Goal: Task Accomplishment & Management: Use online tool/utility

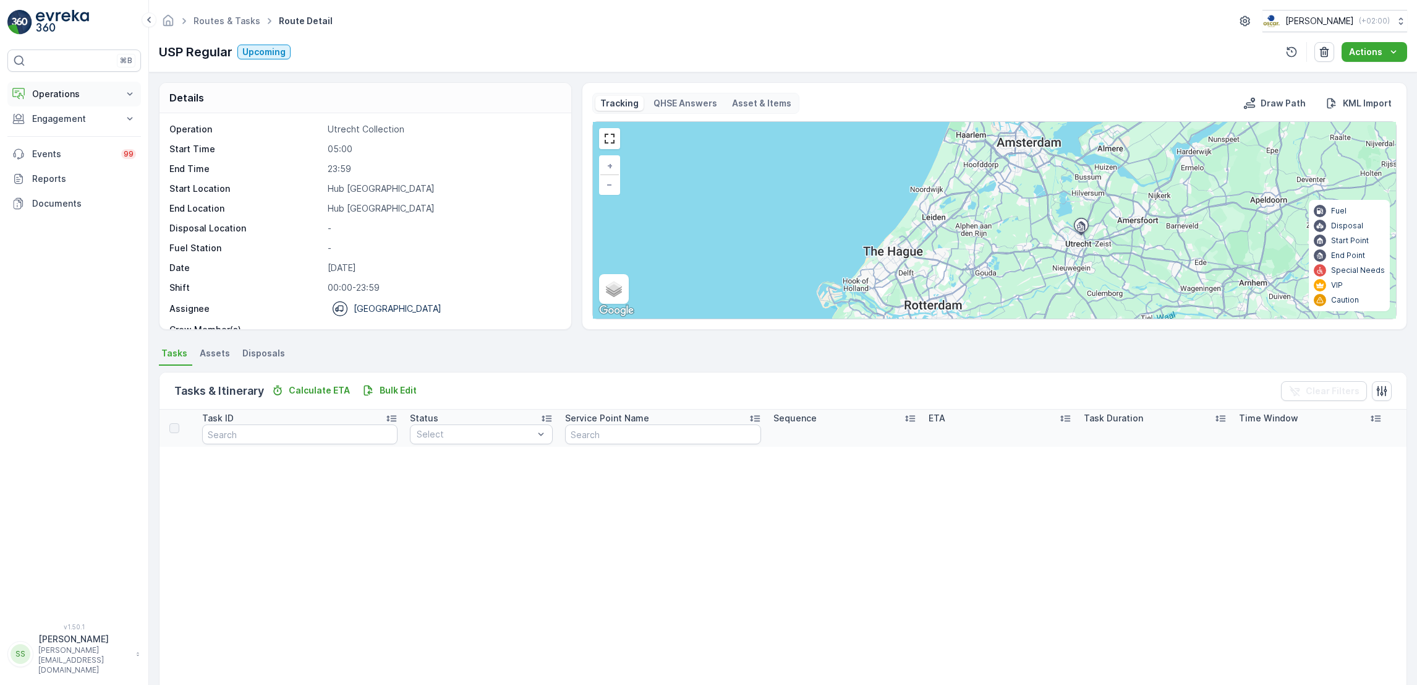
click at [75, 104] on button "Operations" at bounding box center [74, 94] width 134 height 25
click at [81, 166] on link "Cockpit" at bounding box center [84, 166] width 114 height 17
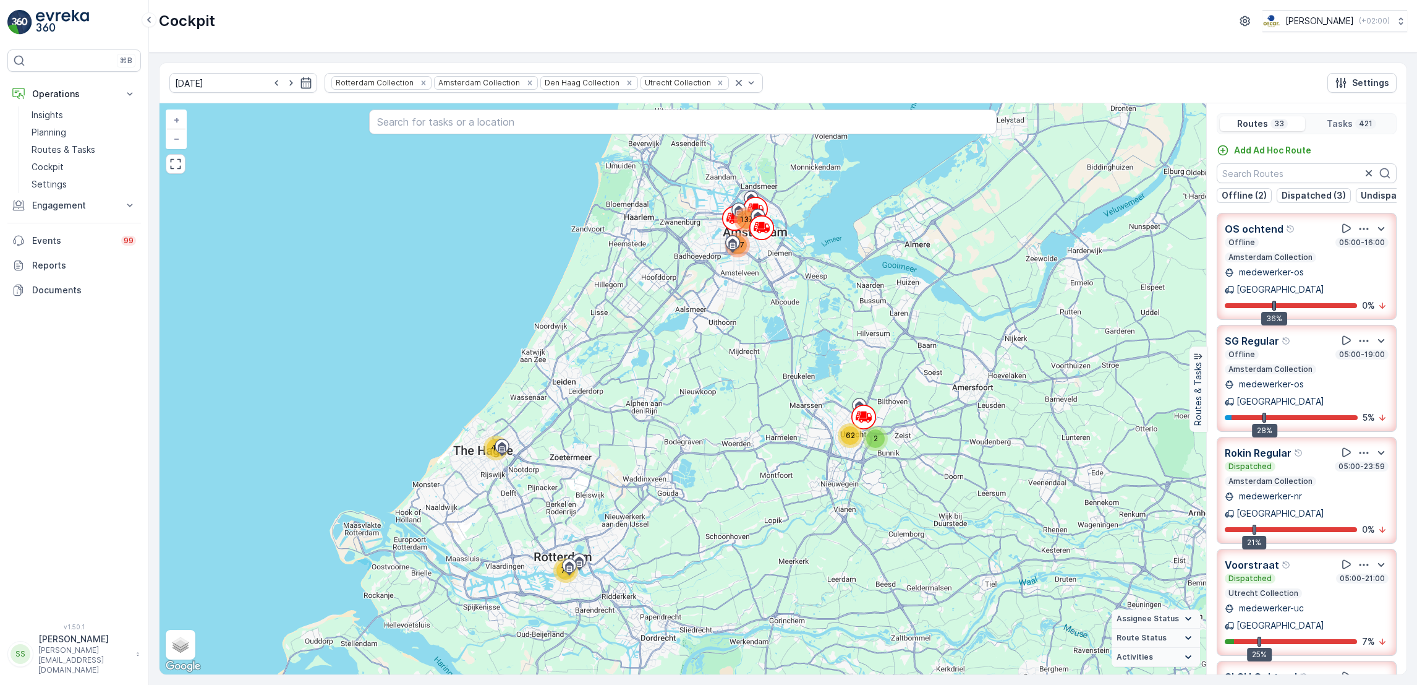
click at [708, 331] on div "40 73 2 62 137 107 + − Satellite Roadmap Terrain Hybrid Leaflet Keyboard shortc…" at bounding box center [683, 388] width 1047 height 571
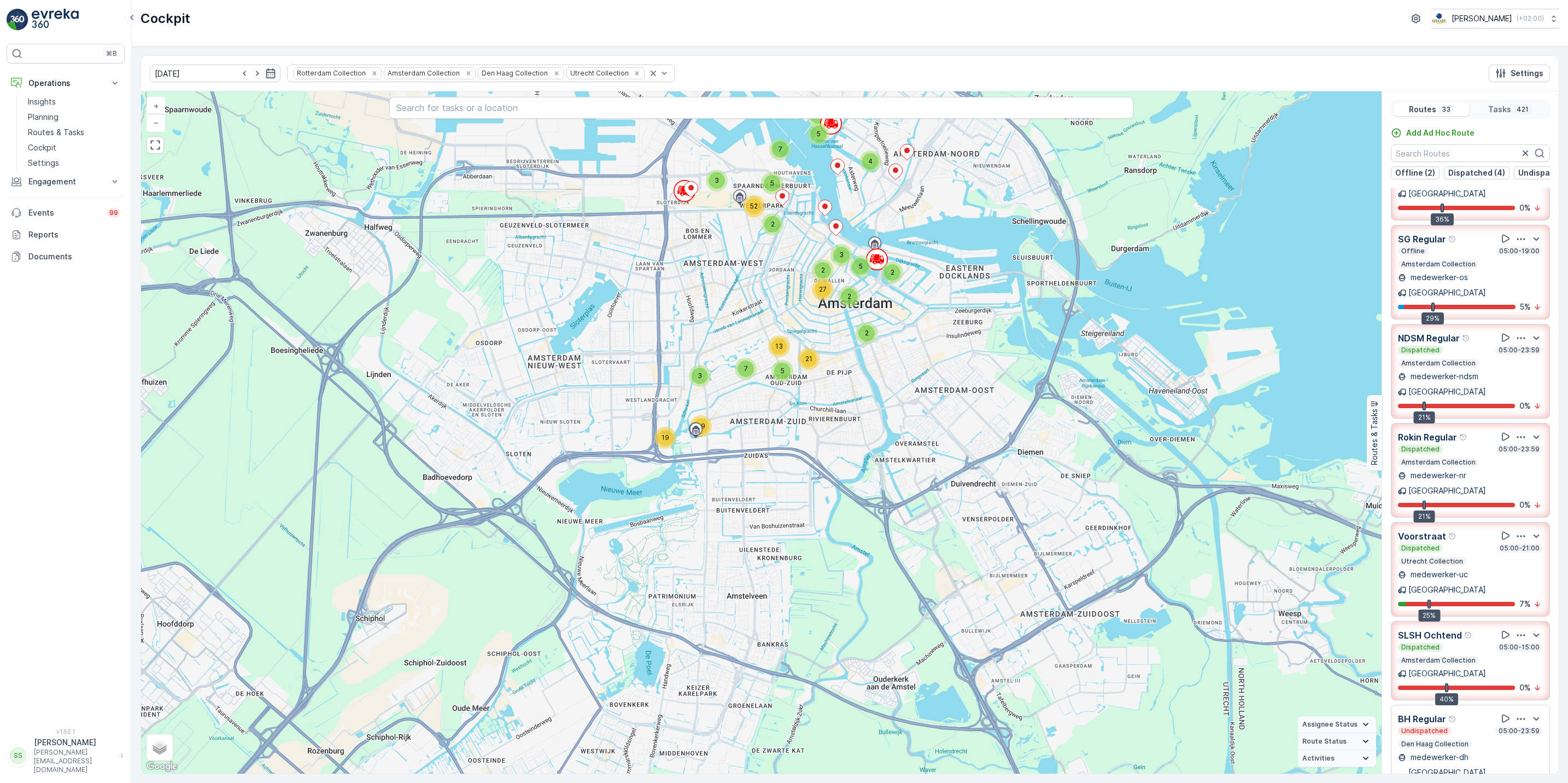
scroll to position [63, 0]
click at [256, 73] on icon "button" at bounding box center [256, 73] width 3 height 5
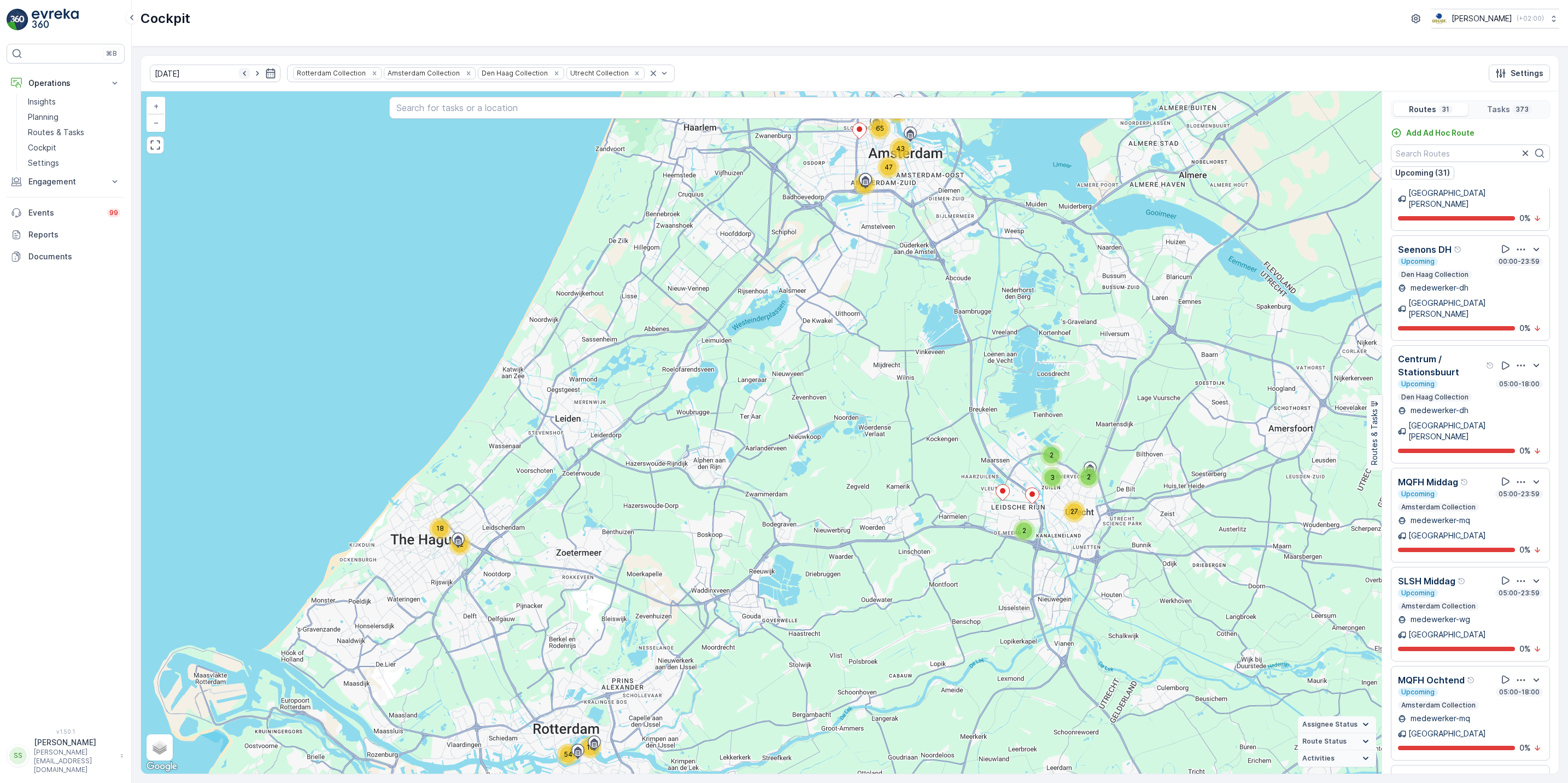
click at [239, 79] on icon "button" at bounding box center [244, 73] width 11 height 11
type input "[DATE]"
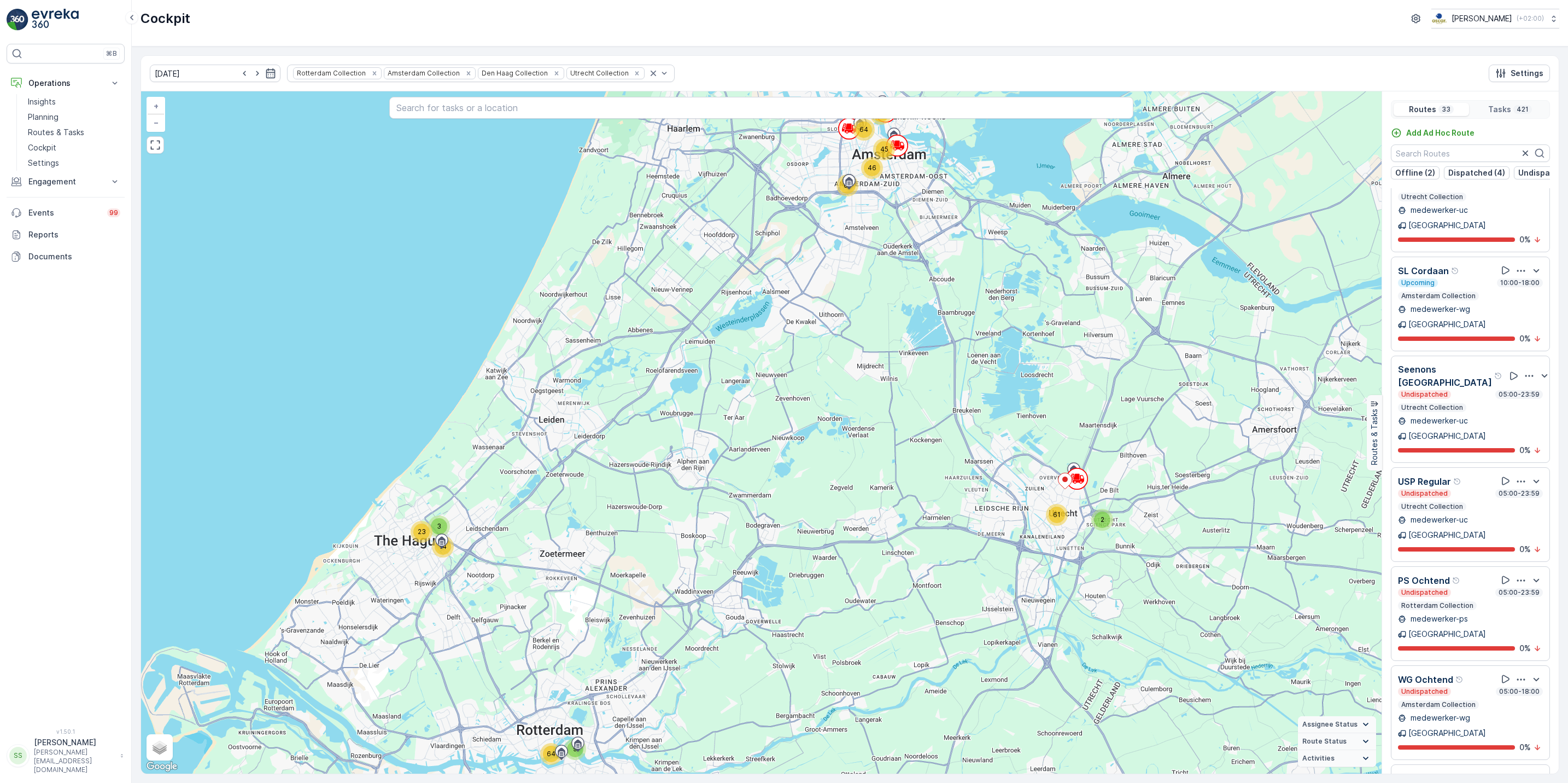
scroll to position [2135, 0]
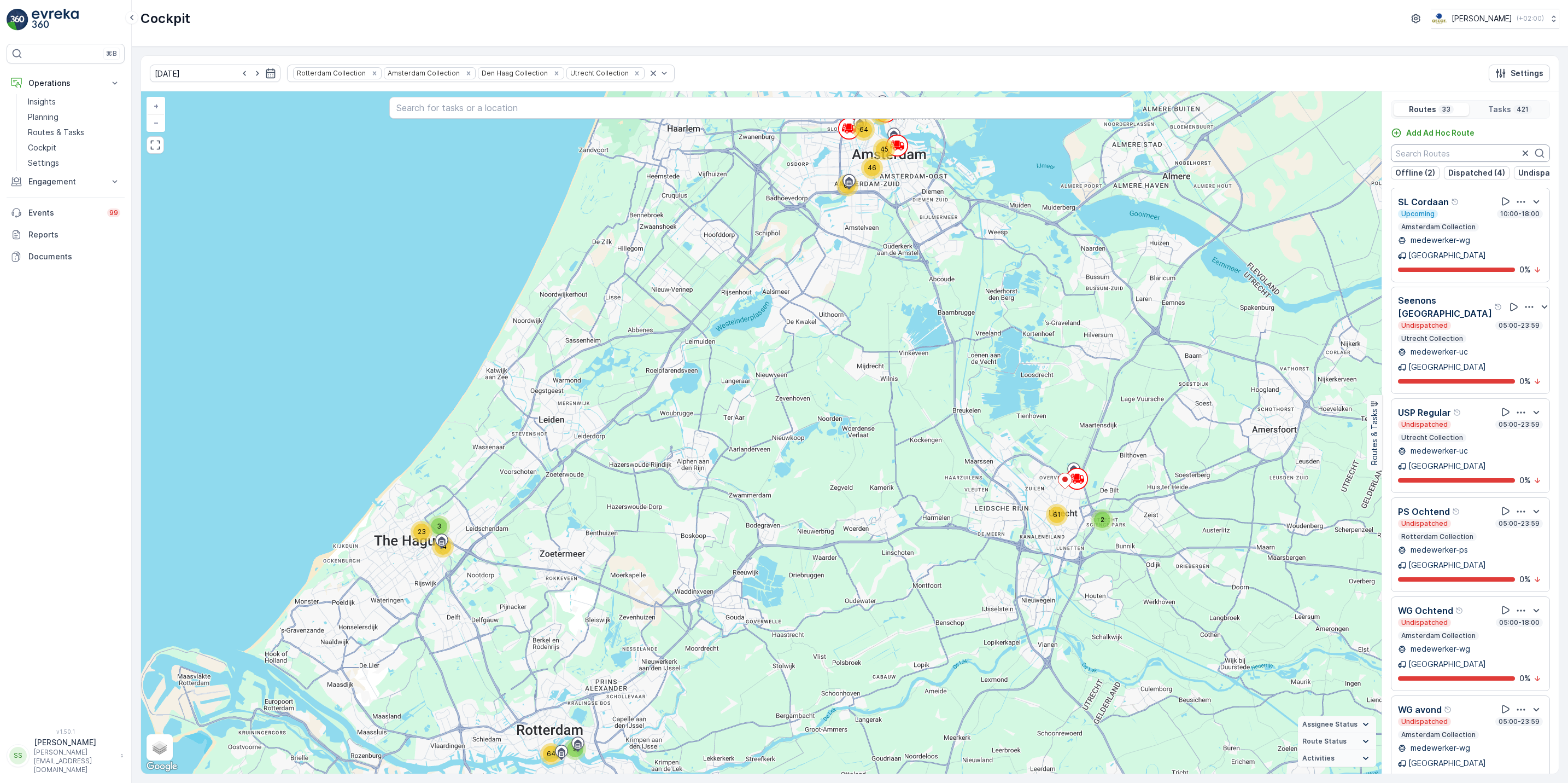
click at [1253, 157] on input "text" at bounding box center [1471, 153] width 159 height 18
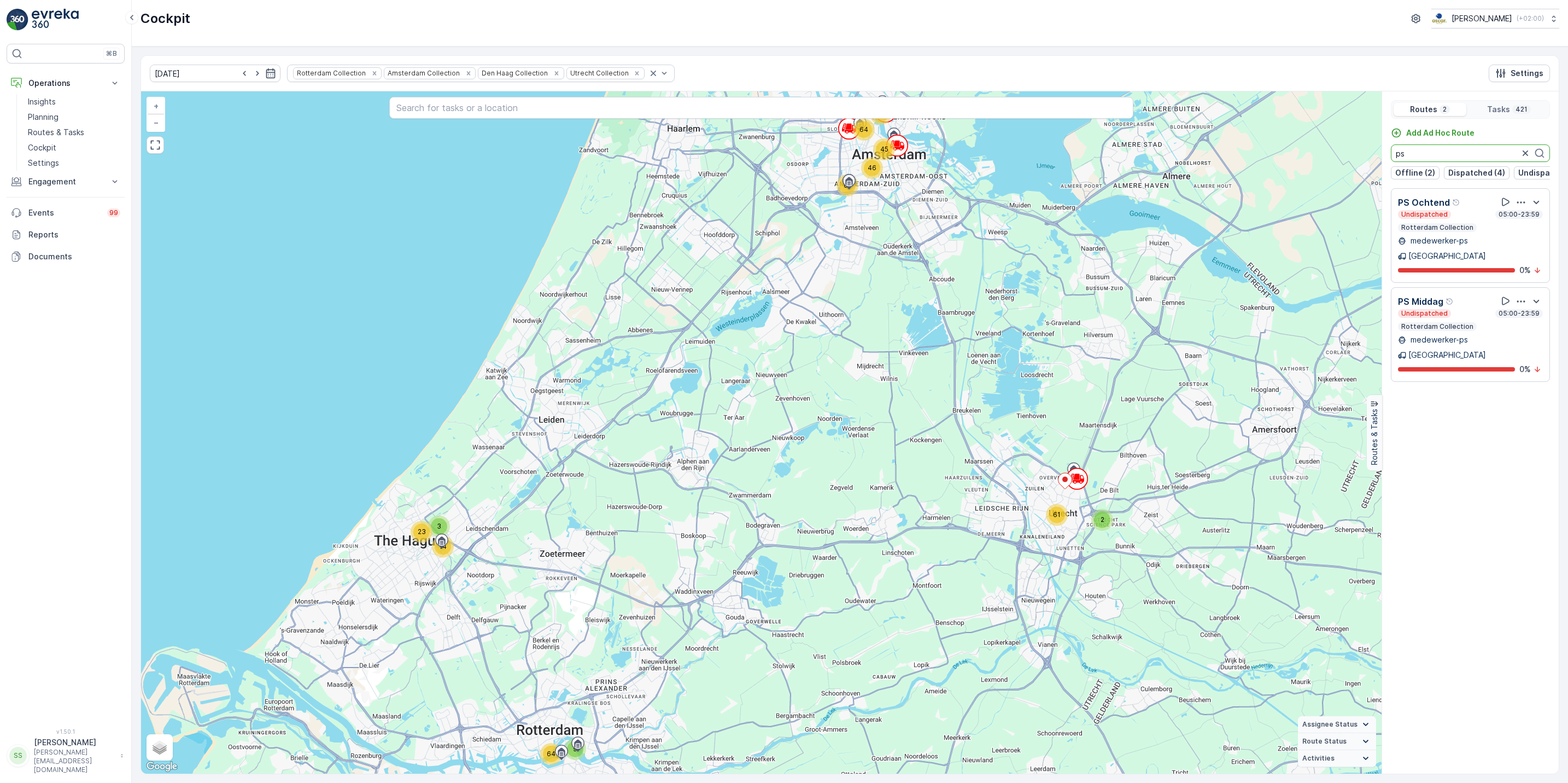
scroll to position [0, 0]
type input "ps"
click at [1253, 158] on icon "button" at bounding box center [1526, 153] width 11 height 11
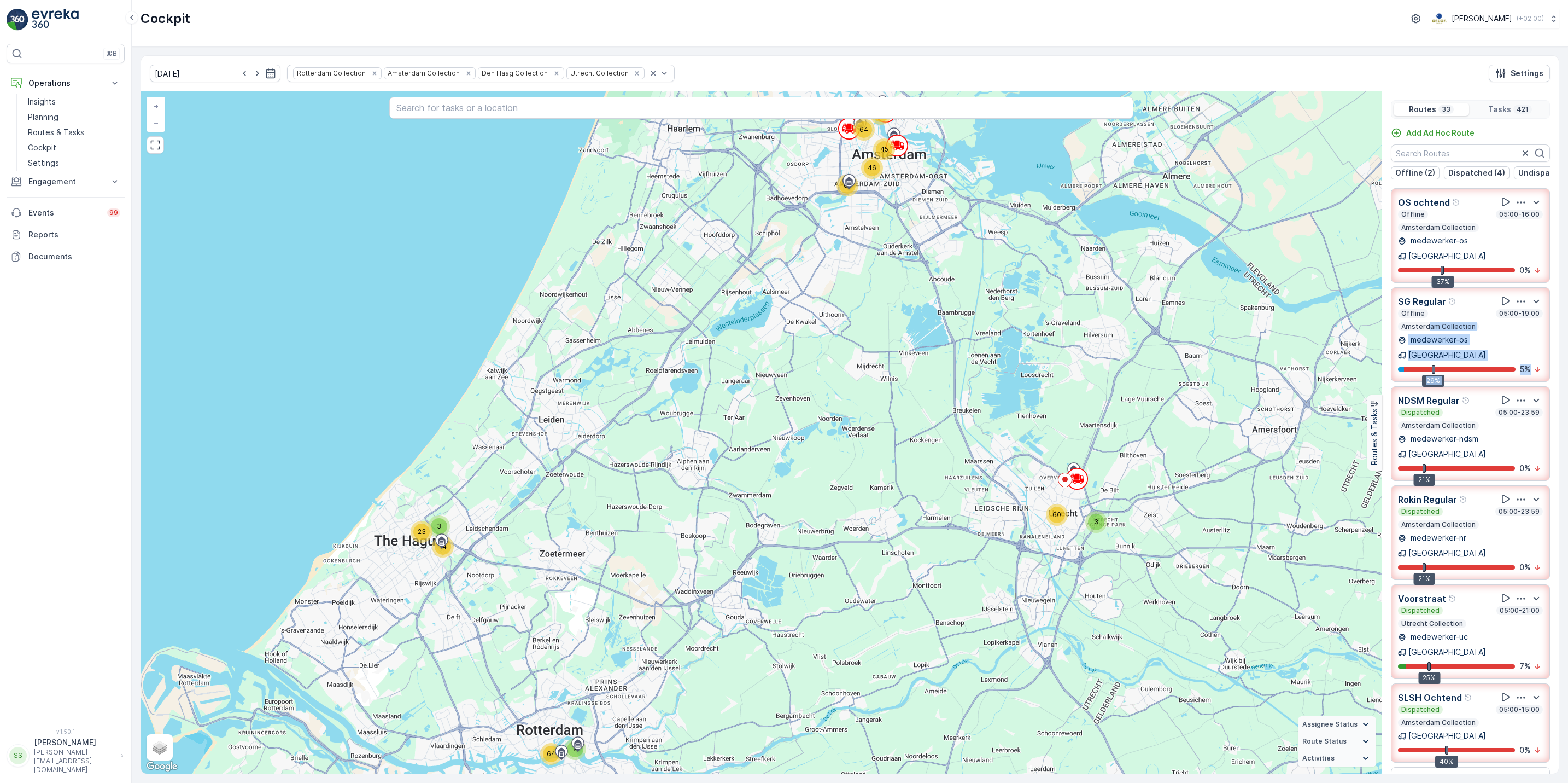
drag, startPoint x: 1429, startPoint y: 320, endPoint x: 1571, endPoint y: 361, distance: 147.8
click at [1253, 361] on html "⌘B Operations Insights Planning Routes & Tasks Cockpit Settings Engagement Insi…" at bounding box center [784, 391] width 1568 height 783
drag, startPoint x: 1567, startPoint y: 361, endPoint x: 1567, endPoint y: 368, distance: 7.0
click at [1253, 368] on html "⌘B Operations Insights Planning Routes & Tasks Cockpit Settings Engagement Insi…" at bounding box center [784, 391] width 1568 height 783
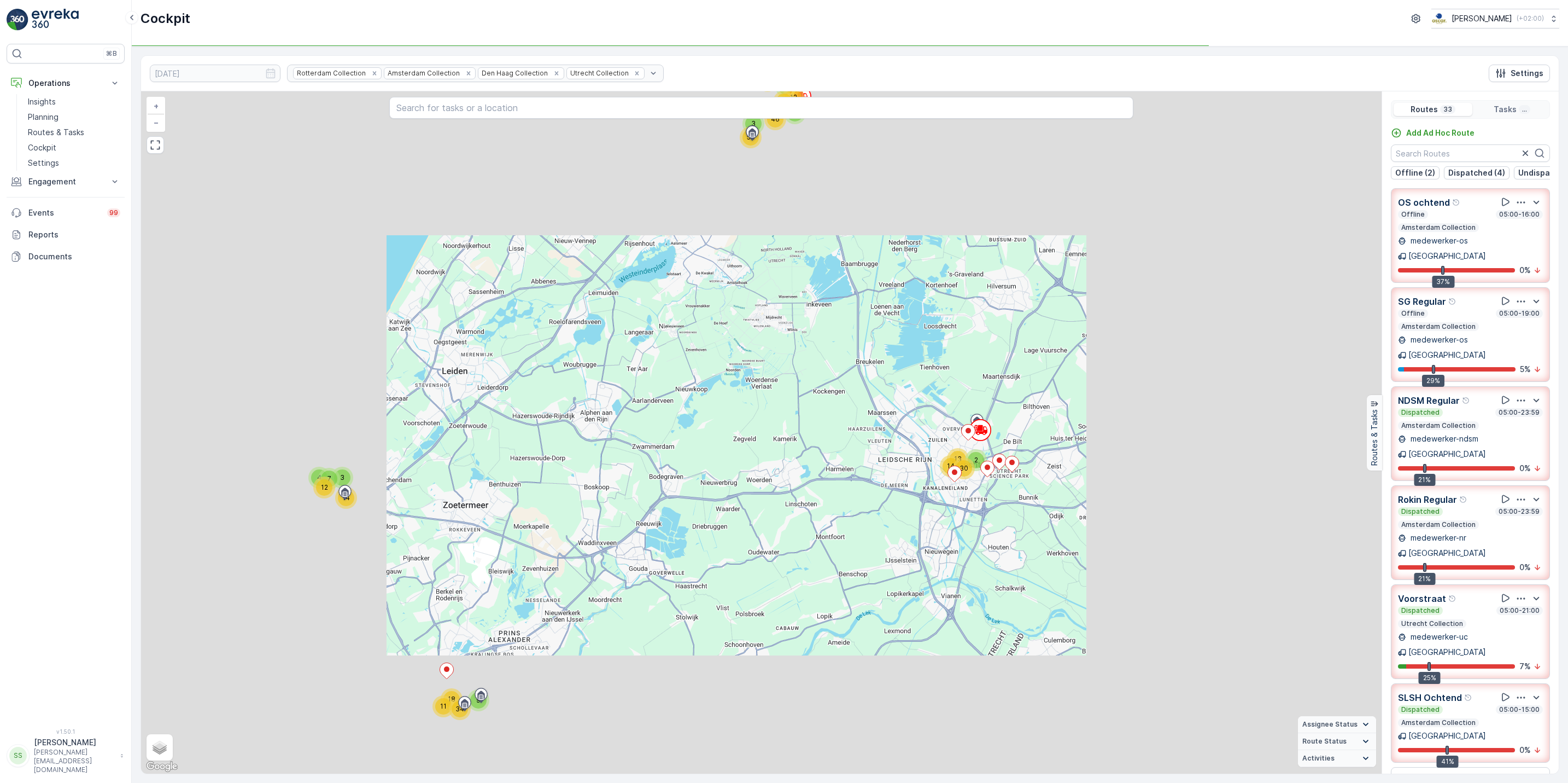
click at [807, 430] on div "3 14 4 7 12 9 11 34 18 2 14 13 30 2 2 29 12 7 7 14 4 60 46 3 58 + − Satellite R…" at bounding box center [761, 432] width 1241 height 682
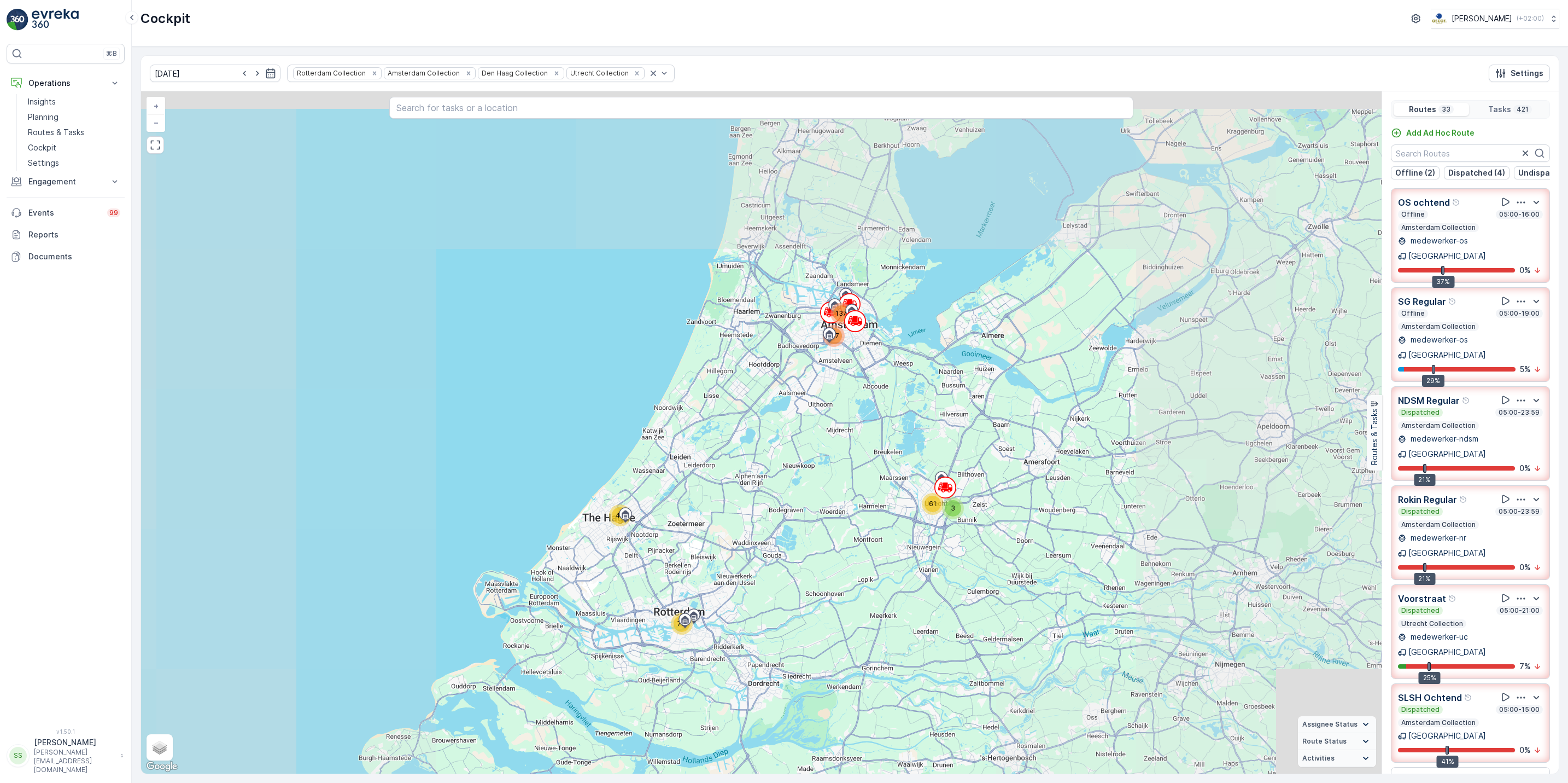
drag, startPoint x: 807, startPoint y: 430, endPoint x: 822, endPoint y: 553, distance: 123.9
click at [822, 553] on div "40 73 3 61 137 107 + − Satellite Roadmap Terrain Hybrid Leaflet Keyboard shortc…" at bounding box center [761, 432] width 1241 height 682
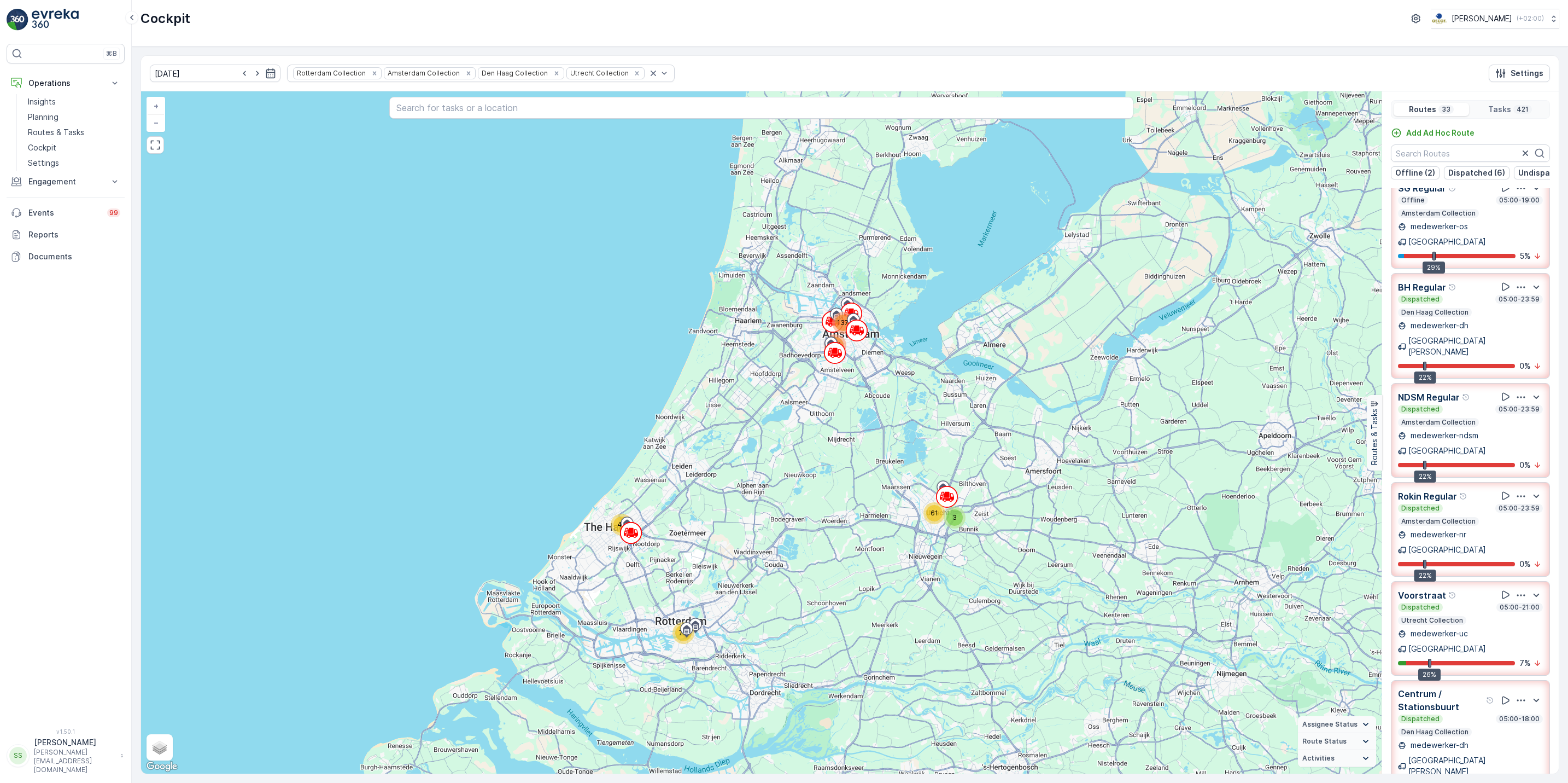
scroll to position [113, 0]
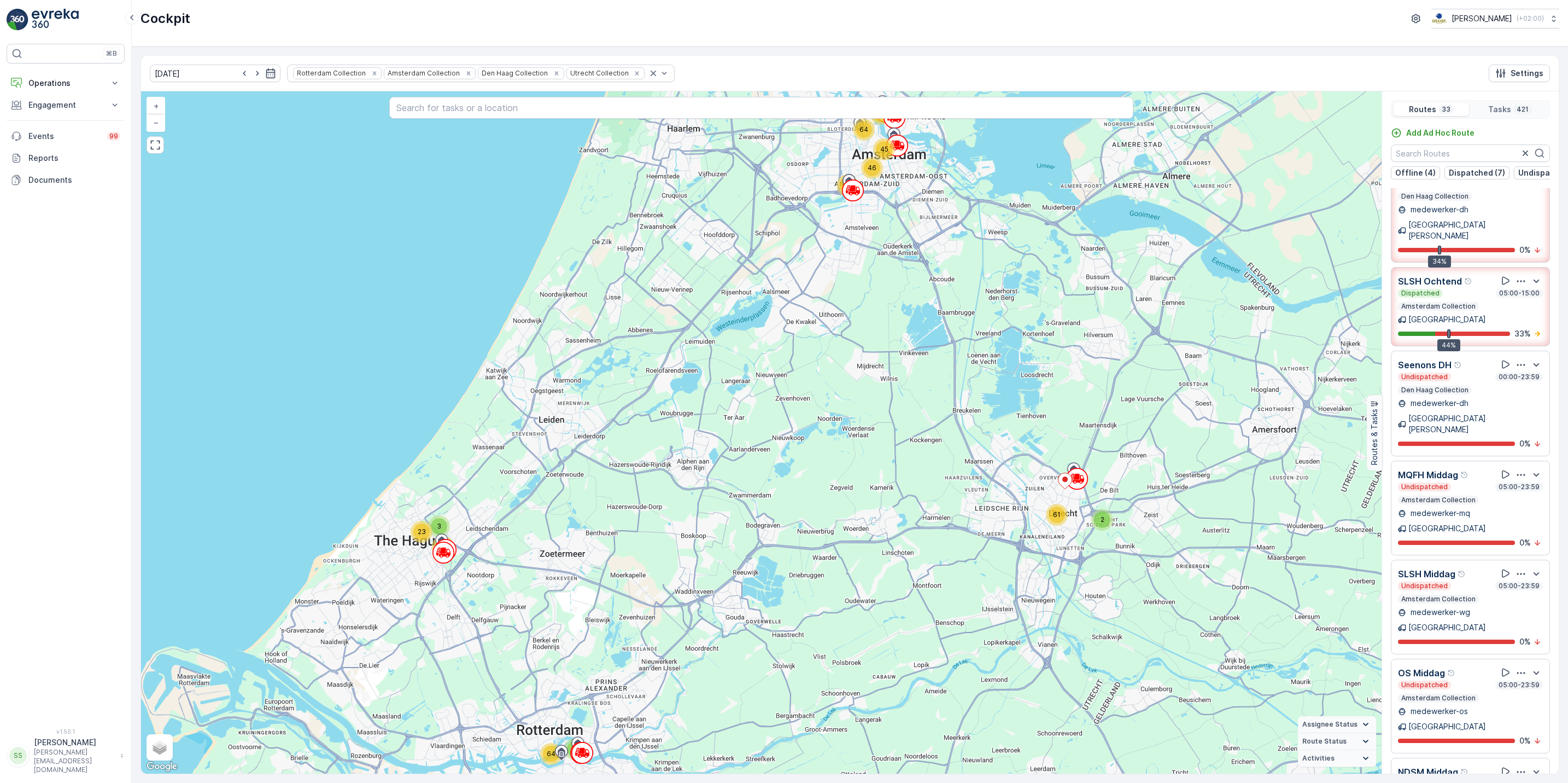
scroll to position [833, 0]
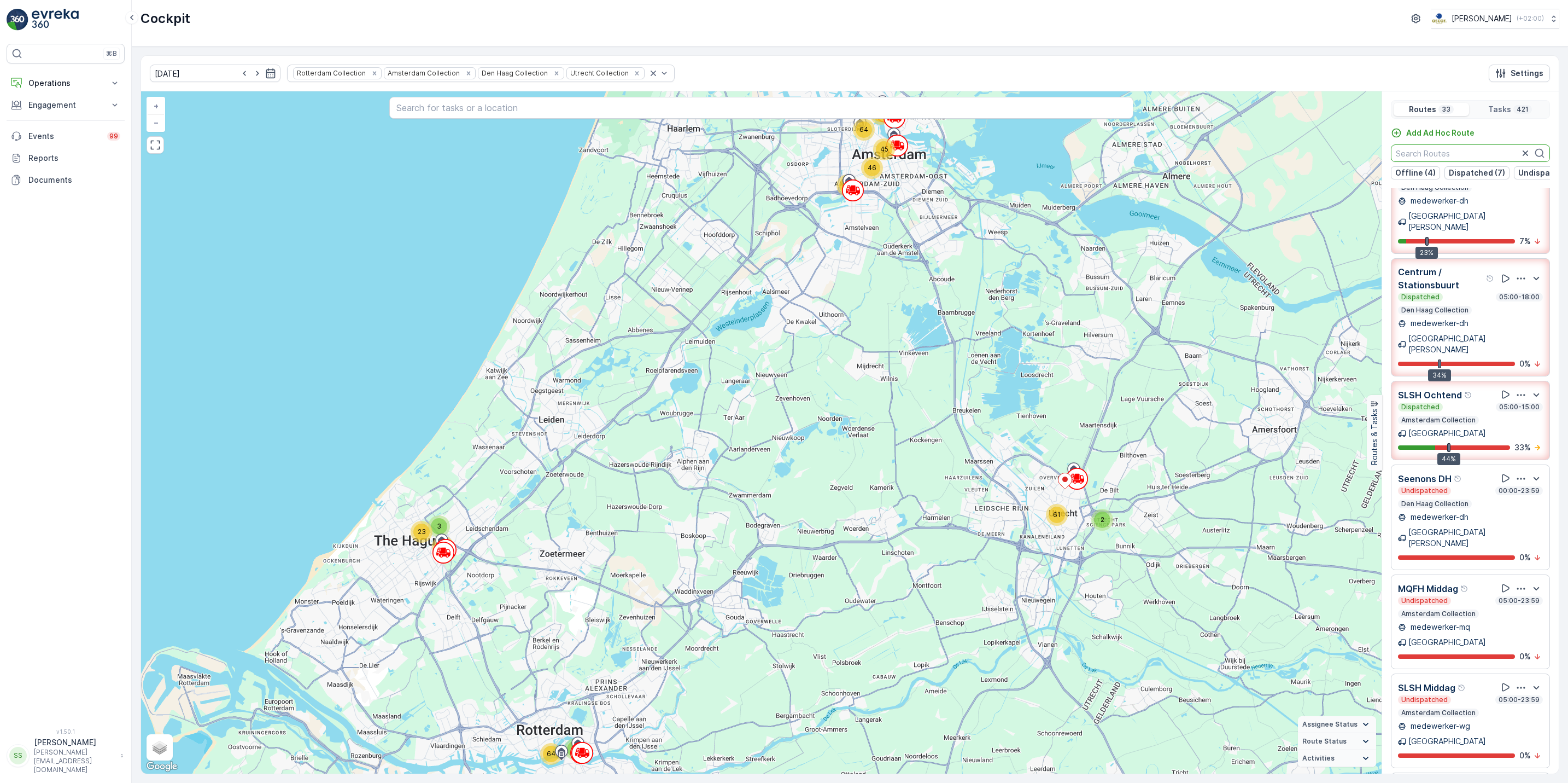
click at [1452, 154] on input "text" at bounding box center [1471, 153] width 159 height 18
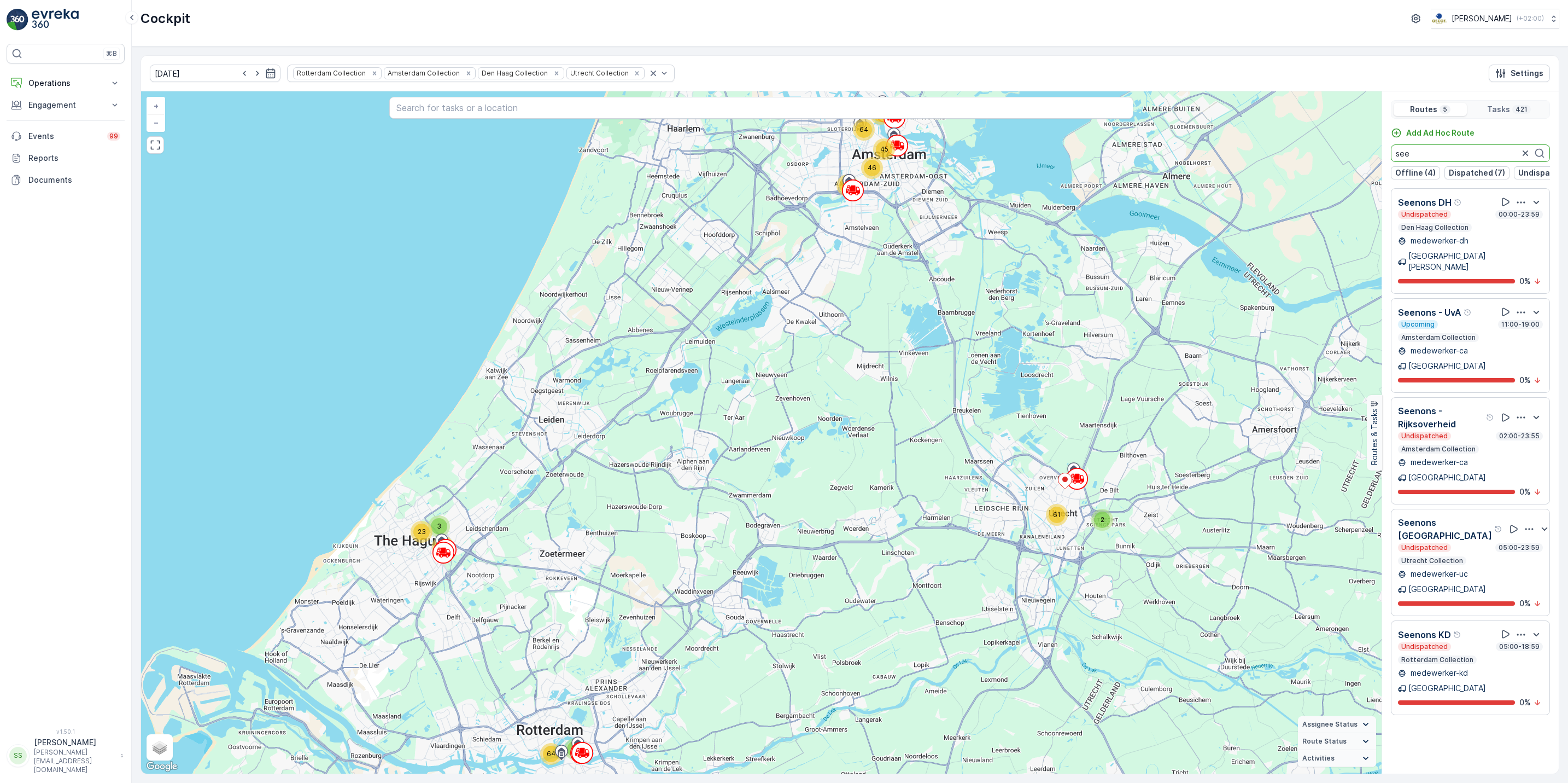
scroll to position [0, 0]
type input "seen"
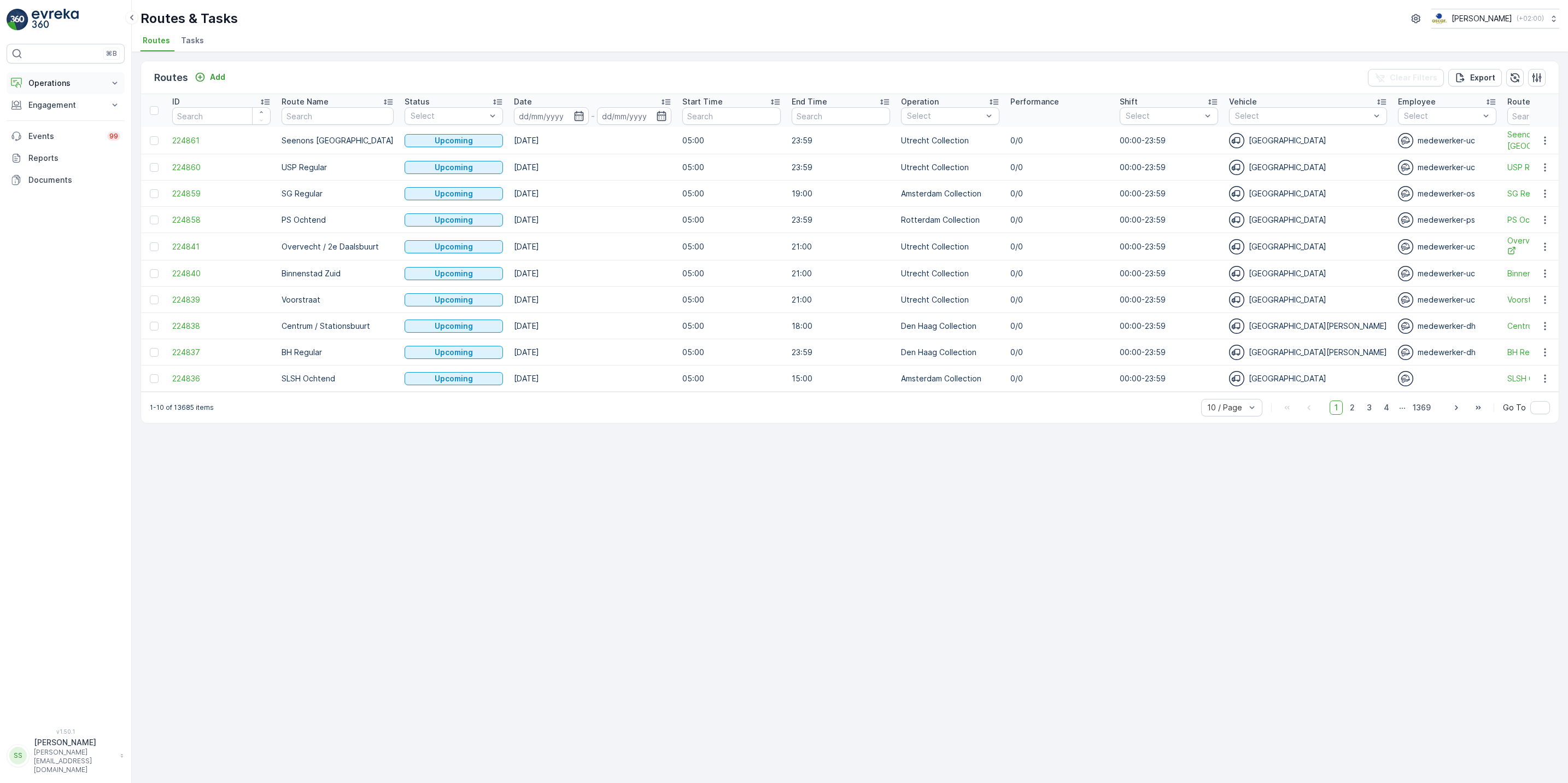
click at [67, 82] on p "Operations" at bounding box center [65, 83] width 74 height 11
click at [572, 119] on input at bounding box center [551, 116] width 75 height 18
click at [624, 225] on div "15" at bounding box center [617, 227] width 18 height 18
type input "[DATE]"
click at [624, 225] on div "15" at bounding box center [617, 227] width 18 height 18
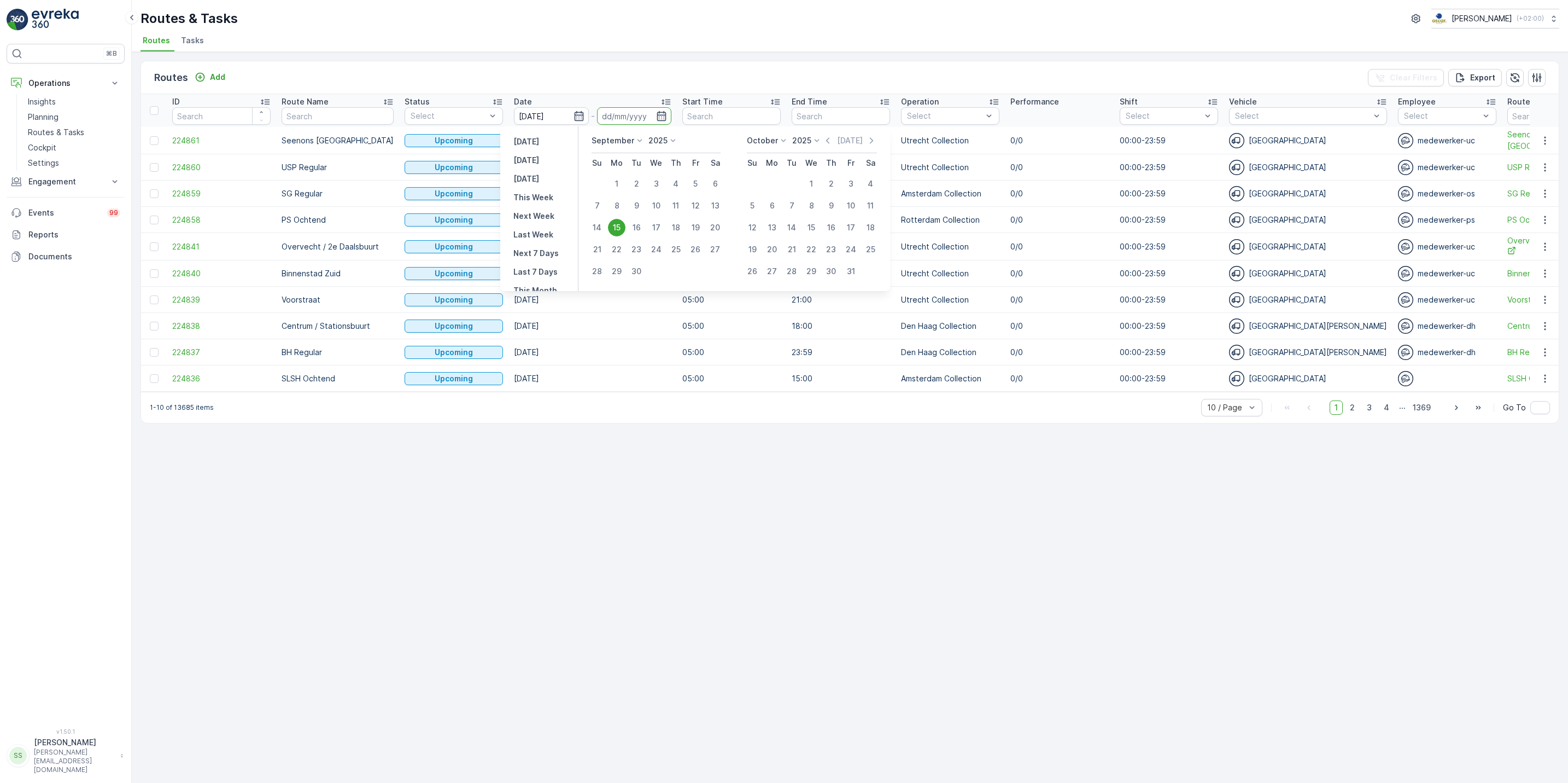
type input "[DATE]"
click at [624, 225] on td "14.11.2025" at bounding box center [593, 220] width 168 height 27
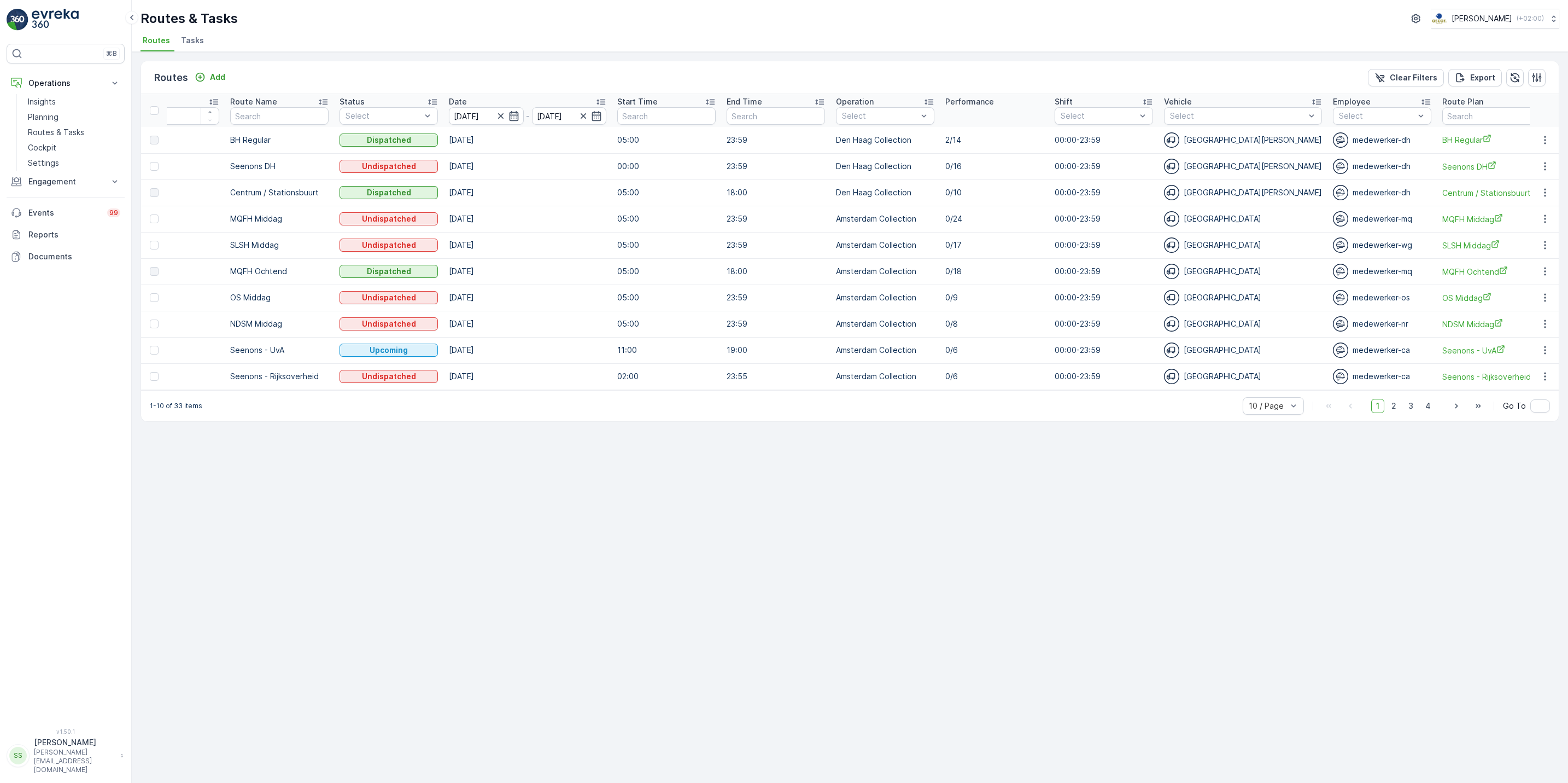
scroll to position [0, 52]
click at [1541, 199] on button "button" at bounding box center [1545, 192] width 19 height 13
click at [1538, 211] on span "See More Details" at bounding box center [1520, 210] width 64 height 11
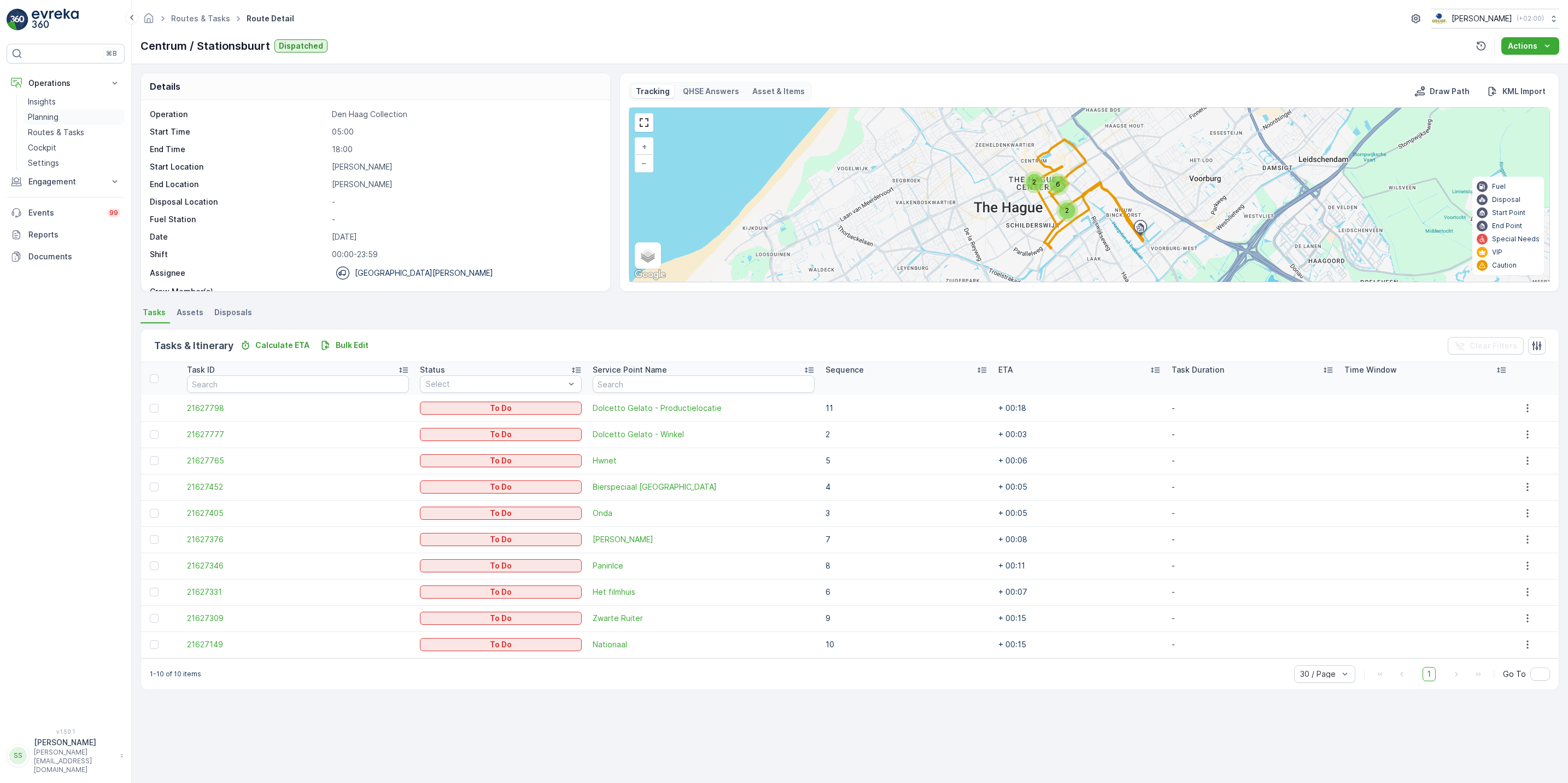
click at [70, 120] on link "Planning" at bounding box center [74, 117] width 101 height 15
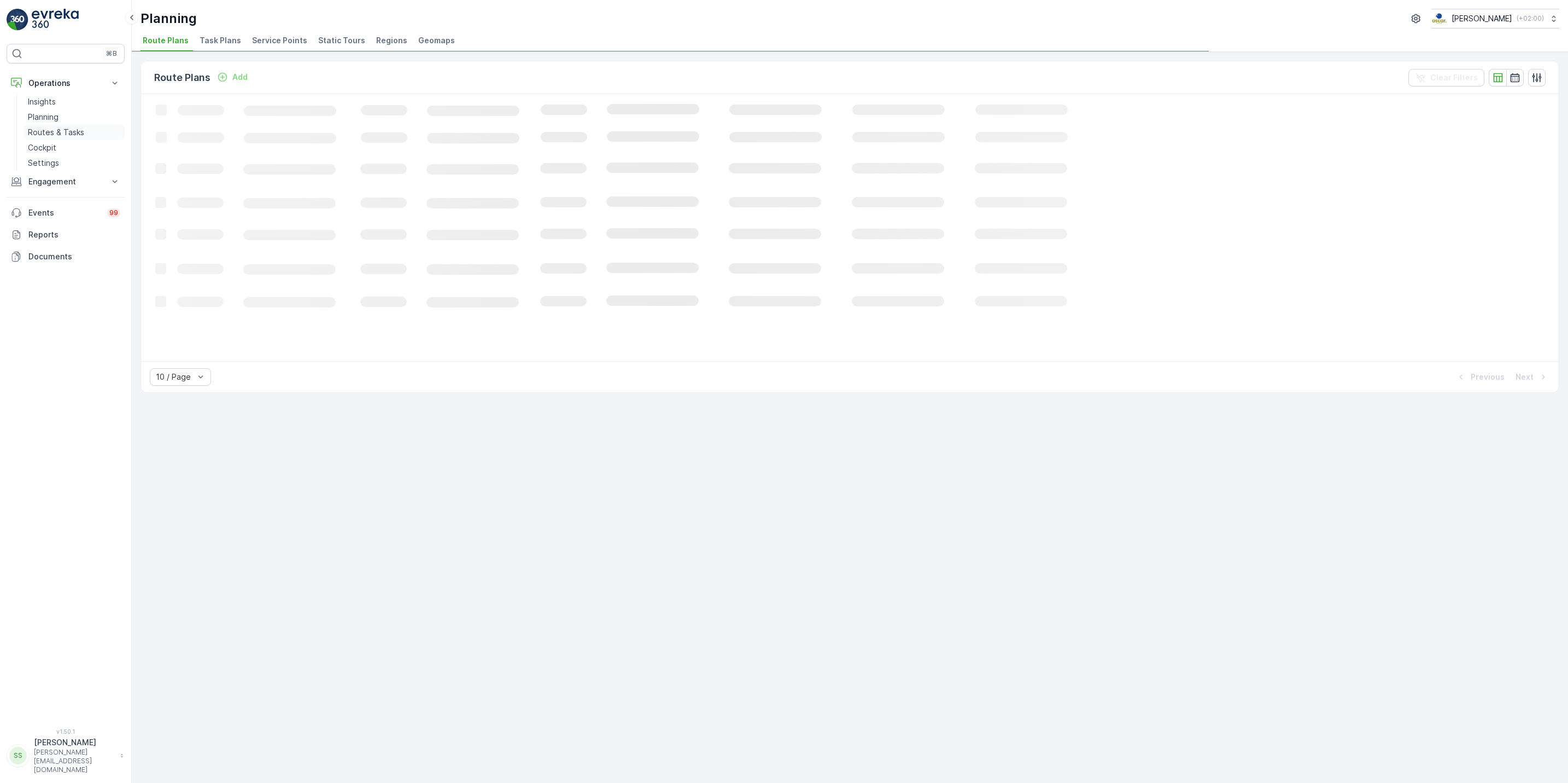
click at [62, 130] on p "Routes & Tasks" at bounding box center [57, 132] width 57 height 11
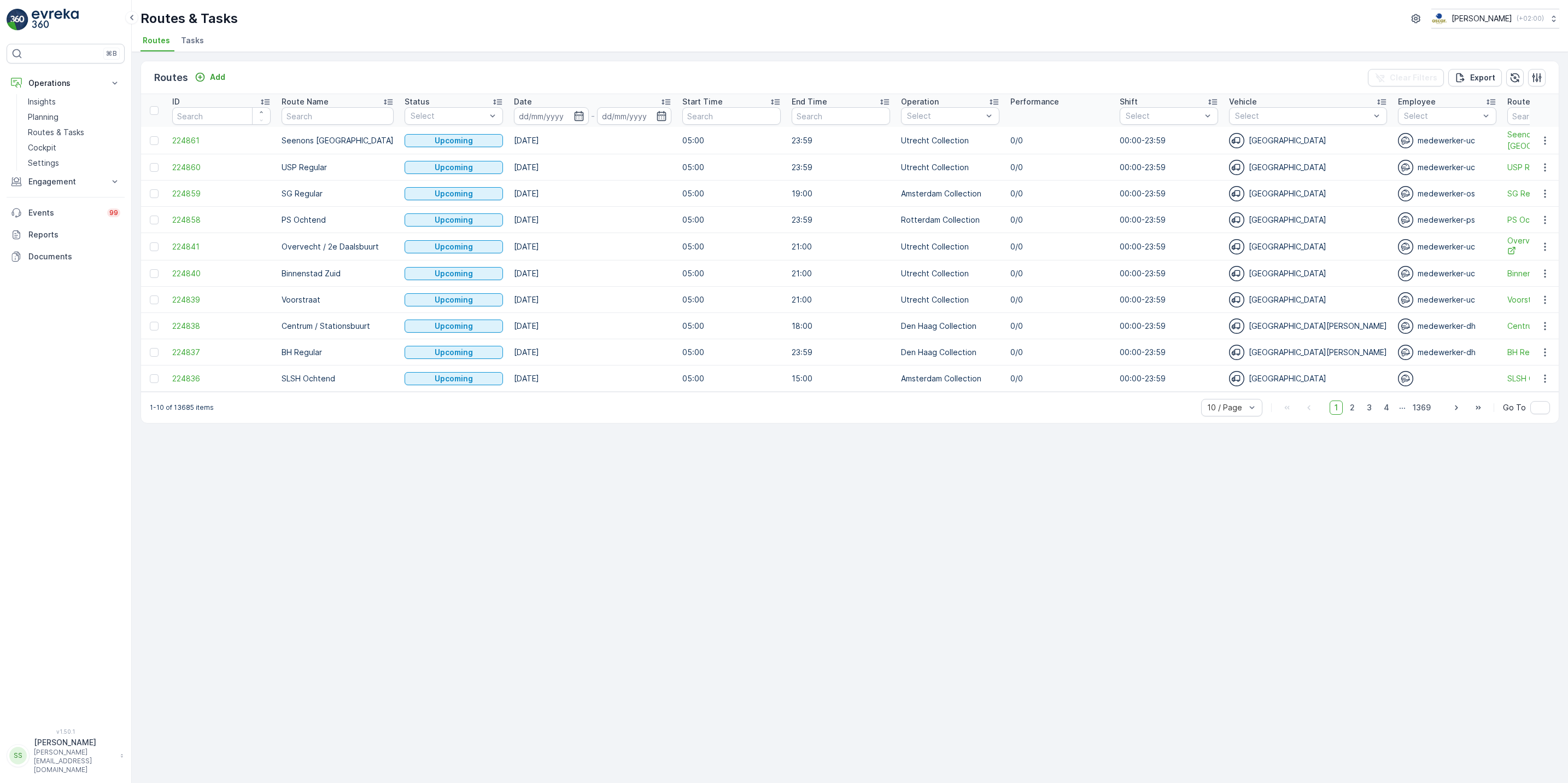
click at [186, 40] on span "Tasks" at bounding box center [193, 41] width 23 height 11
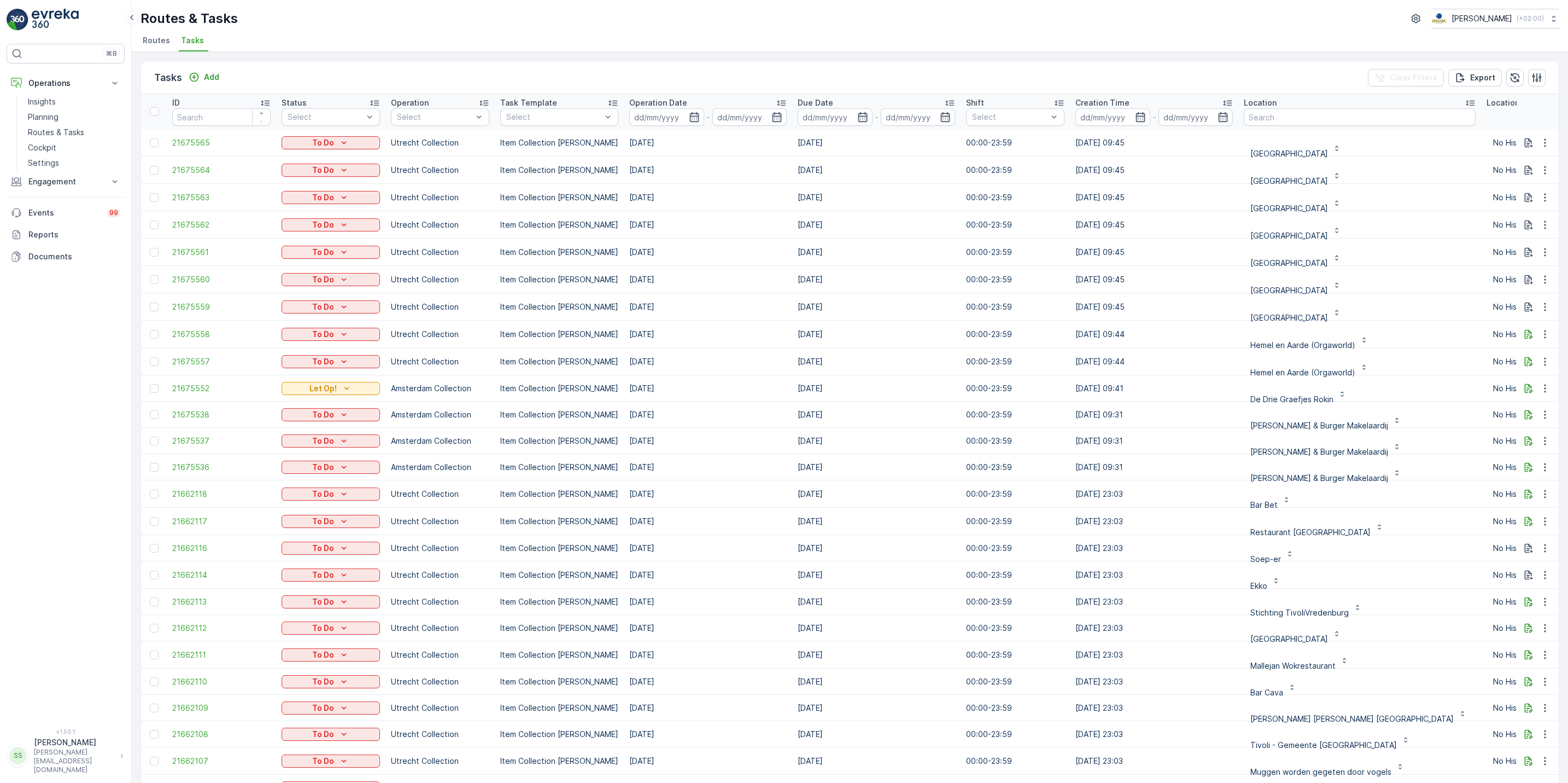
scroll to position [0, 318]
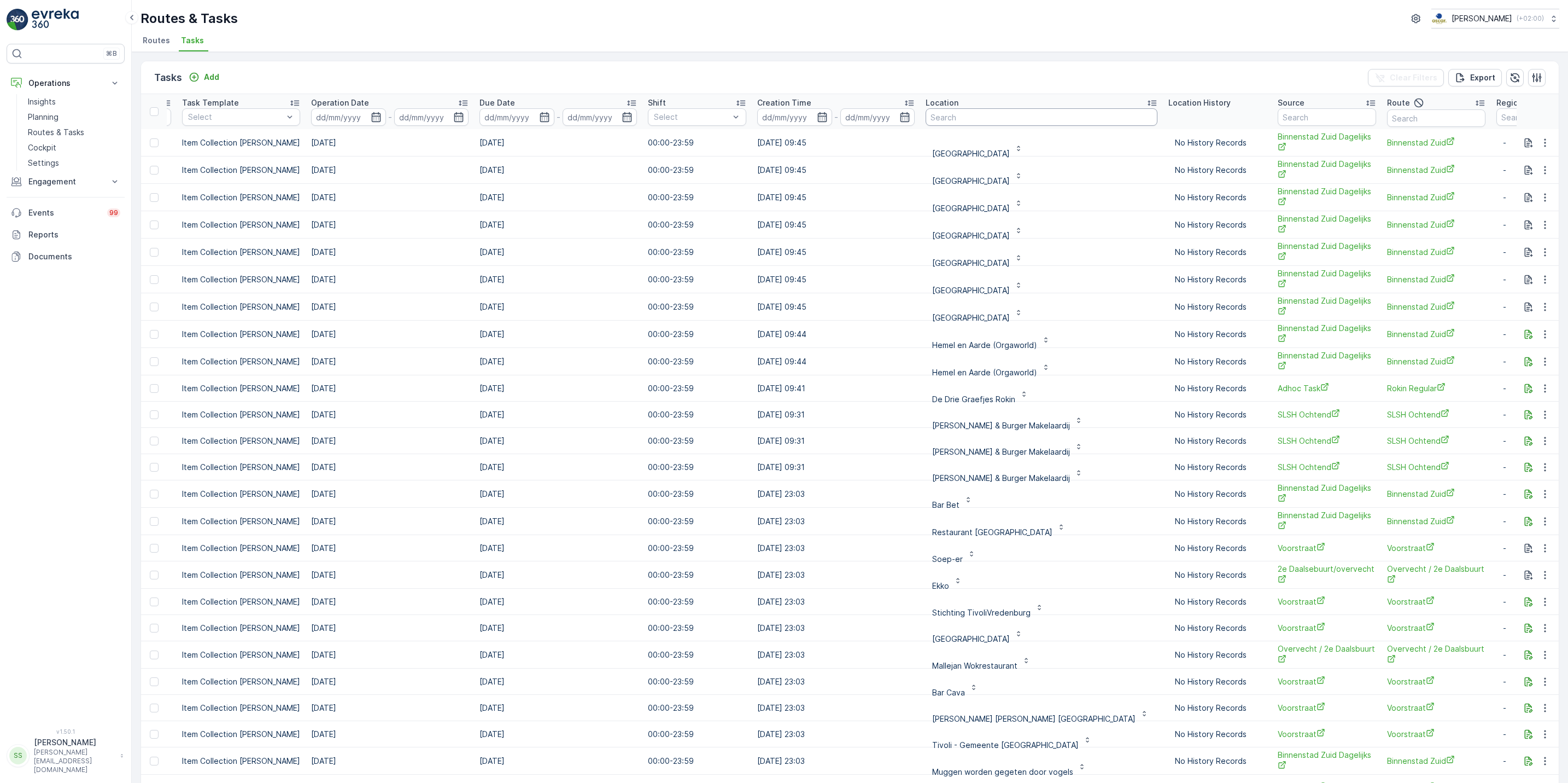
click at [928, 111] on input "text" at bounding box center [1042, 117] width 232 height 18
type input "evrek"
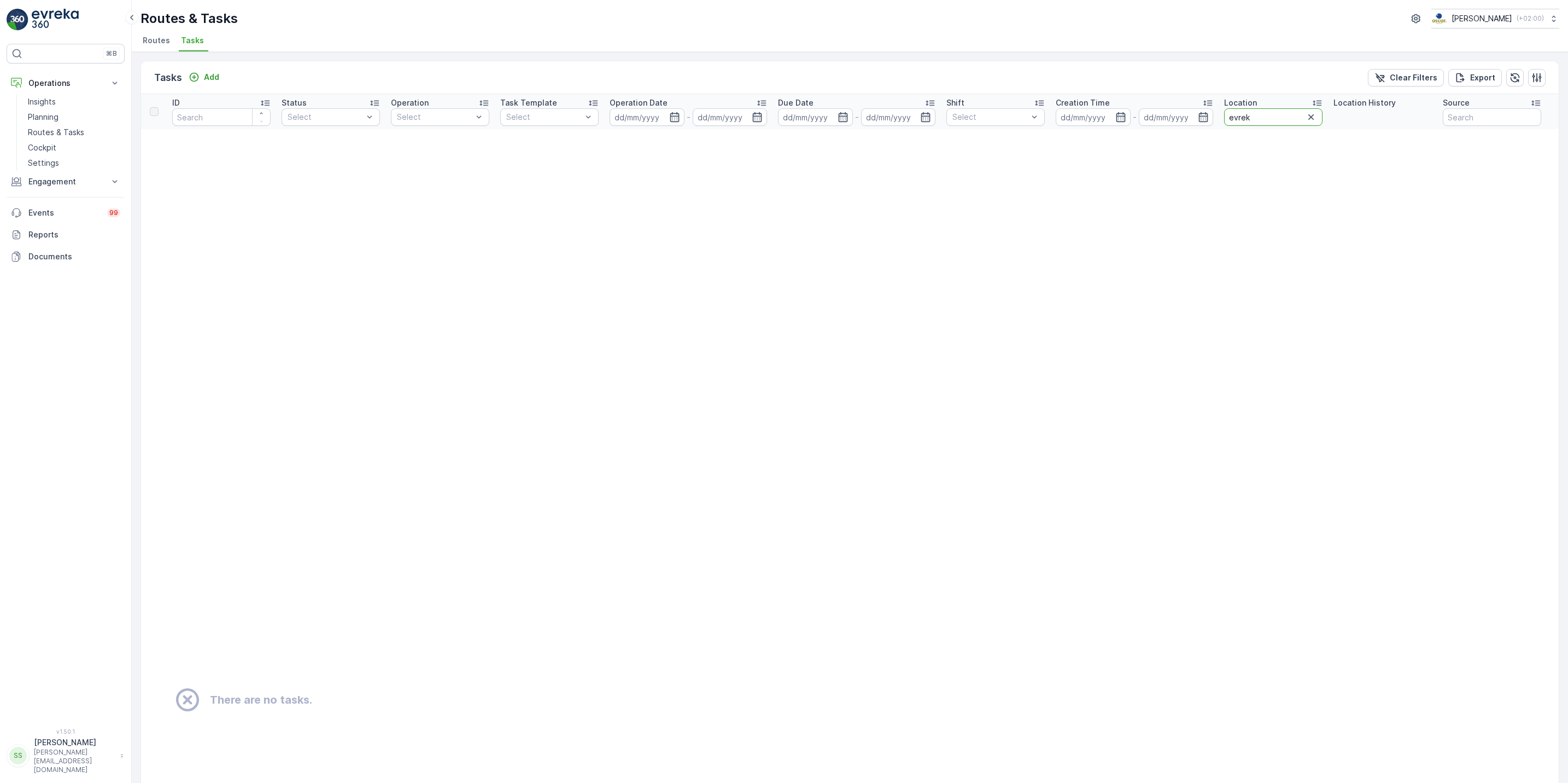
drag, startPoint x: 1281, startPoint y: 111, endPoint x: 1086, endPoint y: 91, distance: 196.0
click at [1086, 91] on div "Tasks Add Clear Filters Export ID Status Select Operation Select Task Template …" at bounding box center [850, 682] width 1419 height 1242
type input "lager"
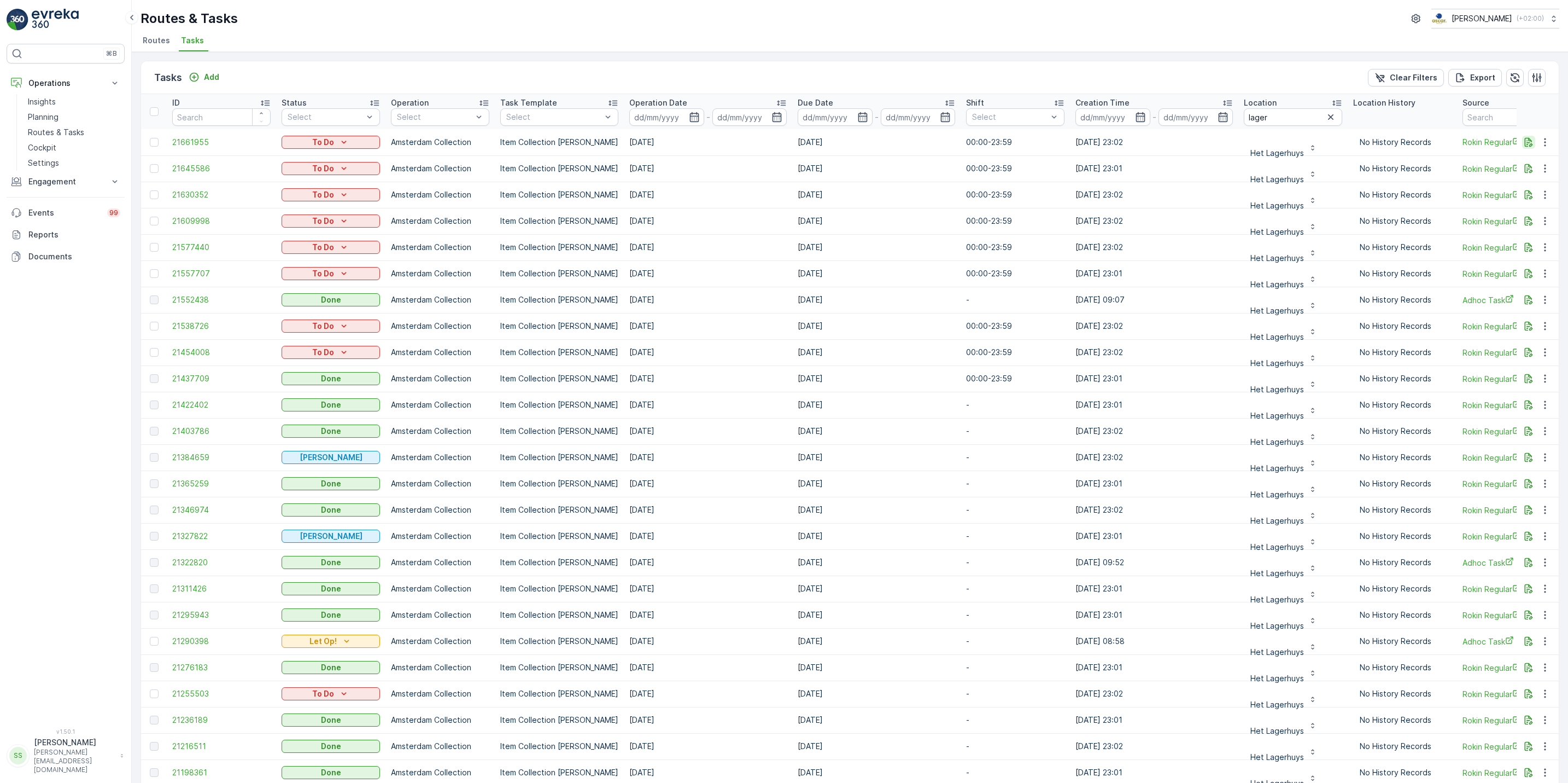
click at [1526, 142] on icon "button" at bounding box center [1529, 142] width 8 height 10
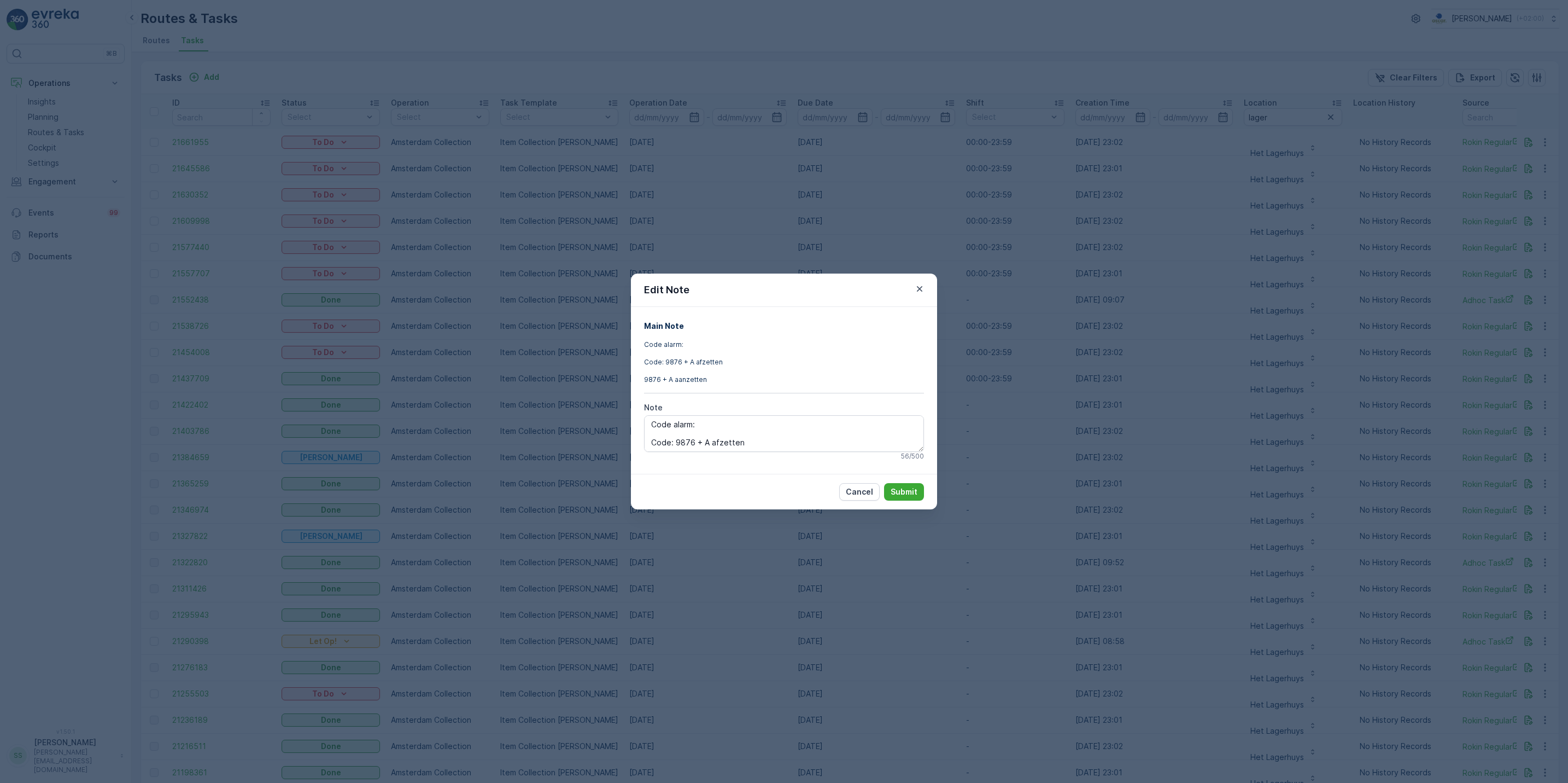
drag, startPoint x: 801, startPoint y: 441, endPoint x: 631, endPoint y: 416, distance: 171.8
click at [631, 416] on div "Main Note Code alarm: Code: 9876 + A afzetten 9876 + A aanzetten Note Code alar…" at bounding box center [784, 390] width 306 height 166
click at [696, 435] on textarea "Code alarm: Code: 9876 + A afzetten 9876 + A aanzetten" at bounding box center [784, 433] width 280 height 36
click at [850, 484] on button "Cancel" at bounding box center [860, 492] width 41 height 18
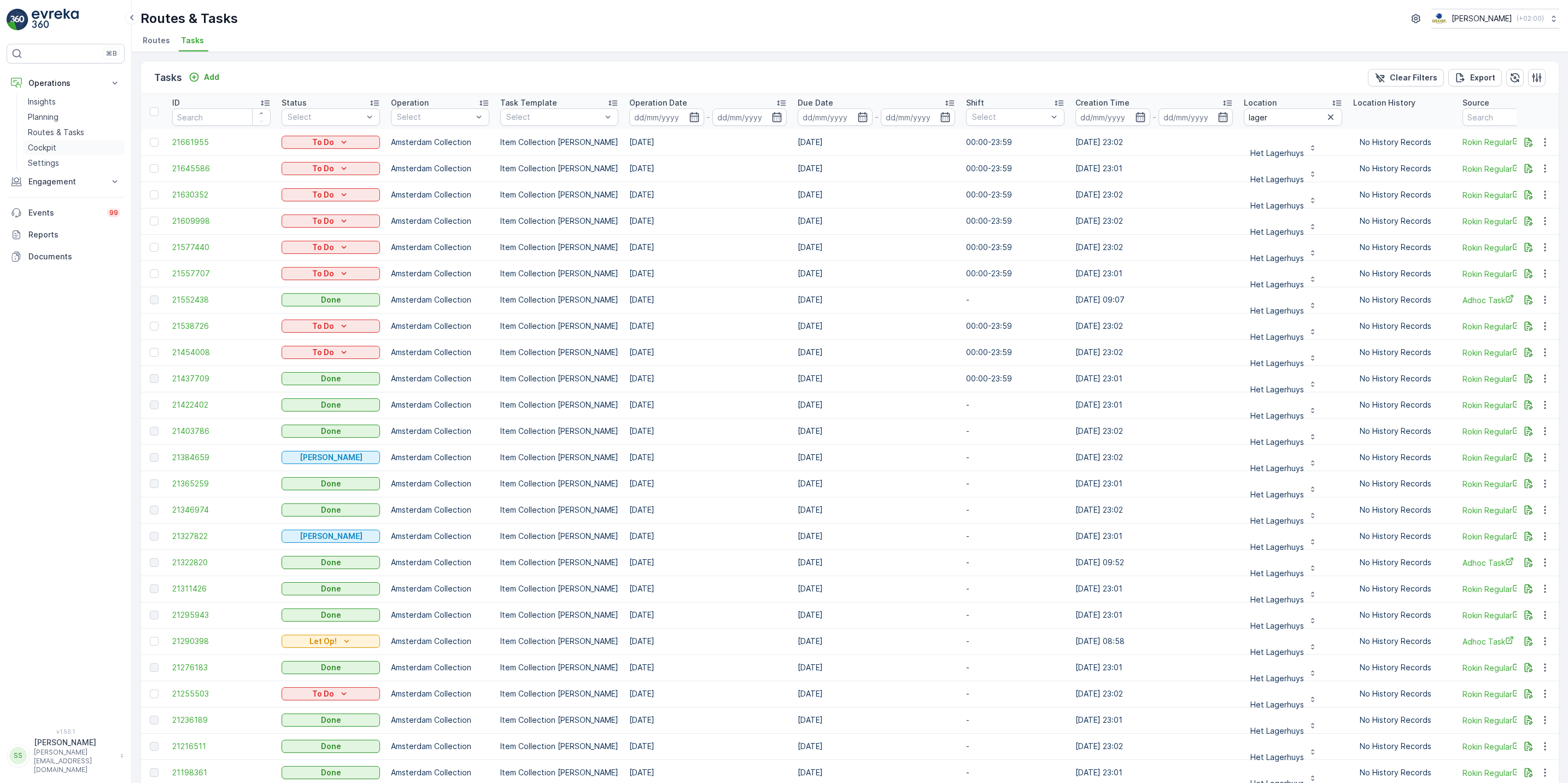
click at [45, 146] on p "Cockpit" at bounding box center [42, 148] width 28 height 11
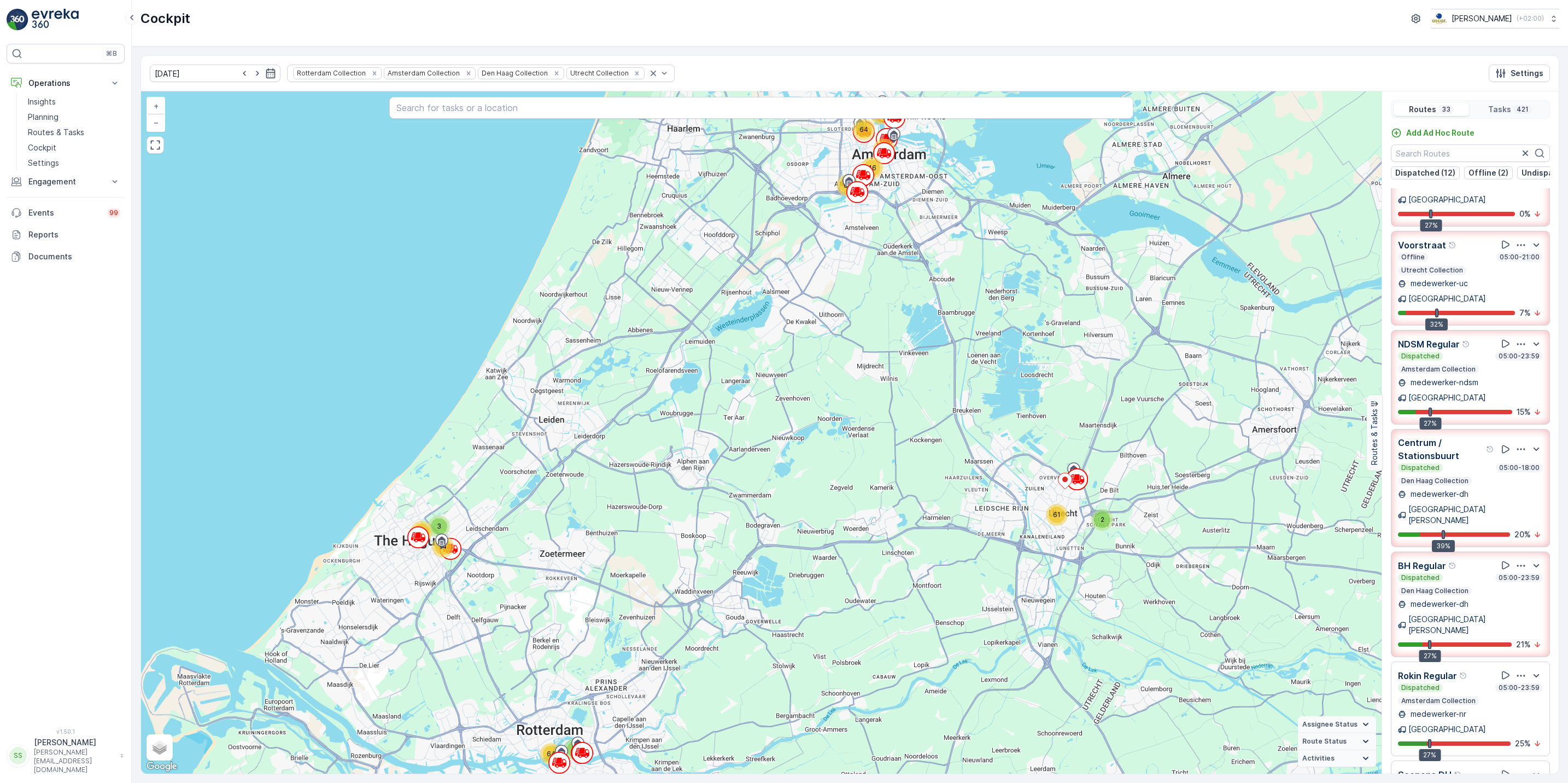
scroll to position [675, 0]
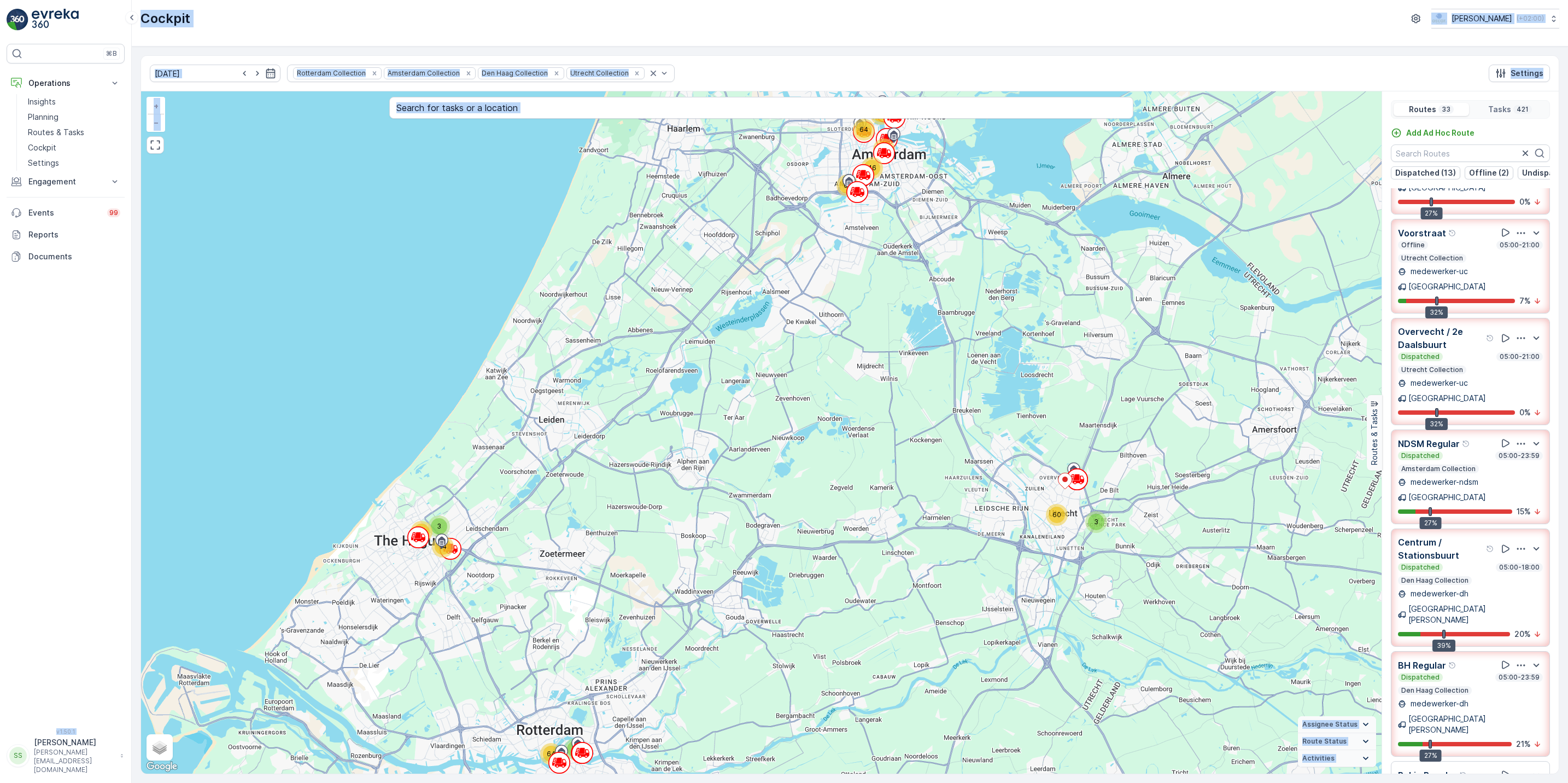
click at [0, 322] on html "⌘B Operations Insights Planning Routes & Tasks Cockpit Settings Engagement Insi…" at bounding box center [784, 391] width 1568 height 783
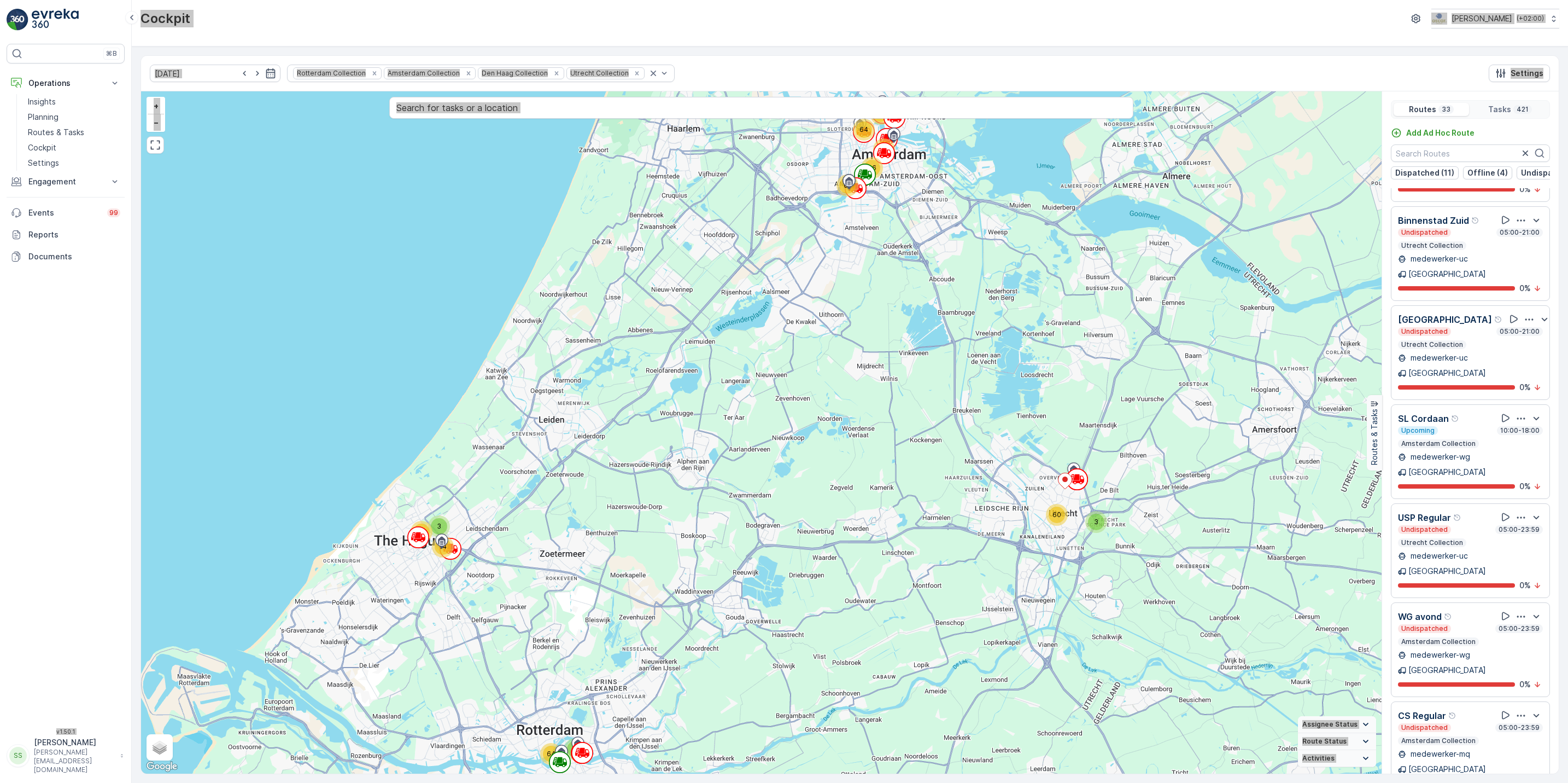
scroll to position [28, 0]
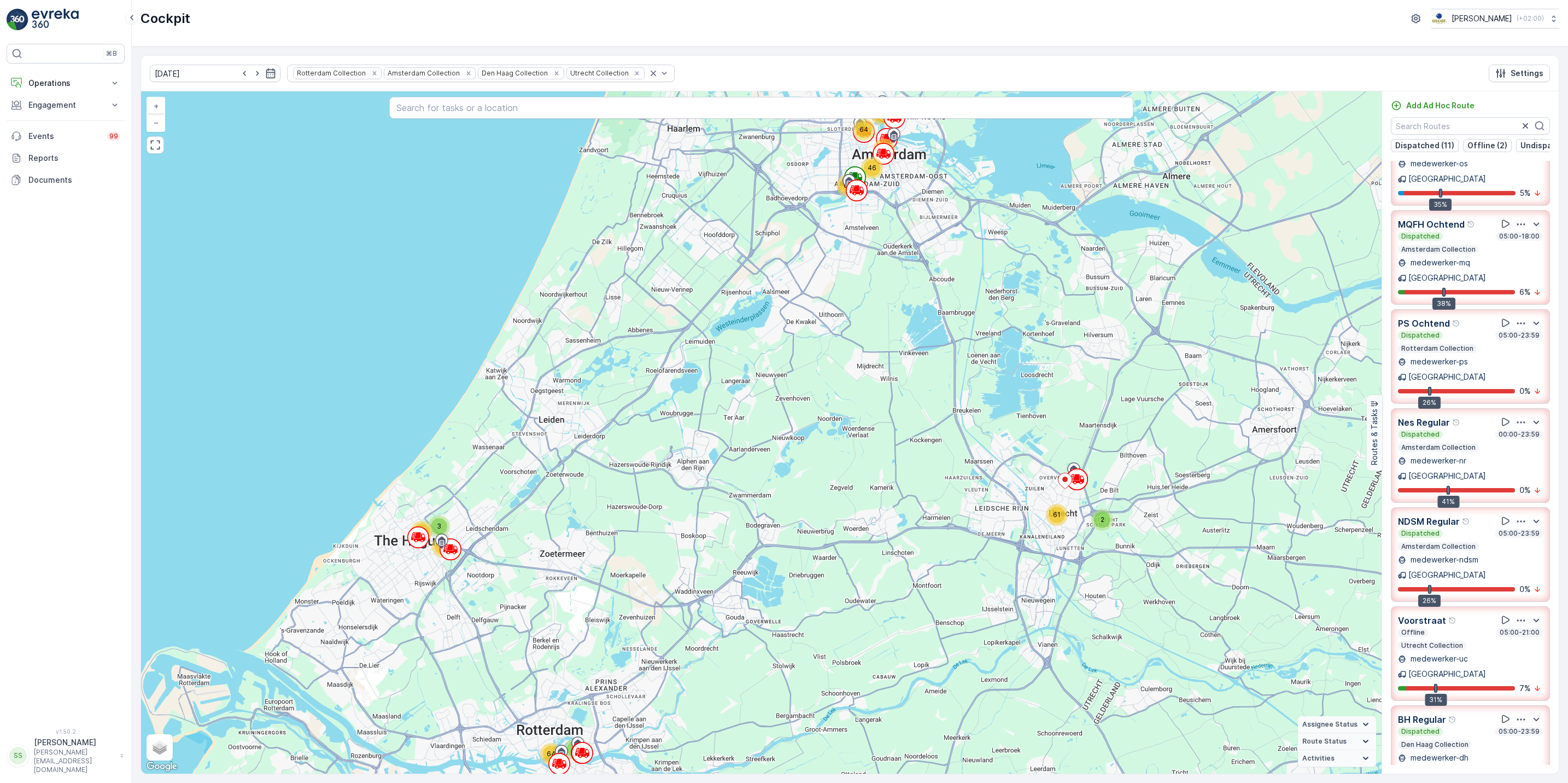
scroll to position [211, 0]
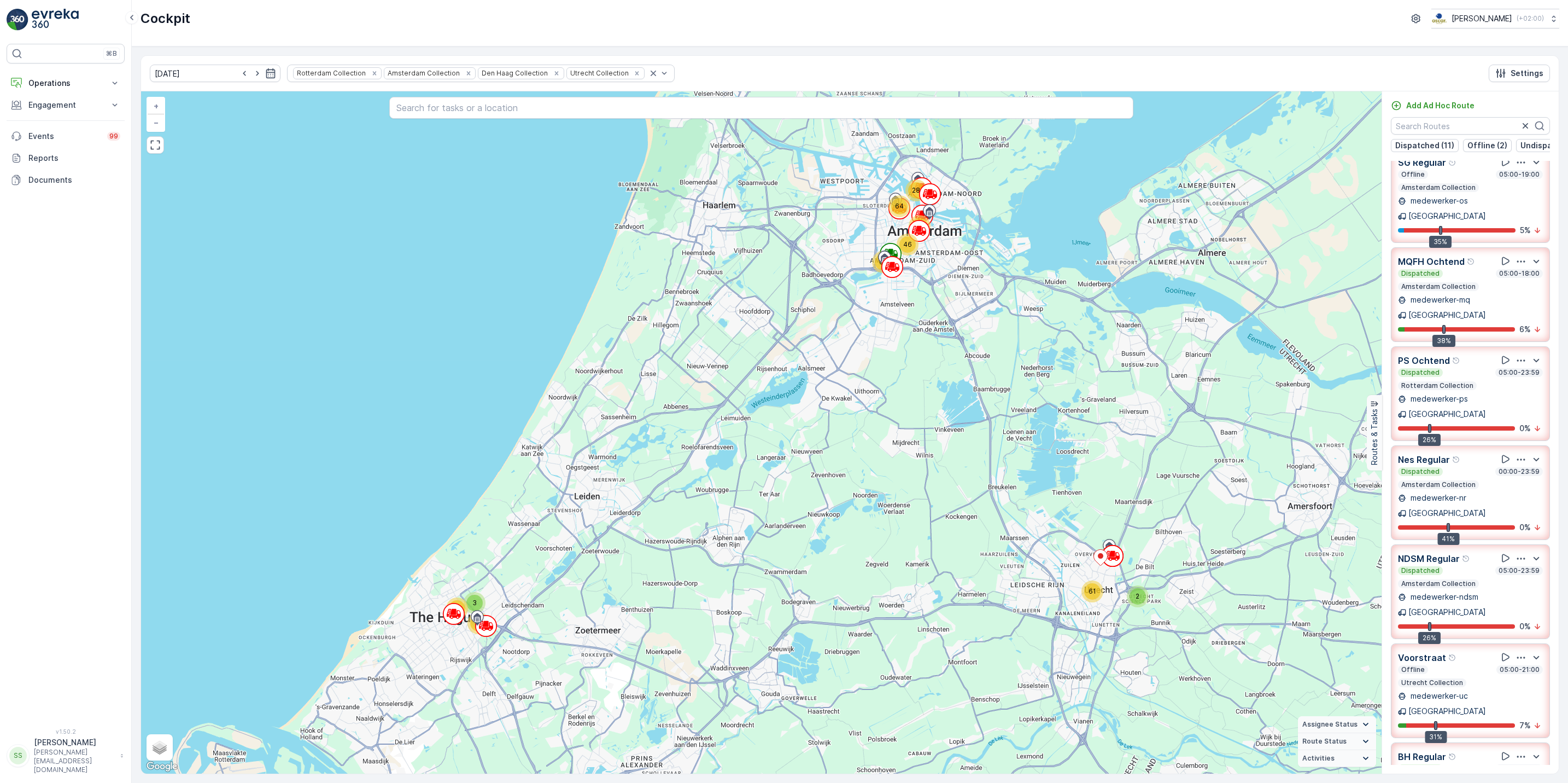
drag, startPoint x: 1043, startPoint y: 308, endPoint x: 1114, endPoint y: 461, distance: 168.7
click at [1114, 461] on div "3 14 23 9 64 2 61 45 28 64 46 61 + − Satellite Roadmap Terrain Hybrid Leaflet K…" at bounding box center [761, 432] width 1241 height 682
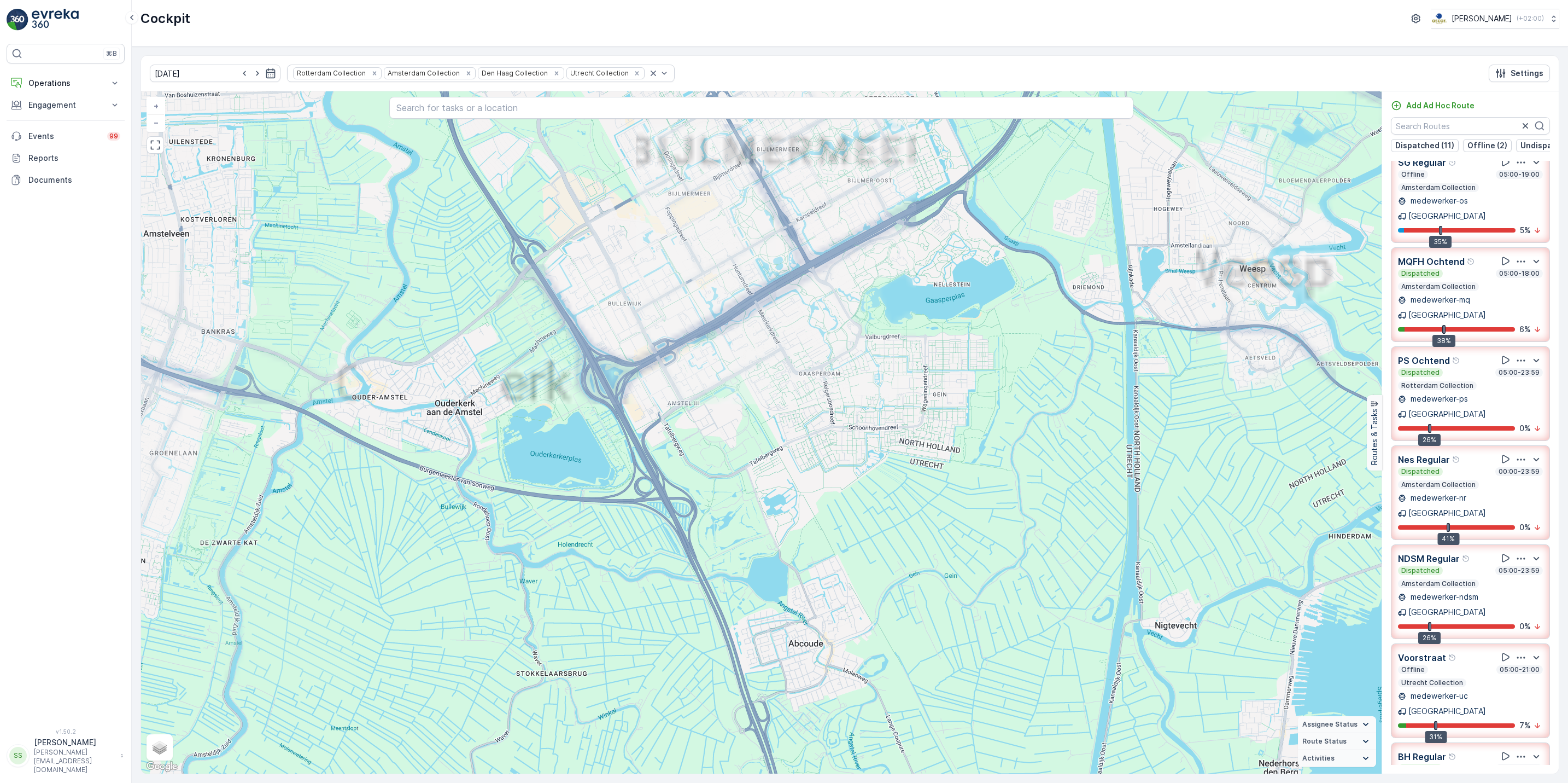
drag, startPoint x: 978, startPoint y: 330, endPoint x: 1083, endPoint y: 612, distance: 300.9
click at [1083, 612] on div "2 3 3 7 2 5 2 3 2 2 3 5 6 2 3 3 3 4 20 2 2 2 3 6 6 6 2 5 4 3 9 8 6 2 2 27 2 3 2…" at bounding box center [761, 432] width 1241 height 682
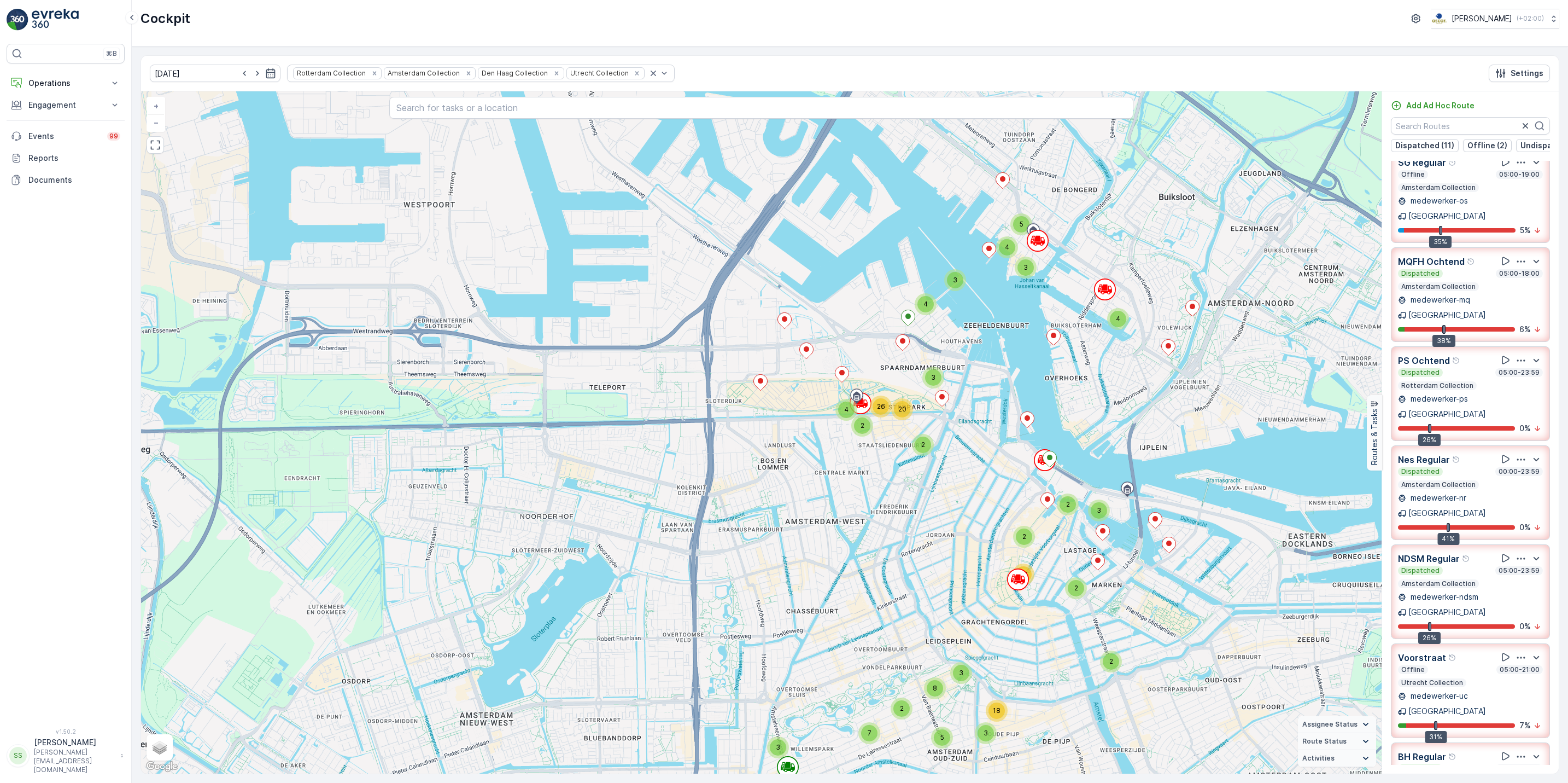
drag, startPoint x: 1047, startPoint y: 540, endPoint x: 872, endPoint y: 489, distance: 182.3
click at [872, 489] on div "2 3 3 7 2 5 2 3 2 2 3 5 6 2 3 3 3 4 20 2 2 2 3 6 6 6 2 5 4 3 9 8 6 2 2 27 2 3 2…" at bounding box center [761, 432] width 1241 height 682
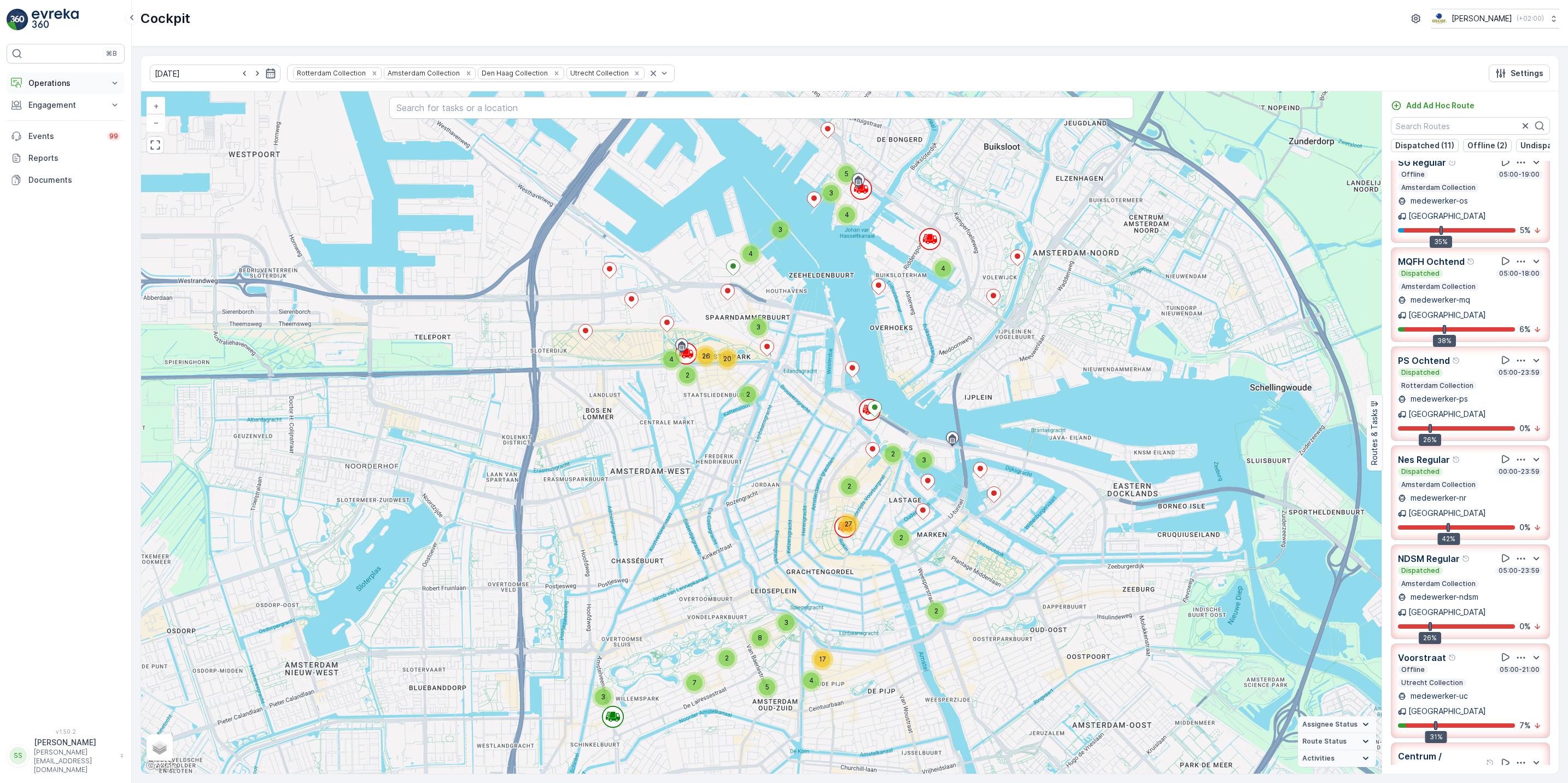
click at [90, 92] on button "Operations" at bounding box center [65, 83] width 119 height 22
click at [74, 142] on link "Cockpit" at bounding box center [74, 147] width 101 height 15
click at [53, 135] on p "Routes & Tasks" at bounding box center [57, 132] width 57 height 11
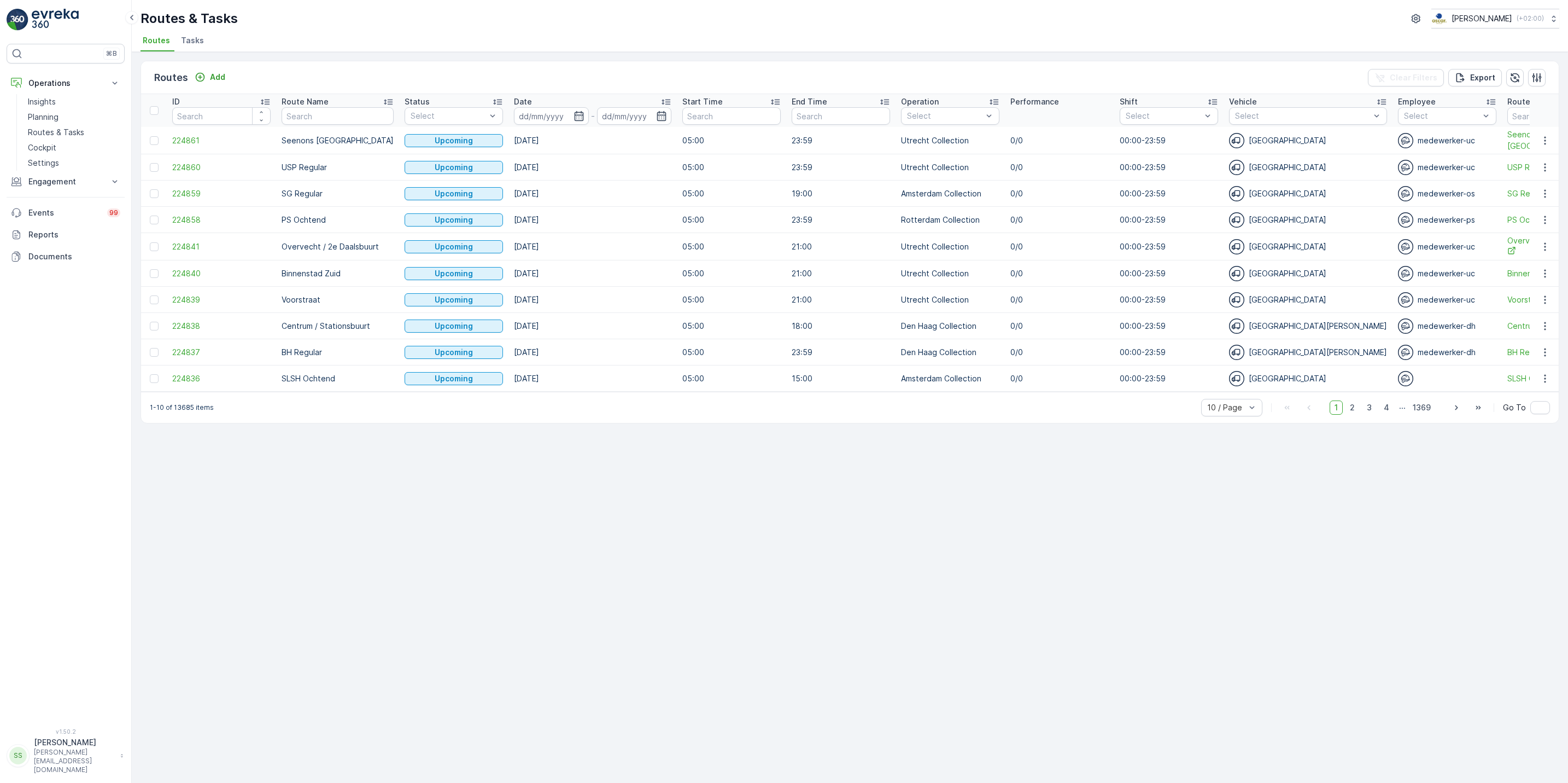
click at [188, 40] on span "Tasks" at bounding box center [193, 41] width 23 height 11
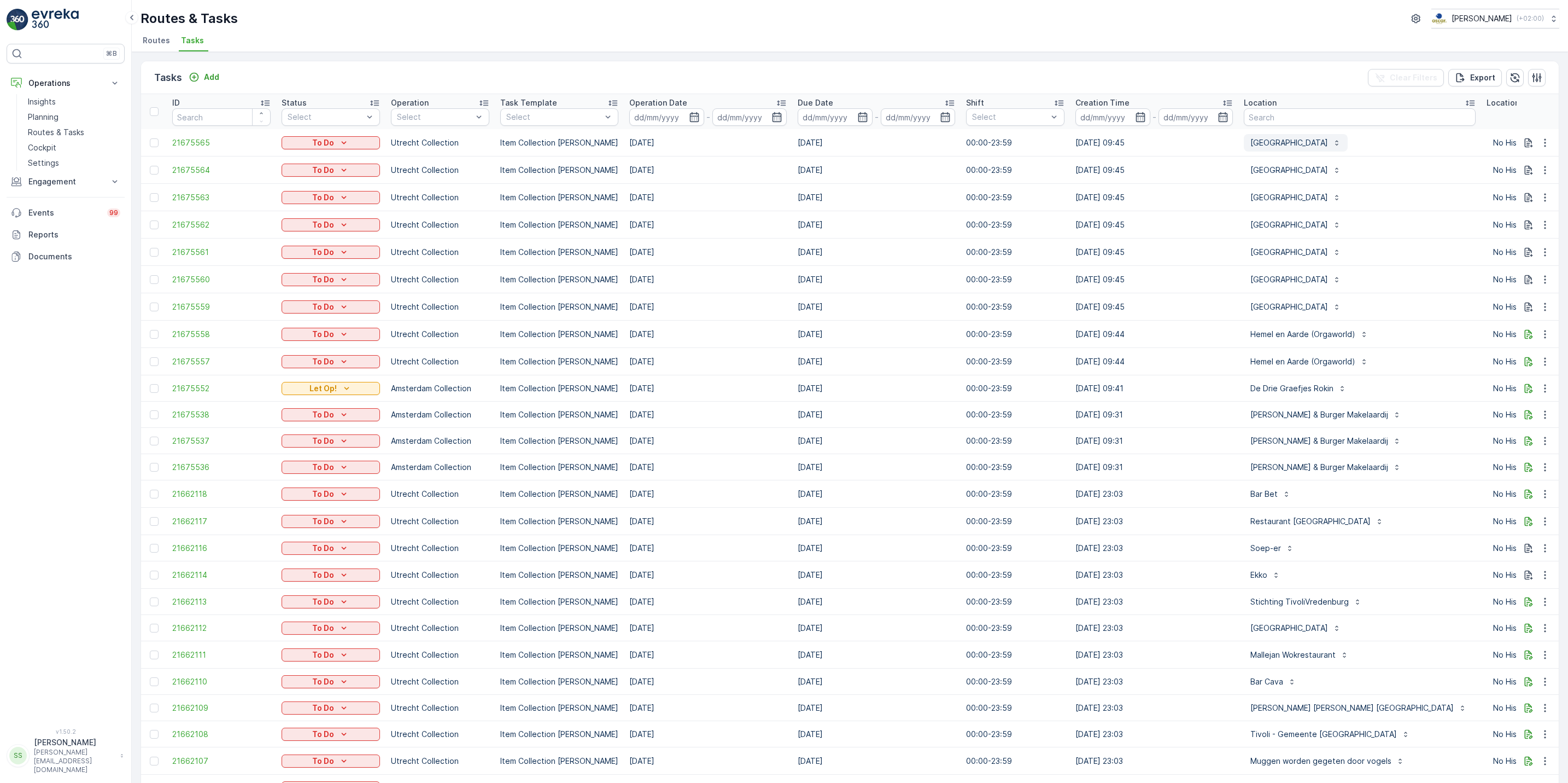
scroll to position [0, 293]
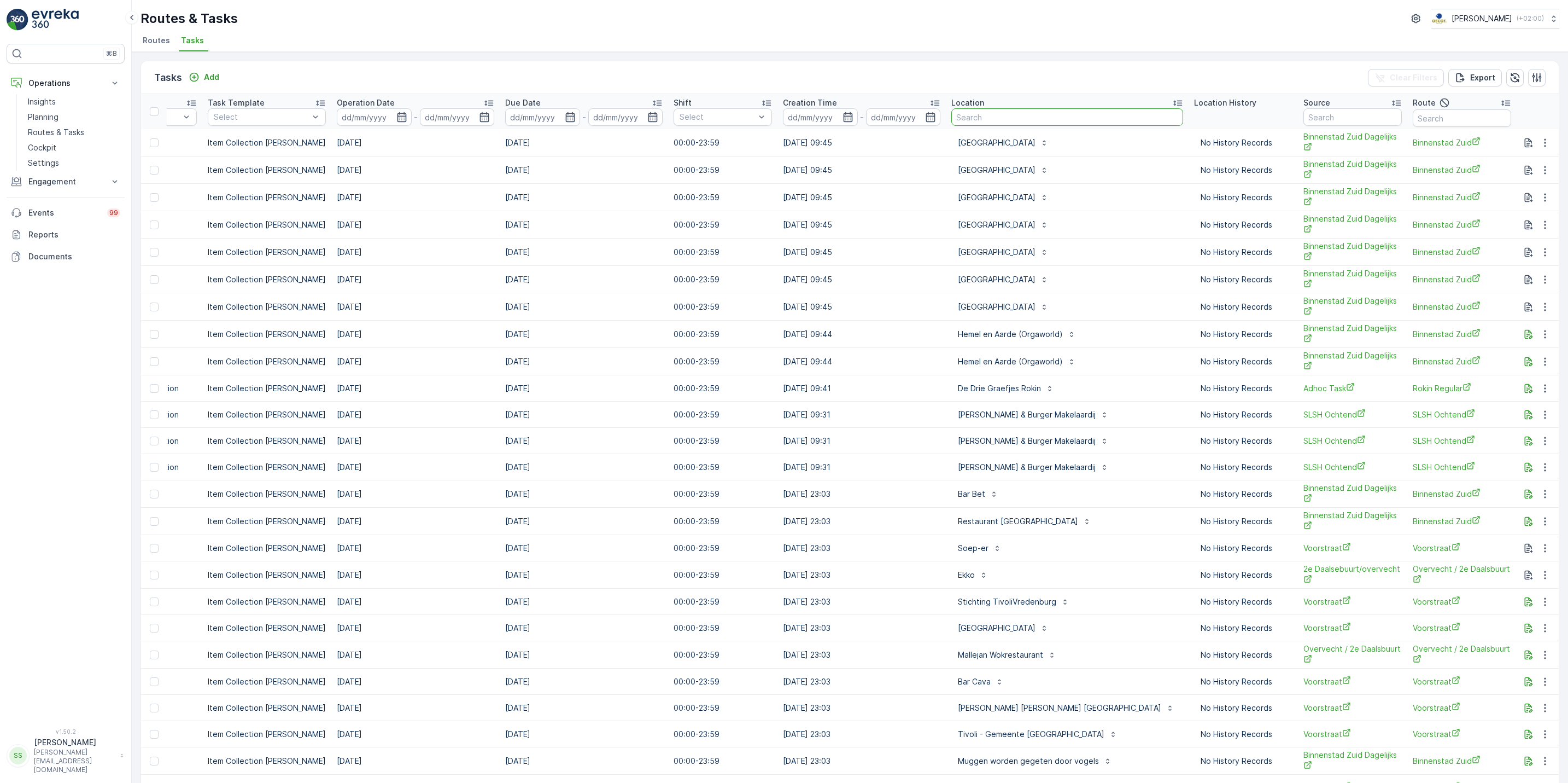
click at [1021, 117] on input "text" at bounding box center [1067, 117] width 232 height 18
type input "atelier"
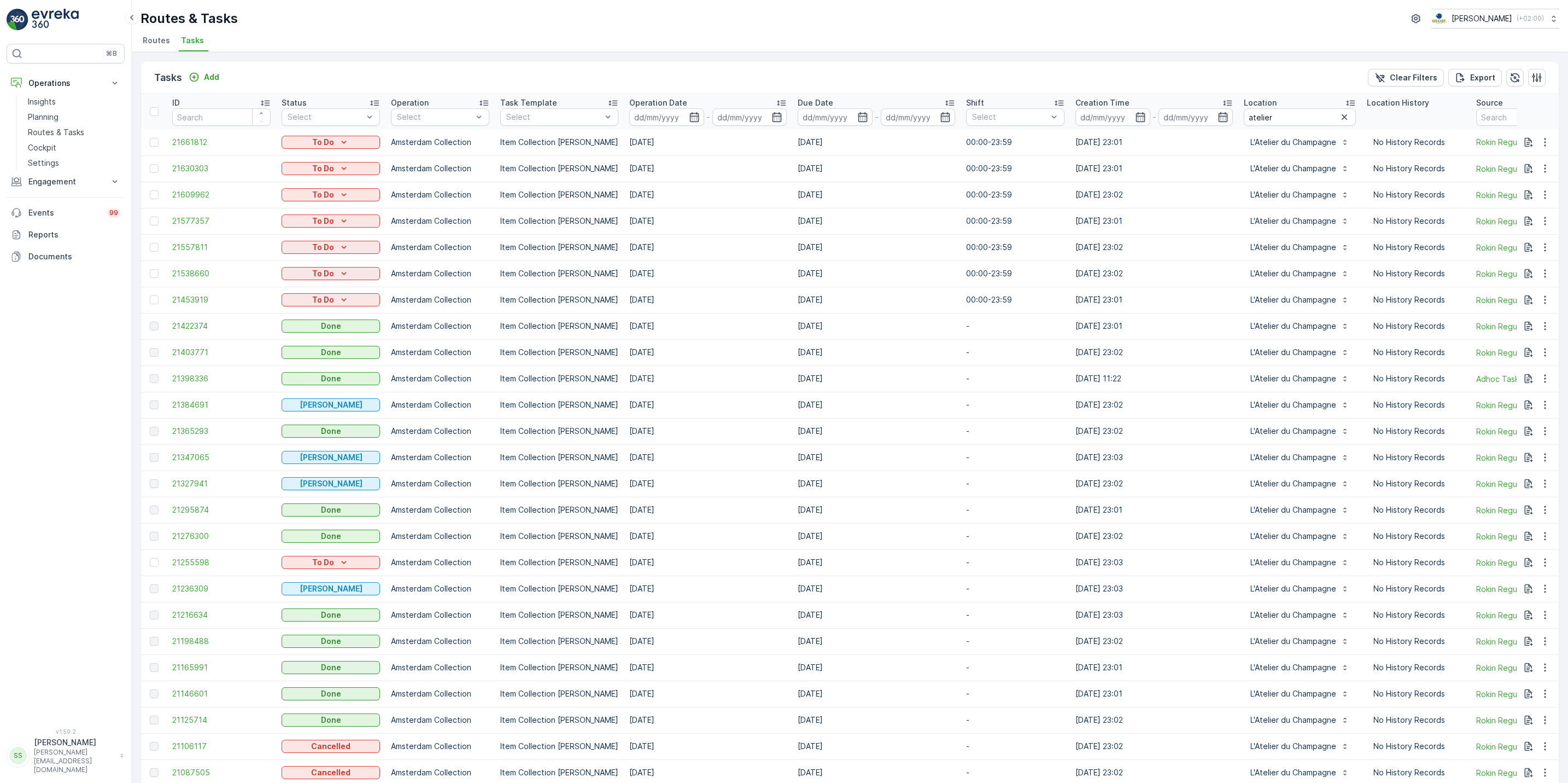
scroll to position [0, 276]
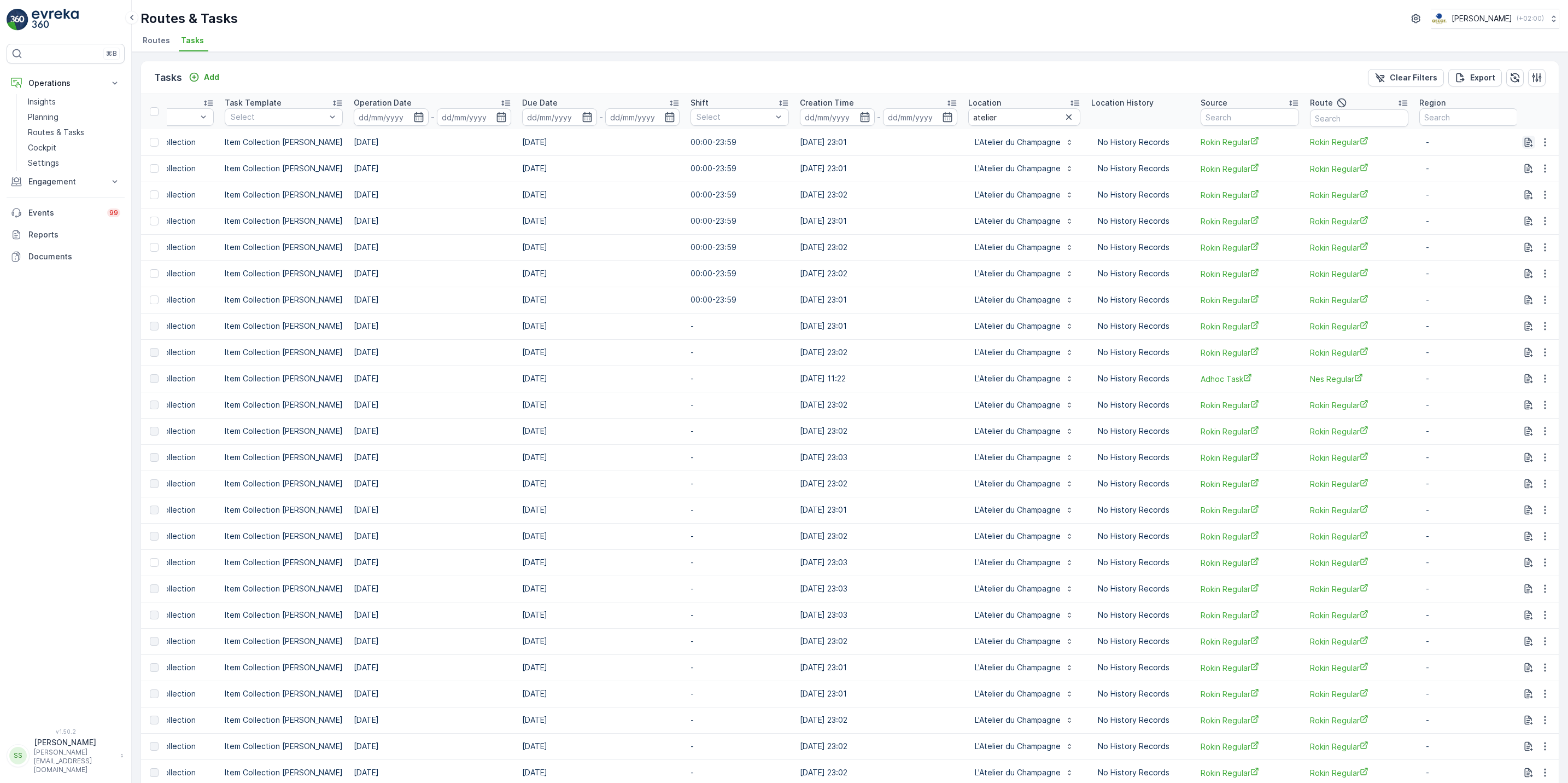
click at [1524, 148] on icon "button" at bounding box center [1529, 142] width 11 height 11
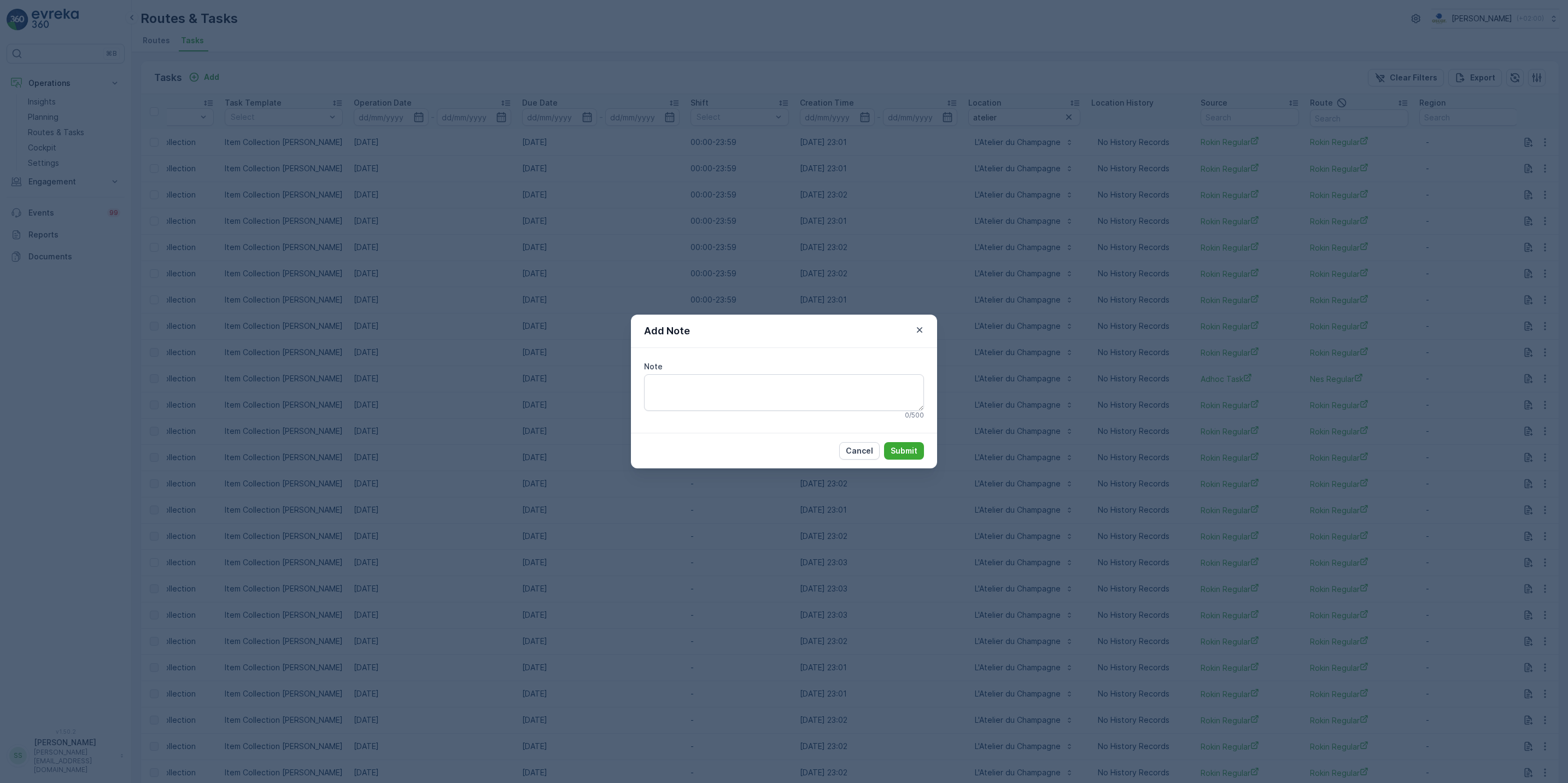
click at [1335, 189] on div "Add Note Note 0 / 500 Cancel Submit" at bounding box center [784, 391] width 1568 height 783
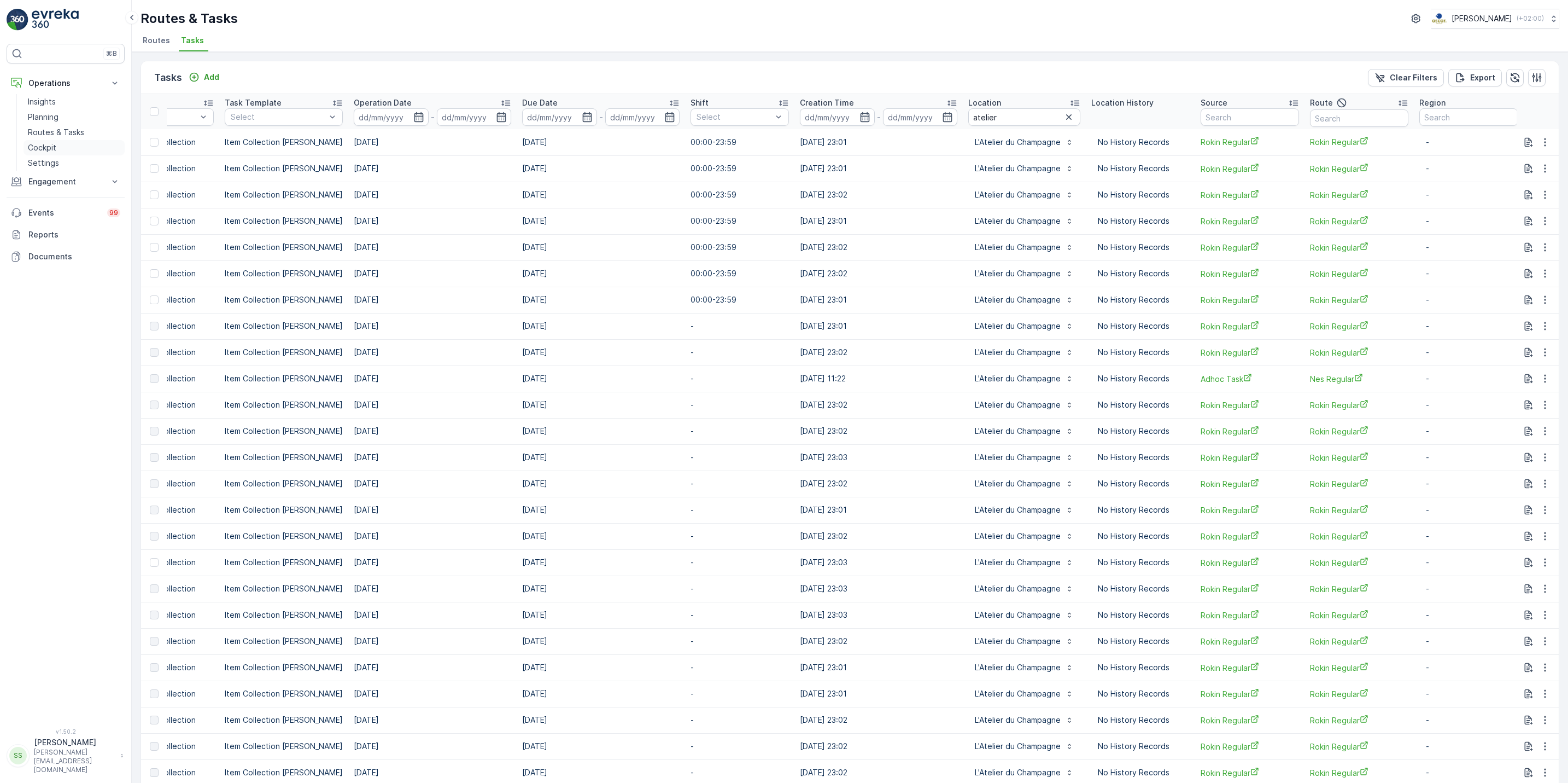
click at [48, 140] on link "Cockpit" at bounding box center [74, 147] width 101 height 15
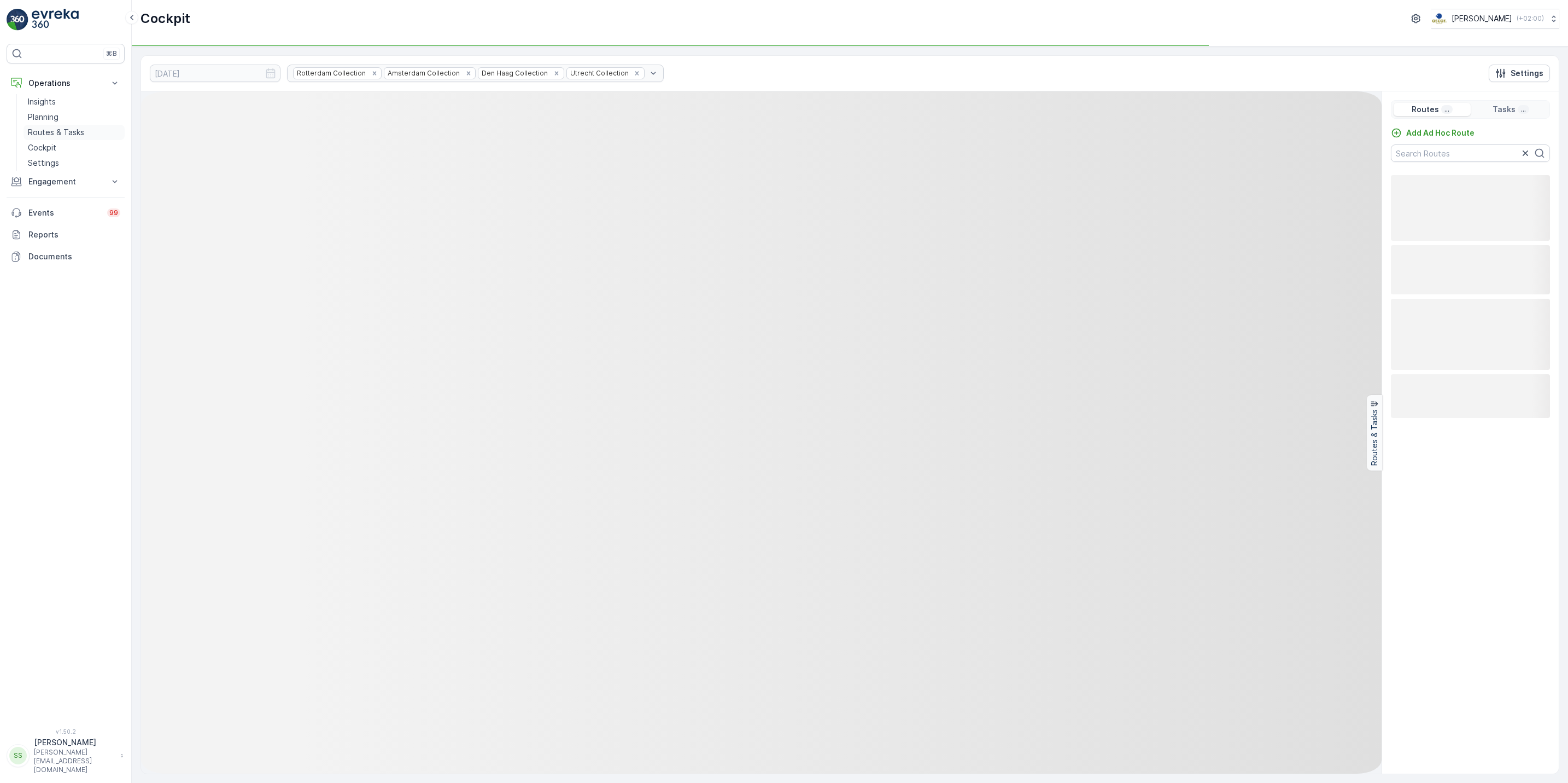
click at [79, 134] on p "Routes & Tasks" at bounding box center [57, 132] width 57 height 11
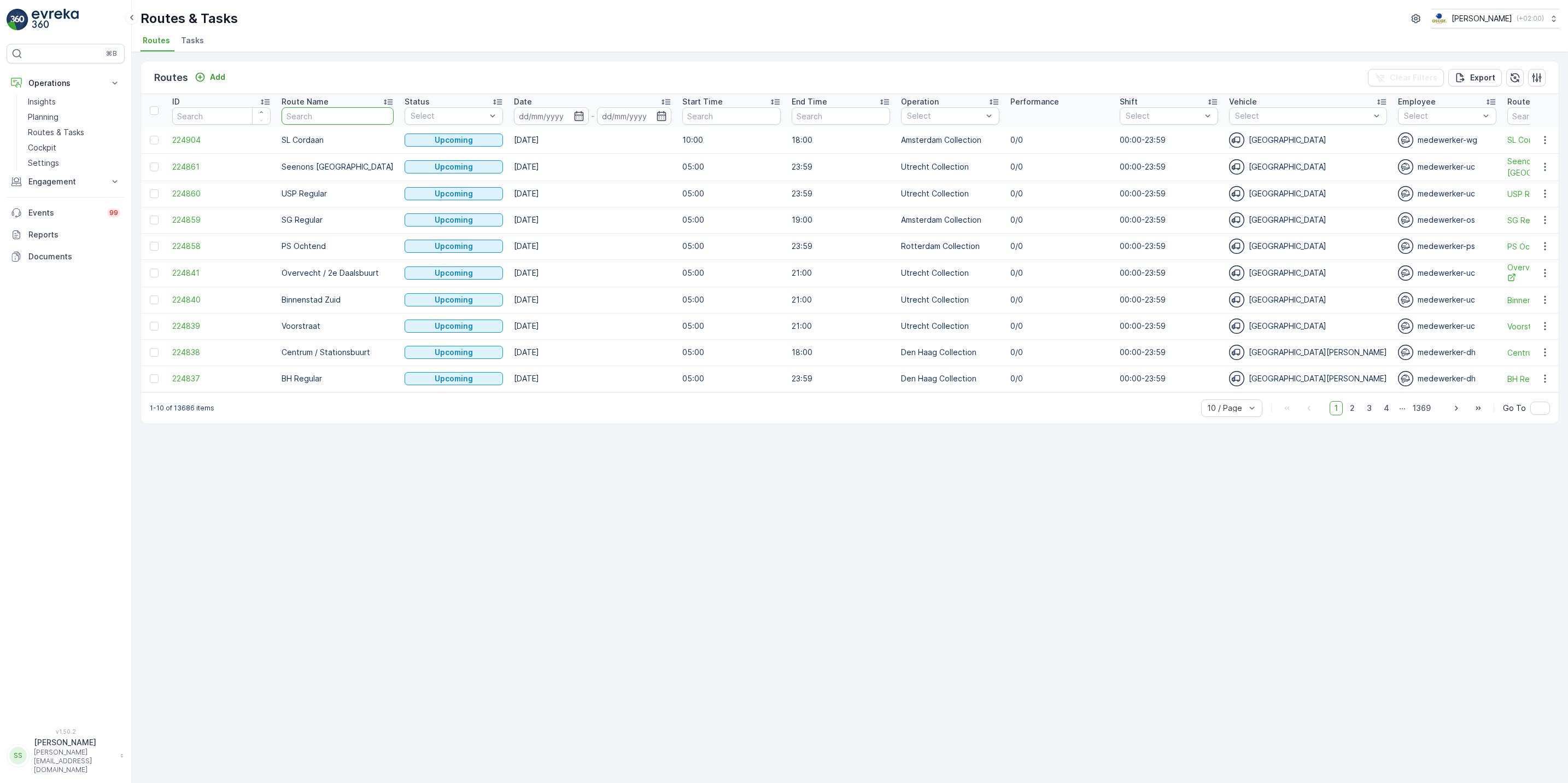
click at [343, 119] on input "text" at bounding box center [337, 116] width 112 height 18
type input "lombok"
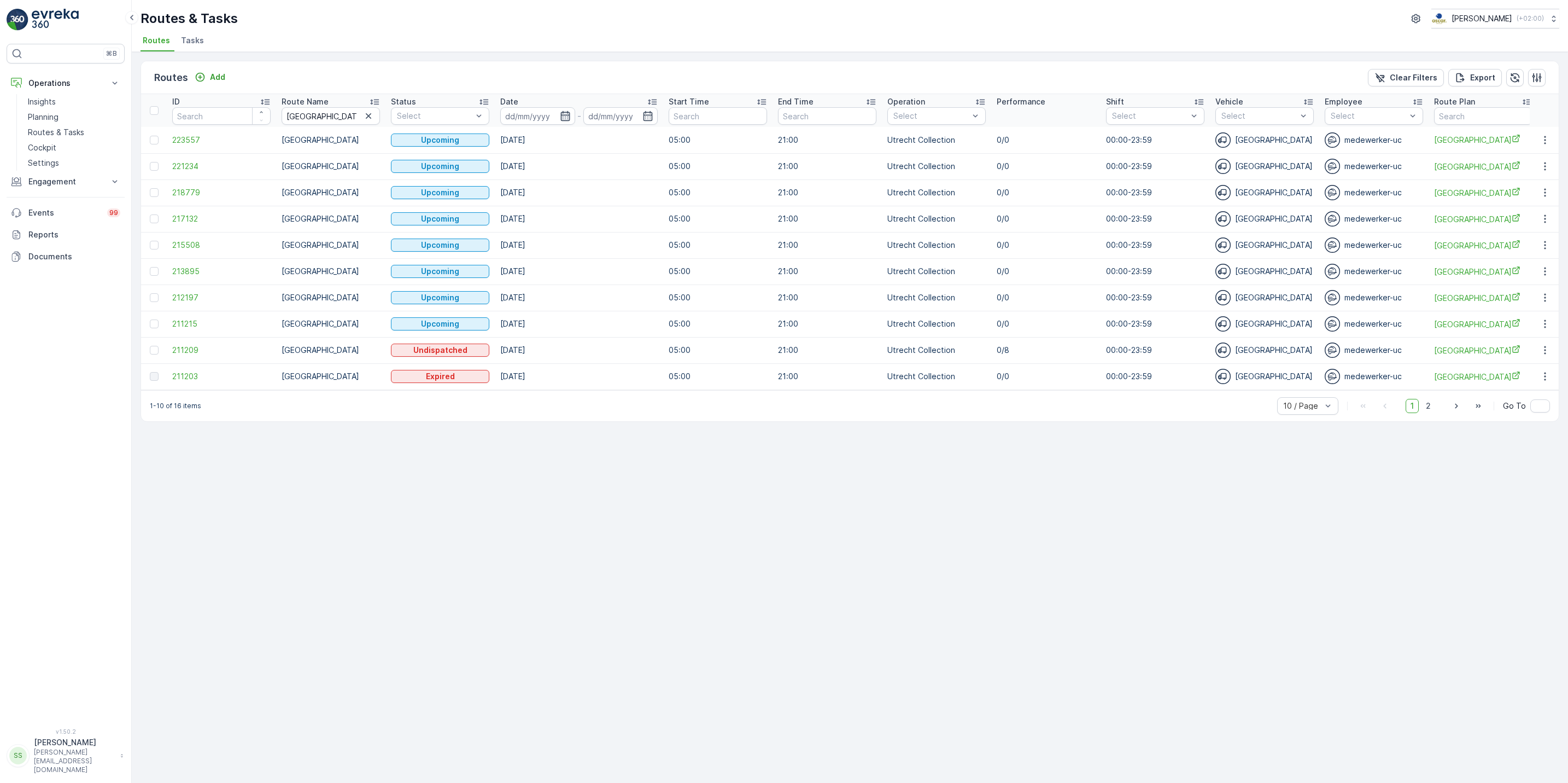
click at [570, 115] on icon "button" at bounding box center [565, 116] width 10 height 10
click at [621, 228] on div "15" at bounding box center [617, 227] width 18 height 18
type input "[DATE]"
click at [621, 228] on div "15" at bounding box center [617, 227] width 18 height 18
type input "[DATE]"
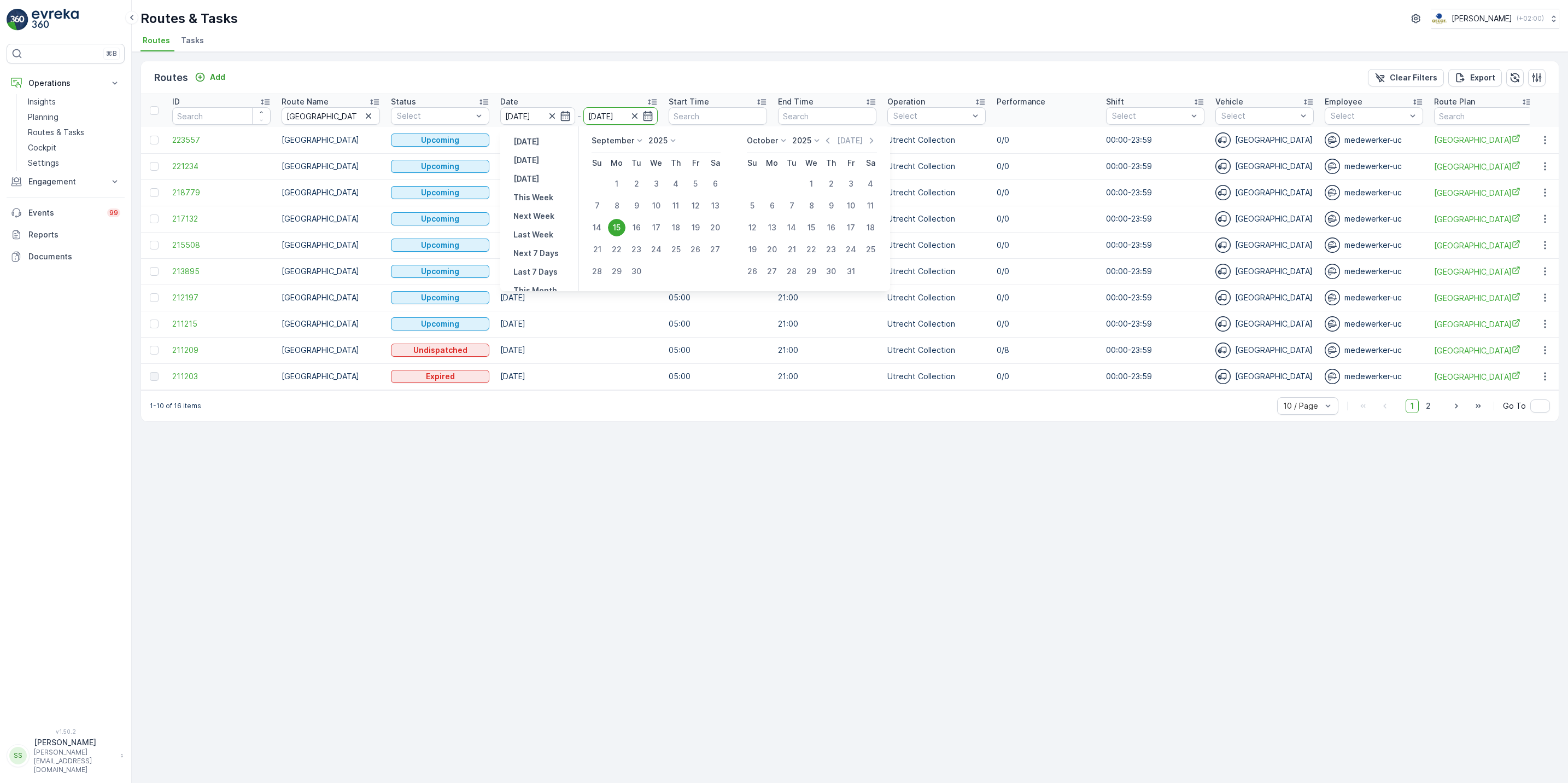
click at [621, 228] on div "15" at bounding box center [617, 227] width 18 height 18
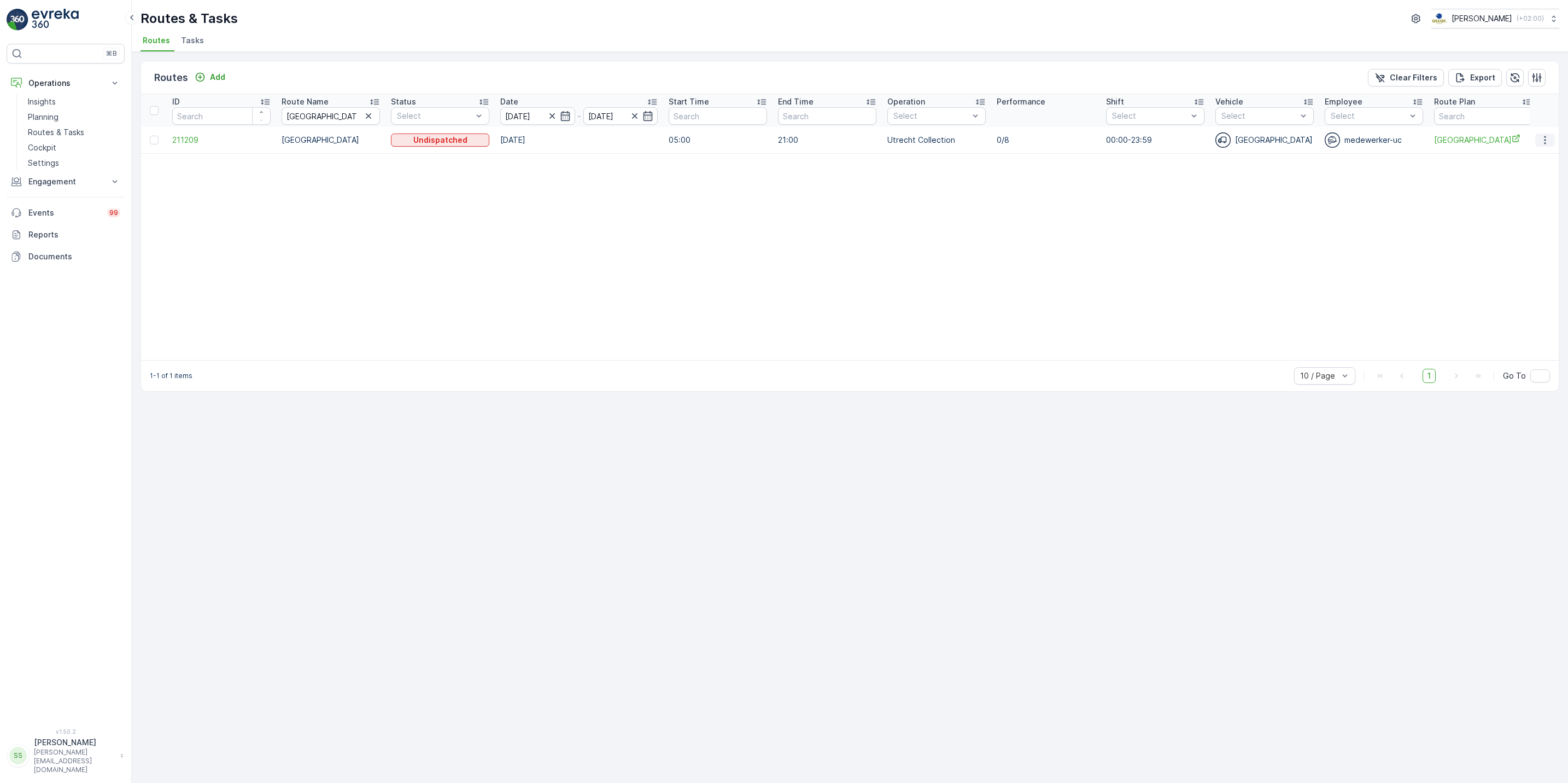
click at [1540, 142] on icon "button" at bounding box center [1545, 140] width 11 height 11
click at [1525, 160] on span "See More Details" at bounding box center [1520, 157] width 64 height 11
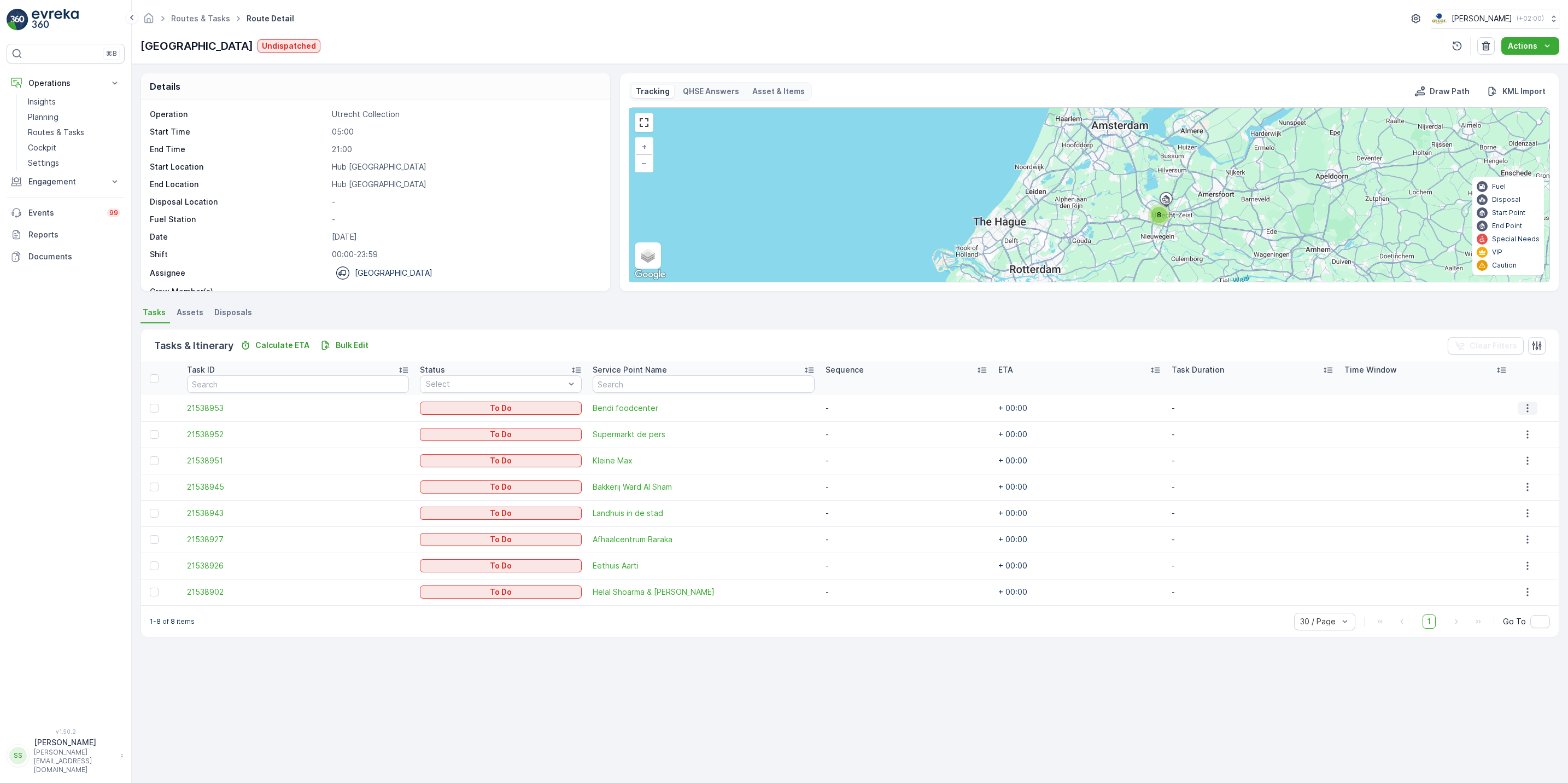
click at [1526, 413] on icon "button" at bounding box center [1527, 408] width 11 height 11
click at [1526, 425] on span "See More Details" at bounding box center [1523, 425] width 64 height 11
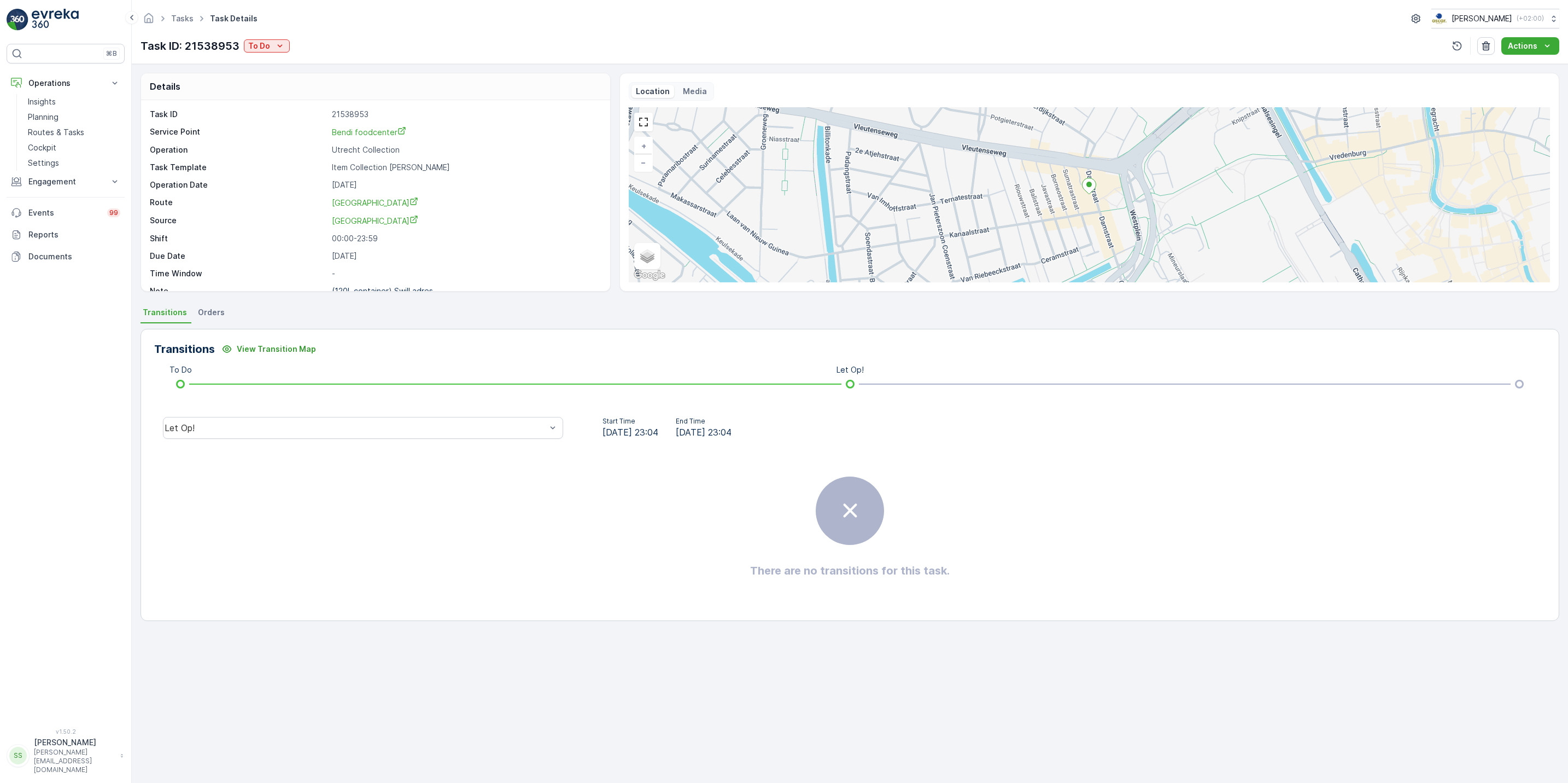
scroll to position [15, 0]
click at [387, 273] on p "(120L container) Swill adres -..." at bounding box center [388, 276] width 113 height 10
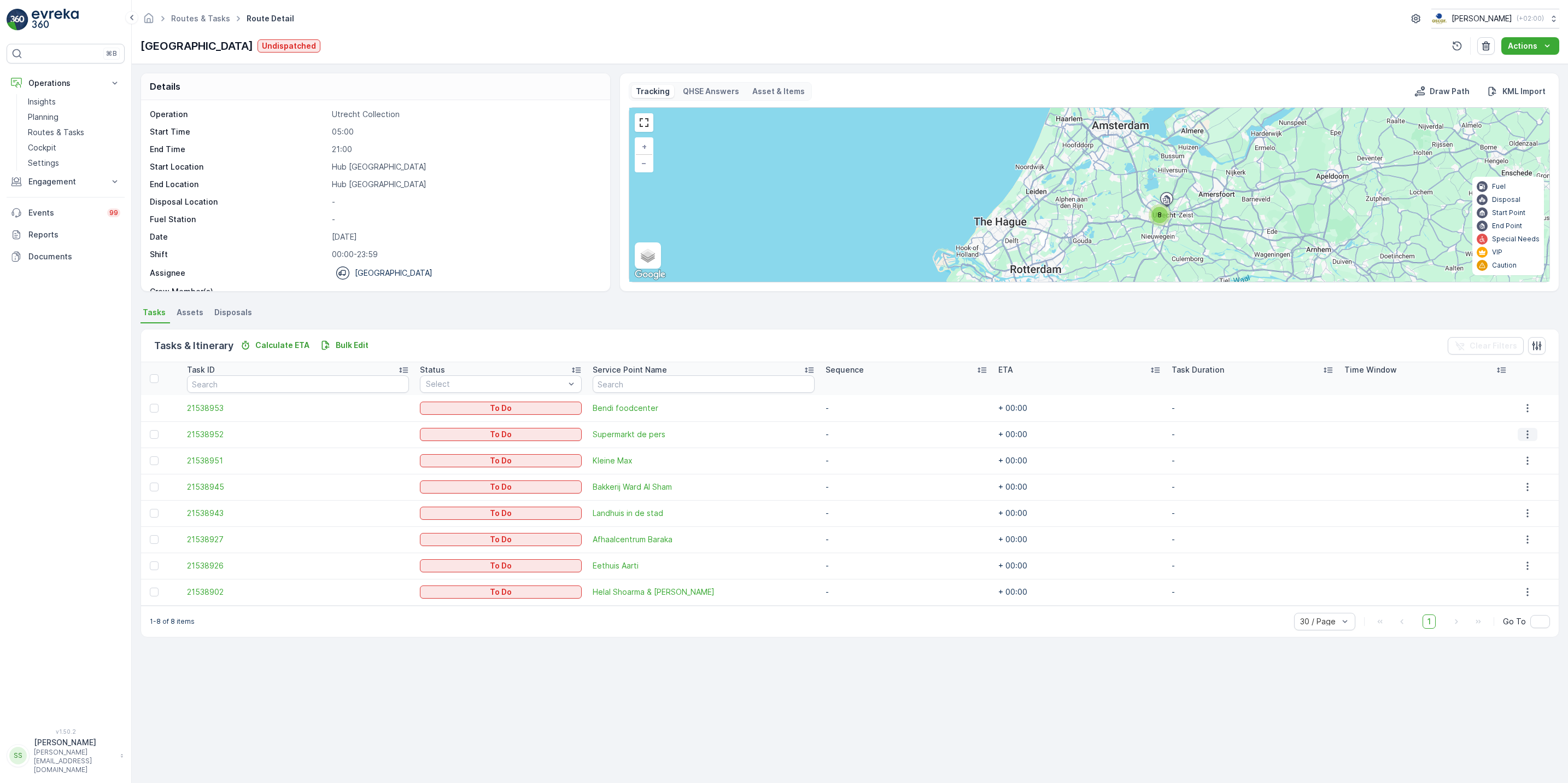
click at [1526, 432] on icon "button" at bounding box center [1527, 434] width 11 height 11
click at [1526, 452] on span "See More Details" at bounding box center [1523, 451] width 64 height 11
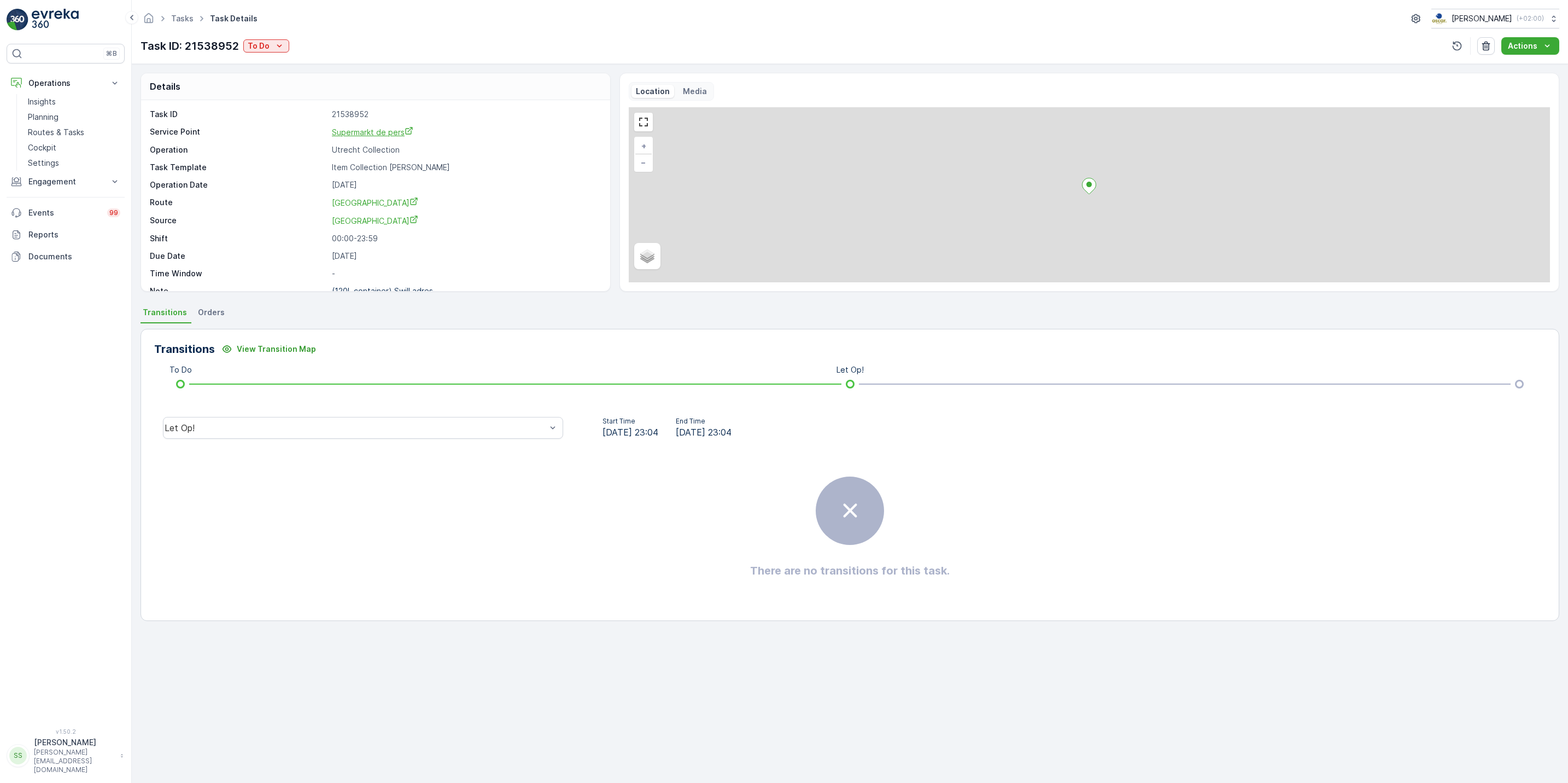
scroll to position [15, 0]
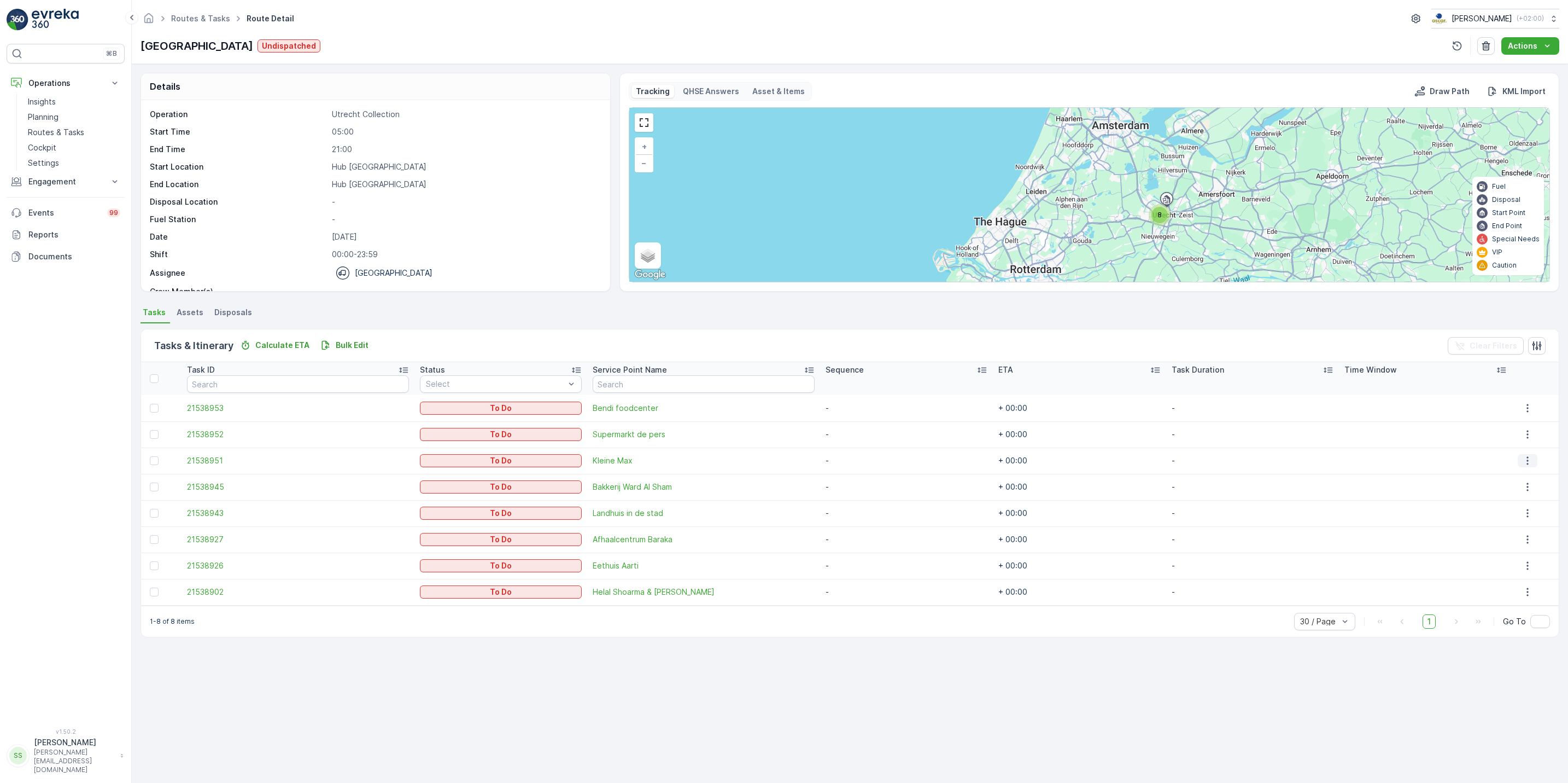
click at [1524, 465] on icon "button" at bounding box center [1527, 460] width 11 height 11
click at [1527, 480] on span "See More Details" at bounding box center [1523, 478] width 64 height 11
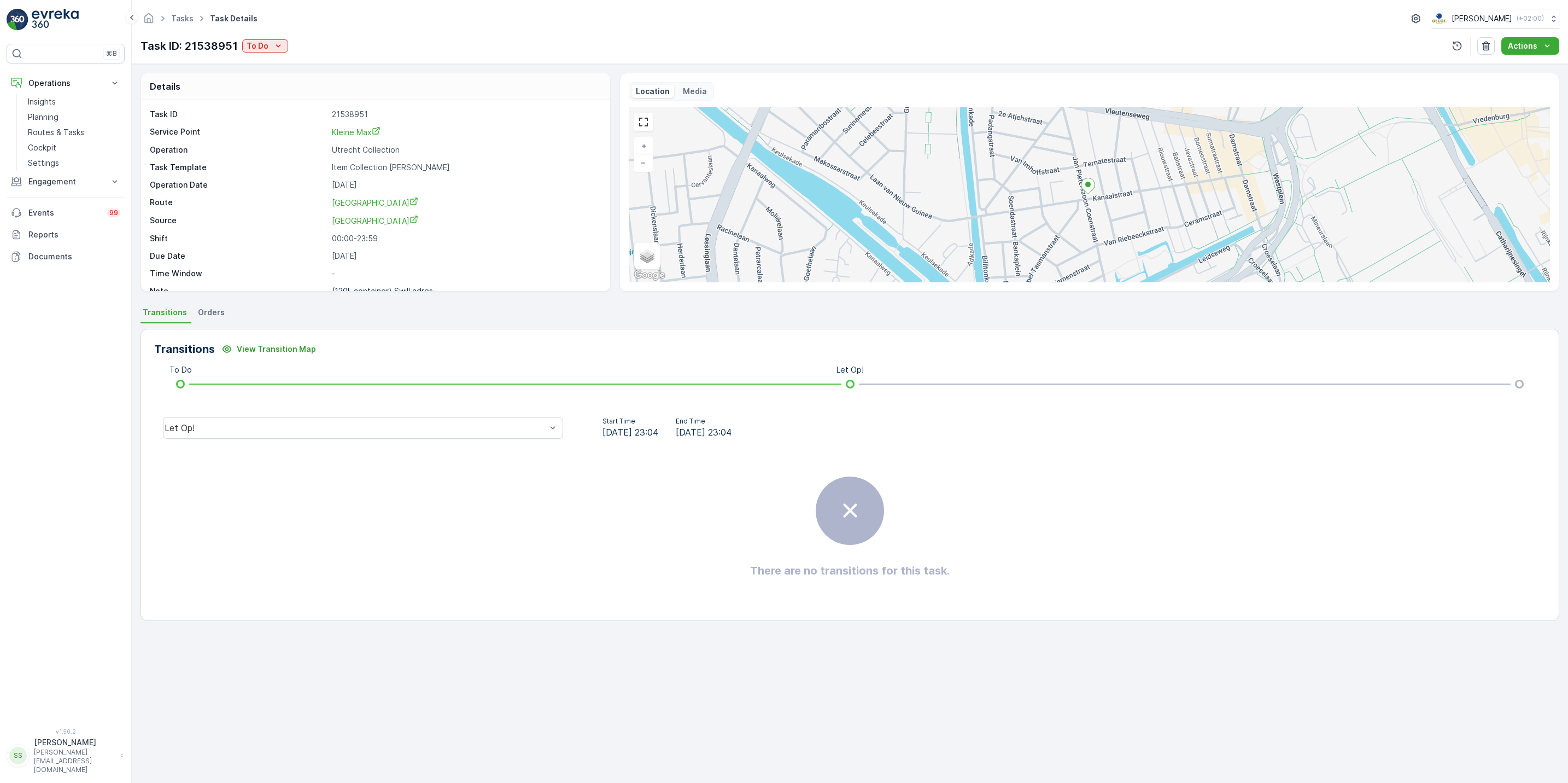
scroll to position [15, 0]
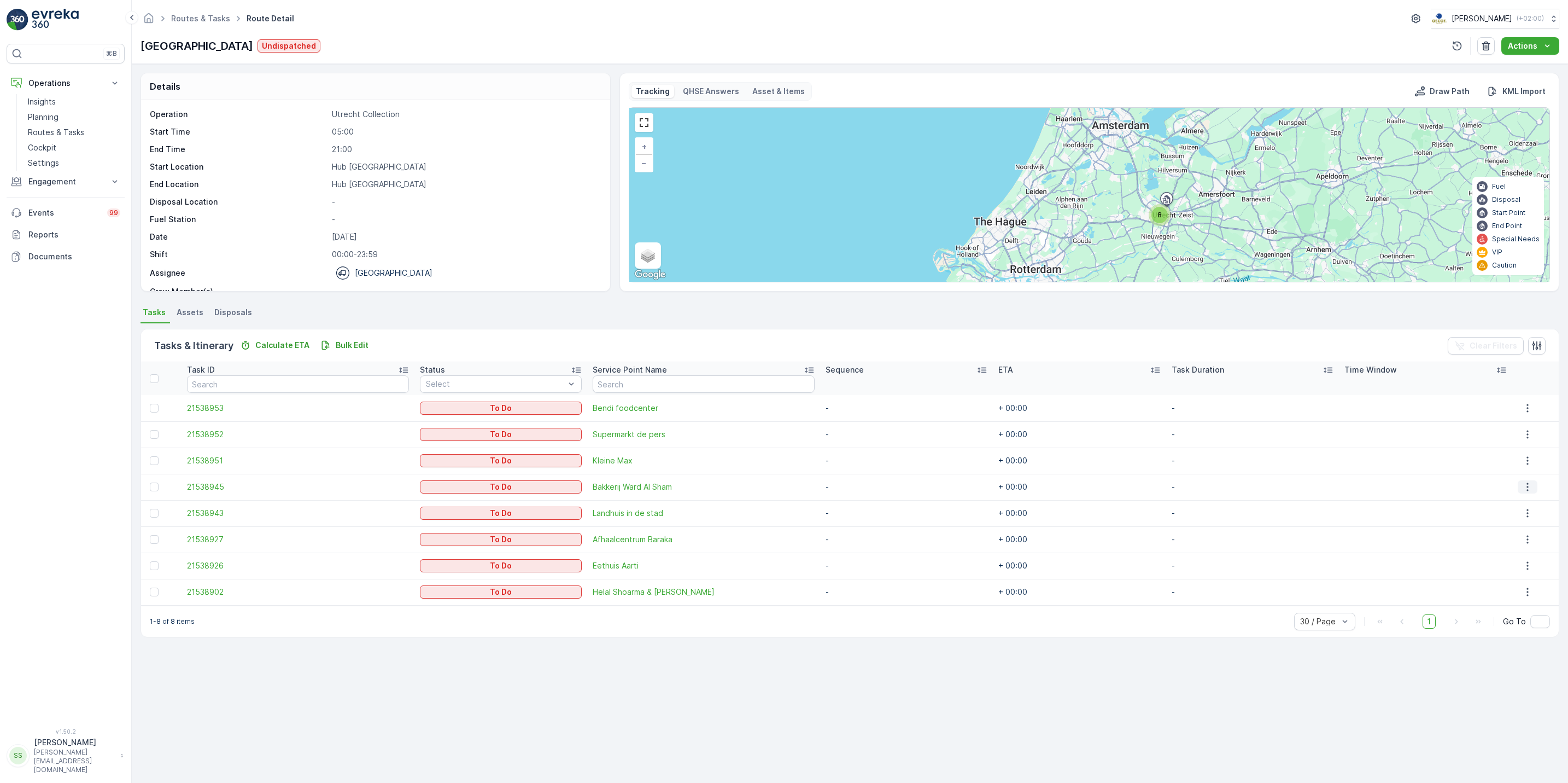
click at [1531, 489] on button "button" at bounding box center [1528, 487] width 19 height 13
click at [1523, 503] on span "See More Details" at bounding box center [1523, 503] width 64 height 11
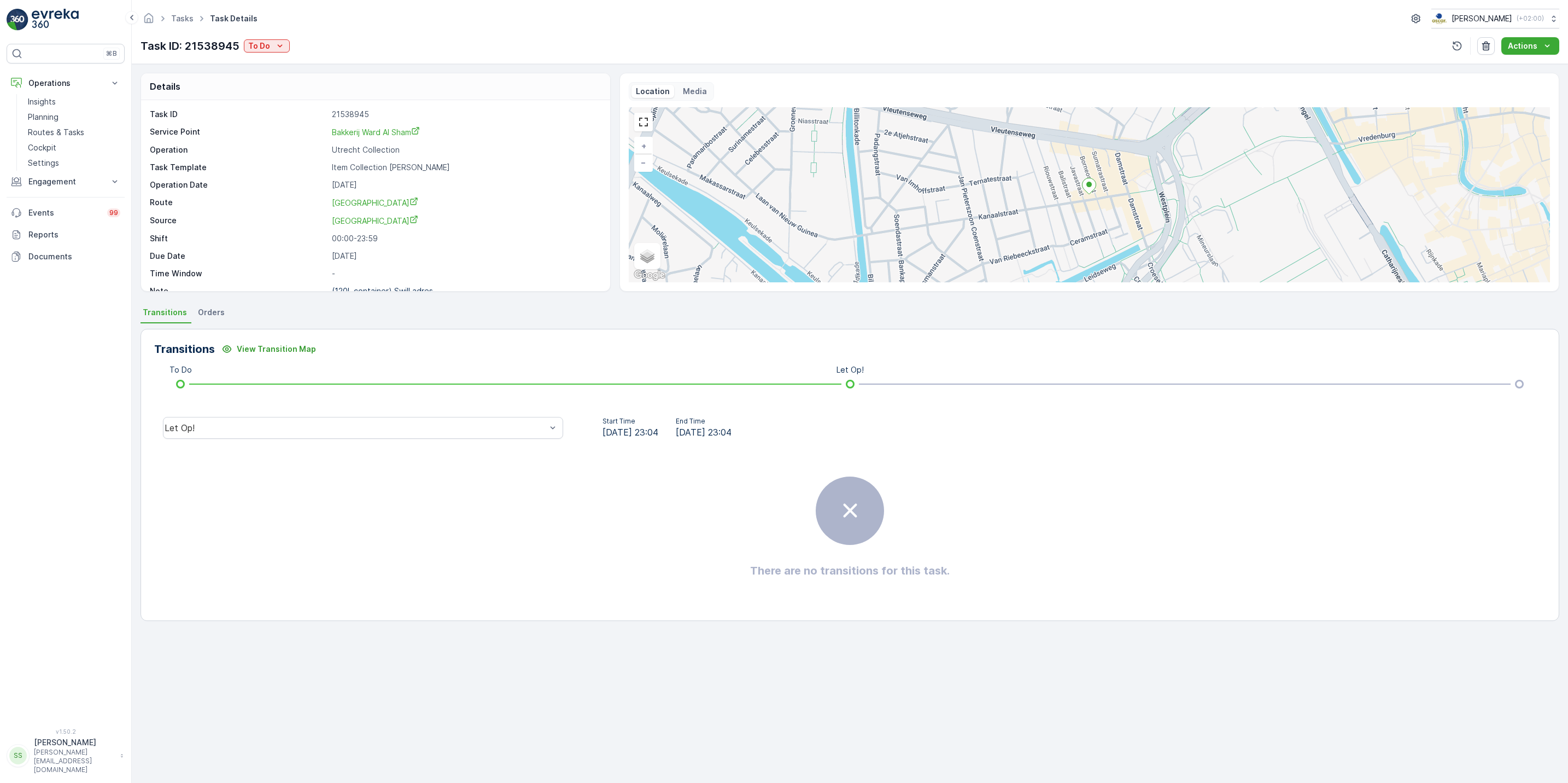
scroll to position [15, 0]
click at [187, 29] on div "Tasks Task Details Oscar Circulair ( +02:00 ) Task ID: 21538945 To Do Actions" at bounding box center [850, 32] width 1436 height 64
click at [181, 17] on link "Tasks" at bounding box center [182, 18] width 22 height 10
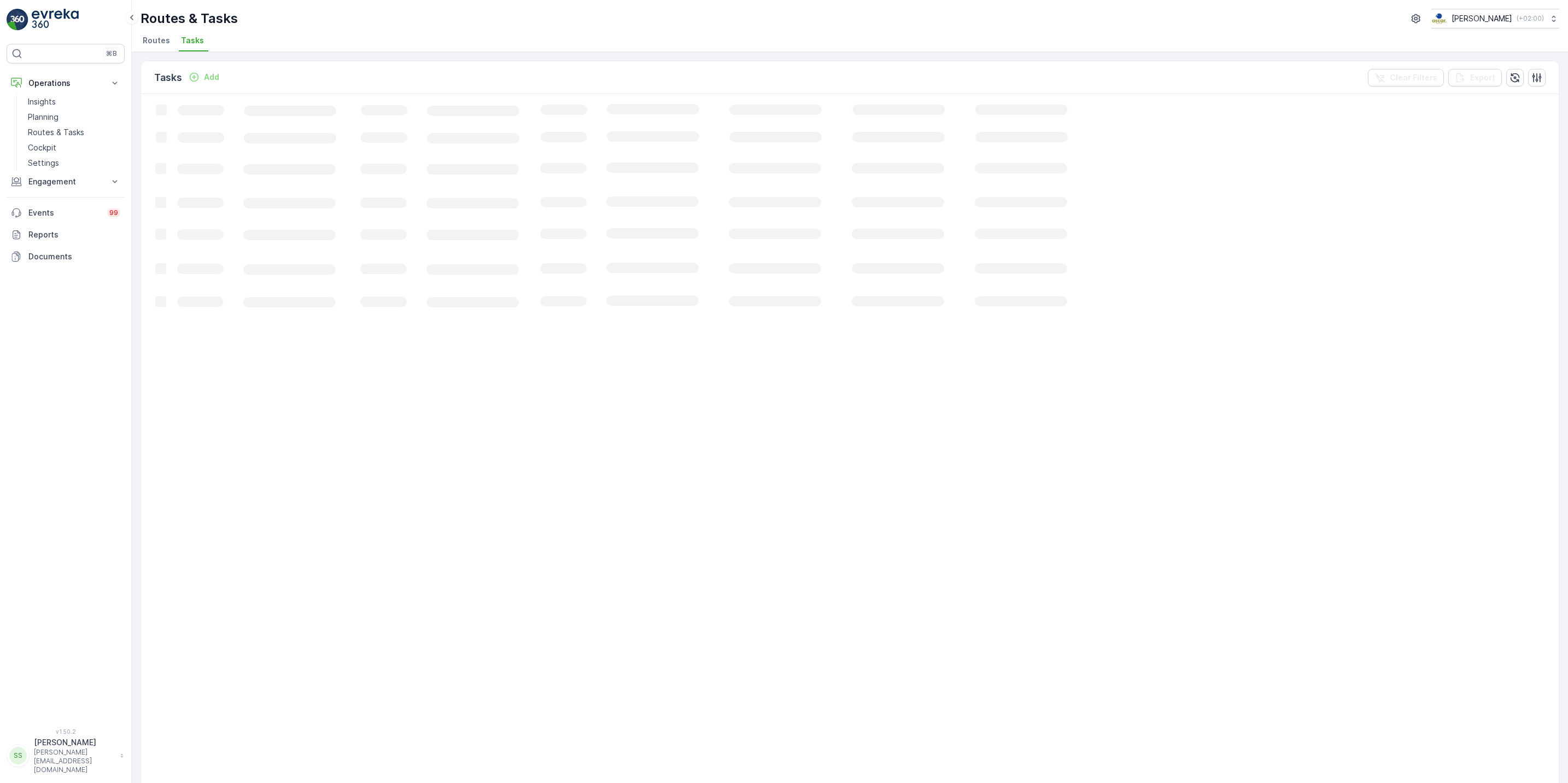
click at [149, 42] on span "Routes" at bounding box center [156, 41] width 27 height 11
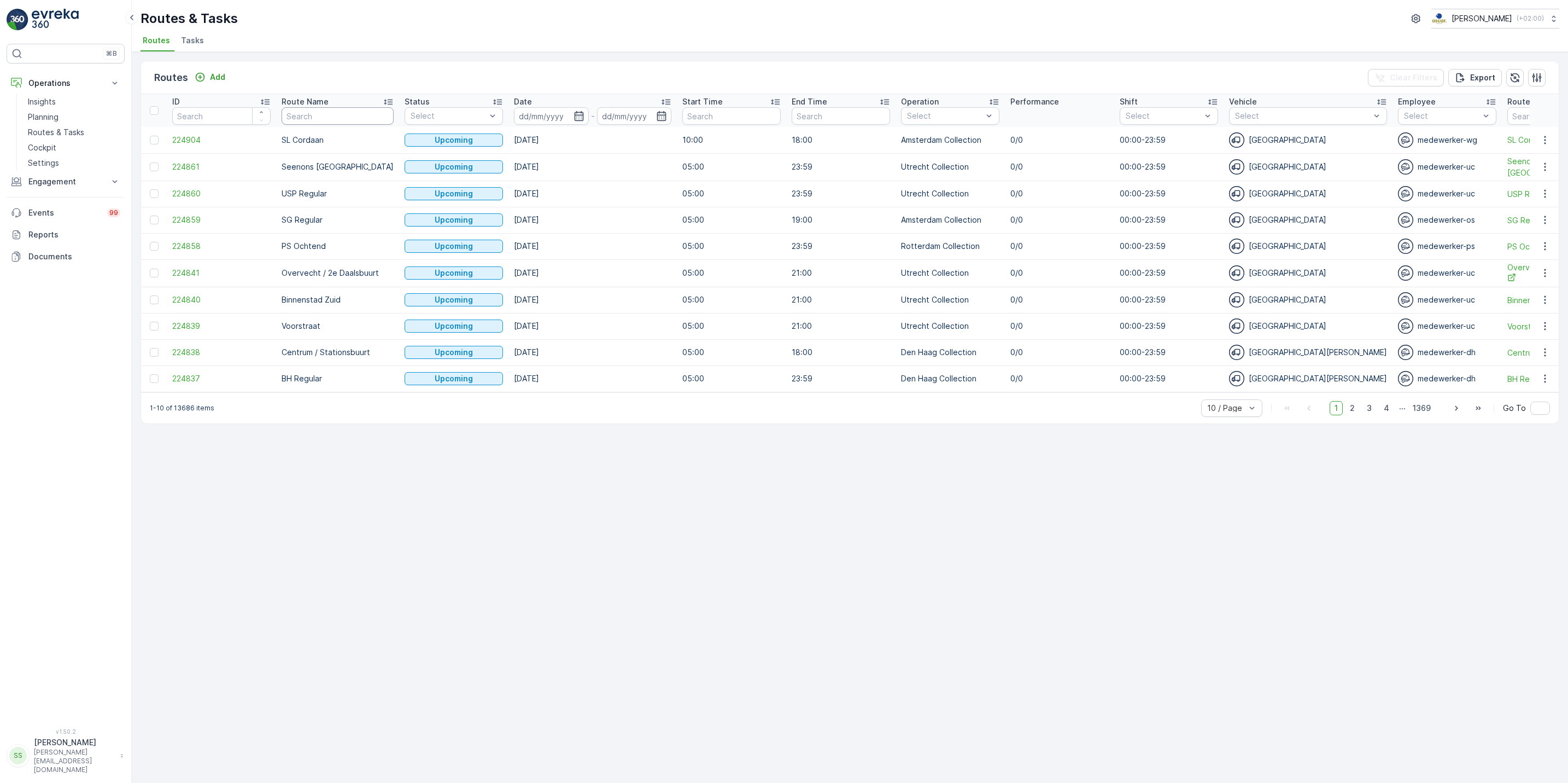
click at [330, 117] on input "text" at bounding box center [337, 116] width 112 height 18
type input "voorstraat"
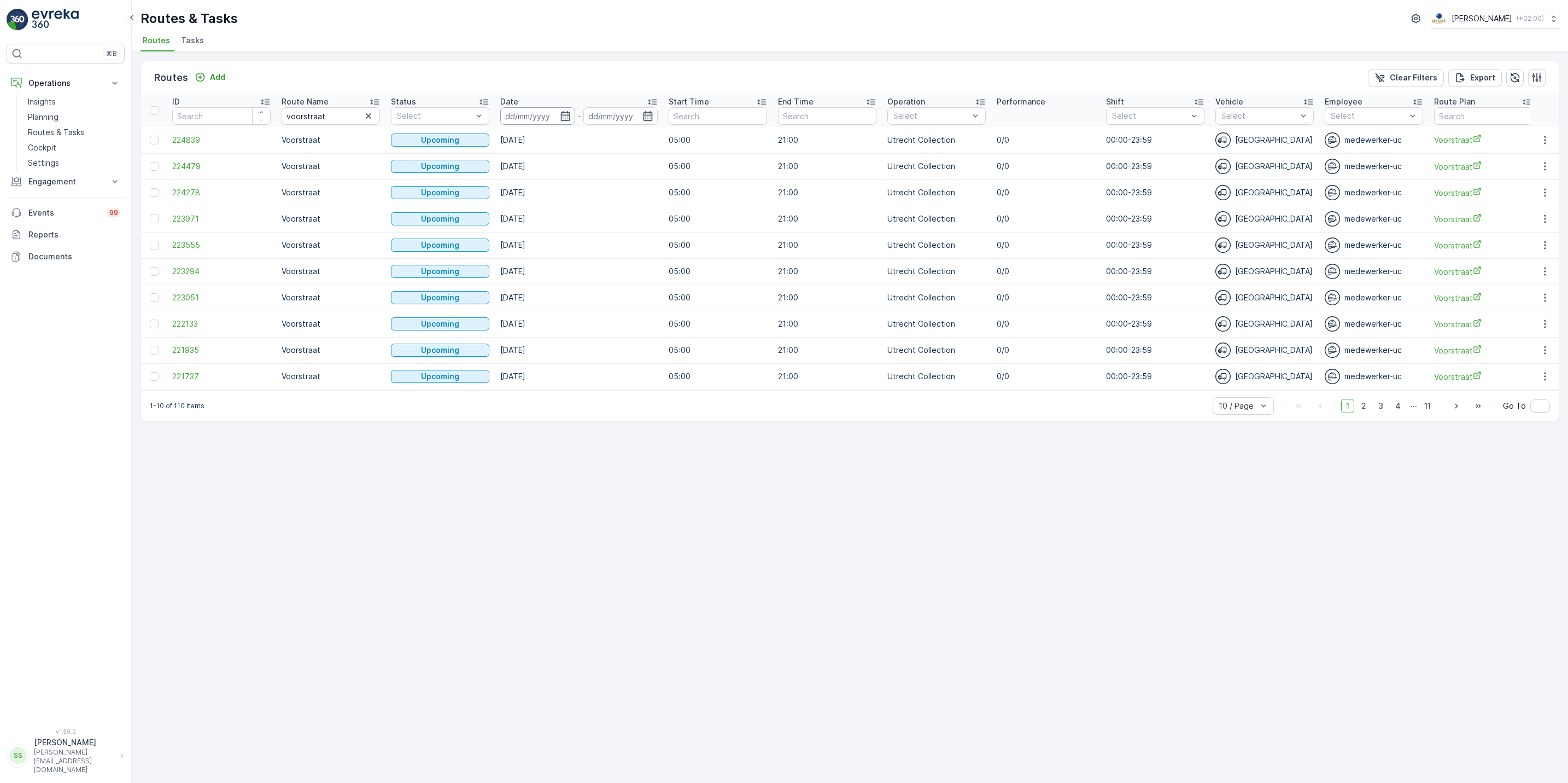
click at [572, 113] on input at bounding box center [538, 116] width 75 height 18
click at [616, 230] on div "15" at bounding box center [617, 227] width 18 height 18
type input "[DATE]"
click at [616, 230] on div "15" at bounding box center [617, 227] width 18 height 18
type input "[DATE]"
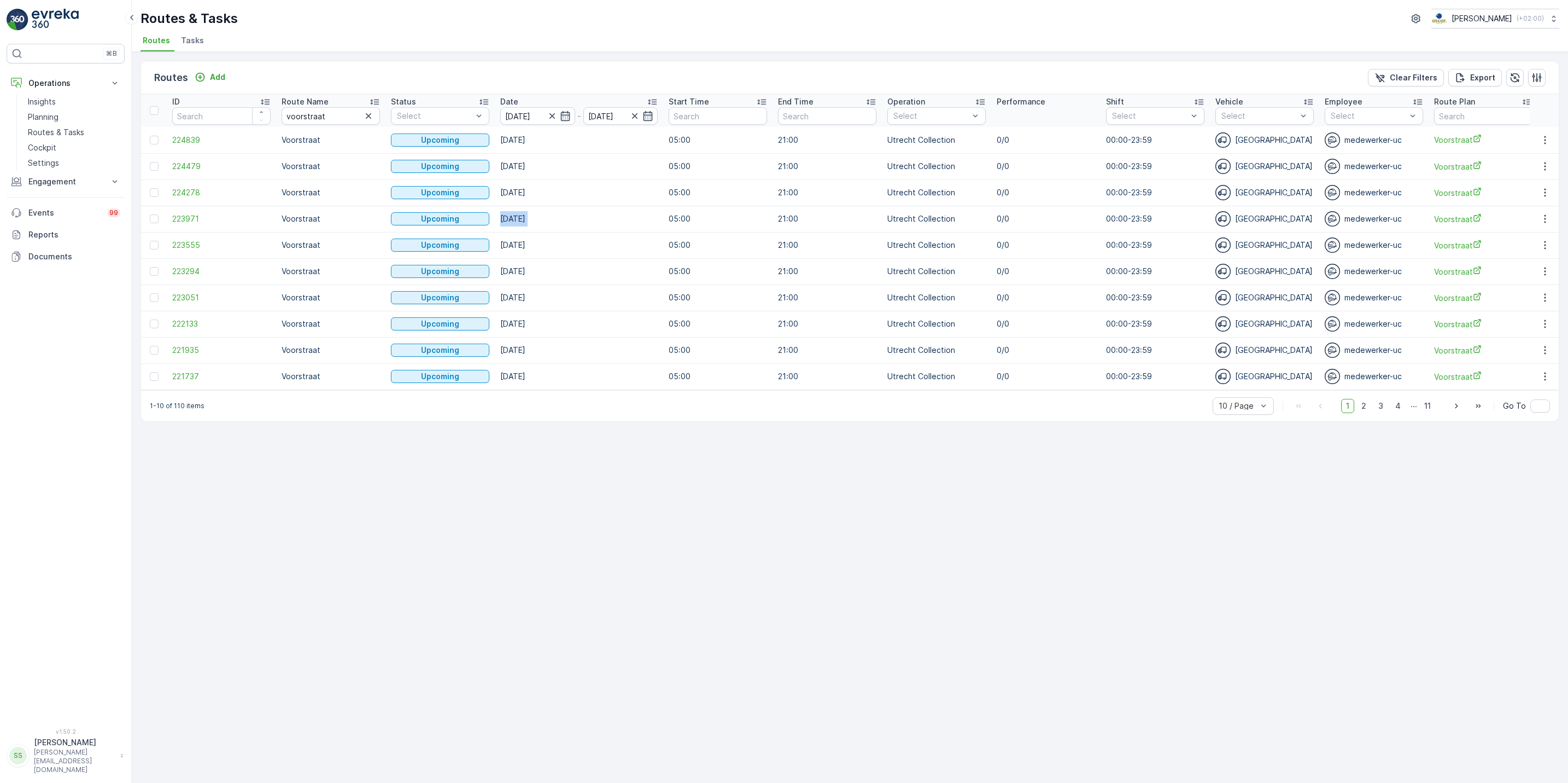
click at [616, 230] on td "11.11.2025" at bounding box center [579, 219] width 168 height 27
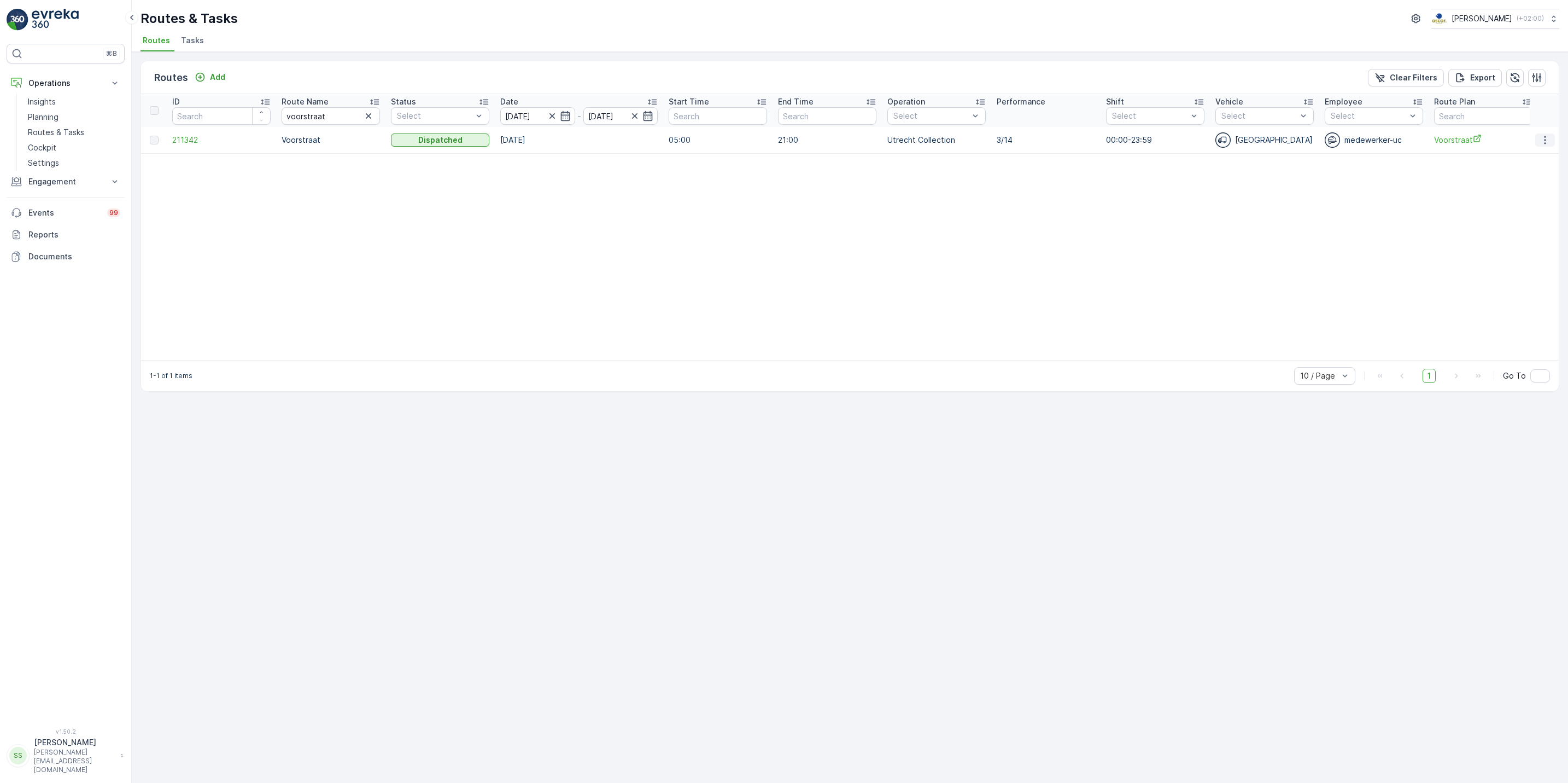
click at [1545, 138] on icon "button" at bounding box center [1545, 139] width 2 height 8
click at [1539, 151] on span "See More Details" at bounding box center [1520, 157] width 64 height 11
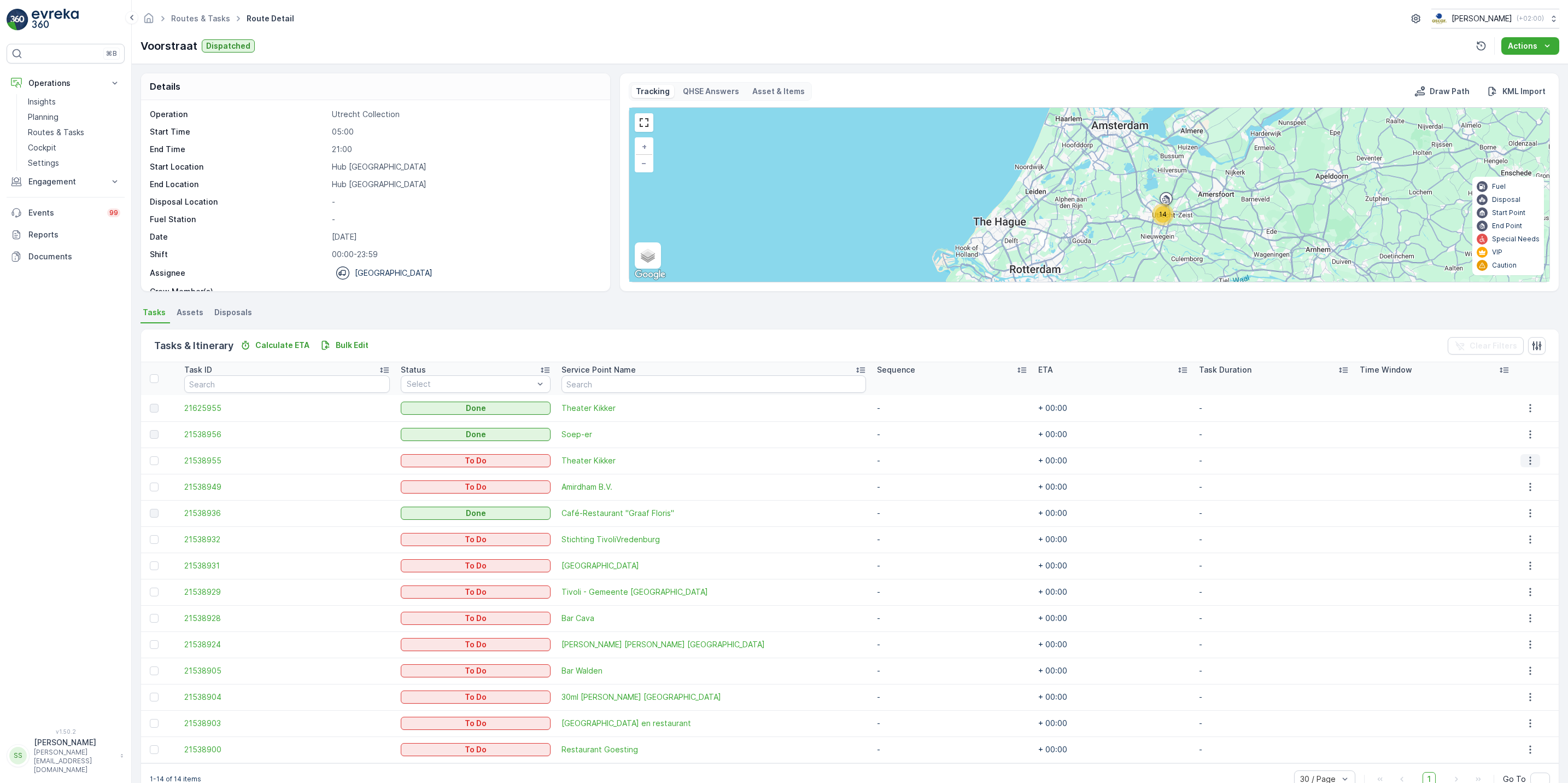
click at [1521, 467] on button "button" at bounding box center [1531, 460] width 19 height 13
click at [1511, 474] on span "See More Details" at bounding box center [1523, 478] width 64 height 11
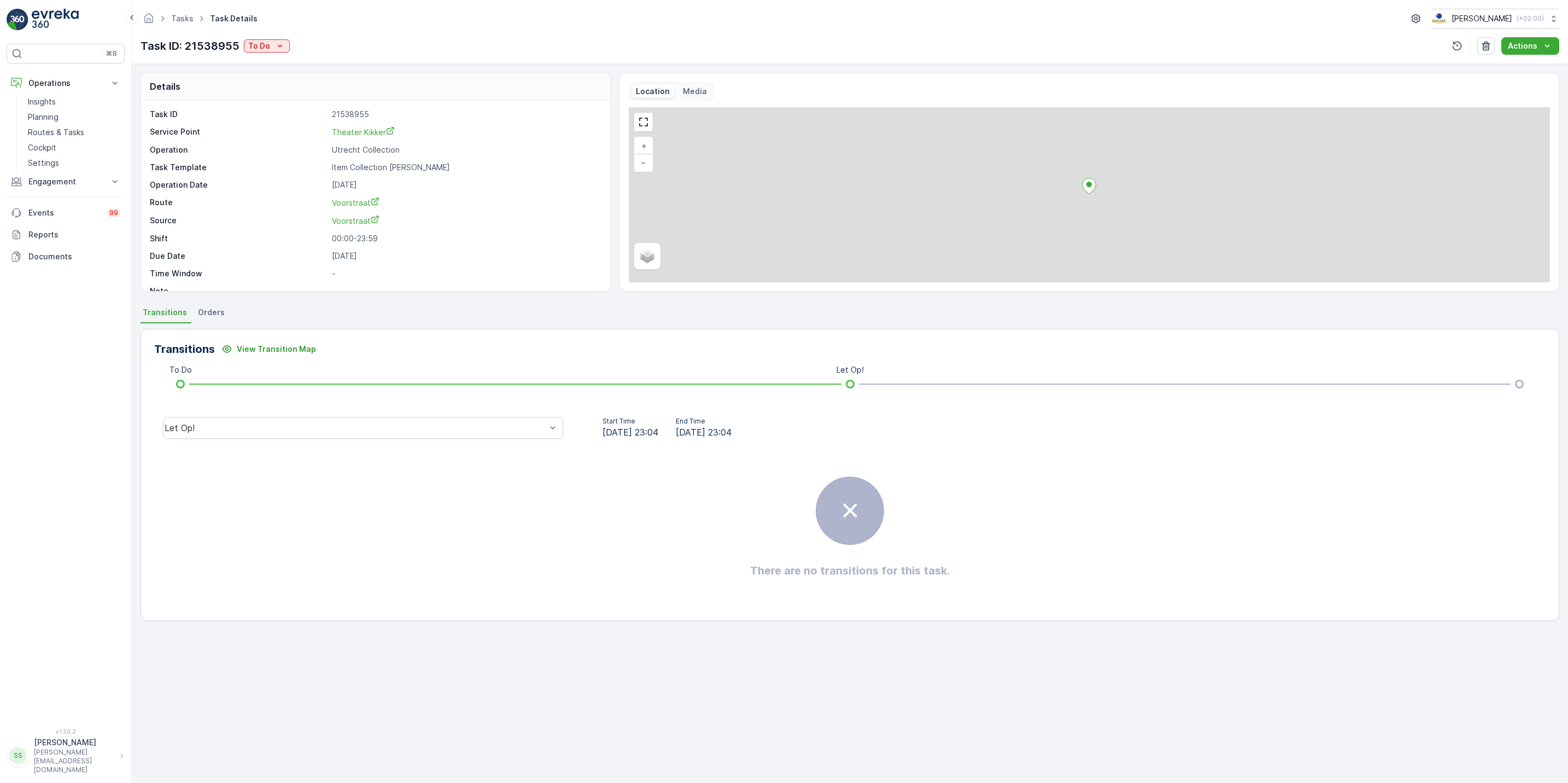
scroll to position [15, 0]
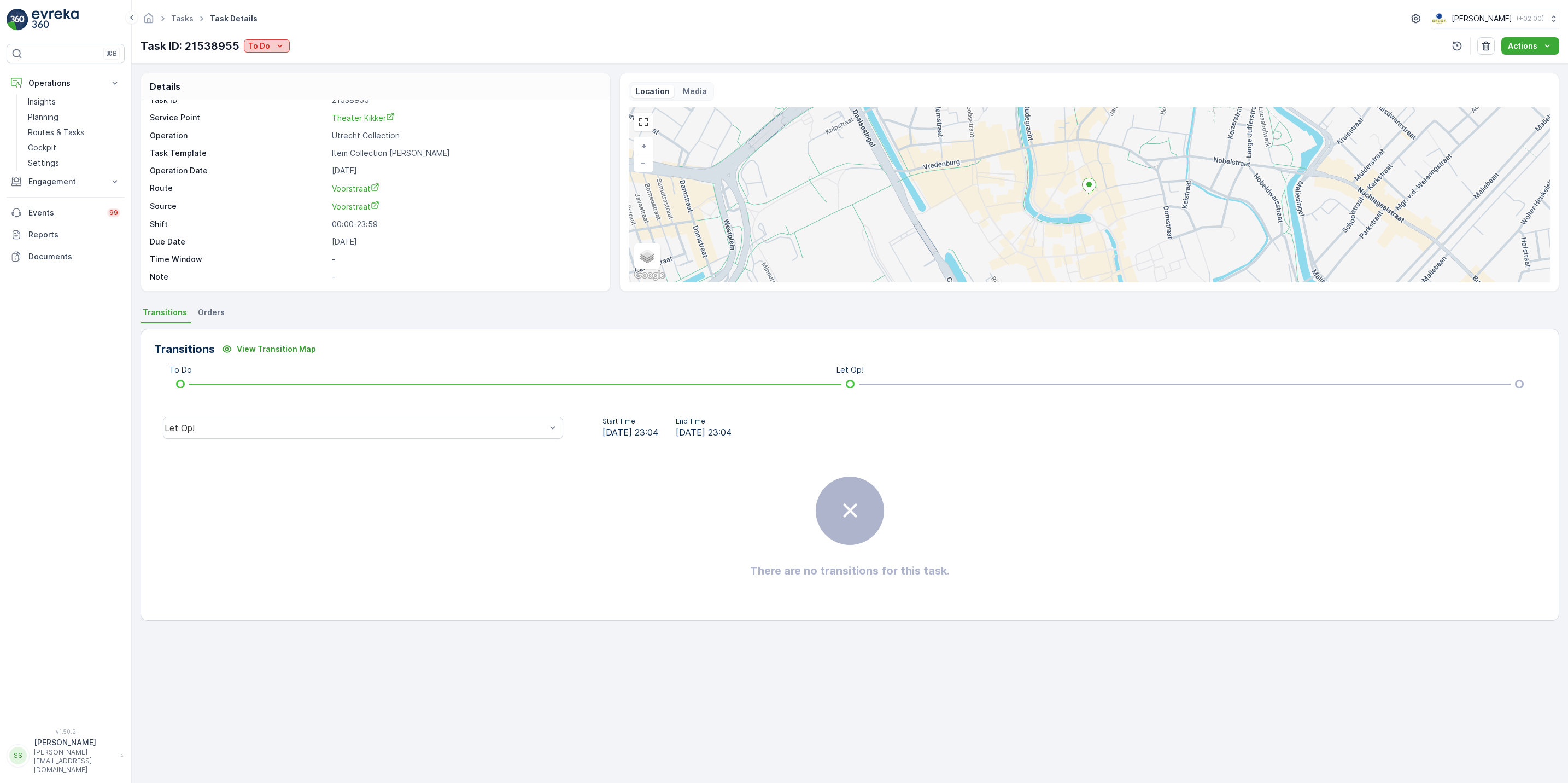
click at [274, 50] on icon "To Do" at bounding box center [279, 46] width 11 height 11
click at [269, 65] on div "Done" at bounding box center [280, 62] width 70 height 15
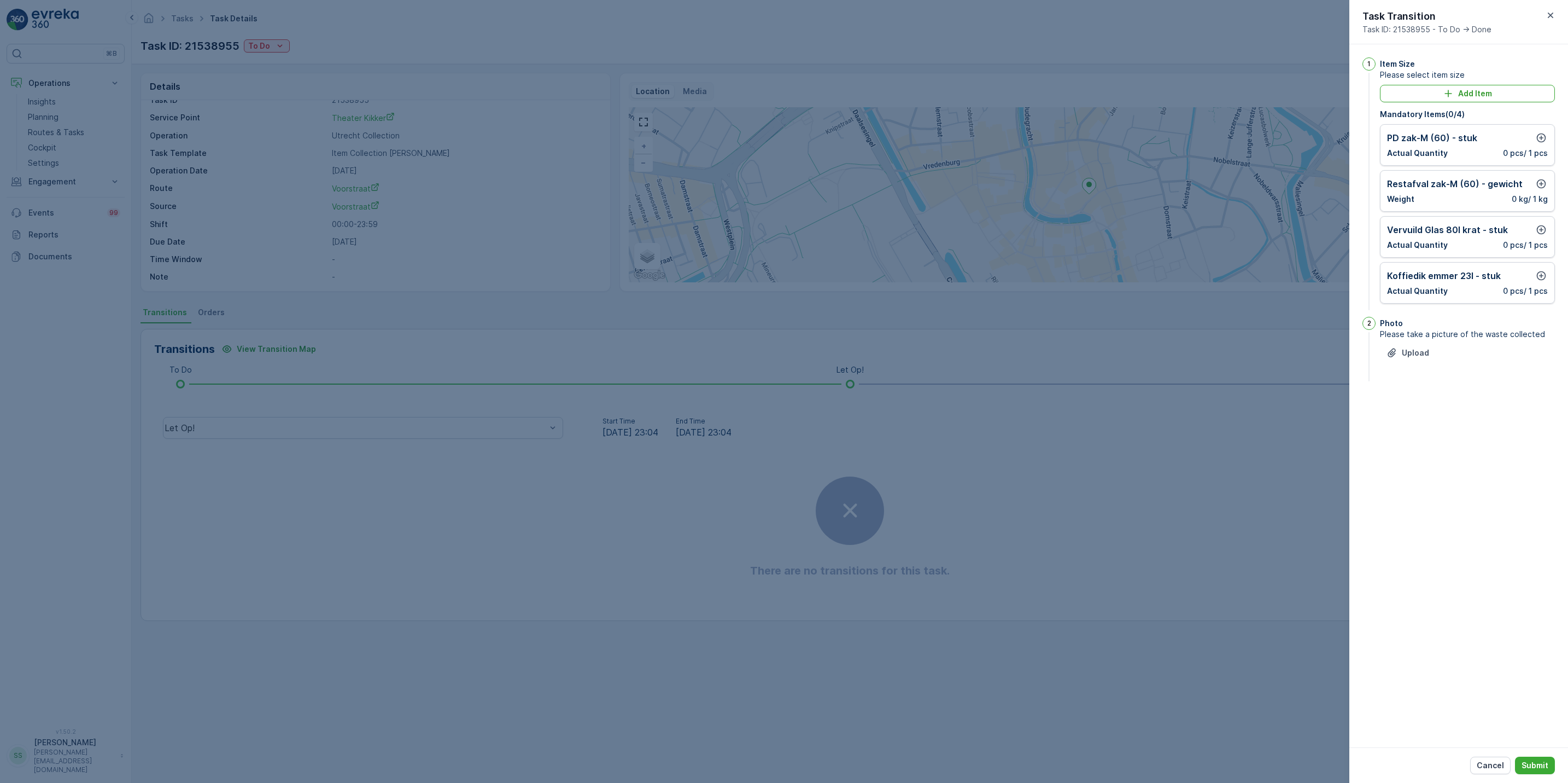
click at [384, 160] on div at bounding box center [784, 391] width 1568 height 783
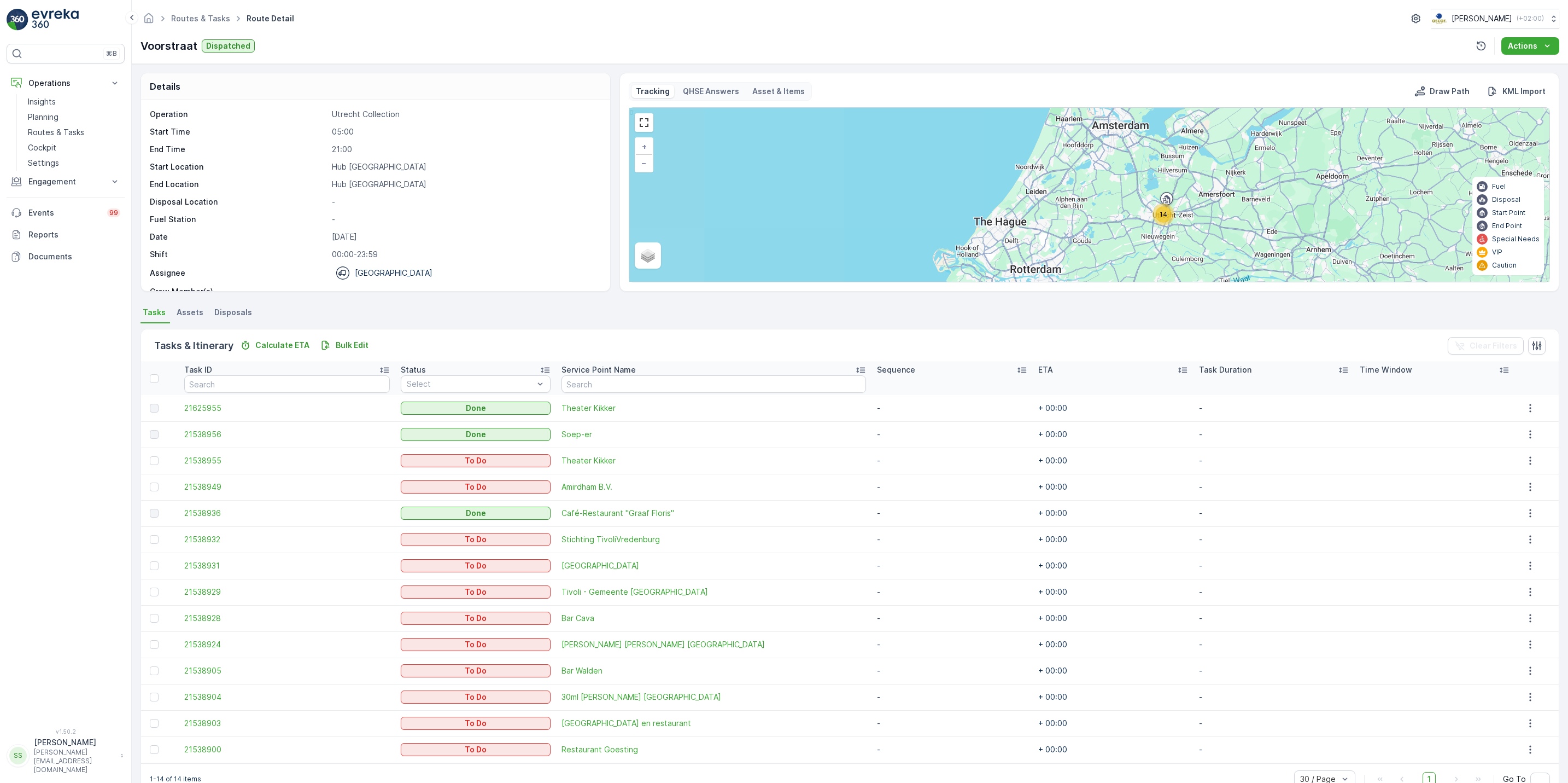
scroll to position [27, 0]
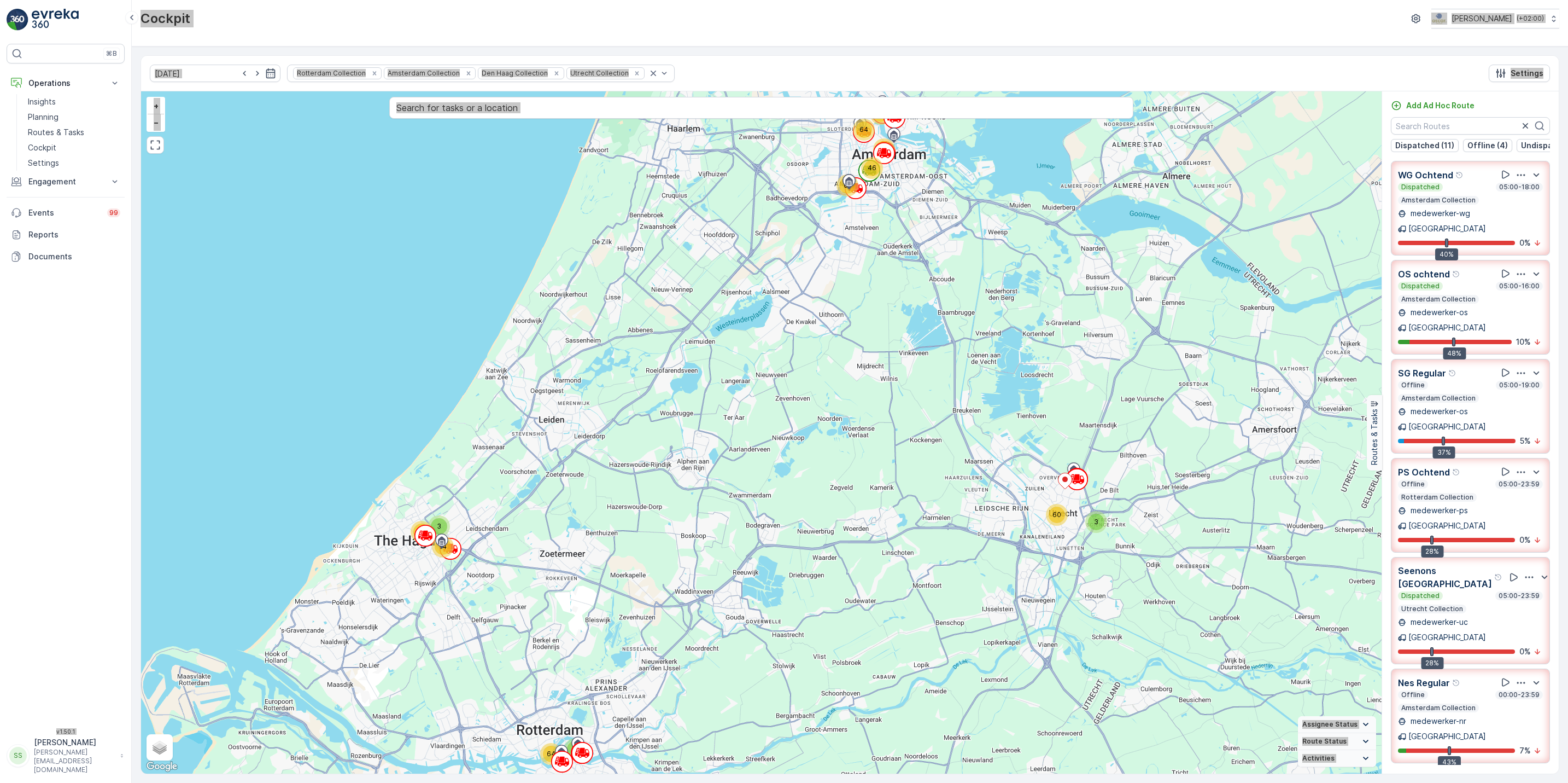
scroll to position [2244, 0]
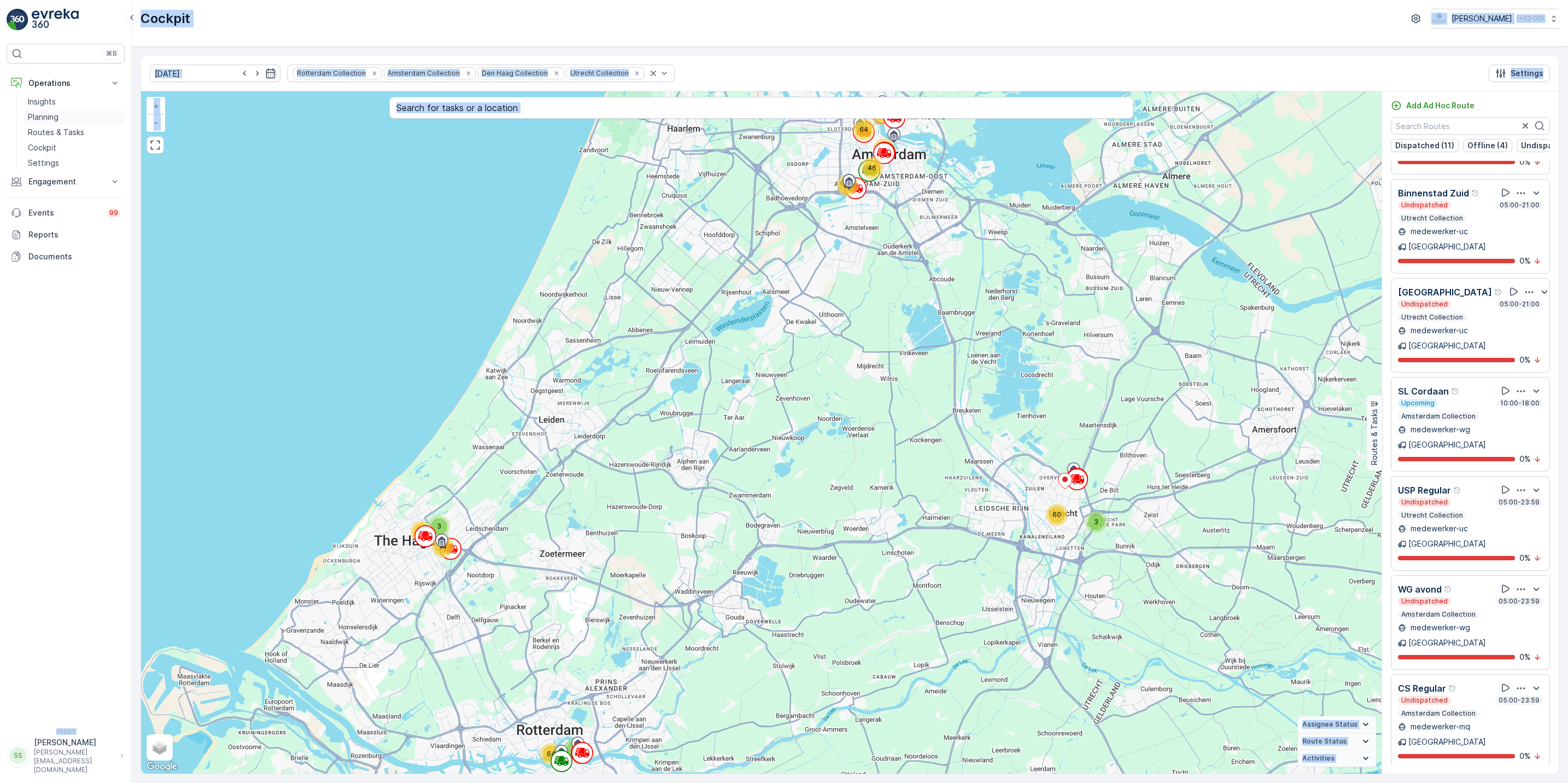
click at [50, 117] on p "Planning" at bounding box center [43, 117] width 31 height 11
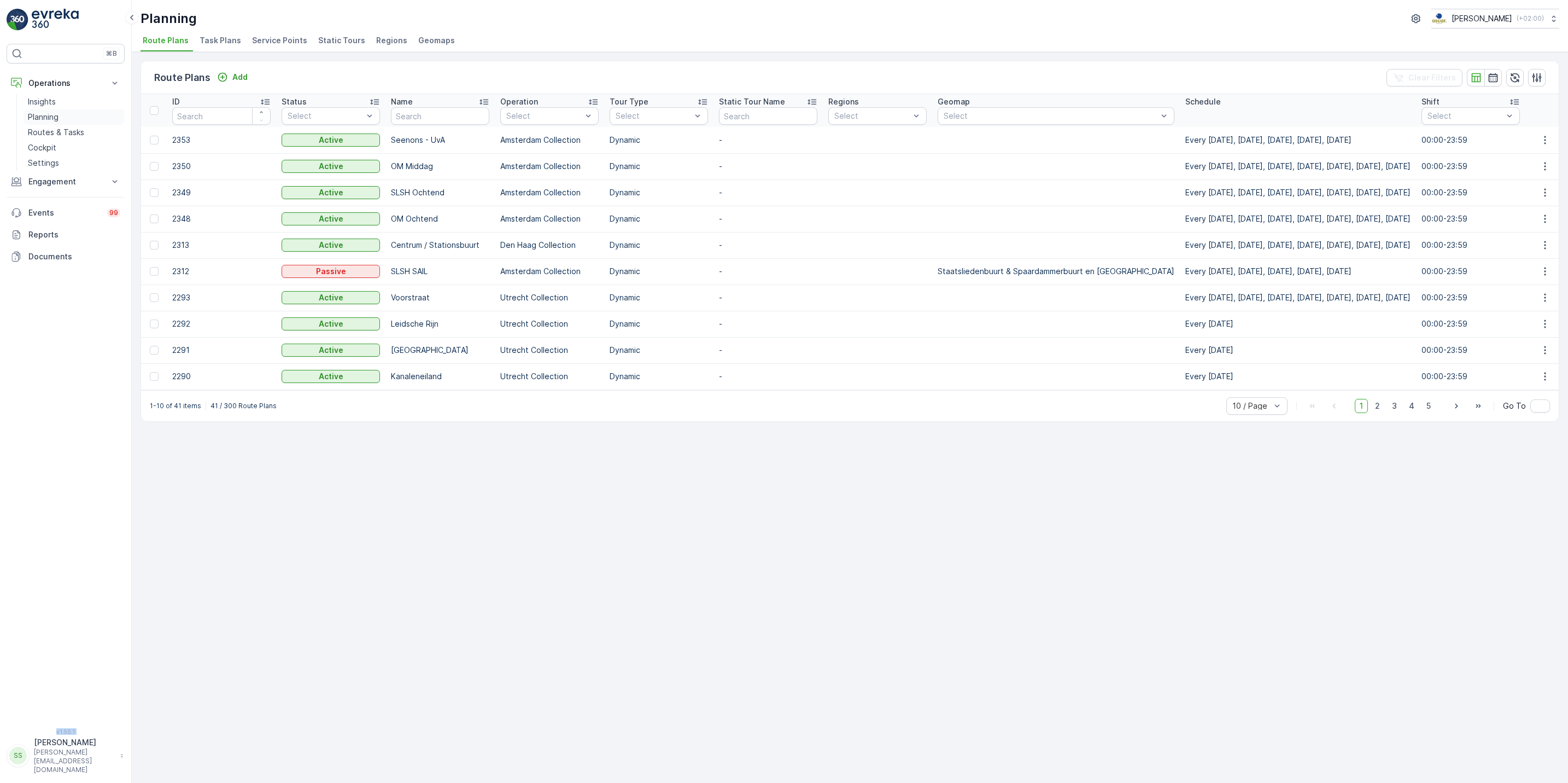
click at [74, 119] on link "Planning" at bounding box center [74, 117] width 101 height 15
click at [73, 136] on p "Routes & Tasks" at bounding box center [57, 132] width 57 height 11
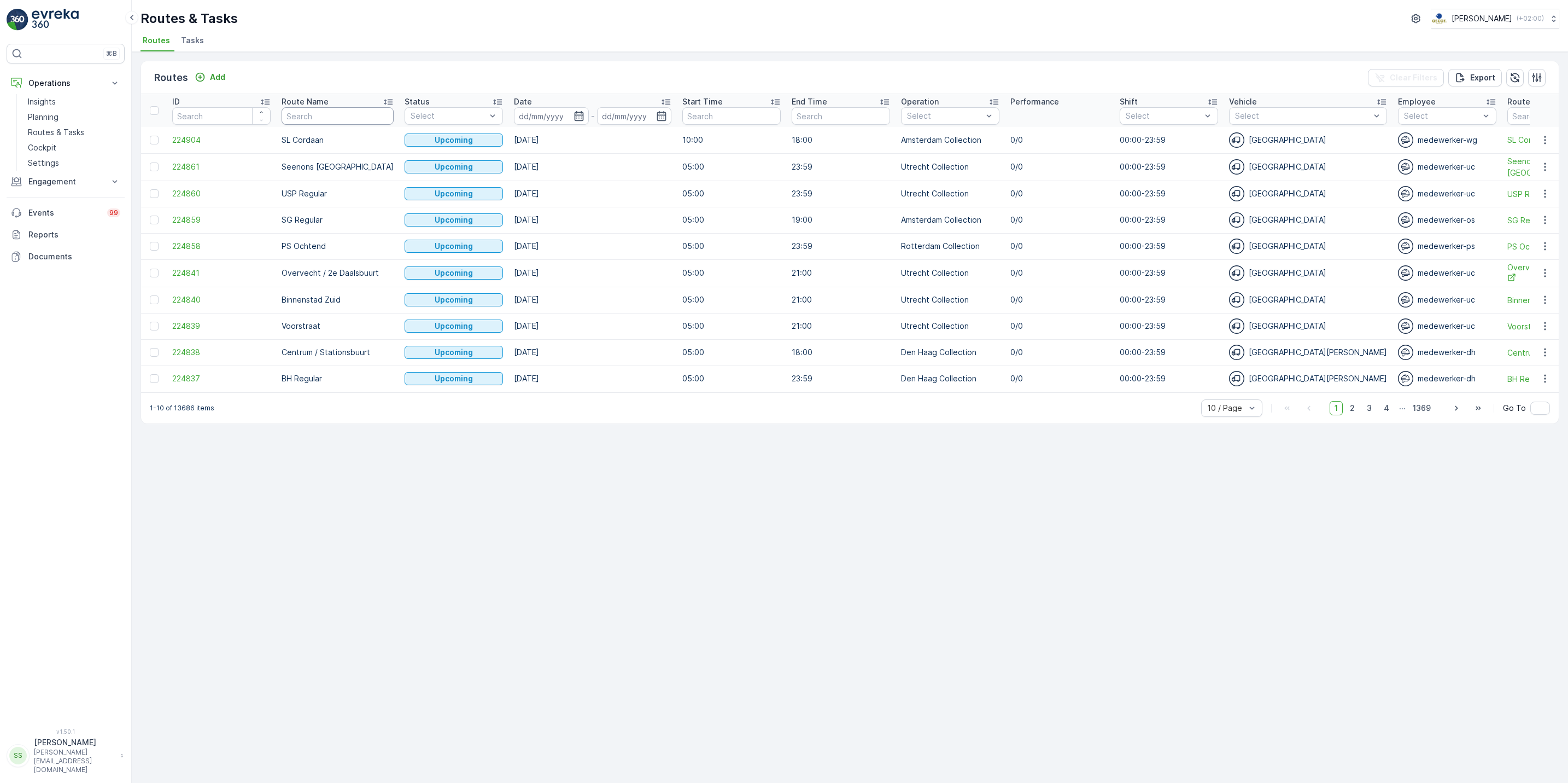
click at [366, 125] on input "text" at bounding box center [337, 116] width 112 height 18
type input "seenons u"
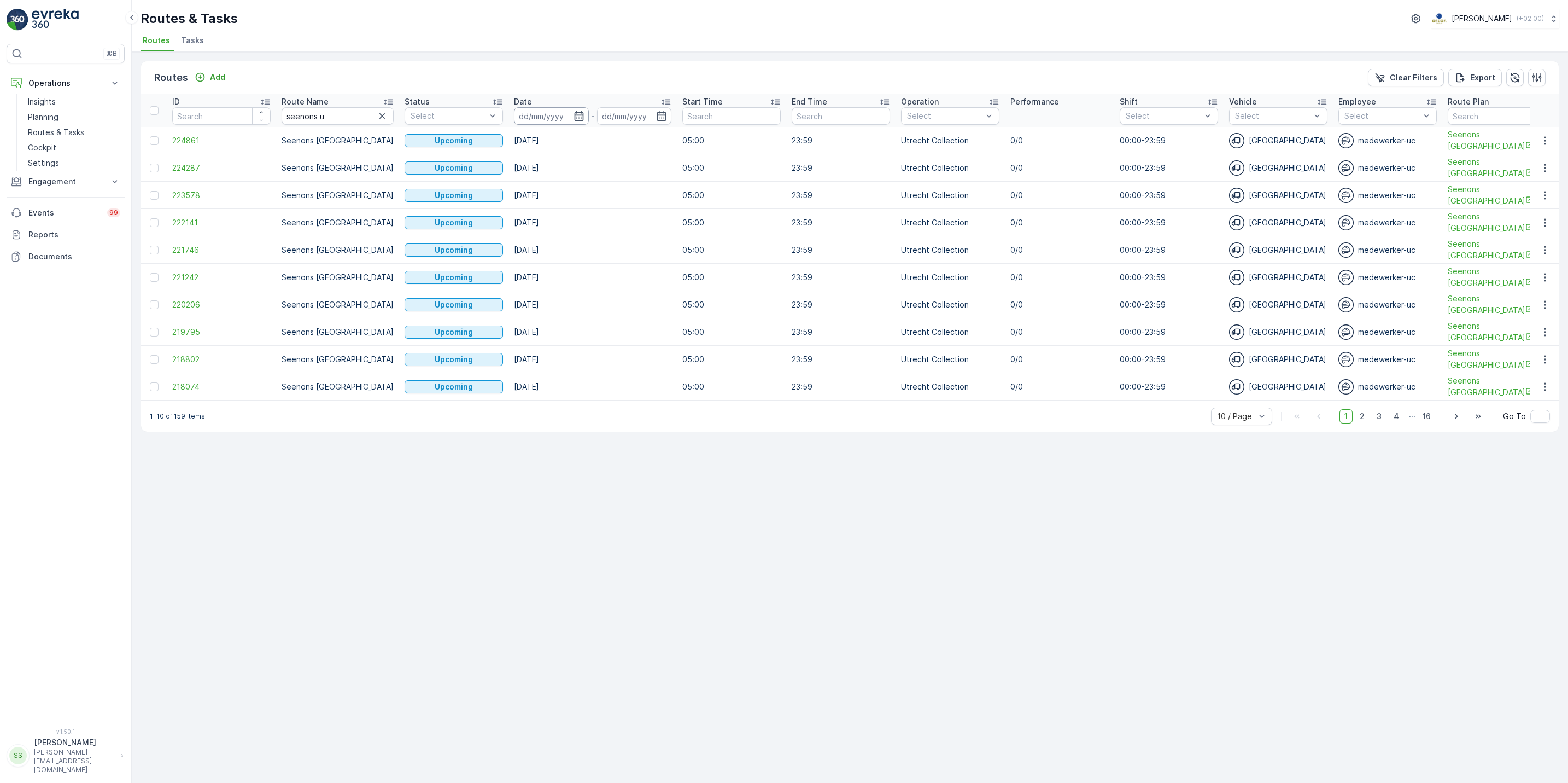
click at [558, 119] on input at bounding box center [551, 116] width 75 height 18
click at [618, 197] on div "8" at bounding box center [617, 206] width 18 height 18
type input "08.09.2025"
click at [680, 205] on div "11" at bounding box center [676, 206] width 18 height 18
type input "11.09.2025"
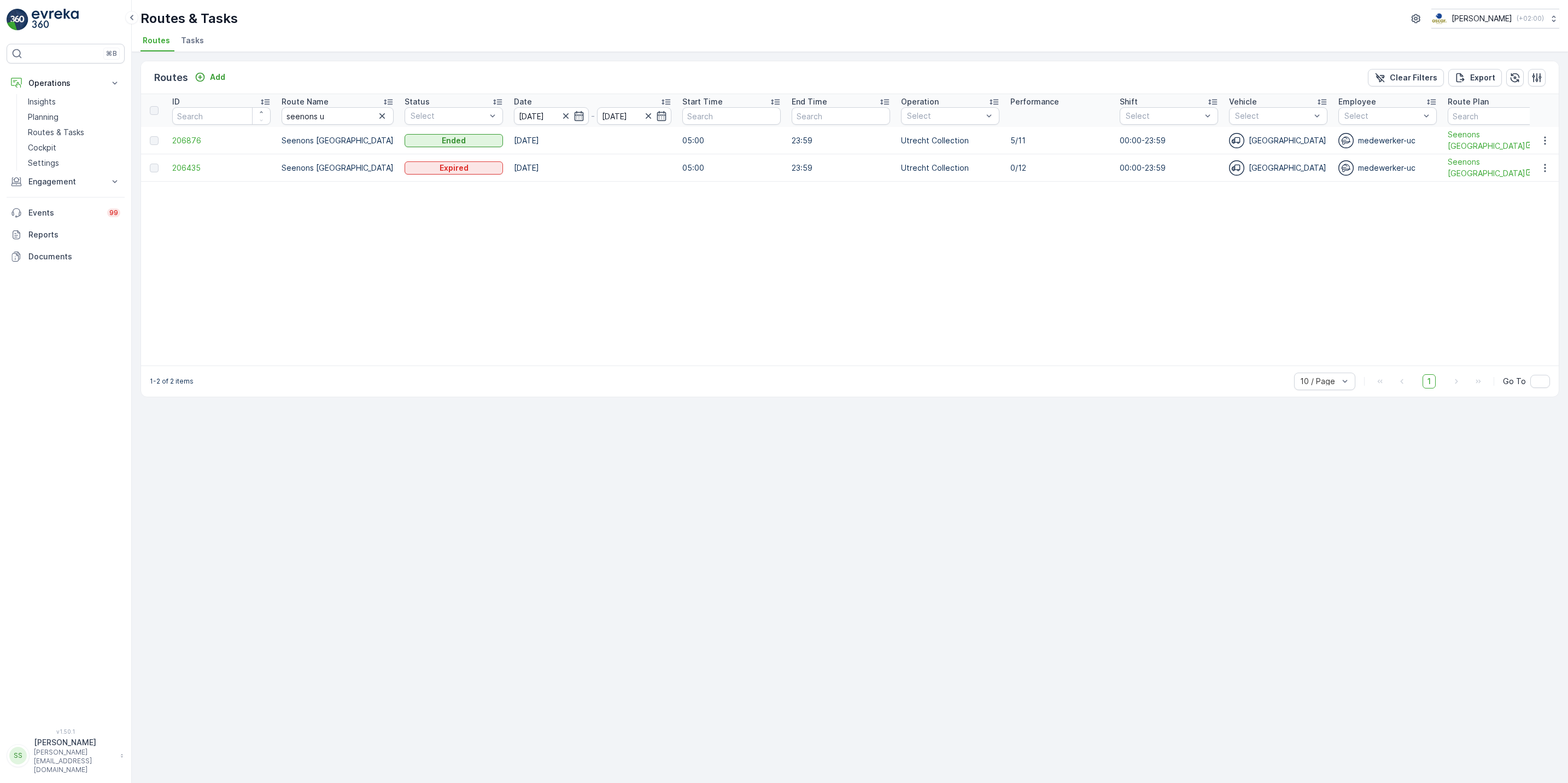
click at [574, 120] on icon "button" at bounding box center [579, 116] width 11 height 11
click at [651, 203] on div "10" at bounding box center [656, 206] width 19 height 18
type input "10.09.2025"
click at [574, 117] on icon "button" at bounding box center [578, 116] width 10 height 10
click at [616, 207] on div "8" at bounding box center [617, 206] width 18 height 18
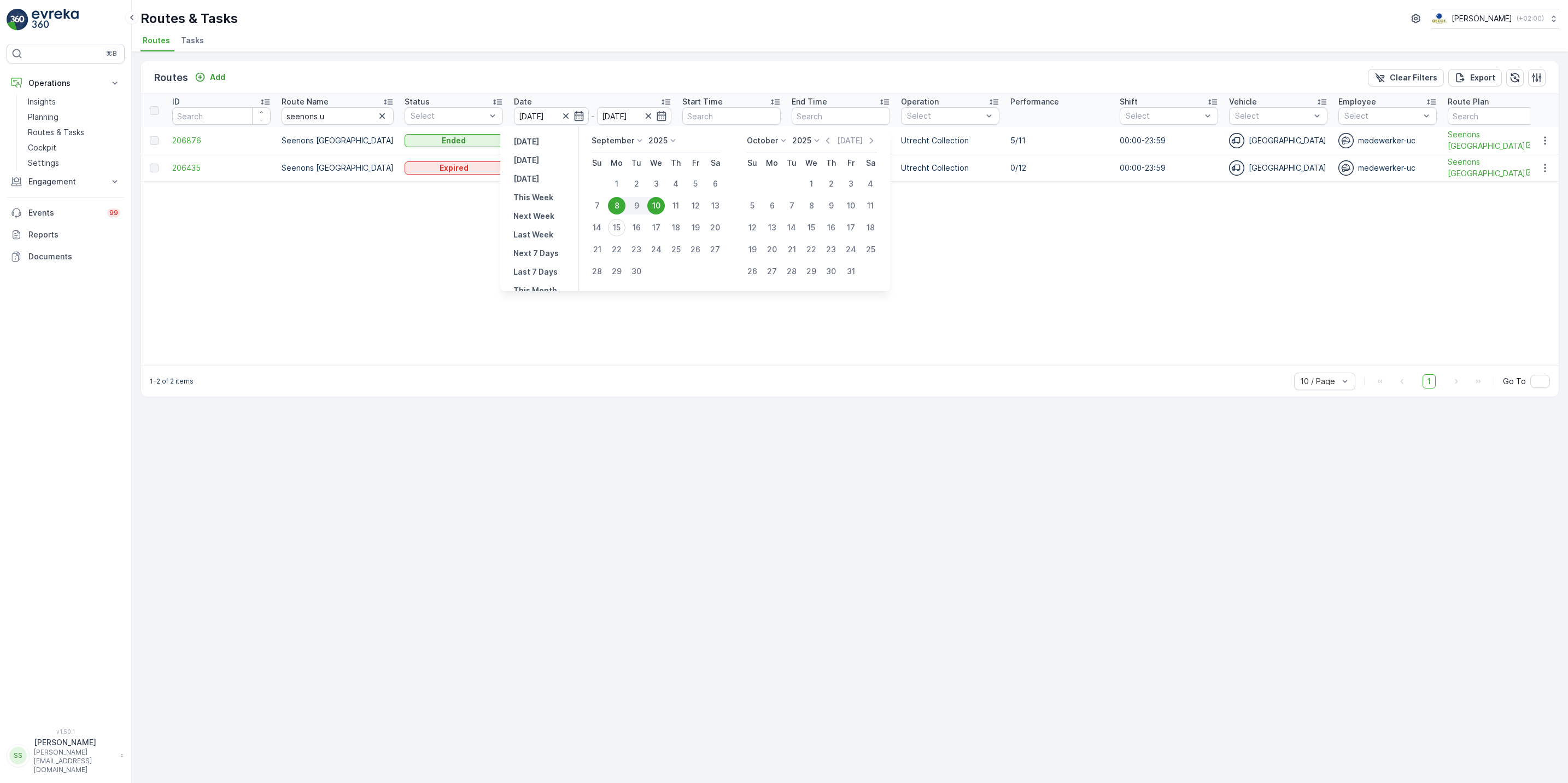
type input "08.09.2025"
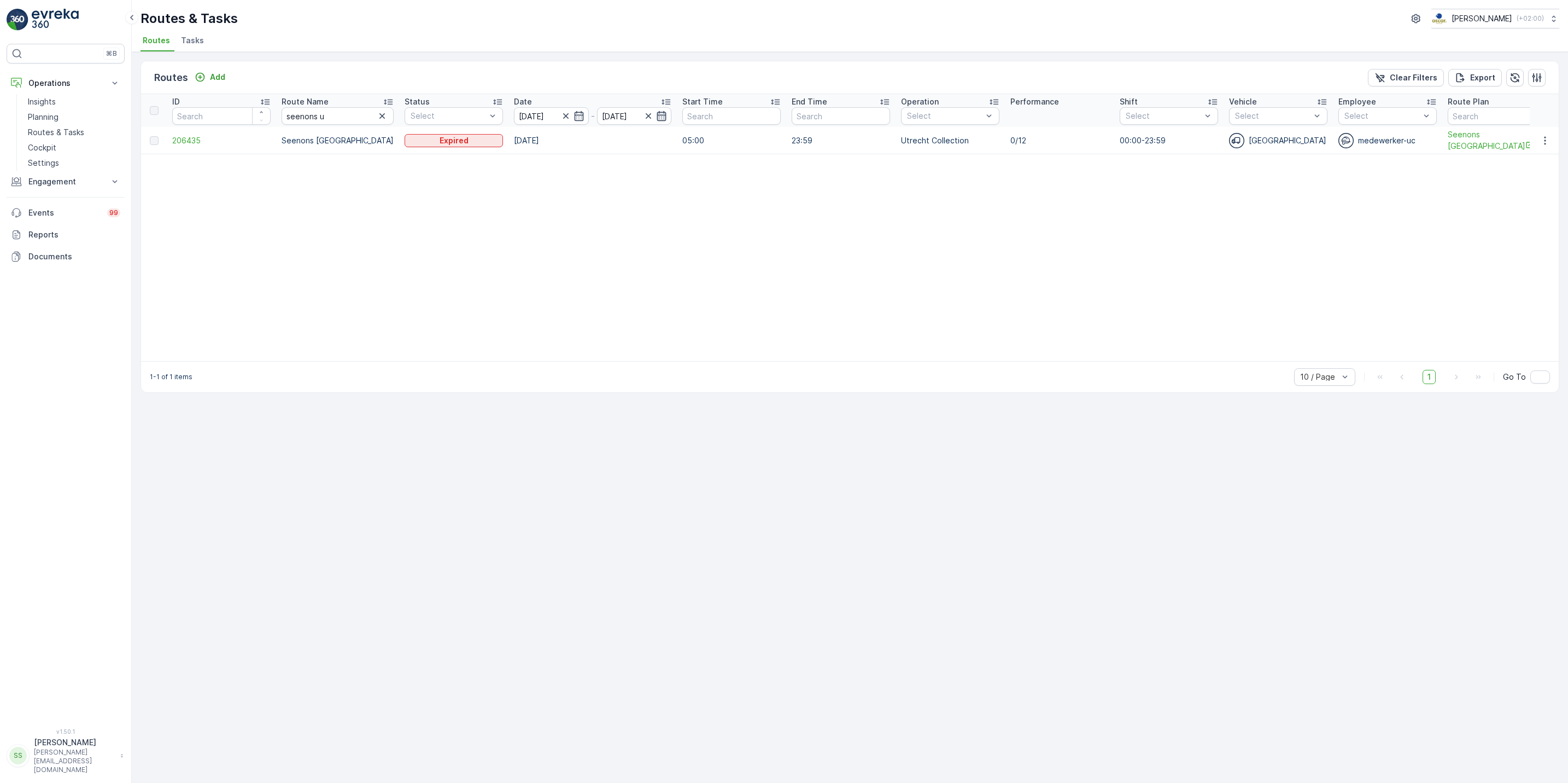
click at [656, 119] on icon "button" at bounding box center [662, 116] width 11 height 11
click at [595, 230] on div "14" at bounding box center [597, 227] width 18 height 18
type input "14.09.2025"
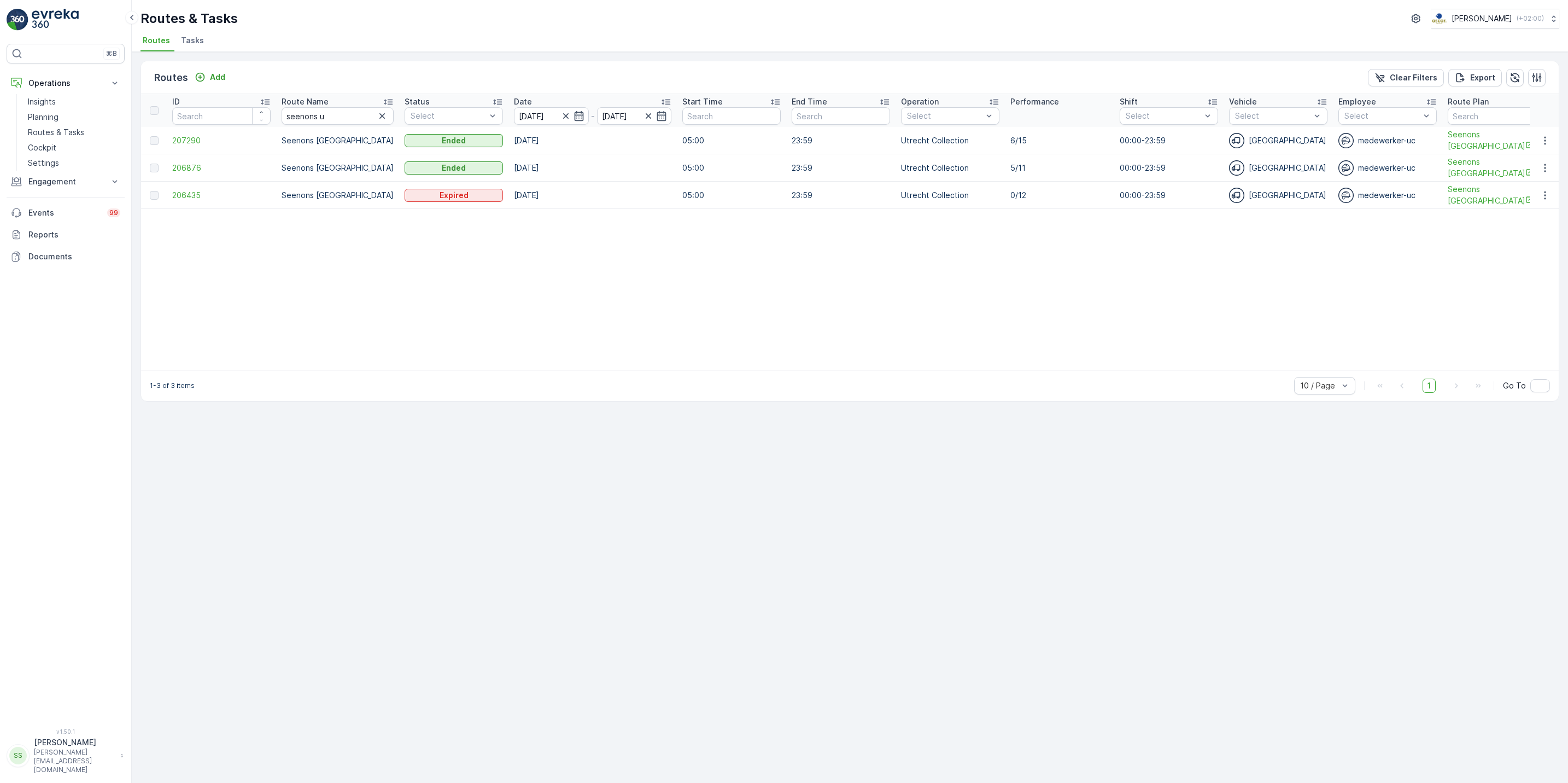
drag, startPoint x: 614, startPoint y: 144, endPoint x: 822, endPoint y: 239, distance: 228.7
click at [822, 239] on table "ID Route Name seenons u Status Select Date 08.09.2025 - 14.09.2025 Start Time E…" at bounding box center [1244, 232] width 2206 height 276
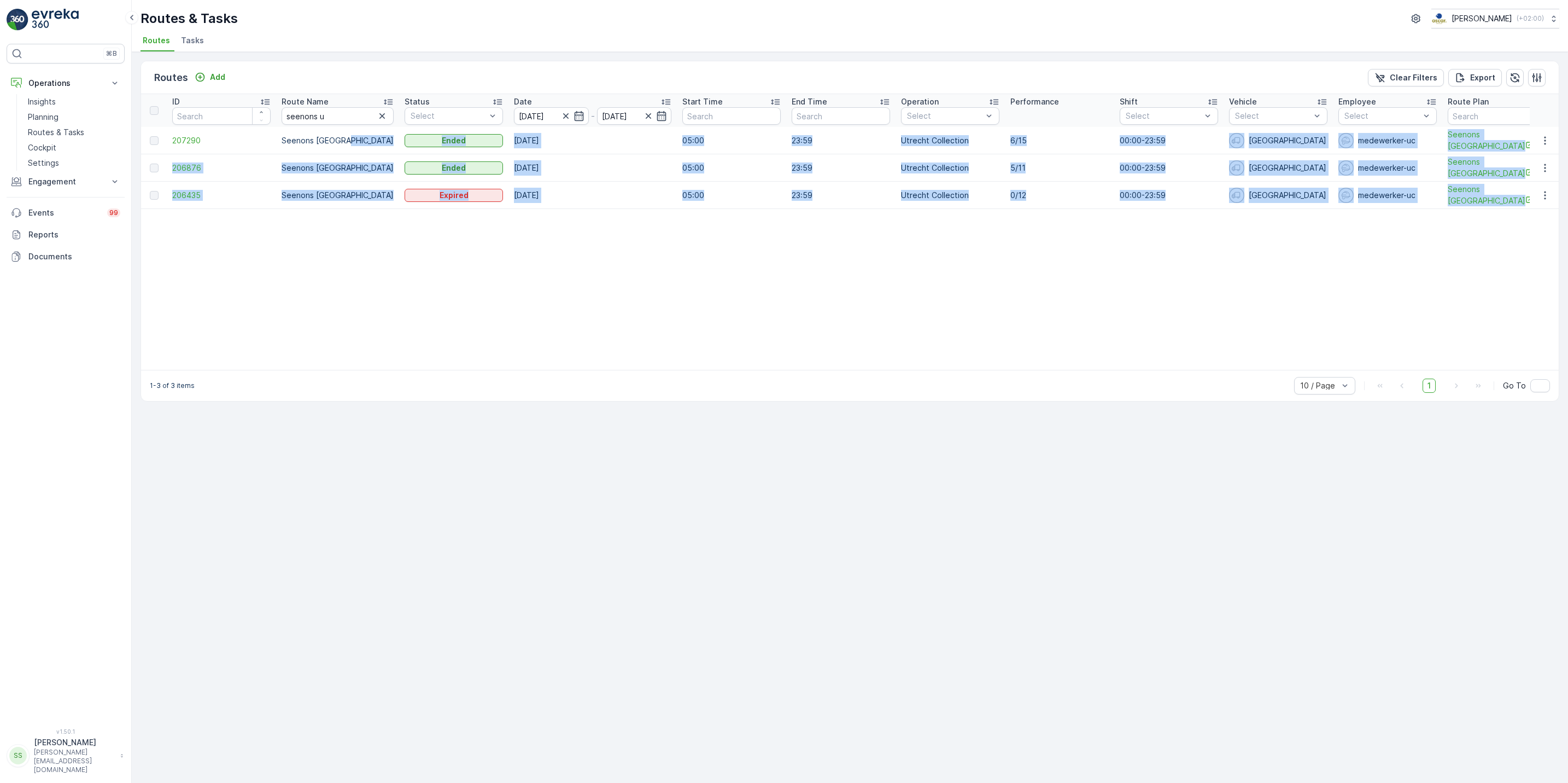
drag, startPoint x: 822, startPoint y: 239, endPoint x: 350, endPoint y: 150, distance: 480.3
click at [350, 150] on table "ID Route Name seenons u Status Select Date 08.09.2025 - 14.09.2025 Start Time E…" at bounding box center [1244, 232] width 2206 height 276
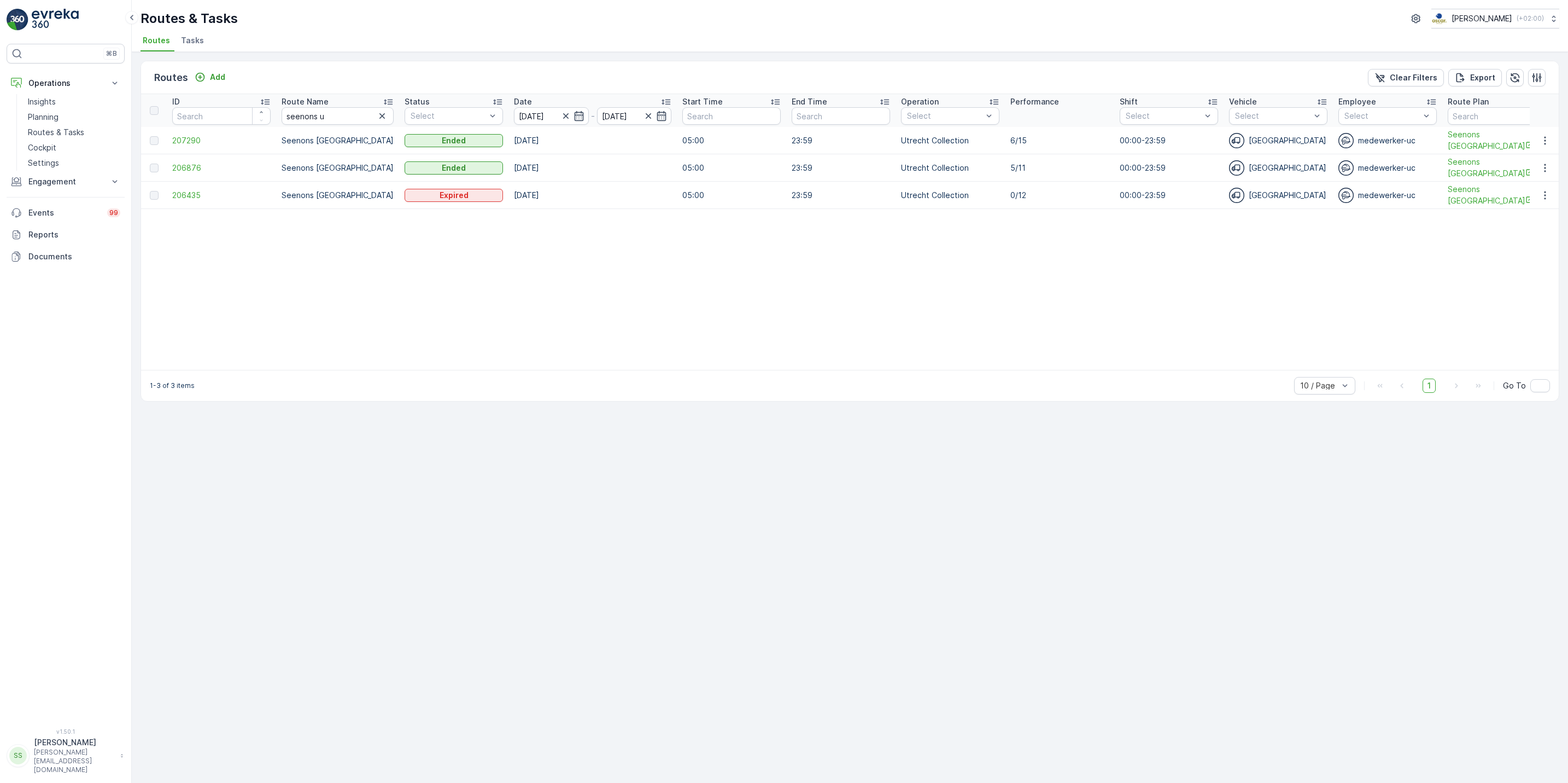
click at [642, 297] on table "ID Route Name seenons u Status Select Date 08.09.2025 - 14.09.2025 Start Time E…" at bounding box center [1244, 232] width 2206 height 276
click at [195, 42] on span "Tasks" at bounding box center [193, 41] width 23 height 11
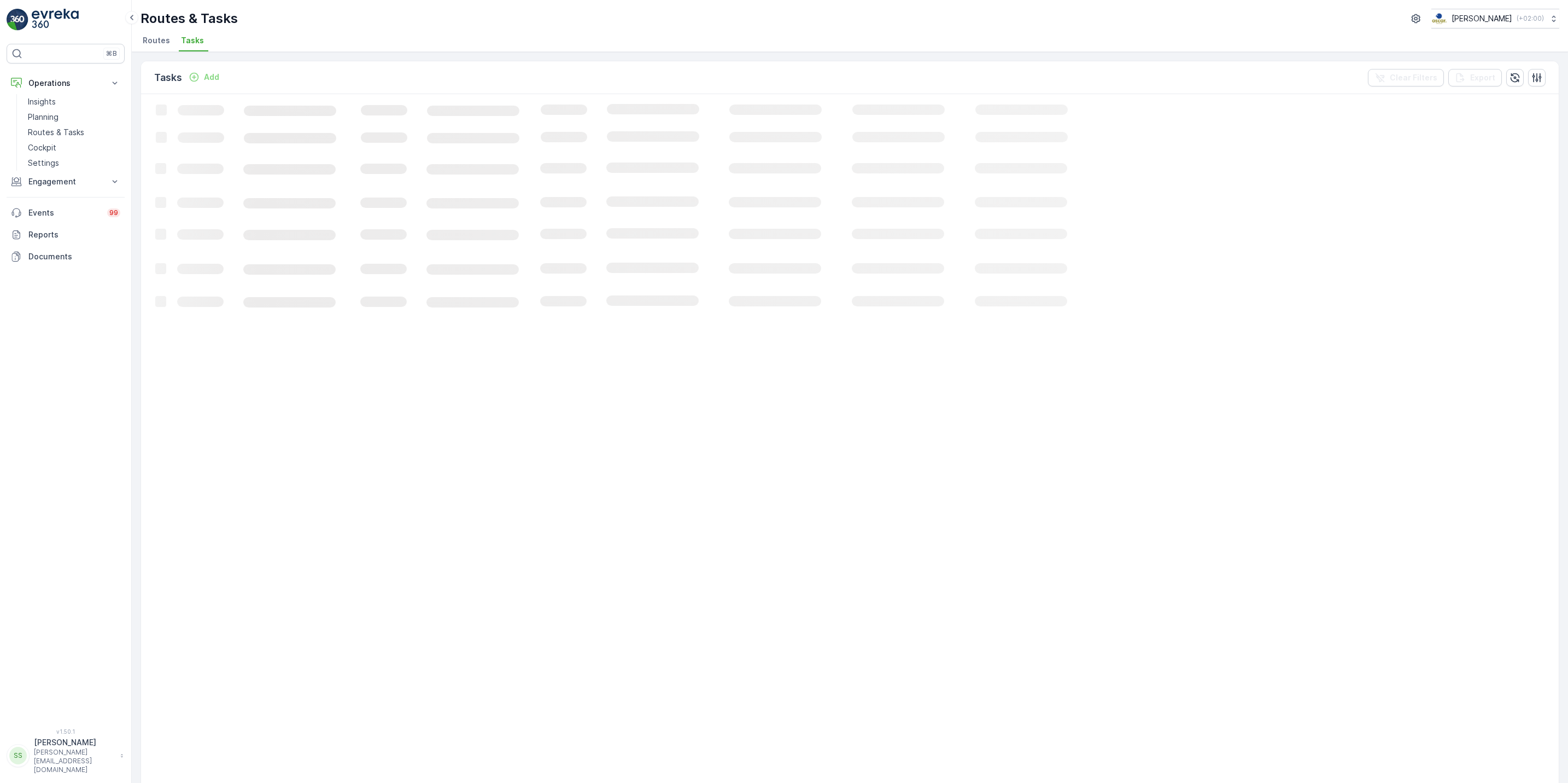
click at [153, 42] on span "Routes" at bounding box center [156, 41] width 27 height 11
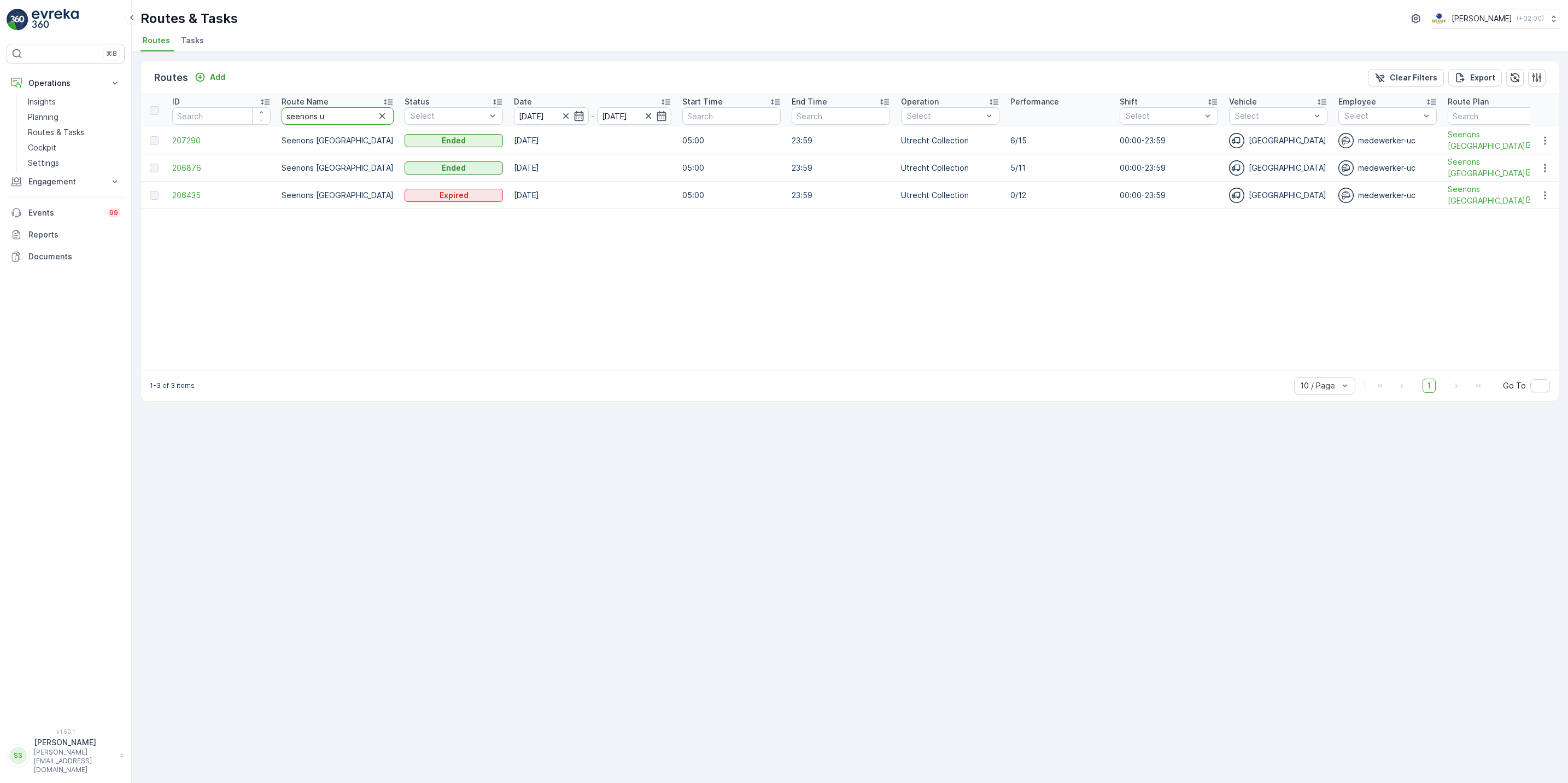
drag, startPoint x: 351, startPoint y: 119, endPoint x: 204, endPoint y: 114, distance: 147.1
click at [204, 114] on tr "ID Route Name seenons u Status Select Date 08.09.2025 - 14.09.2025 Start Time E…" at bounding box center [1244, 110] width 2206 height 33
type input "lombok"
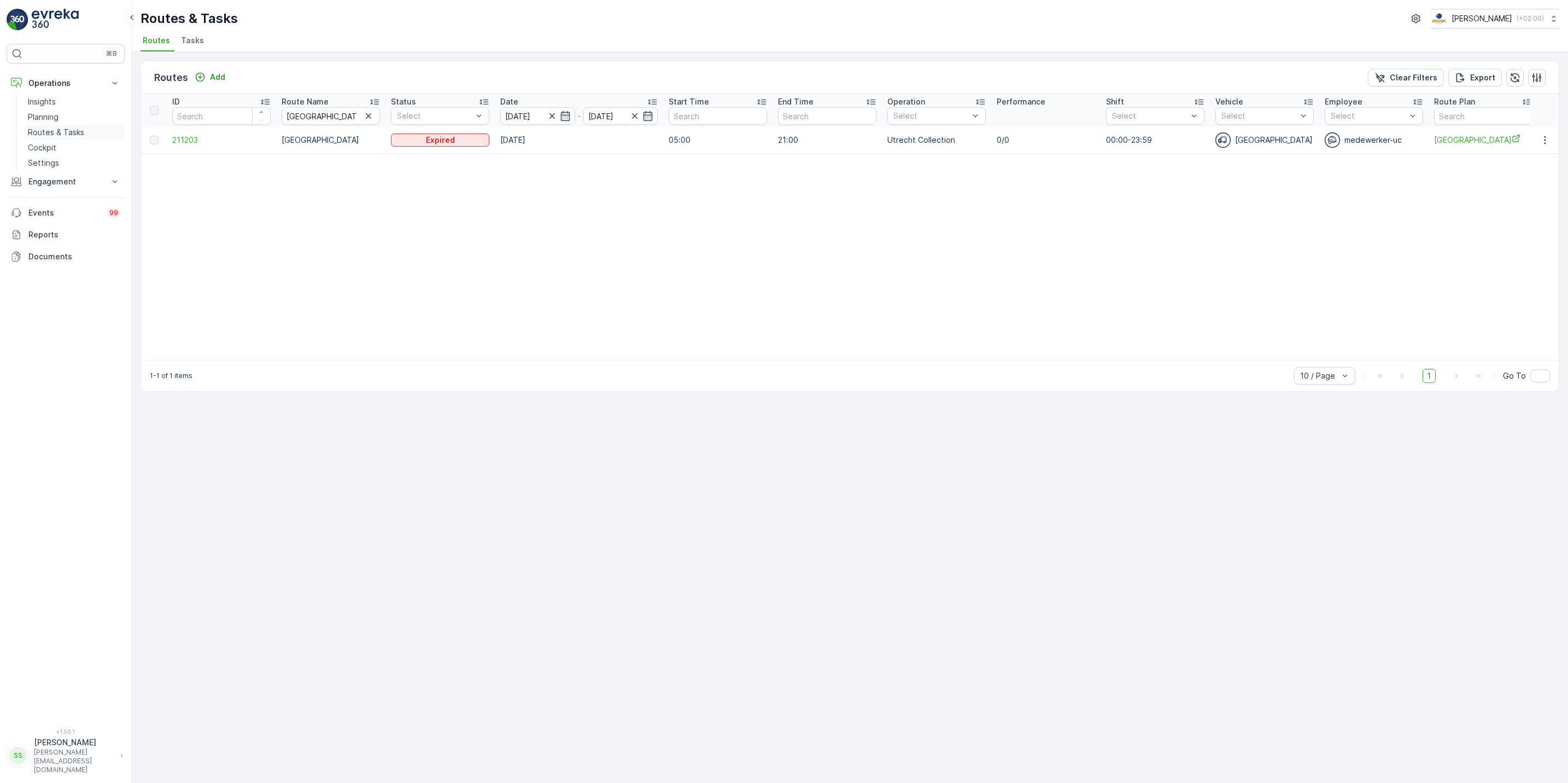
click at [74, 133] on p "Routes & Tasks" at bounding box center [57, 132] width 57 height 11
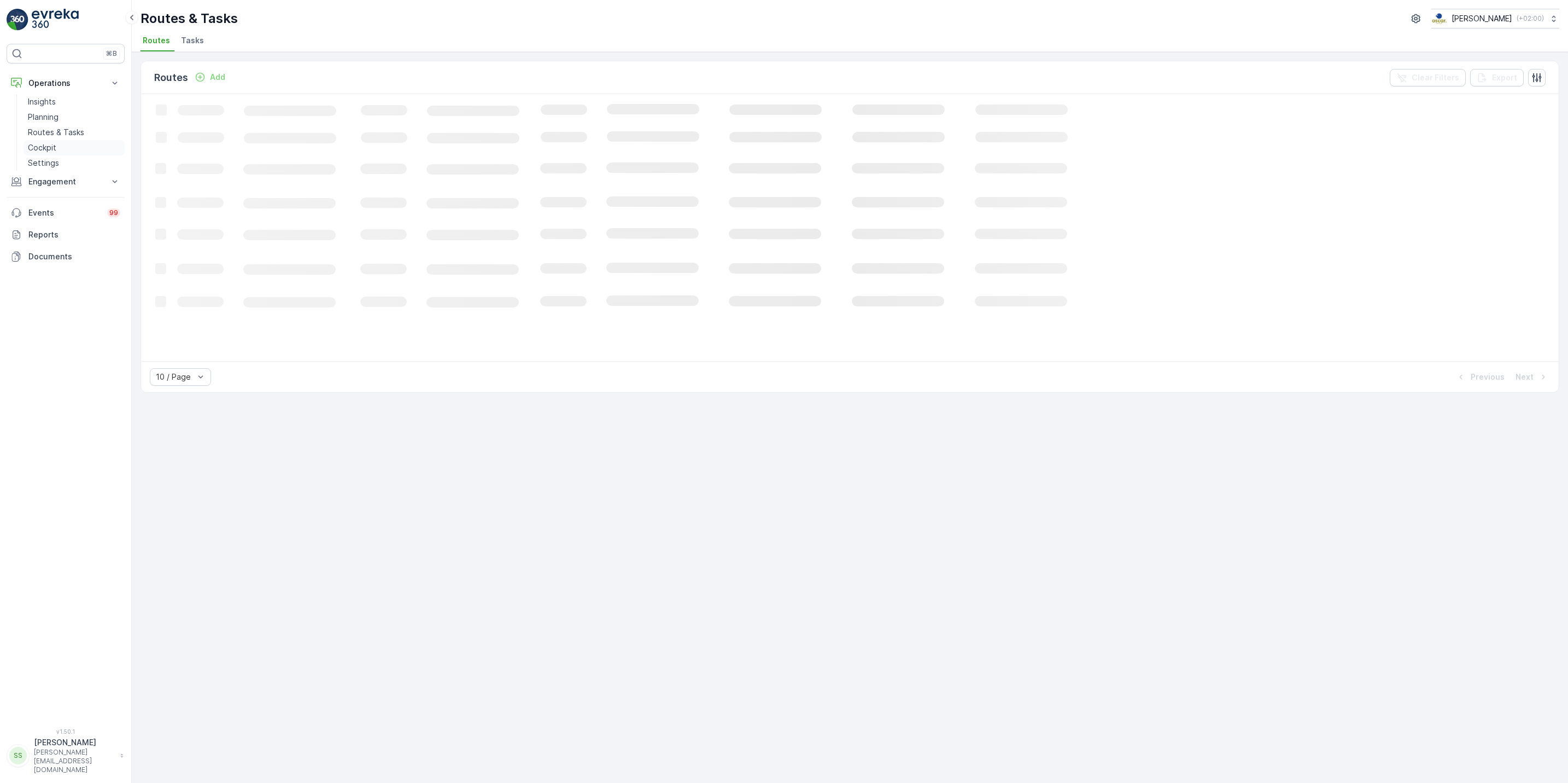
click at [42, 146] on p "Cockpit" at bounding box center [42, 148] width 28 height 11
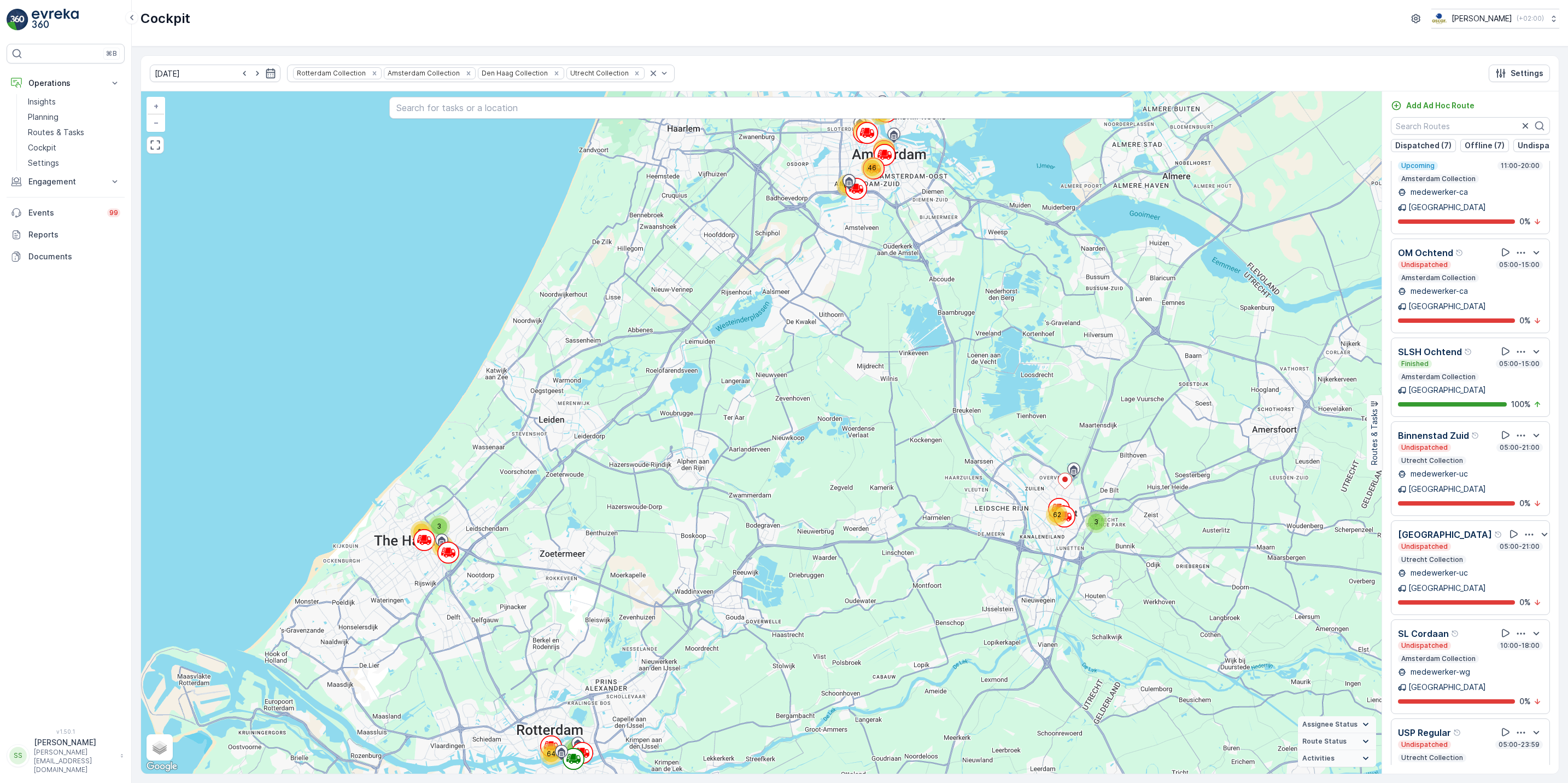
scroll to position [1754, 0]
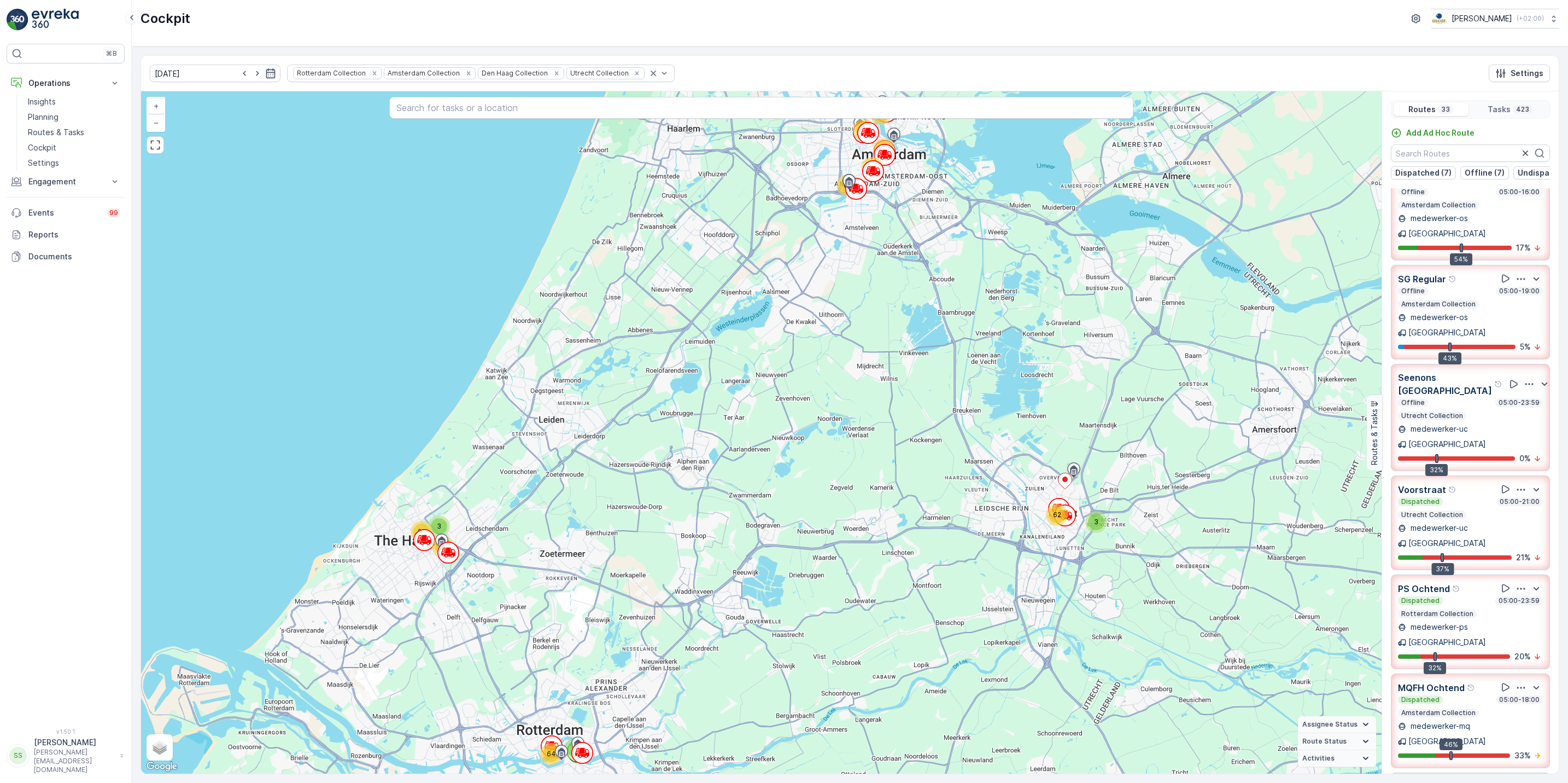
scroll to position [0, 0]
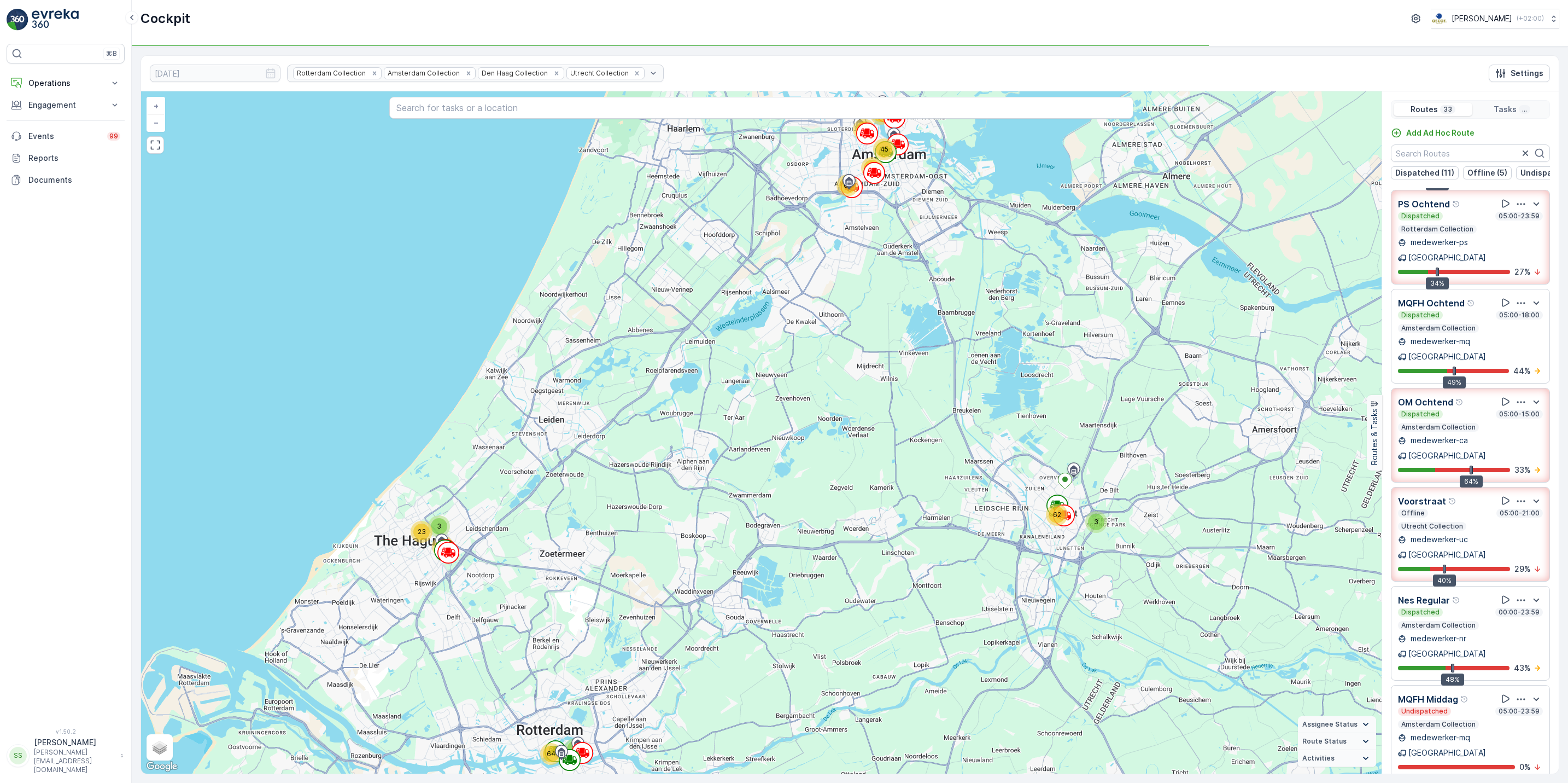
scroll to position [532, 0]
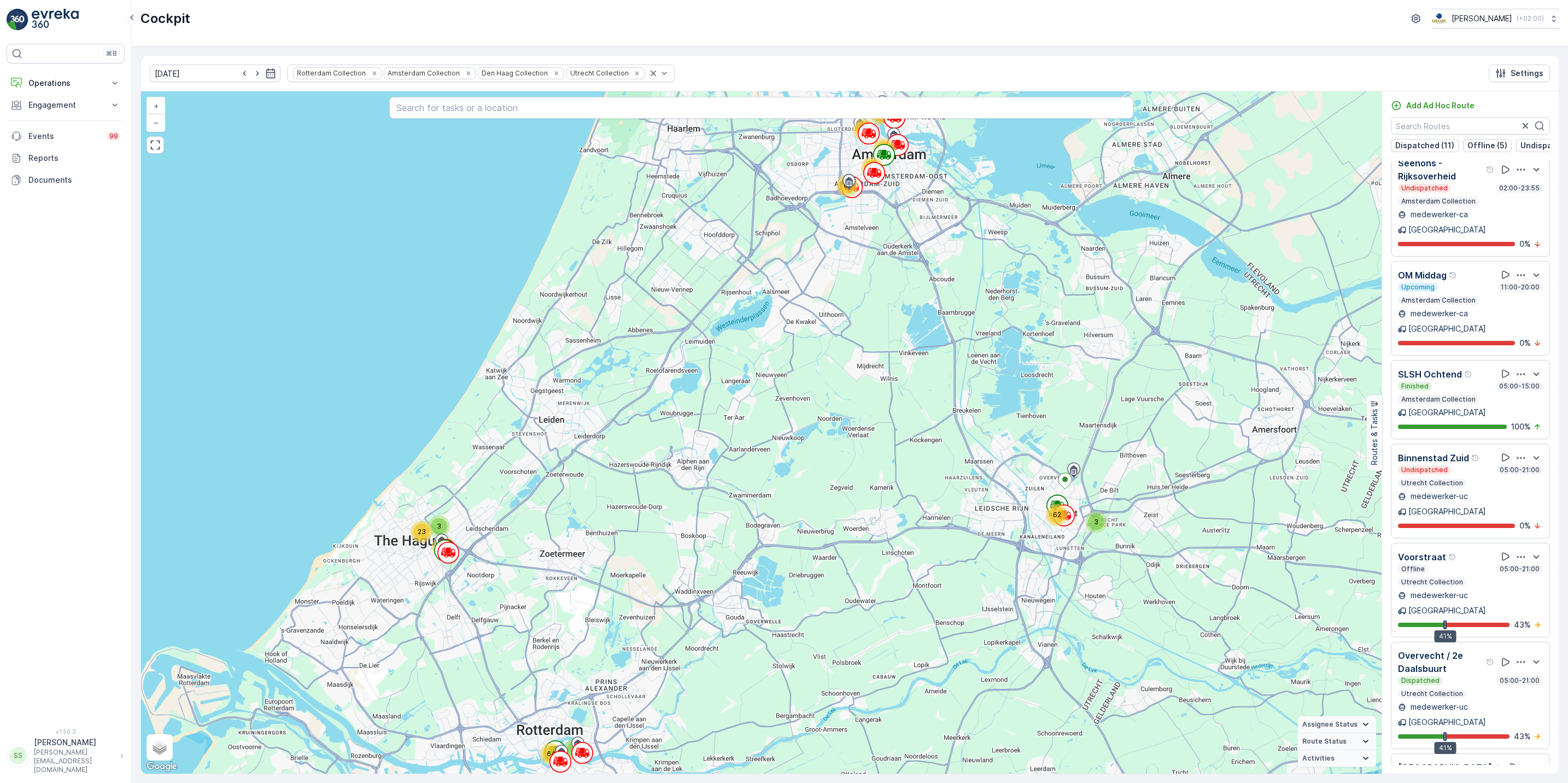
scroll to position [1503, 0]
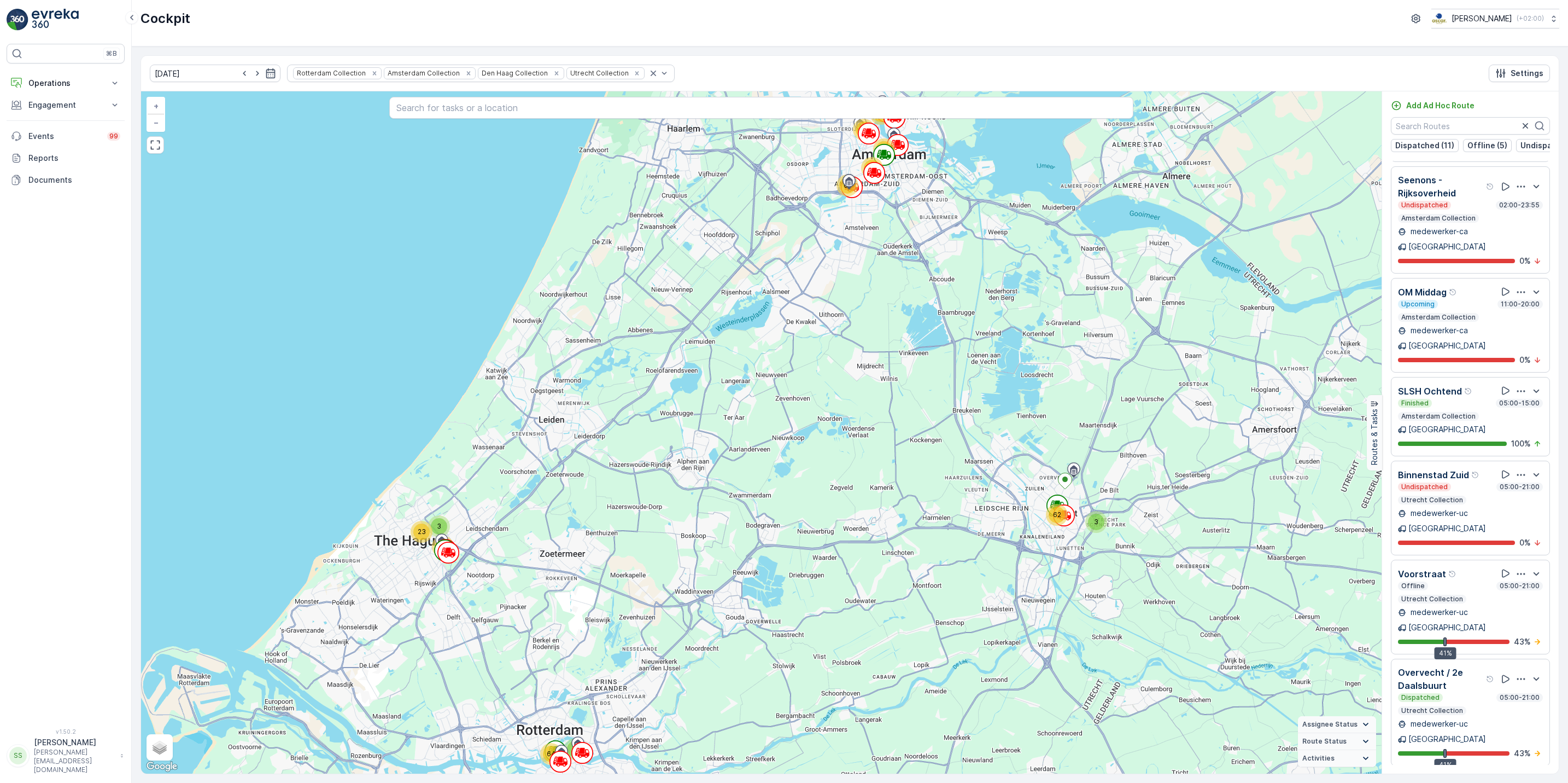
drag, startPoint x: 440, startPoint y: 78, endPoint x: 384, endPoint y: 84, distance: 56.3
click at [463, 78] on div "Remove Amsterdam Collection" at bounding box center [469, 73] width 12 height 9
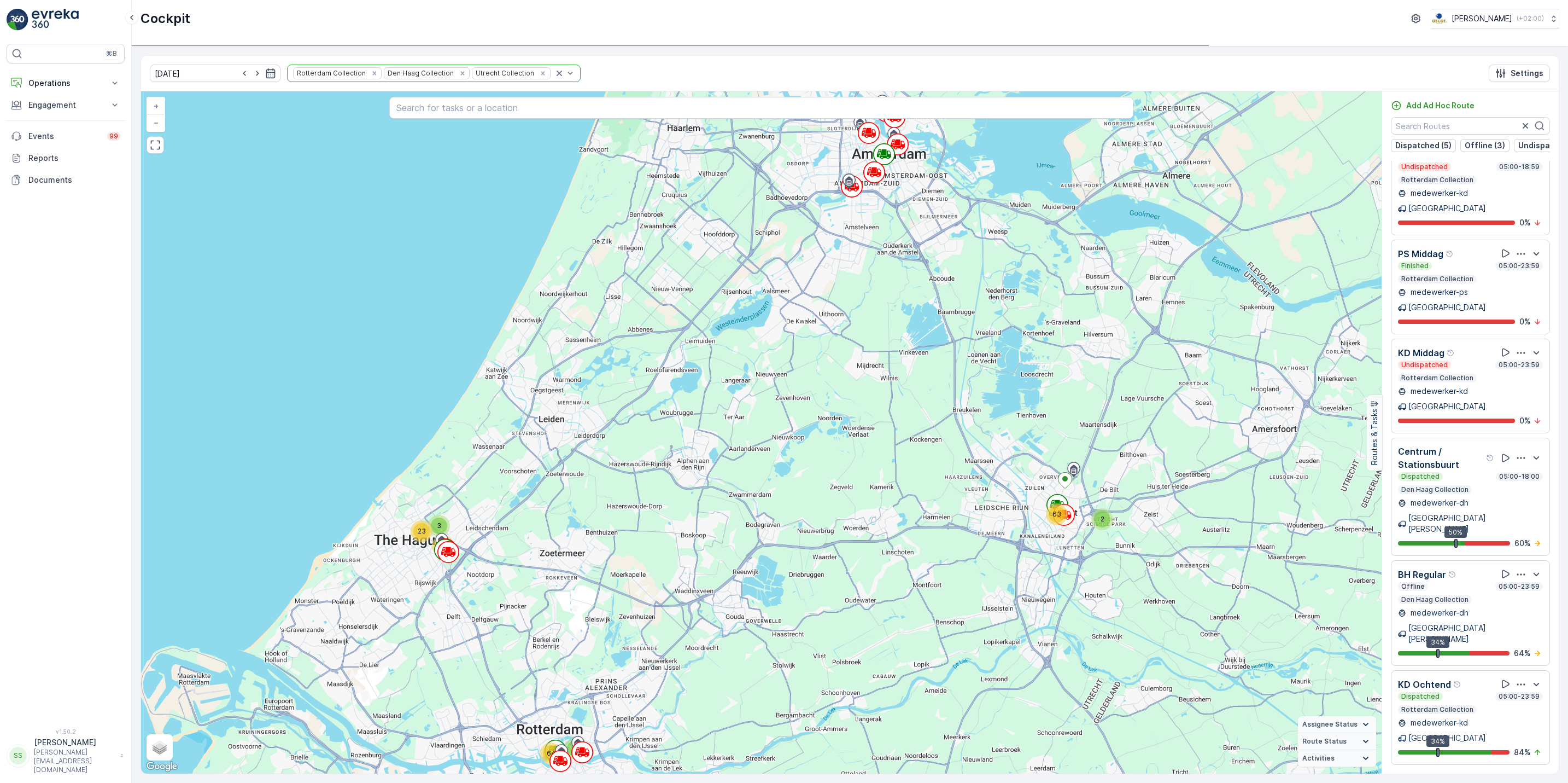
scroll to position [230, 0]
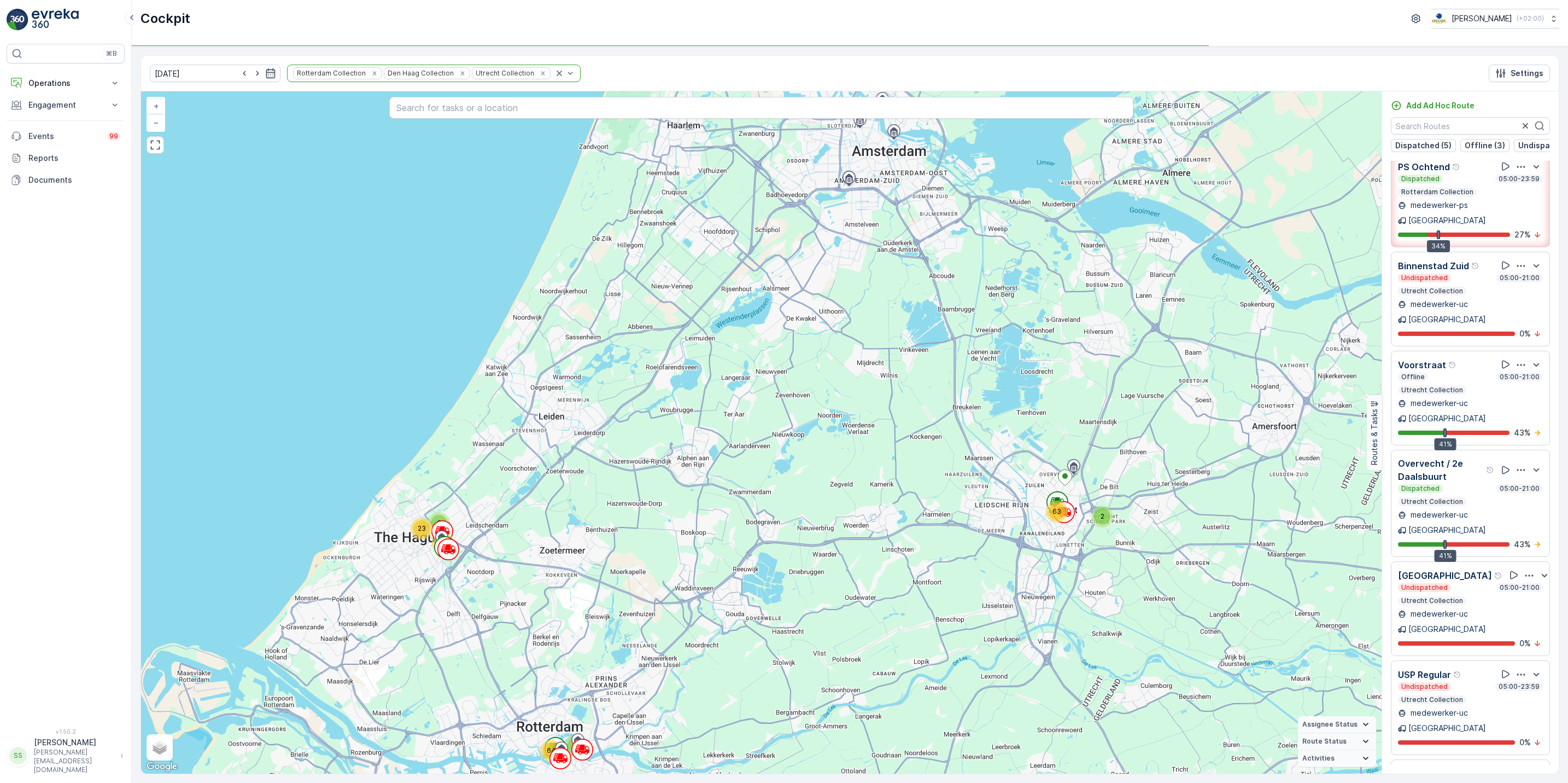
click at [371, 77] on icon "Remove Rotterdam Collection" at bounding box center [374, 73] width 8 height 8
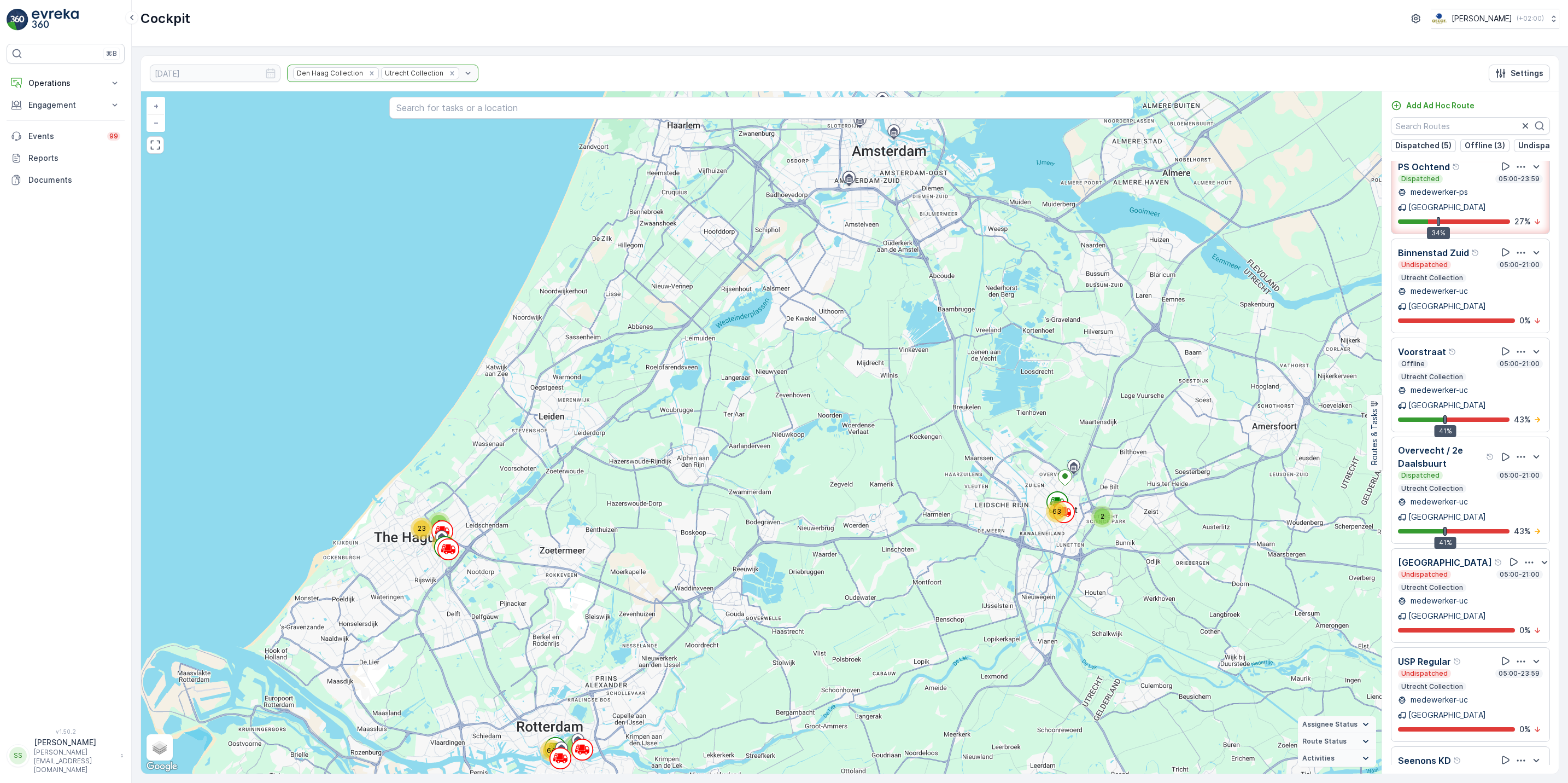
scroll to position [217, 0]
click at [370, 74] on icon "Remove Den Haag Collection" at bounding box center [371, 73] width 4 height 4
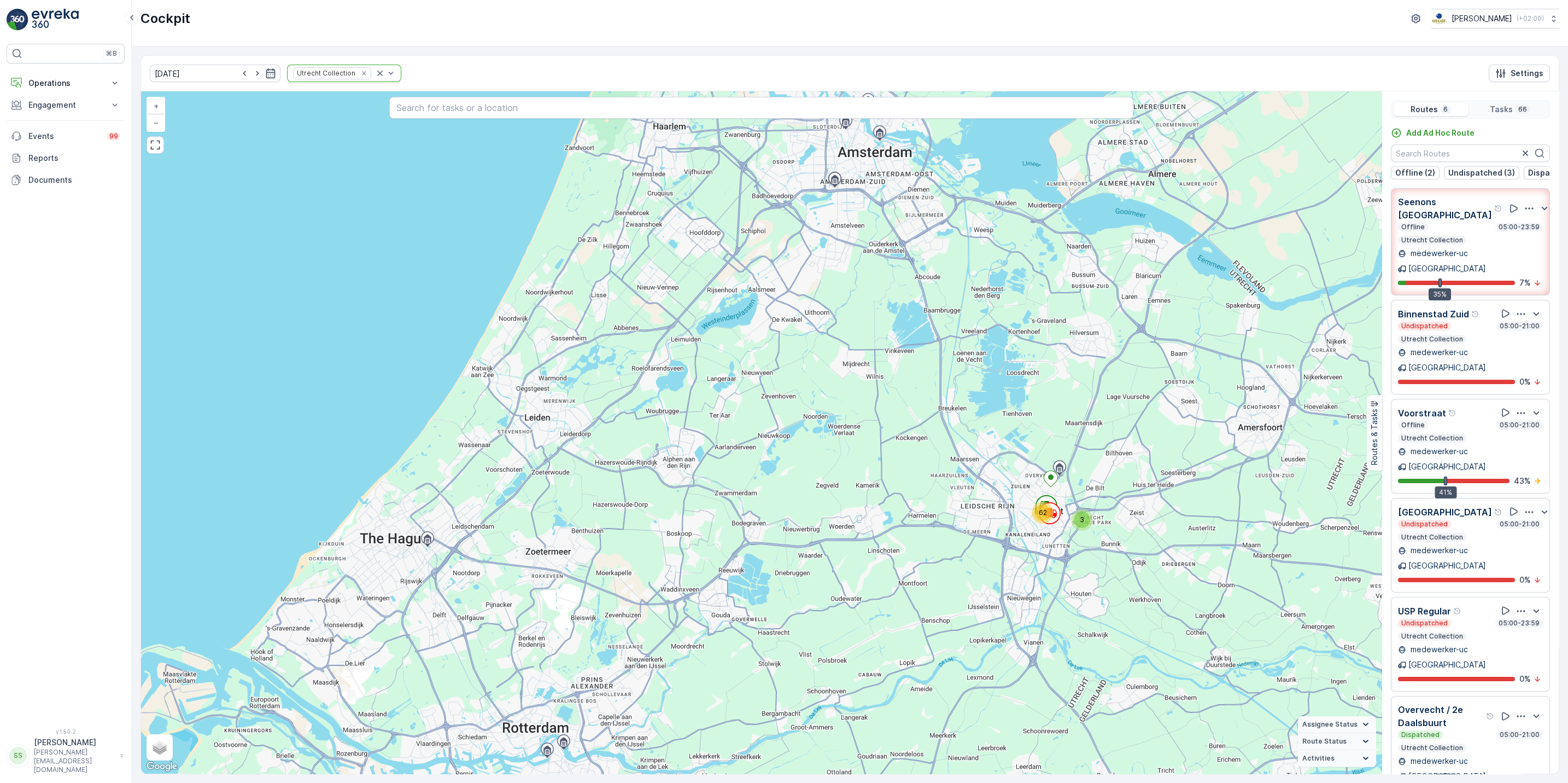
click at [139, 753] on div "[DATE] Utrecht Collection Settings 3 62 + − Satellite Roadmap Terrain Hybrid Le…" at bounding box center [850, 415] width 1436 height 736
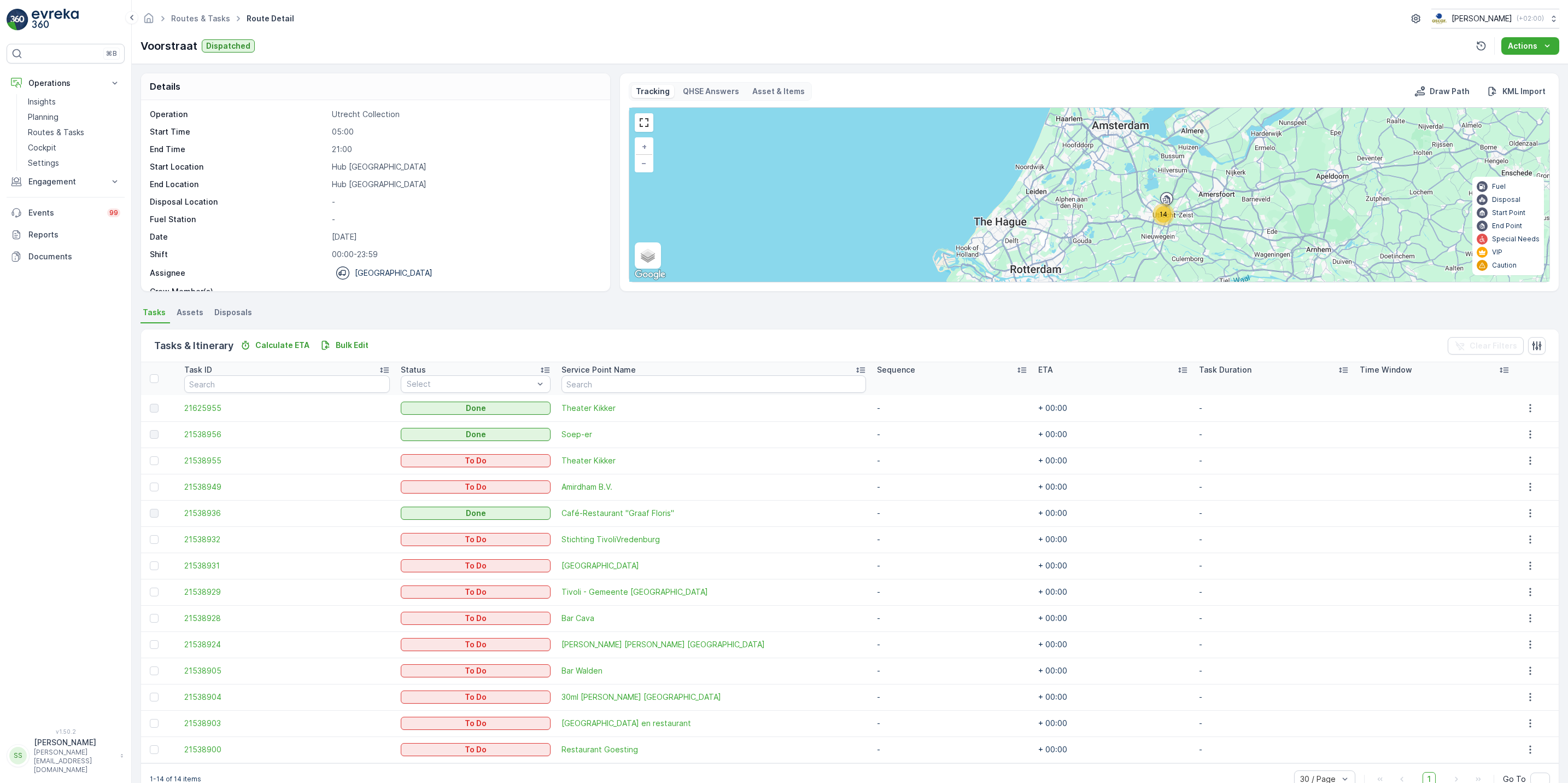
scroll to position [27, 0]
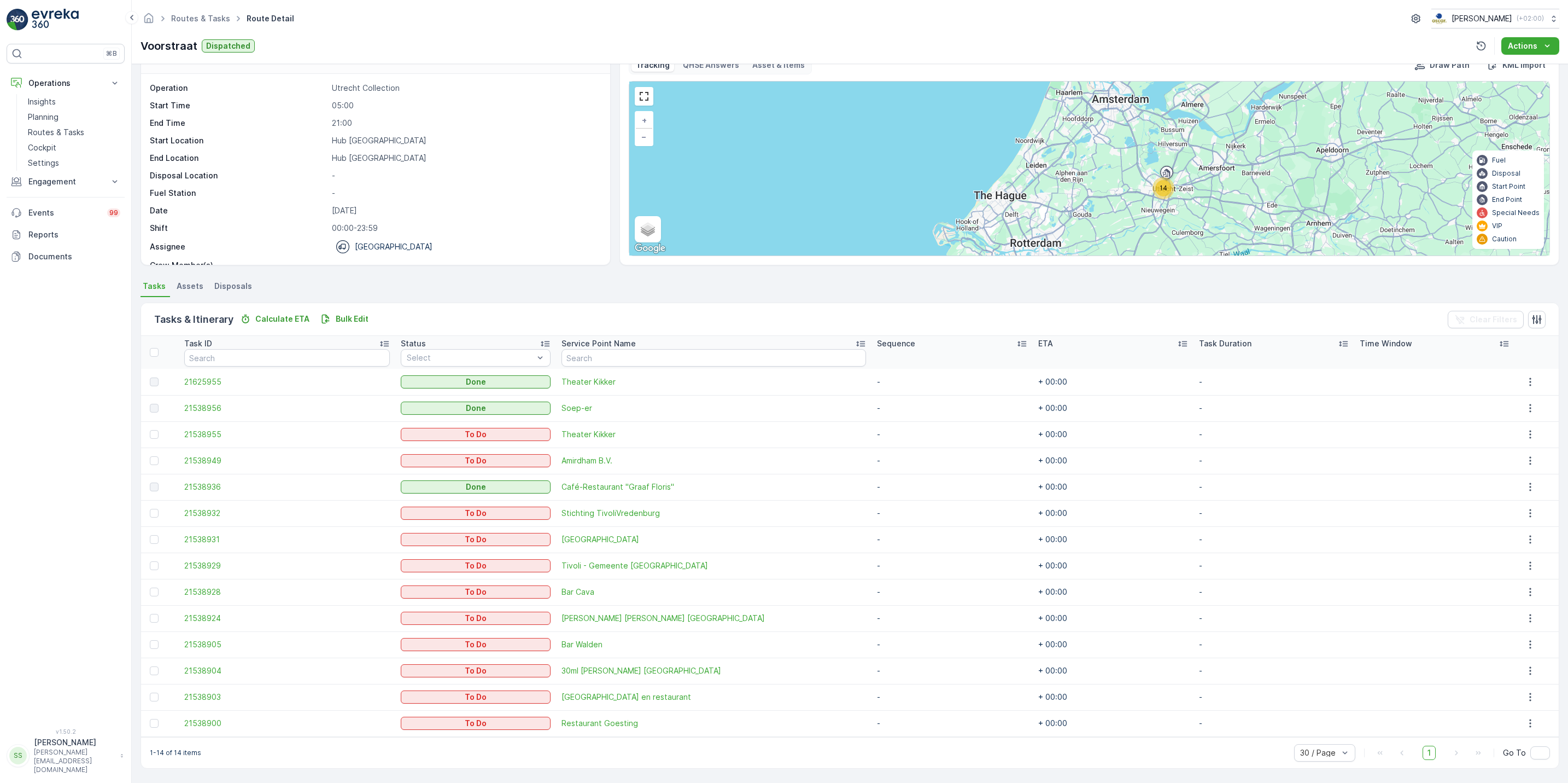
click at [209, 25] on ul "Routes & Tasks" at bounding box center [206, 19] width 75 height 16
click at [207, 18] on link "Routes & Tasks" at bounding box center [201, 18] width 59 height 10
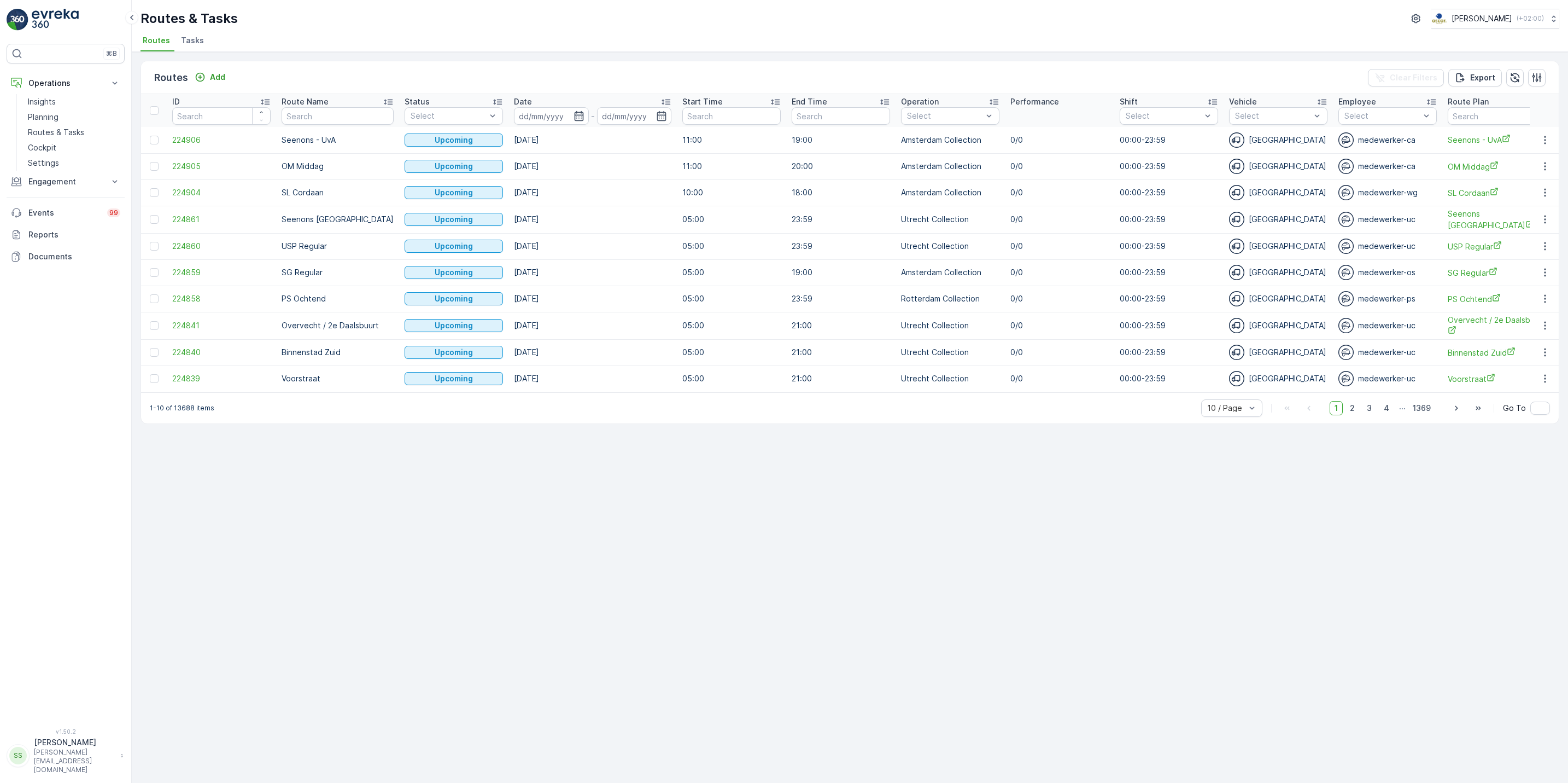
click at [188, 40] on span "Tasks" at bounding box center [193, 41] width 23 height 11
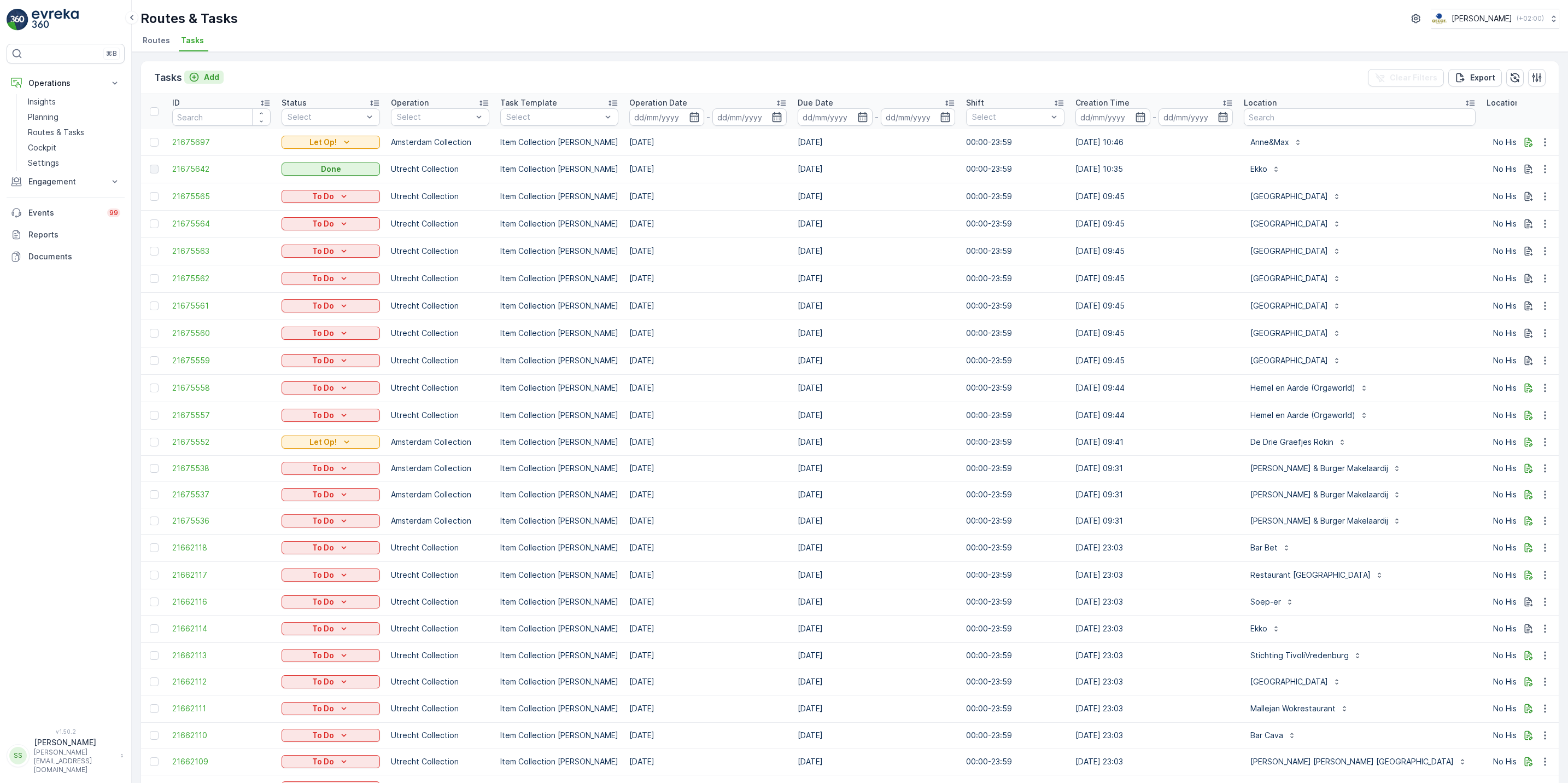
click at [195, 75] on icon "Add" at bounding box center [194, 77] width 11 height 11
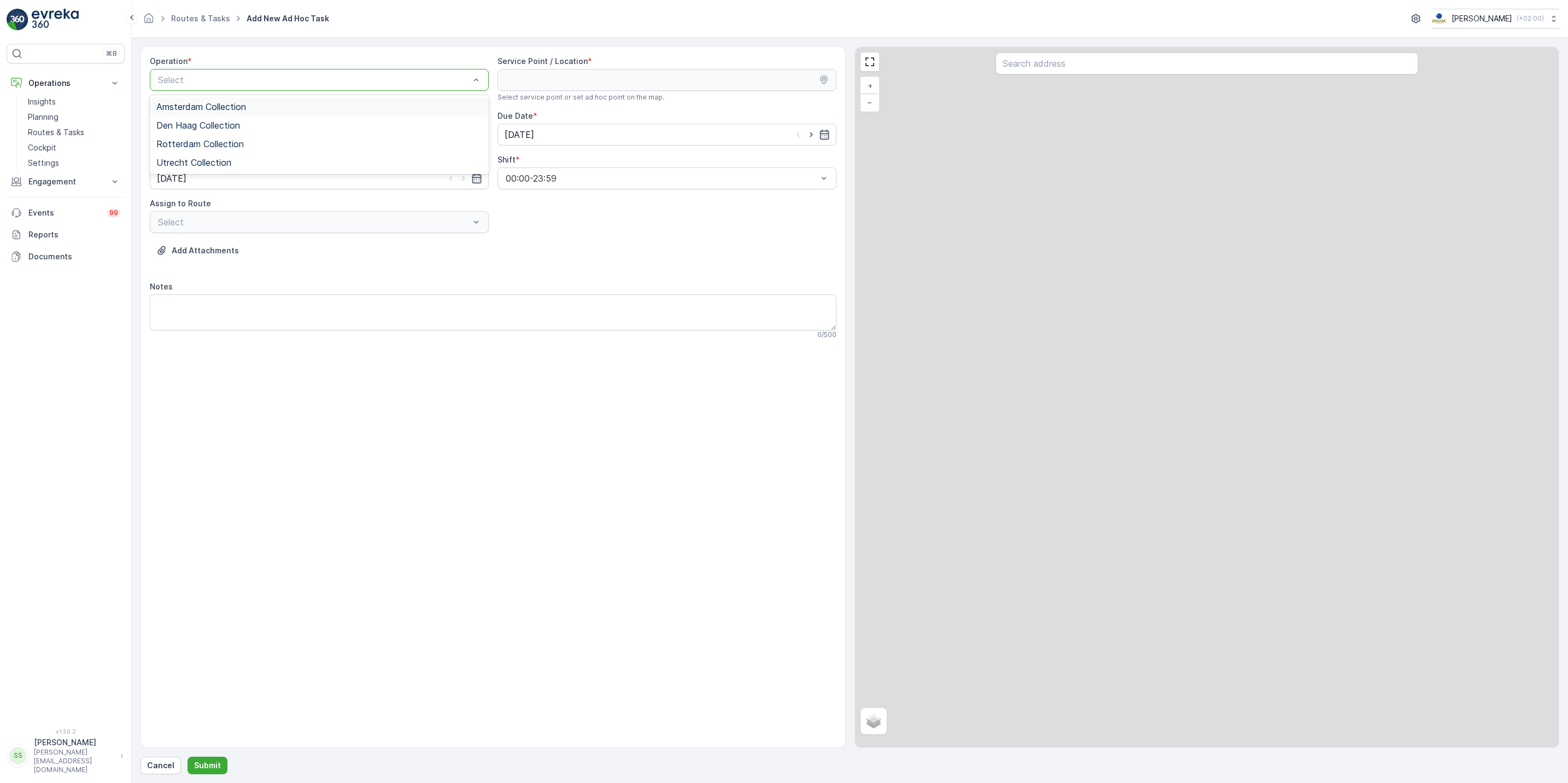
click at [247, 70] on div "Select" at bounding box center [318, 80] width 339 height 22
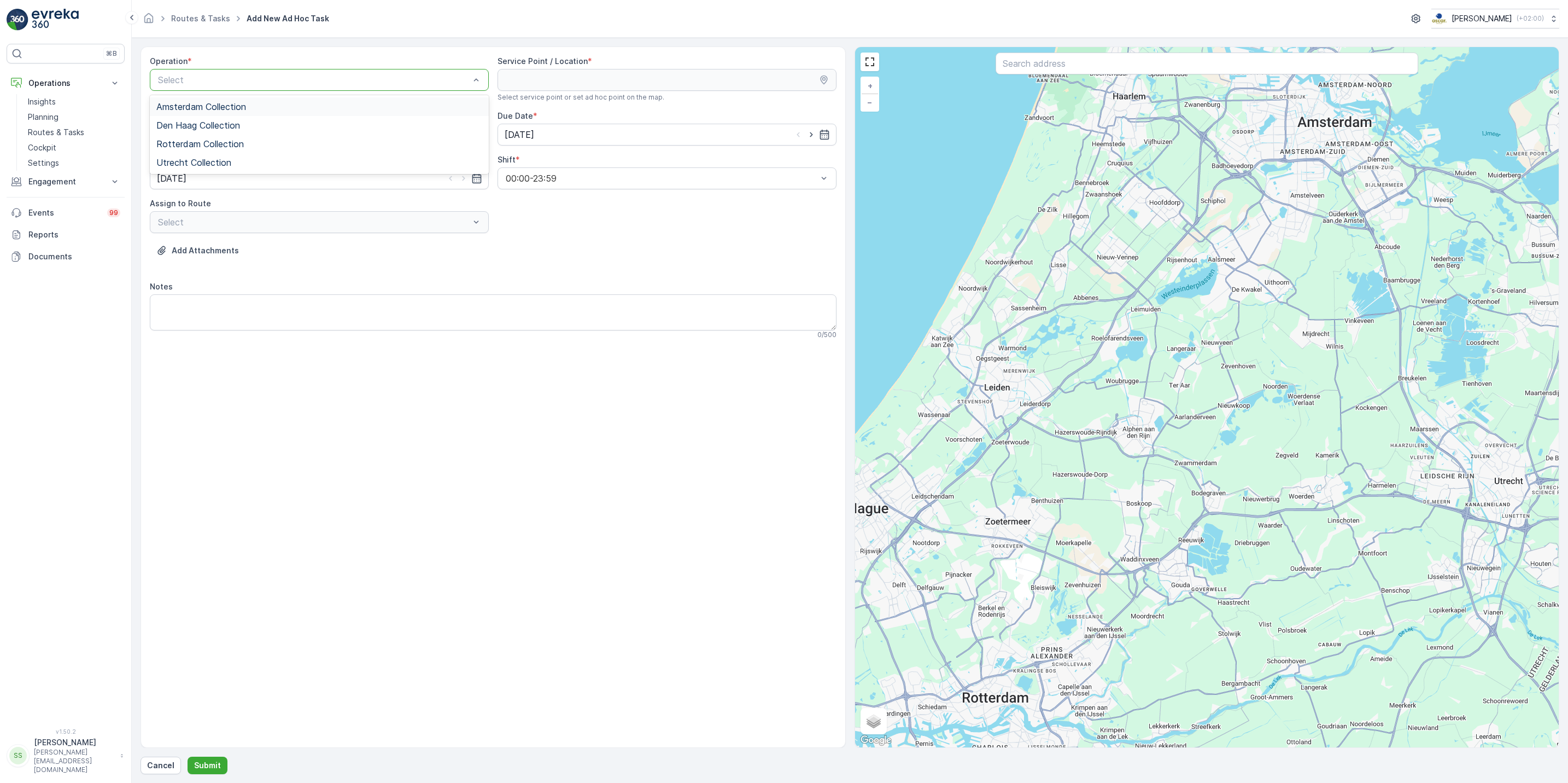
click at [226, 108] on span "Amsterdam Collection" at bounding box center [201, 106] width 89 height 10
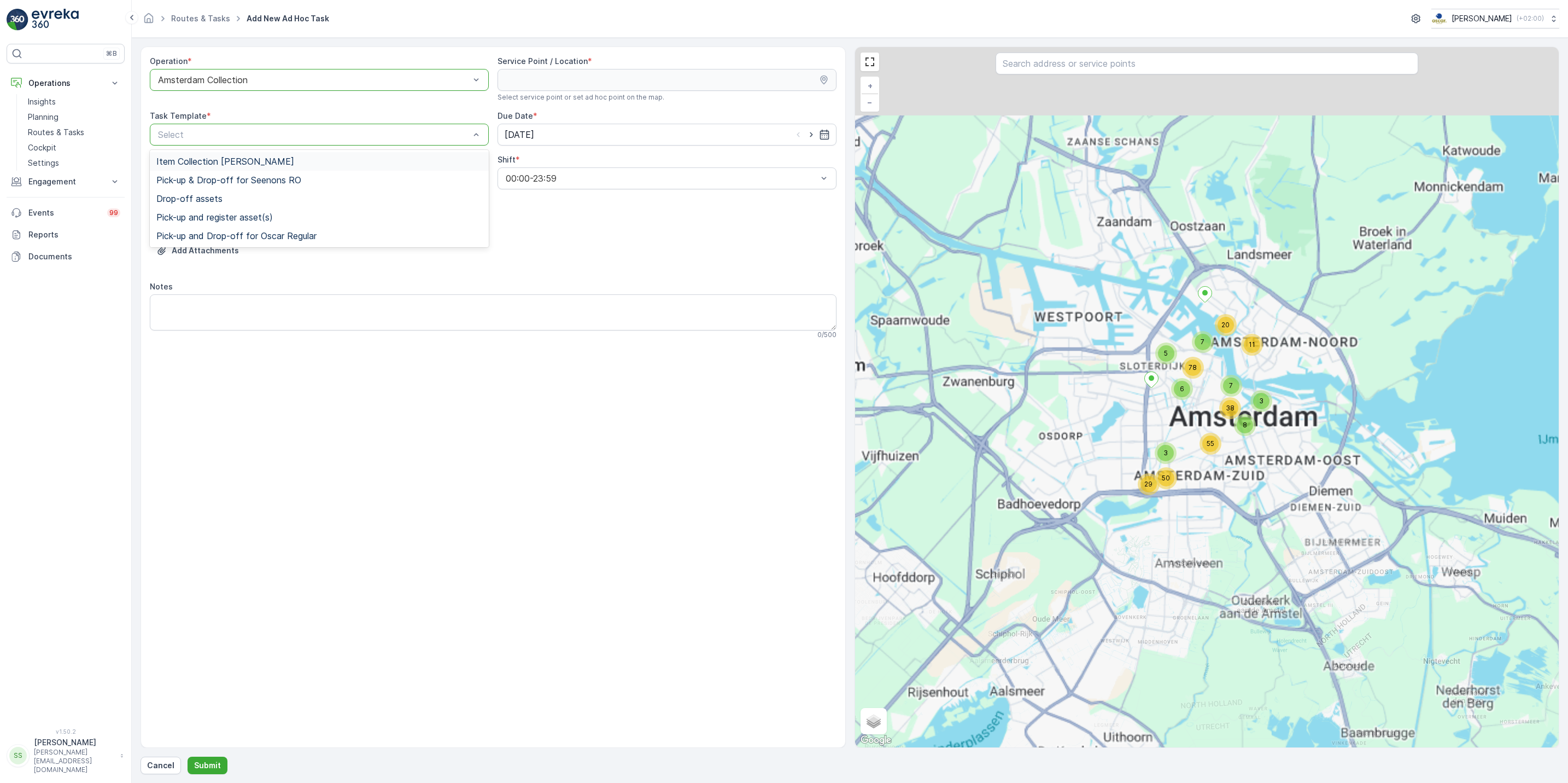
click at [255, 160] on span "Item Collection [PERSON_NAME]" at bounding box center [226, 161] width 138 height 10
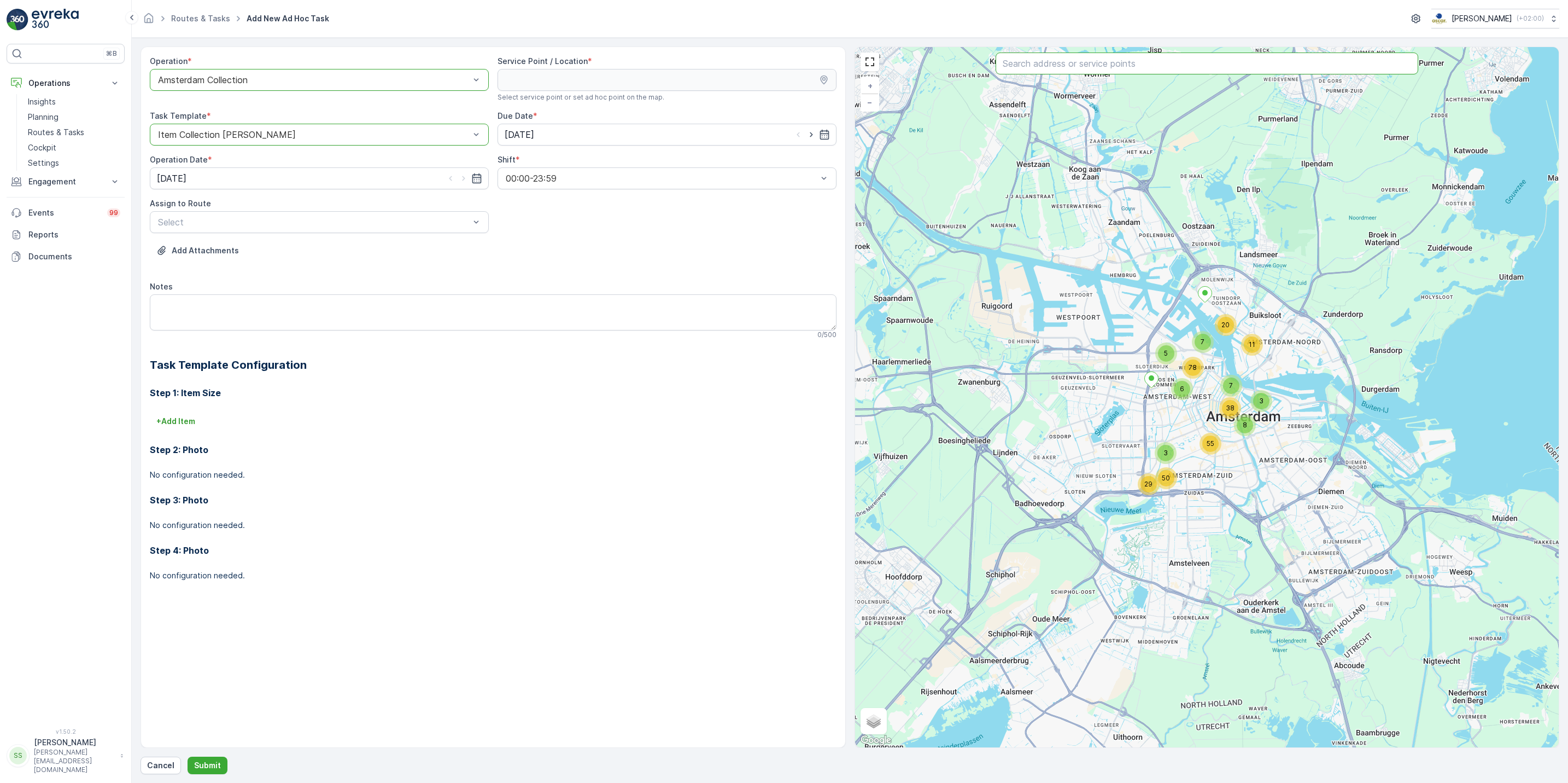
click at [1077, 67] on input "text" at bounding box center [1207, 63] width 423 height 22
type input "sea pala"
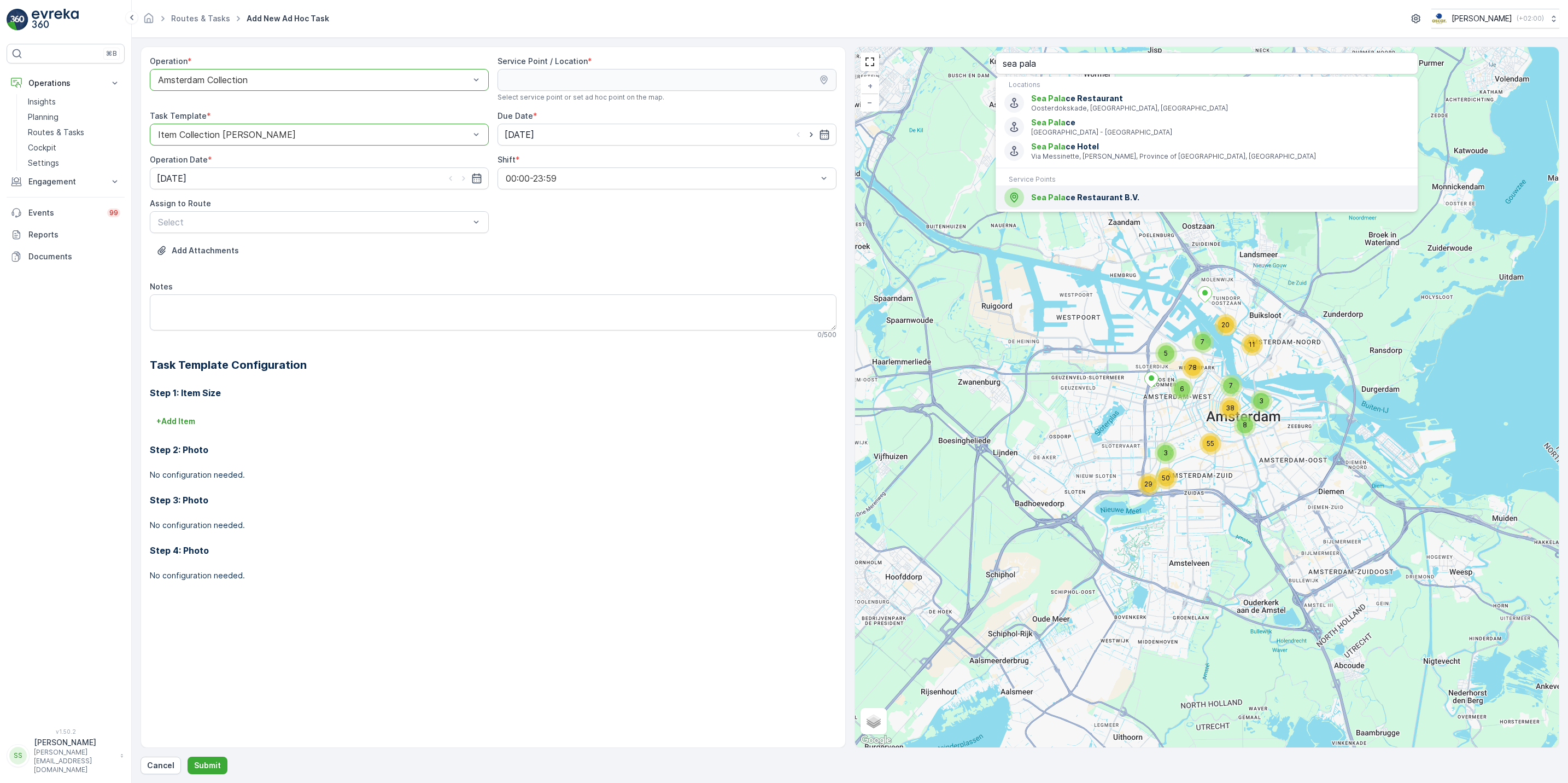
click at [1061, 192] on div "Sea Pala ce Restaurant B.V." at bounding box center [1207, 197] width 405 height 19
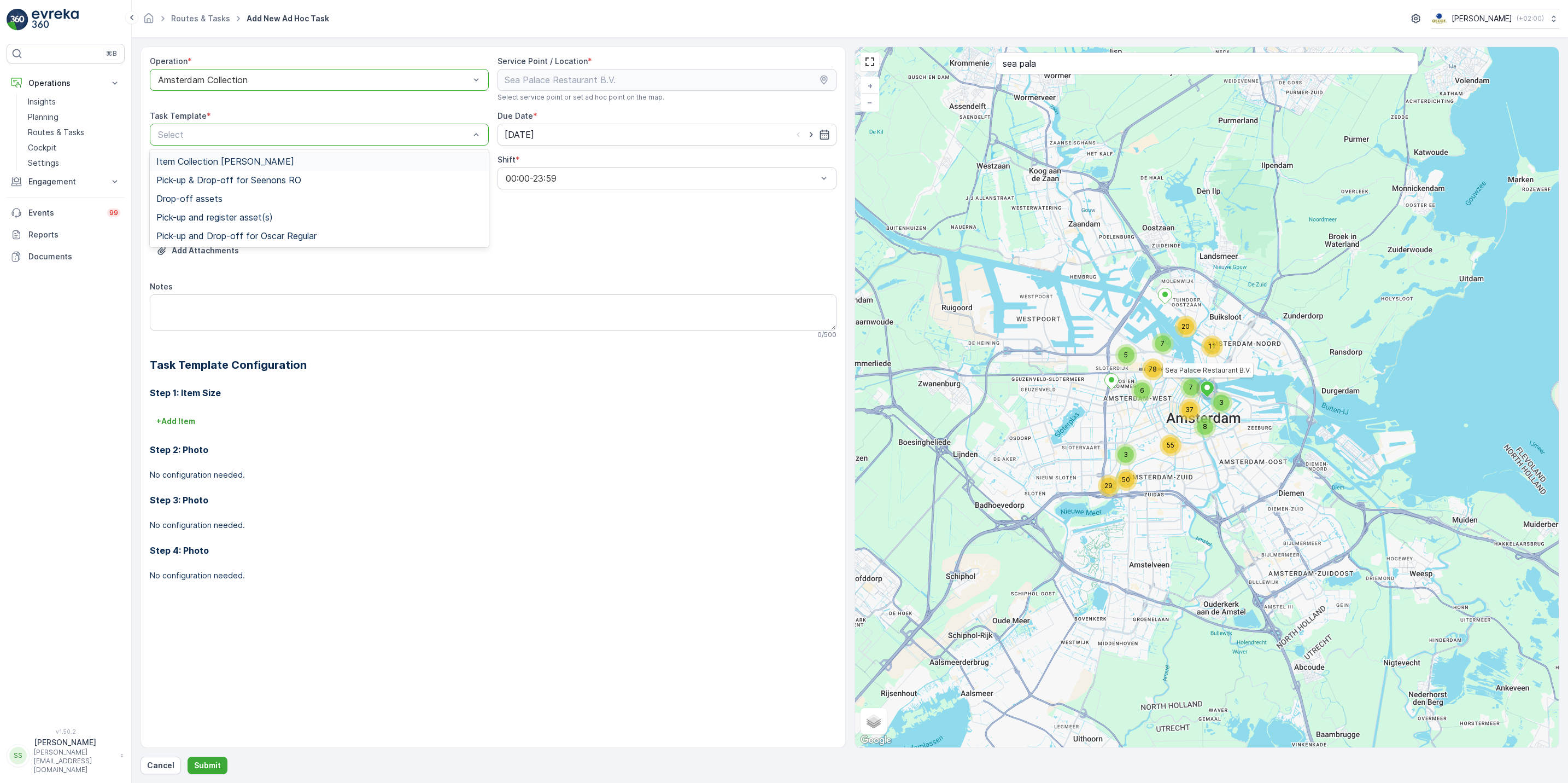
click at [333, 131] on div at bounding box center [313, 134] width 314 height 10
click at [325, 160] on div "Item Collection [PERSON_NAME]" at bounding box center [319, 161] width 326 height 10
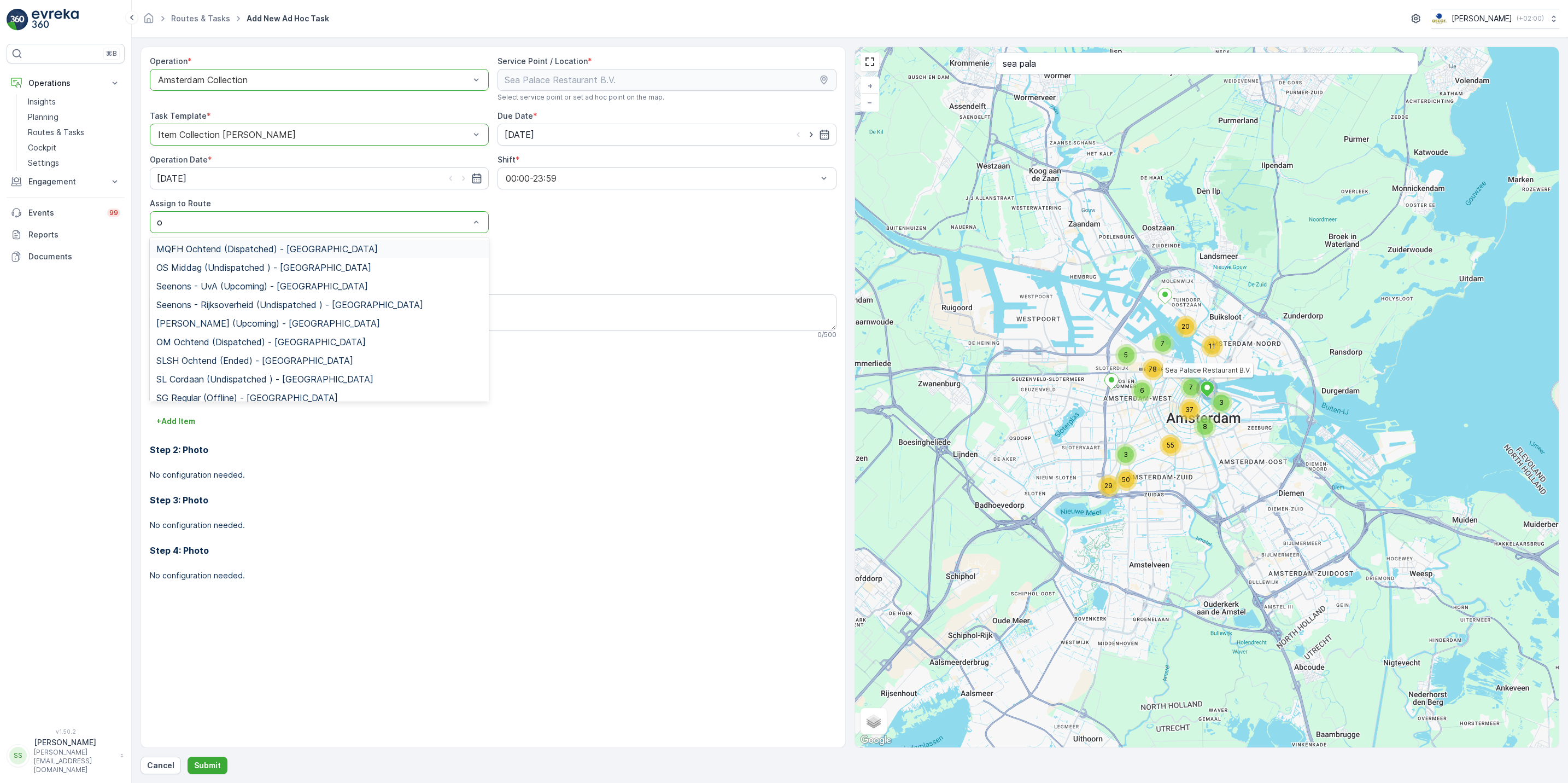
type input "om"
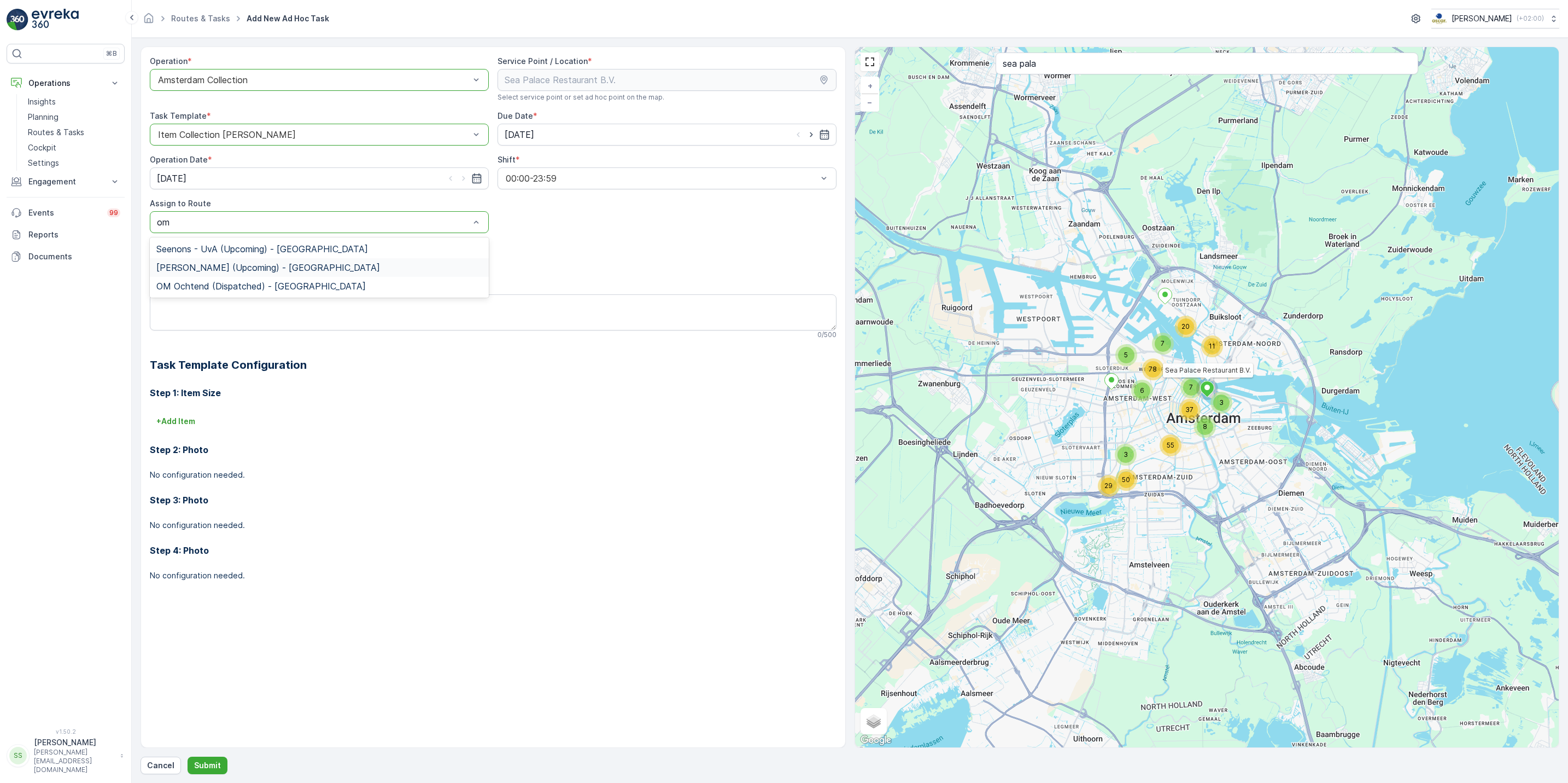
click at [301, 262] on div "OM Middag (Upcoming) - Amsterdam" at bounding box center [318, 267] width 339 height 19
click at [320, 306] on textarea "Notes" at bounding box center [493, 312] width 687 height 36
type textarea "1 extra swill neerzetten"
click at [212, 765] on p "Submit" at bounding box center [208, 765] width 27 height 11
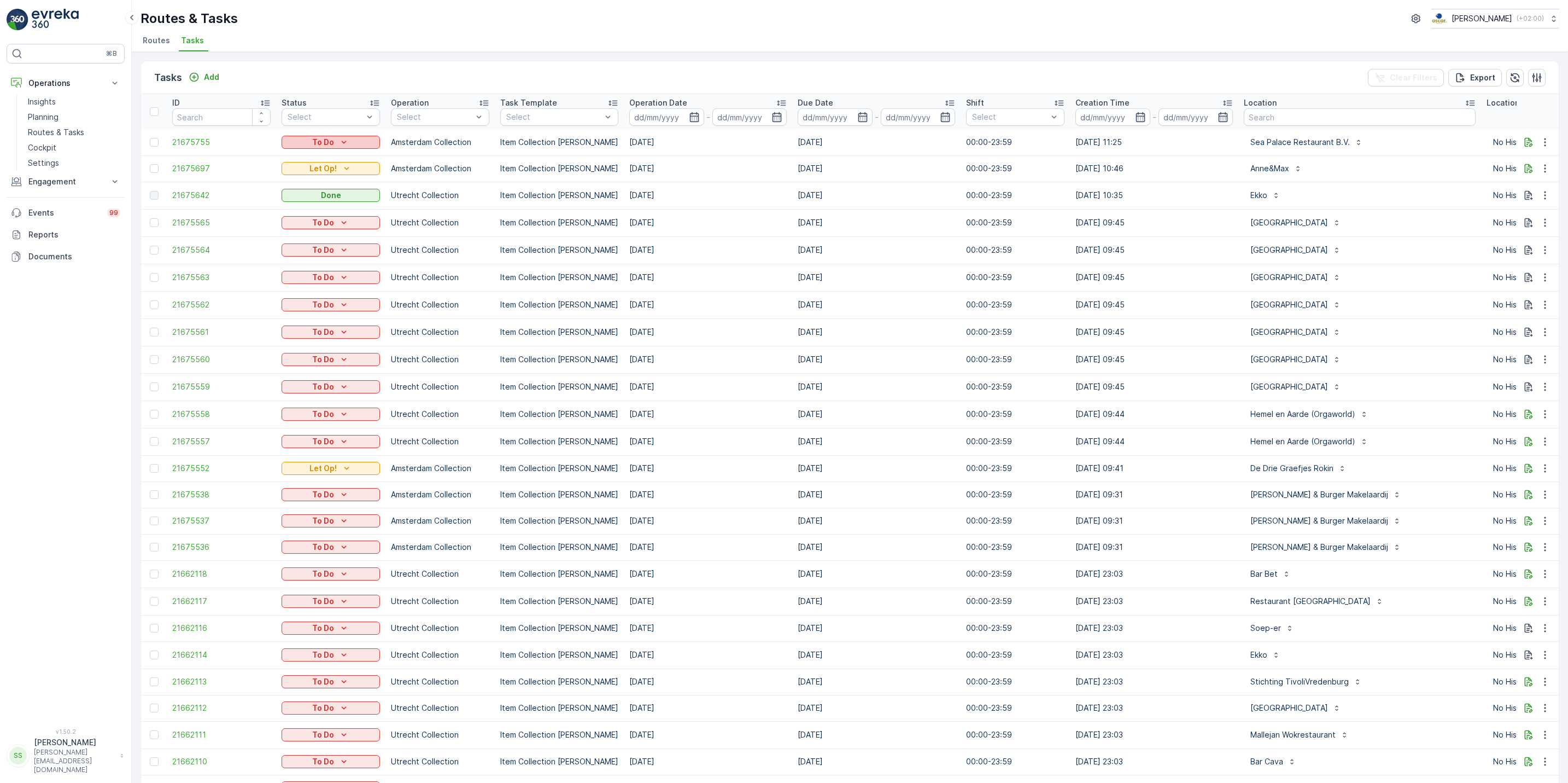
click at [343, 140] on icon "To Do" at bounding box center [344, 142] width 11 height 11
click at [309, 161] on span "Let Op!" at bounding box center [302, 158] width 27 height 11
click at [154, 50] on li "Routes" at bounding box center [157, 42] width 34 height 19
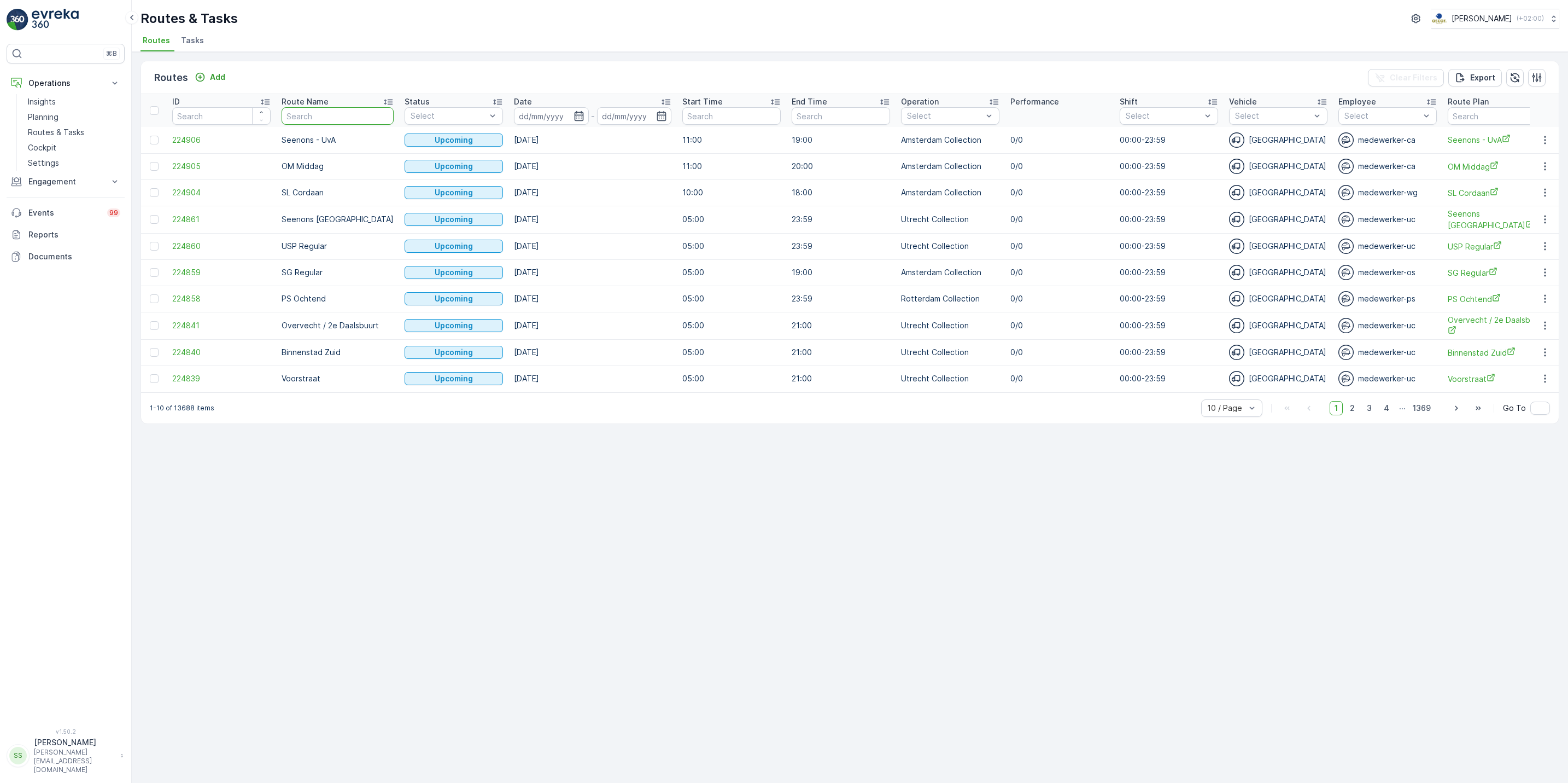
click at [335, 117] on input "text" at bounding box center [337, 116] width 112 height 18
type input "binnenstad"
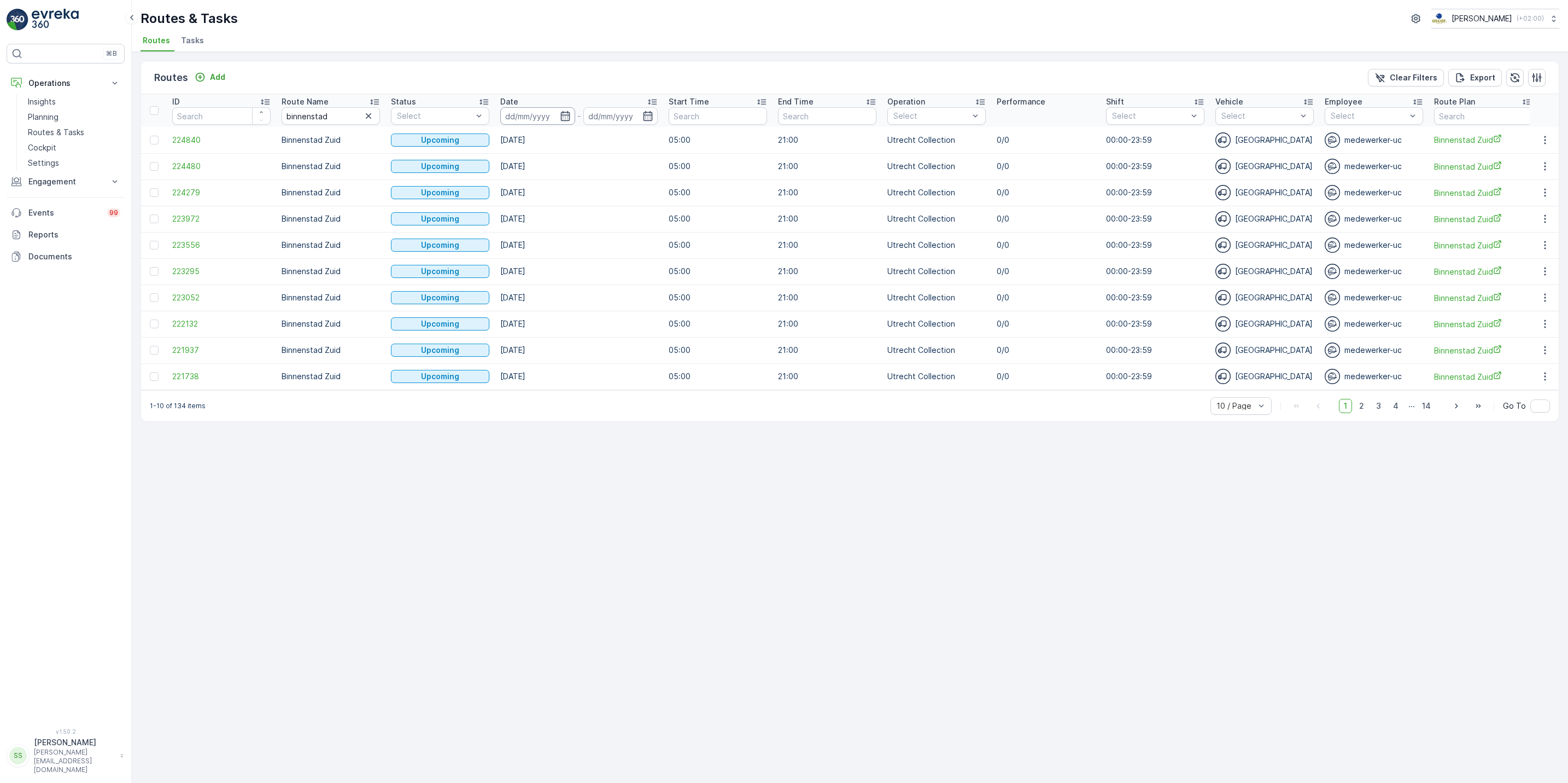
click at [563, 123] on input at bounding box center [538, 116] width 75 height 18
click at [599, 204] on div "7" at bounding box center [597, 206] width 18 height 18
type input "07.09.2025"
click at [596, 223] on div "14" at bounding box center [597, 227] width 18 height 18
type input "14.09.2025"
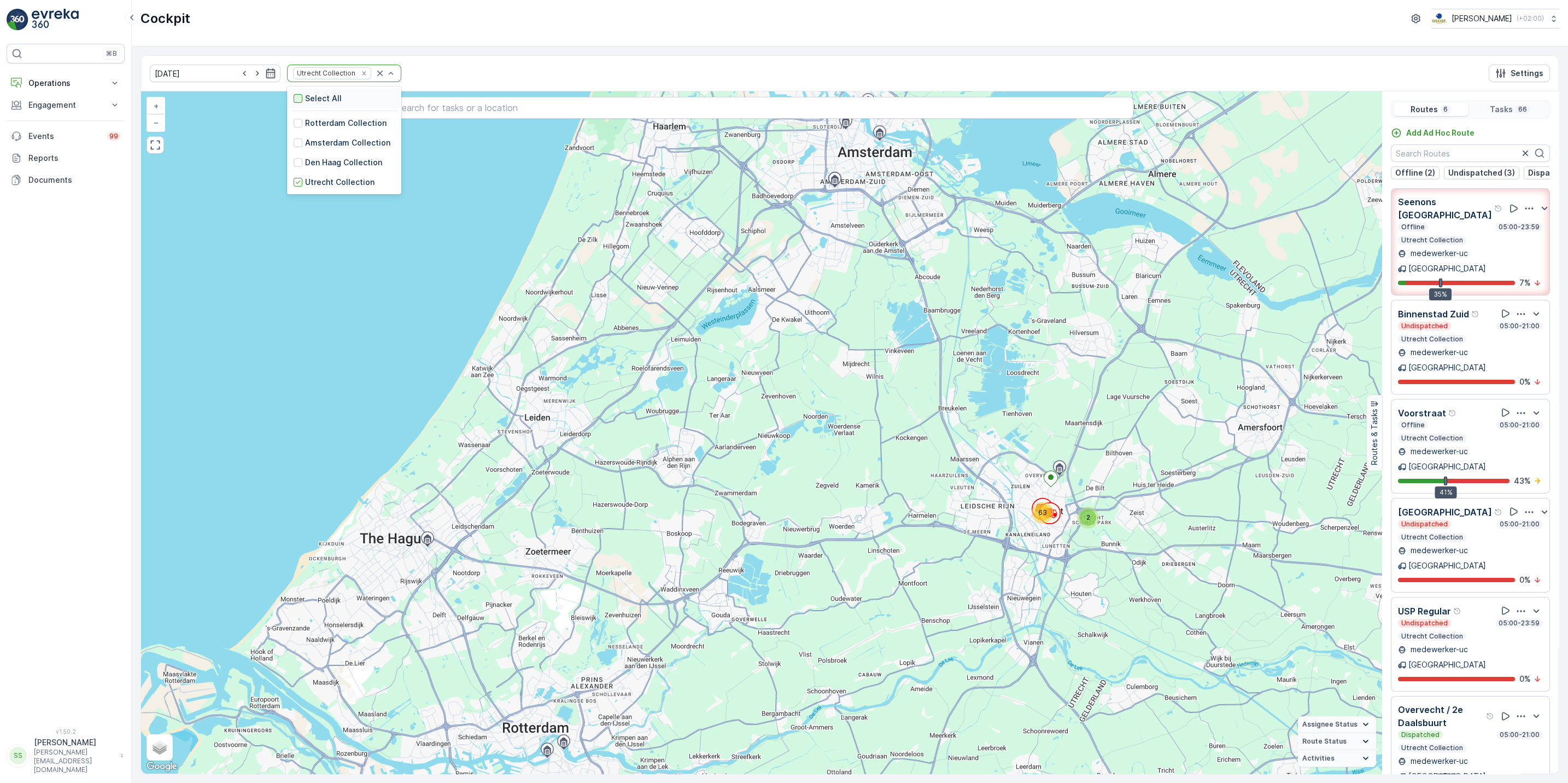
click at [294, 101] on div at bounding box center [298, 98] width 9 height 9
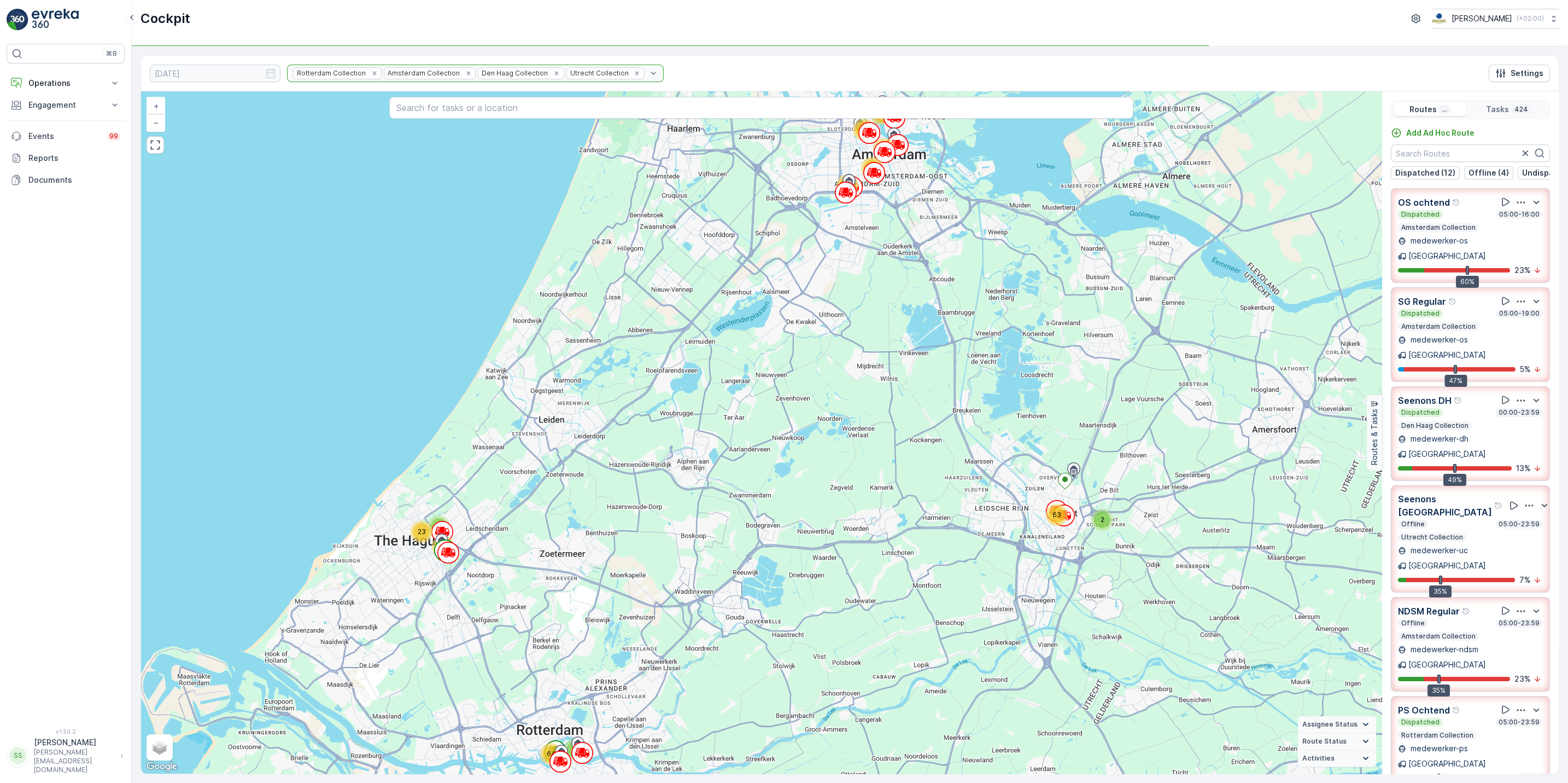
click at [354, 73] on div "Rotterdam Collection Amsterdam Collection Den Haag Collection Utrecht Collection" at bounding box center [476, 73] width 377 height 18
click at [371, 74] on icon "Remove Rotterdam Collection" at bounding box center [374, 73] width 8 height 8
click at [463, 74] on icon "Remove Den Haag Collection" at bounding box center [466, 73] width 8 height 8
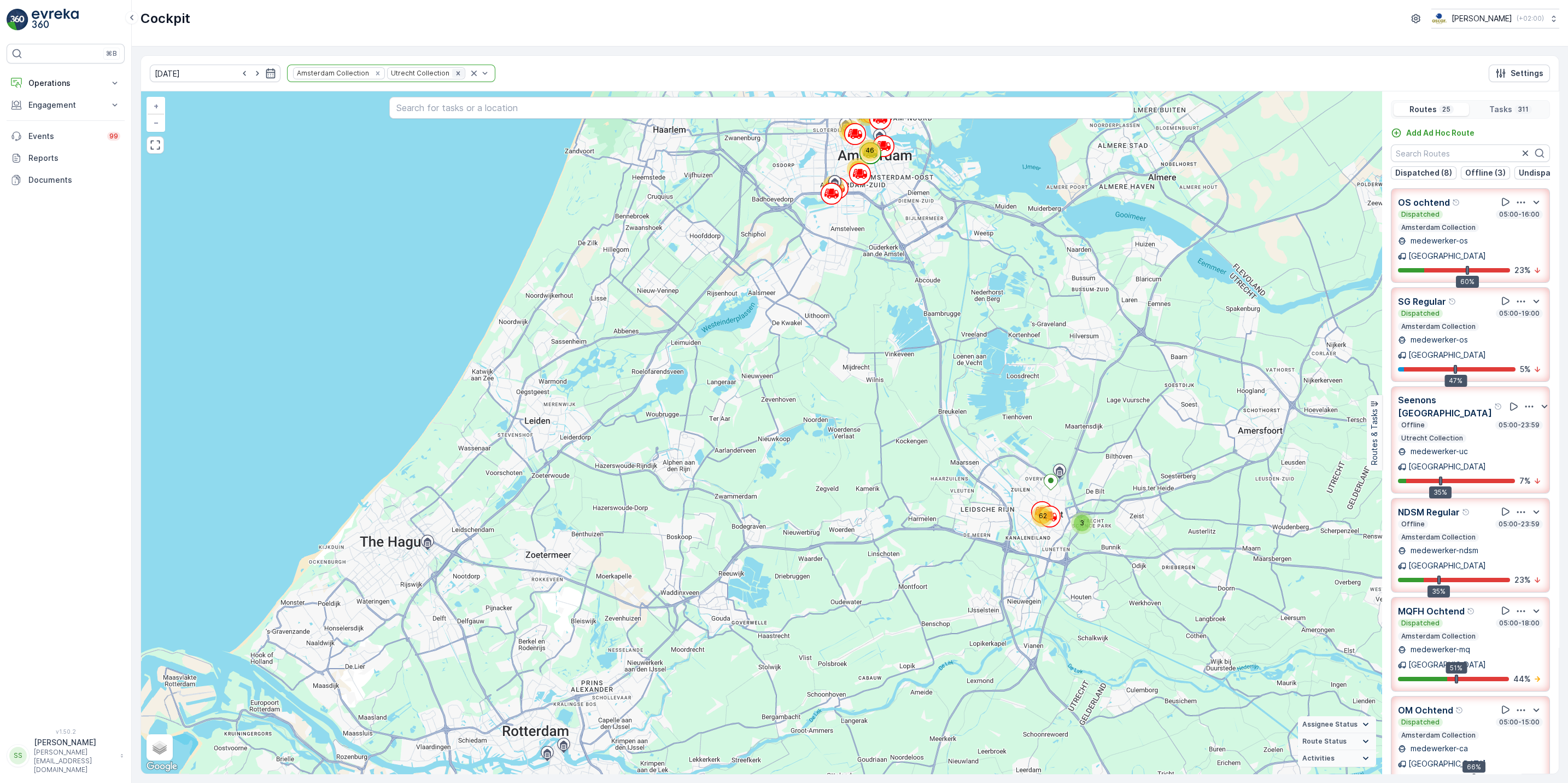
click at [455, 74] on icon "Remove Utrecht Collection" at bounding box center [458, 73] width 8 height 8
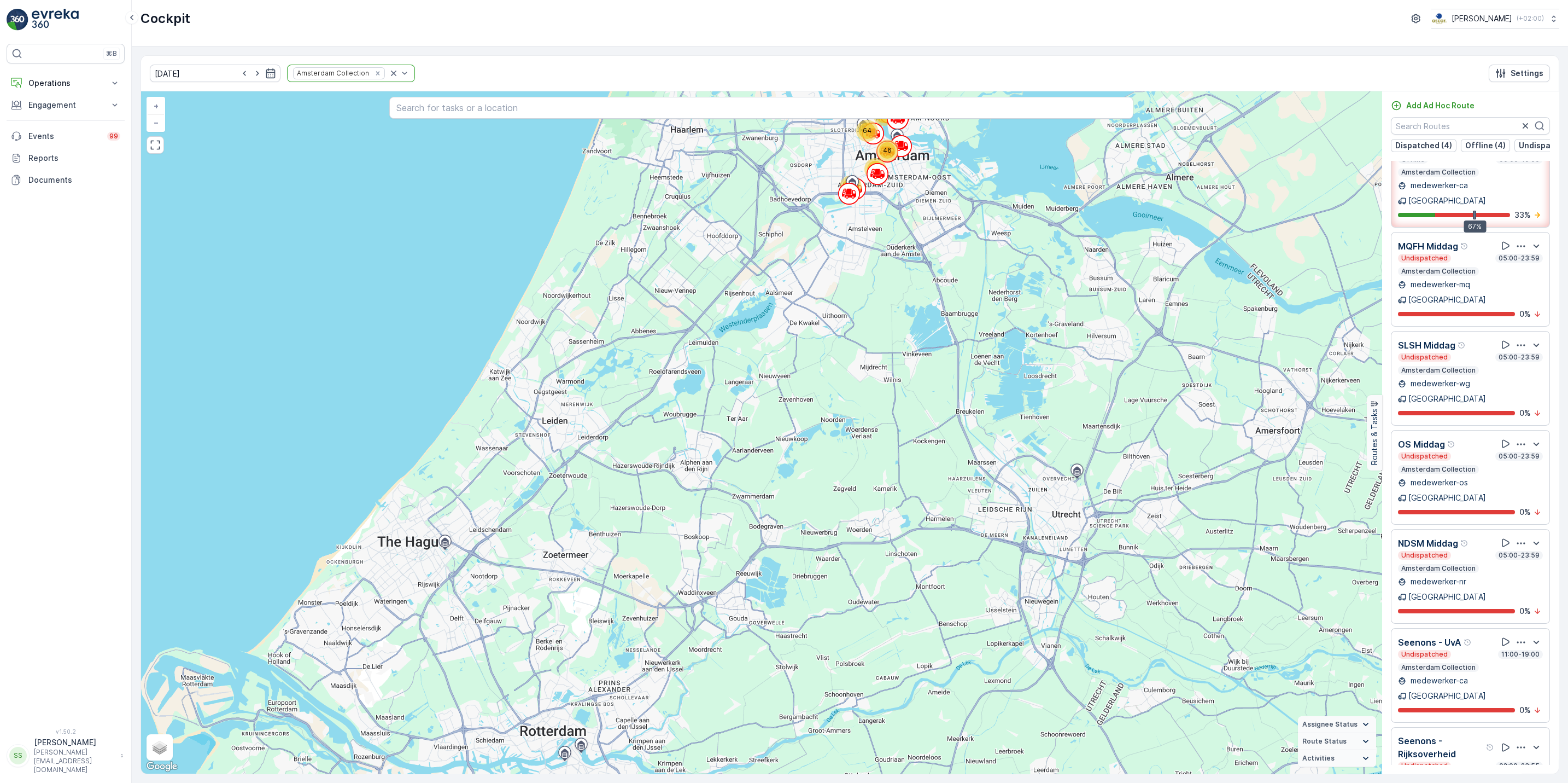
scroll to position [425, 0]
click at [1492, 549] on div "Undispatched 05:00-23:59 Amsterdam Collection" at bounding box center [1471, 560] width 145 height 22
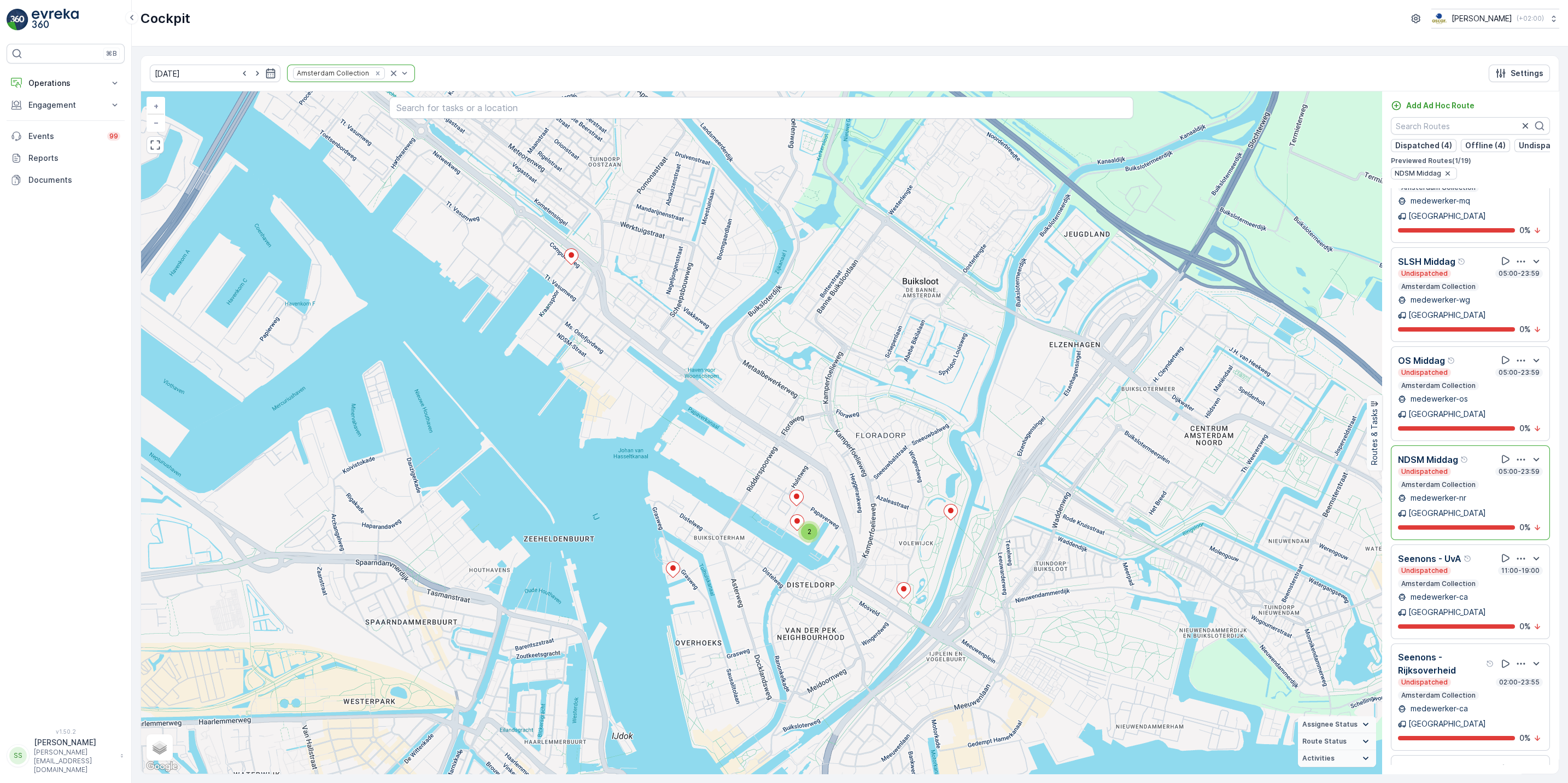
scroll to position [537, 0]
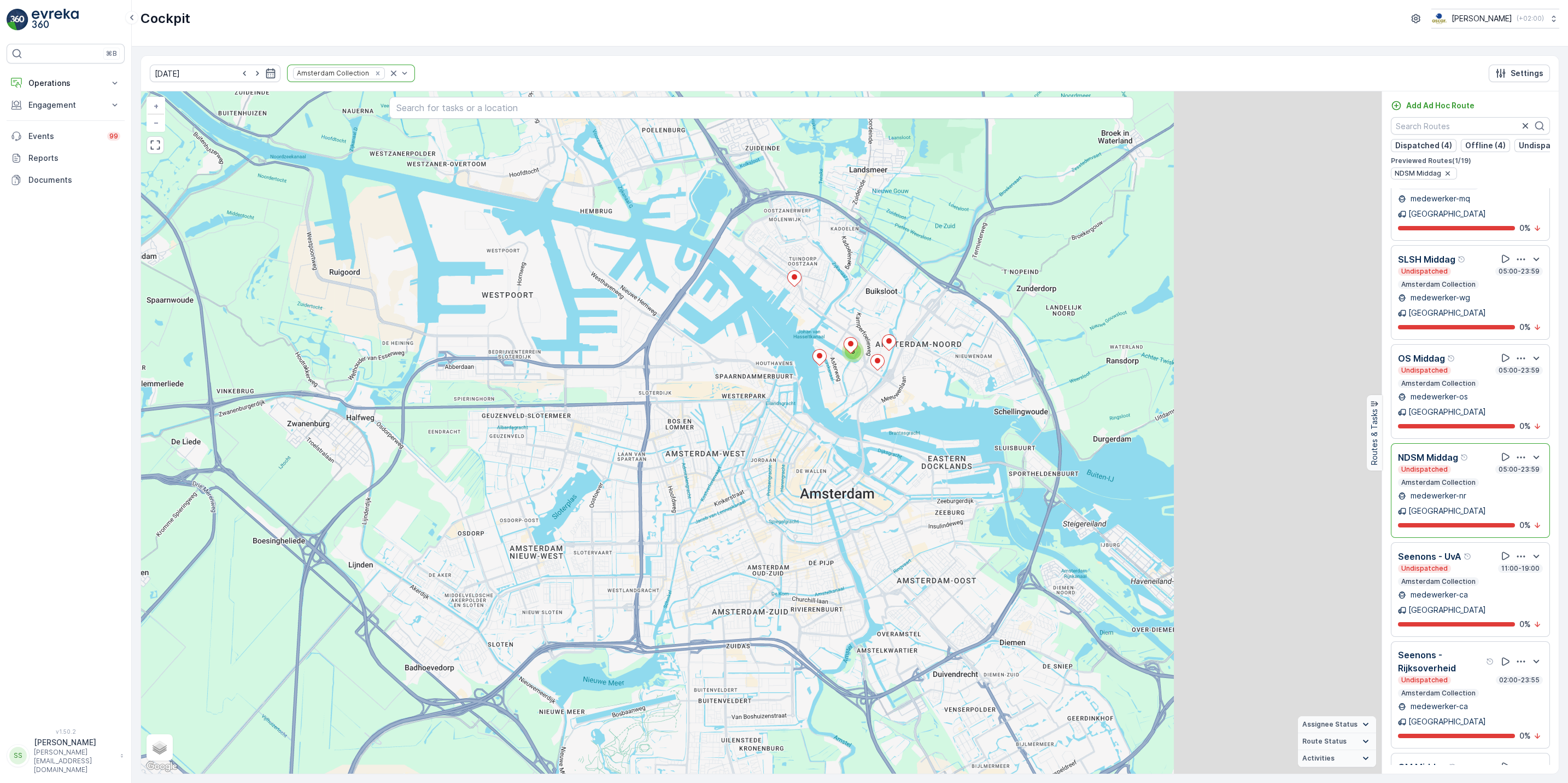
drag, startPoint x: 1229, startPoint y: 493, endPoint x: 931, endPoint y: 488, distance: 298.0
click at [931, 488] on div "3 + − Satellite Roadmap Terrain Hybrid Leaflet Keyboard shortcuts Map Data Map …" at bounding box center [761, 432] width 1241 height 682
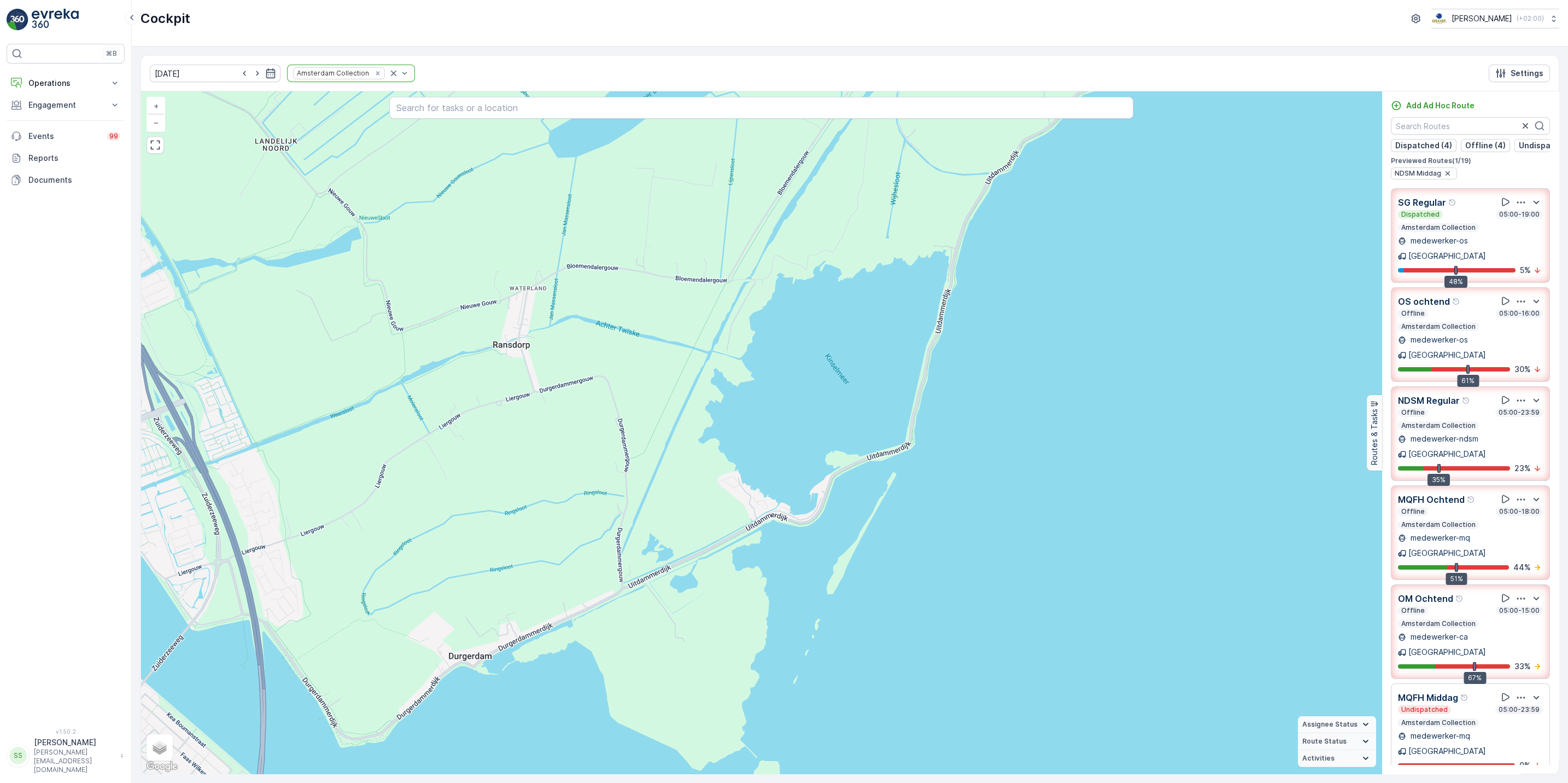
scroll to position [0, 0]
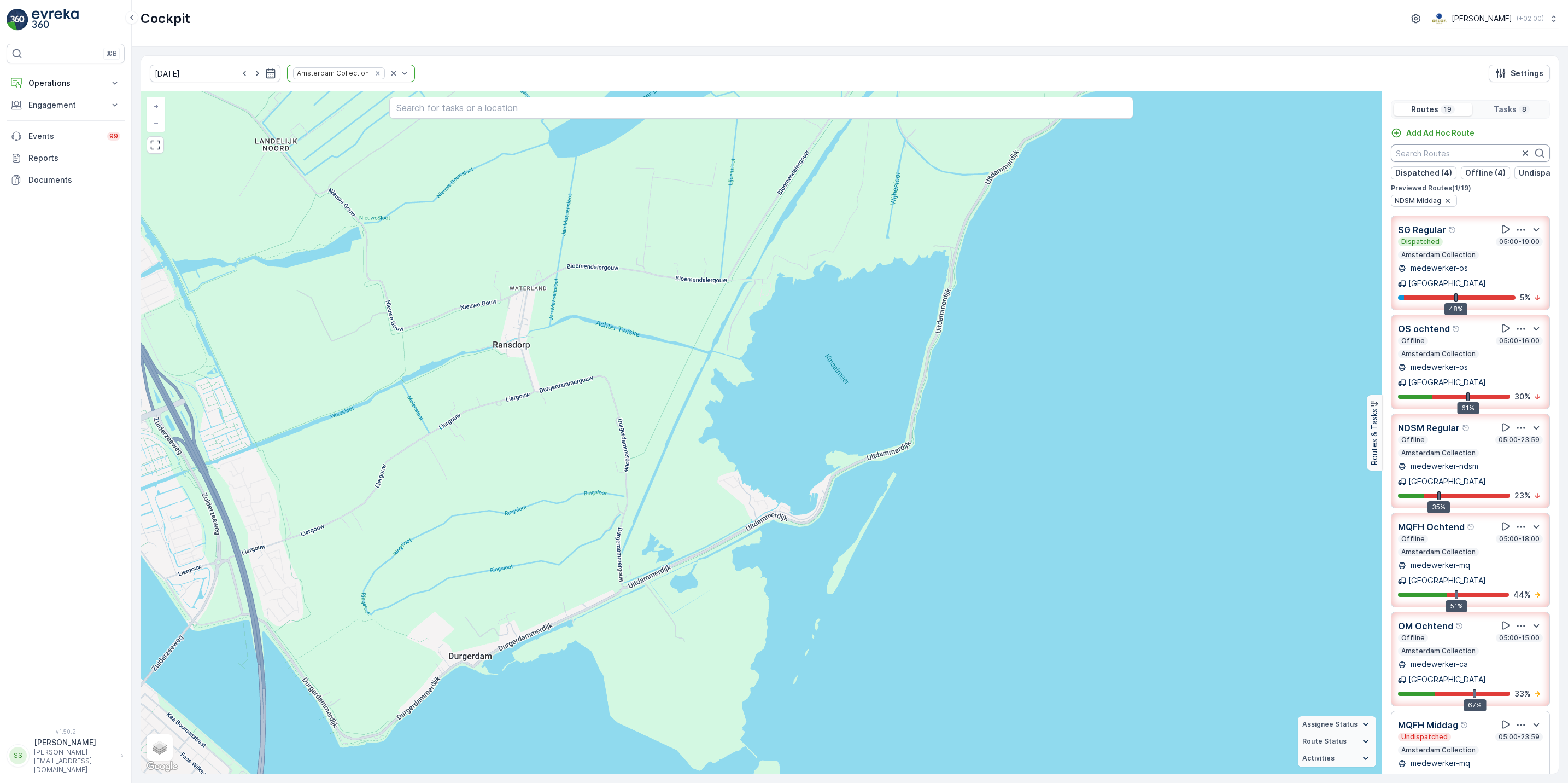
click at [1471, 156] on input "text" at bounding box center [1471, 153] width 159 height 18
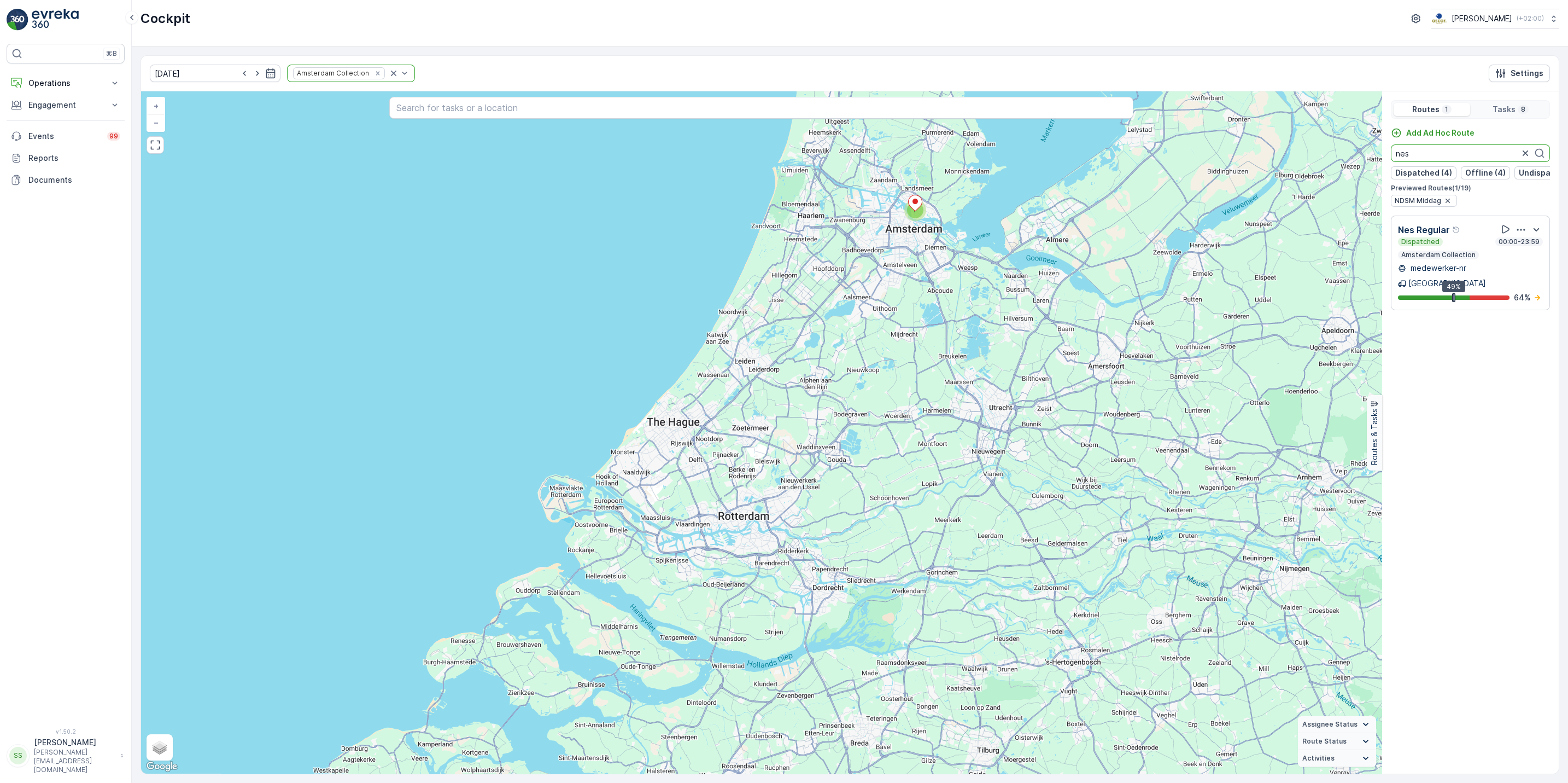
type input "nes"
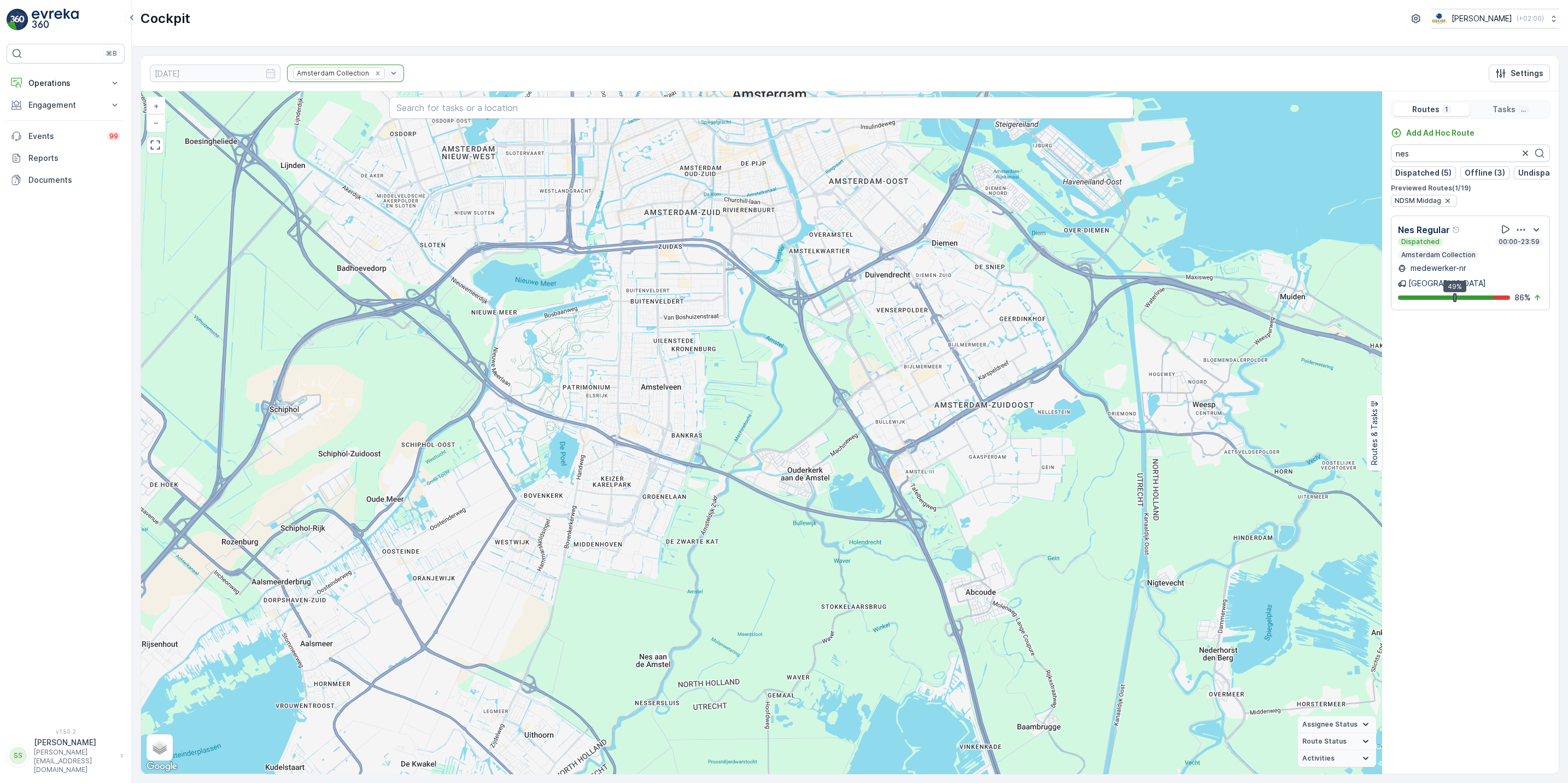
click at [1477, 236] on div "Nes Regular" at bounding box center [1471, 229] width 145 height 13
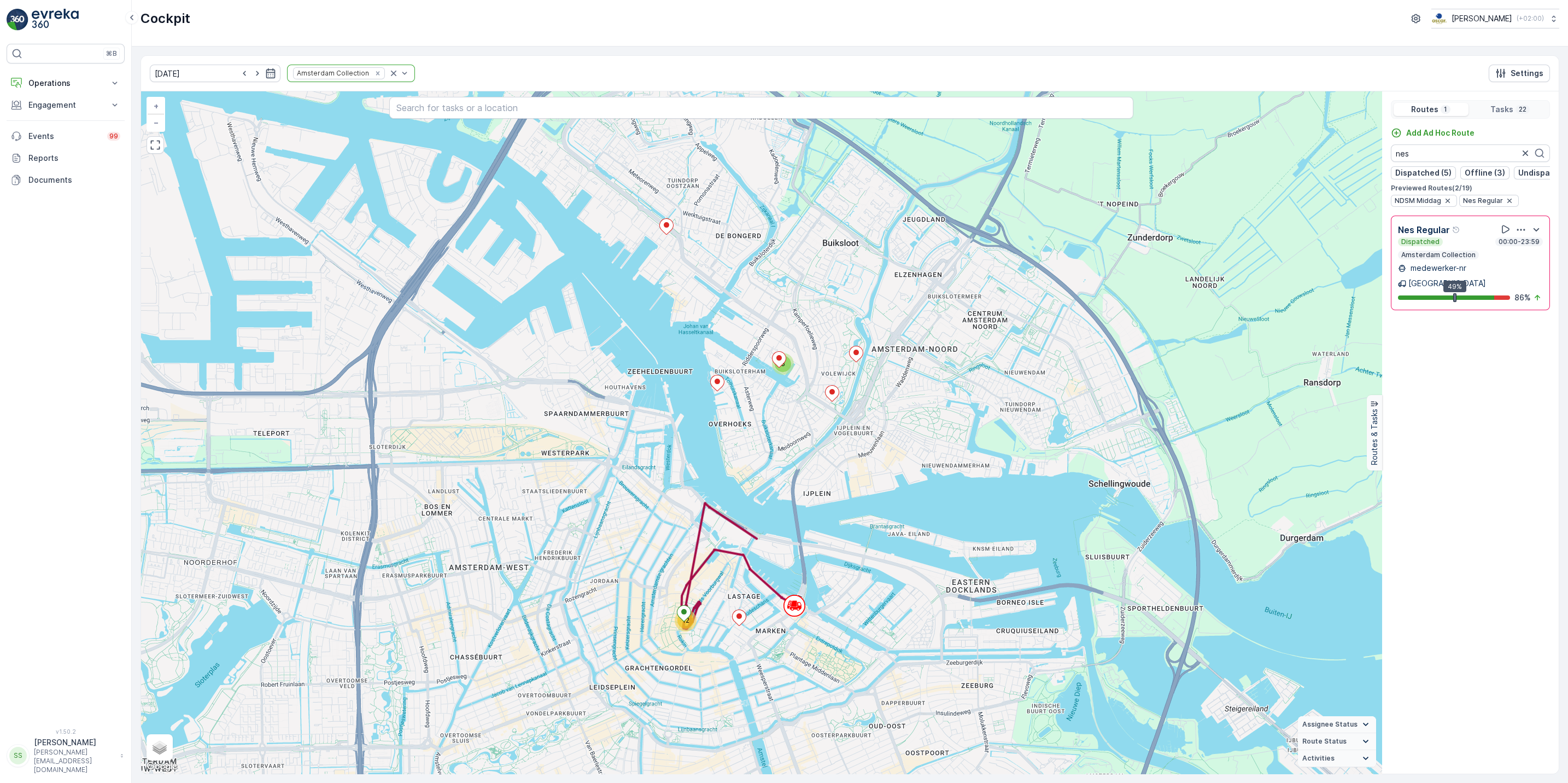
click at [1477, 236] on div "Nes Regular" at bounding box center [1471, 229] width 145 height 13
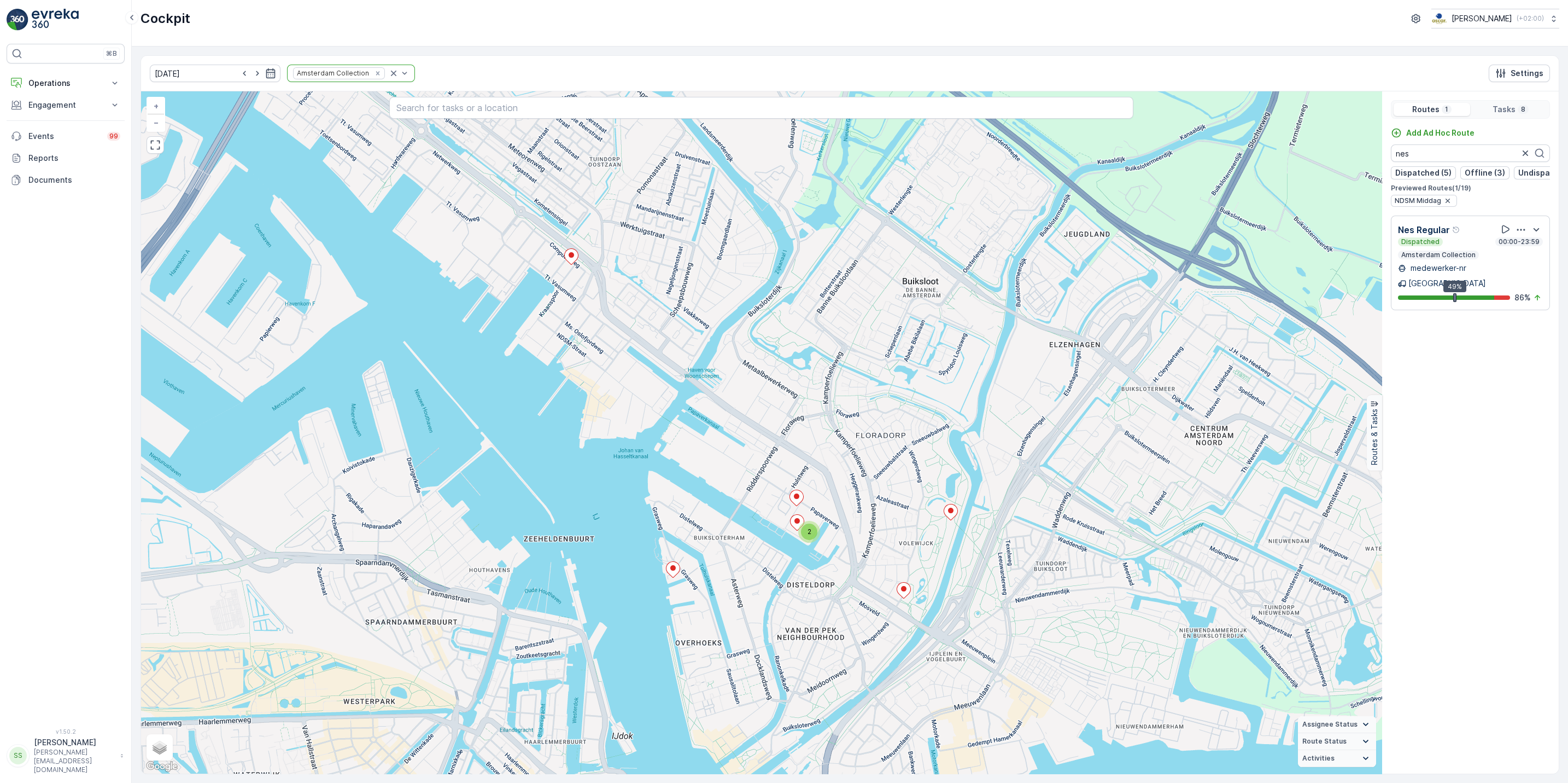
click at [1462, 246] on div "Dispatched 00:00-23:59" at bounding box center [1471, 242] width 145 height 9
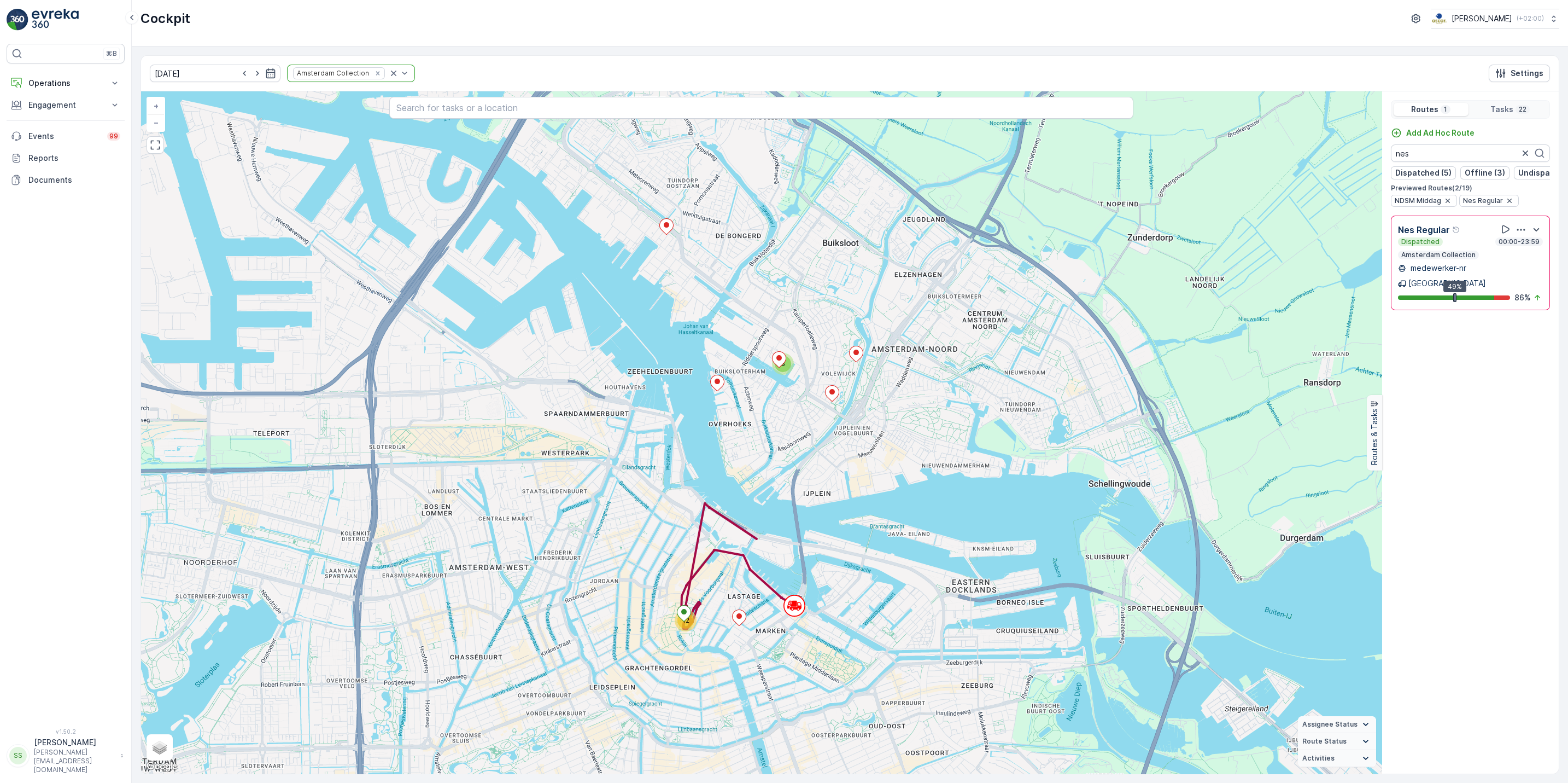
click at [1462, 246] on div "Dispatched 00:00-23:59" at bounding box center [1471, 242] width 145 height 9
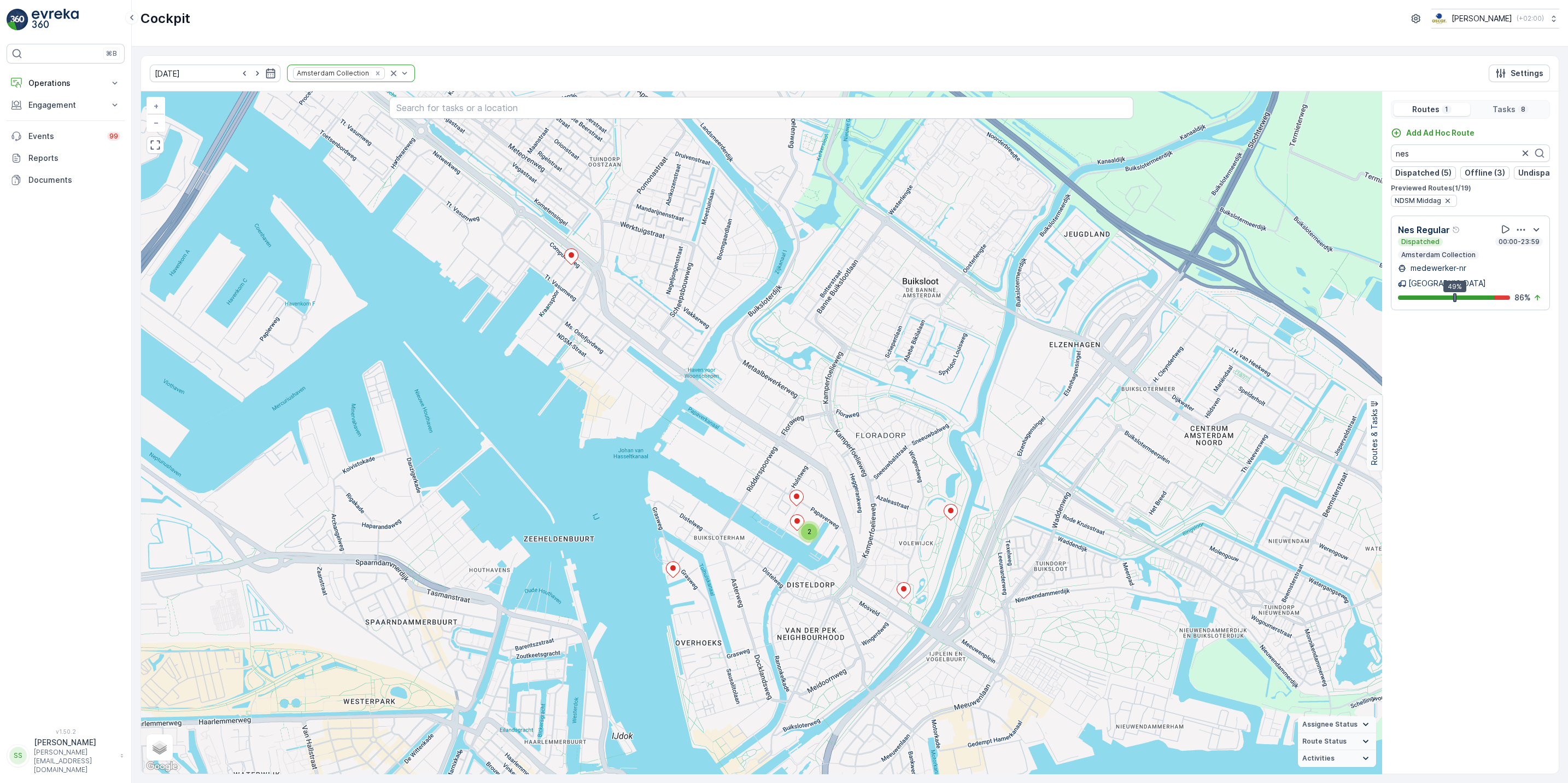
click at [1462, 246] on div "Dispatched 00:00-23:59" at bounding box center [1471, 242] width 145 height 9
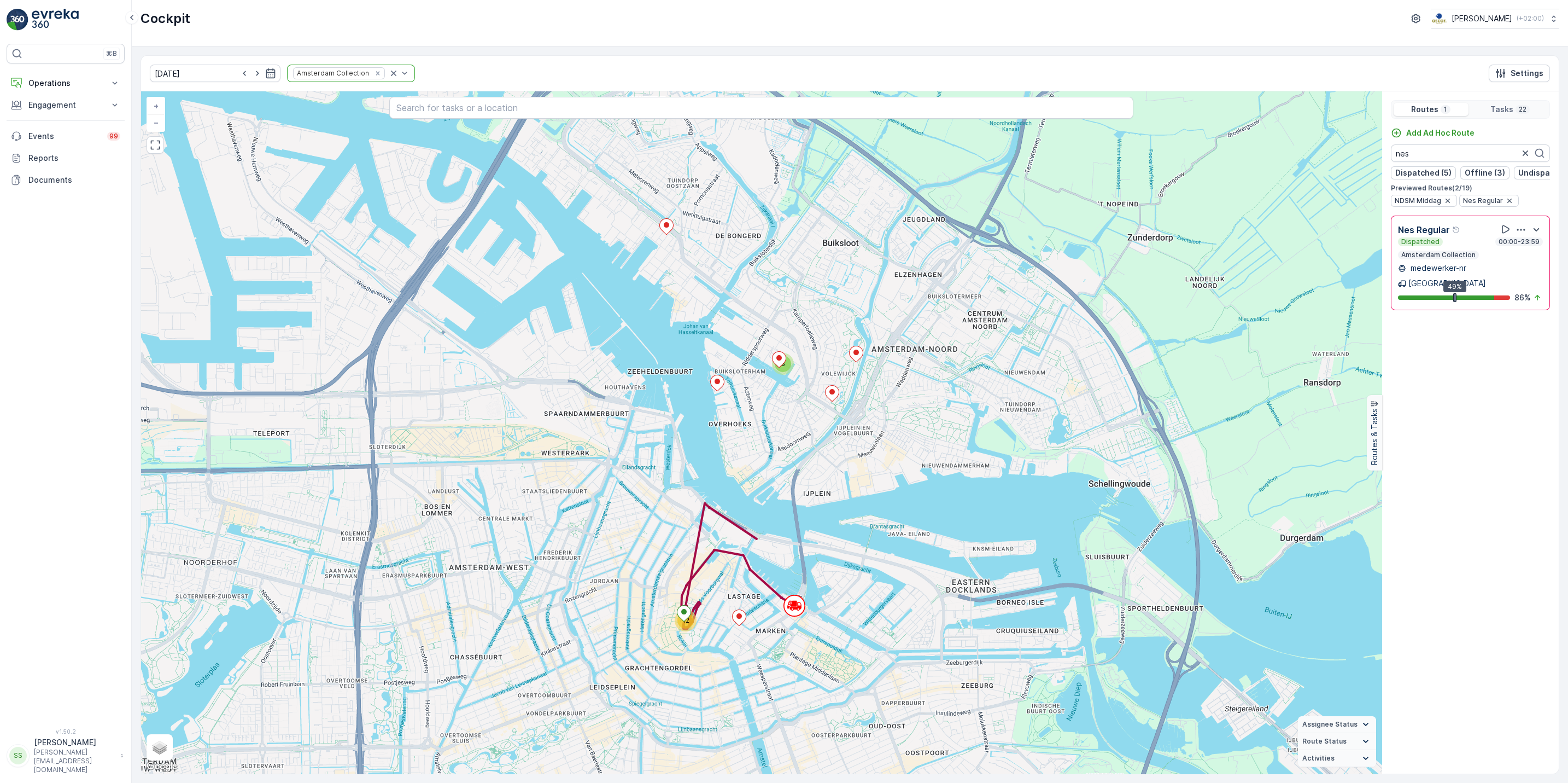
click at [1522, 234] on div at bounding box center [1521, 229] width 43 height 13
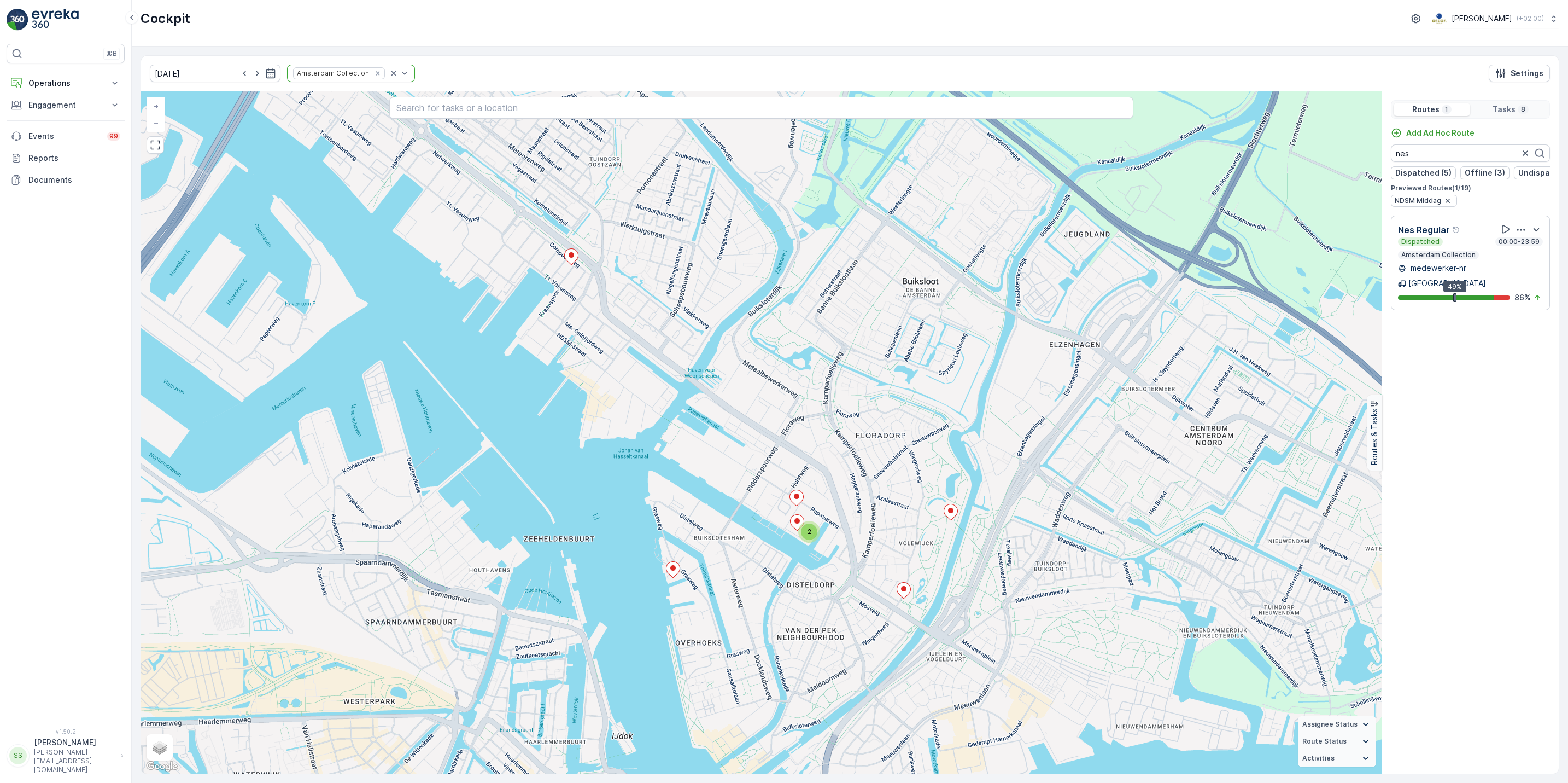
click at [1520, 235] on icon "button" at bounding box center [1521, 230] width 11 height 11
click at [1515, 254] on span "See More Details" at bounding box center [1523, 259] width 64 height 11
click at [63, 89] on button "Operations" at bounding box center [65, 83] width 119 height 22
click at [73, 131] on p "Routes & Tasks" at bounding box center [57, 132] width 57 height 11
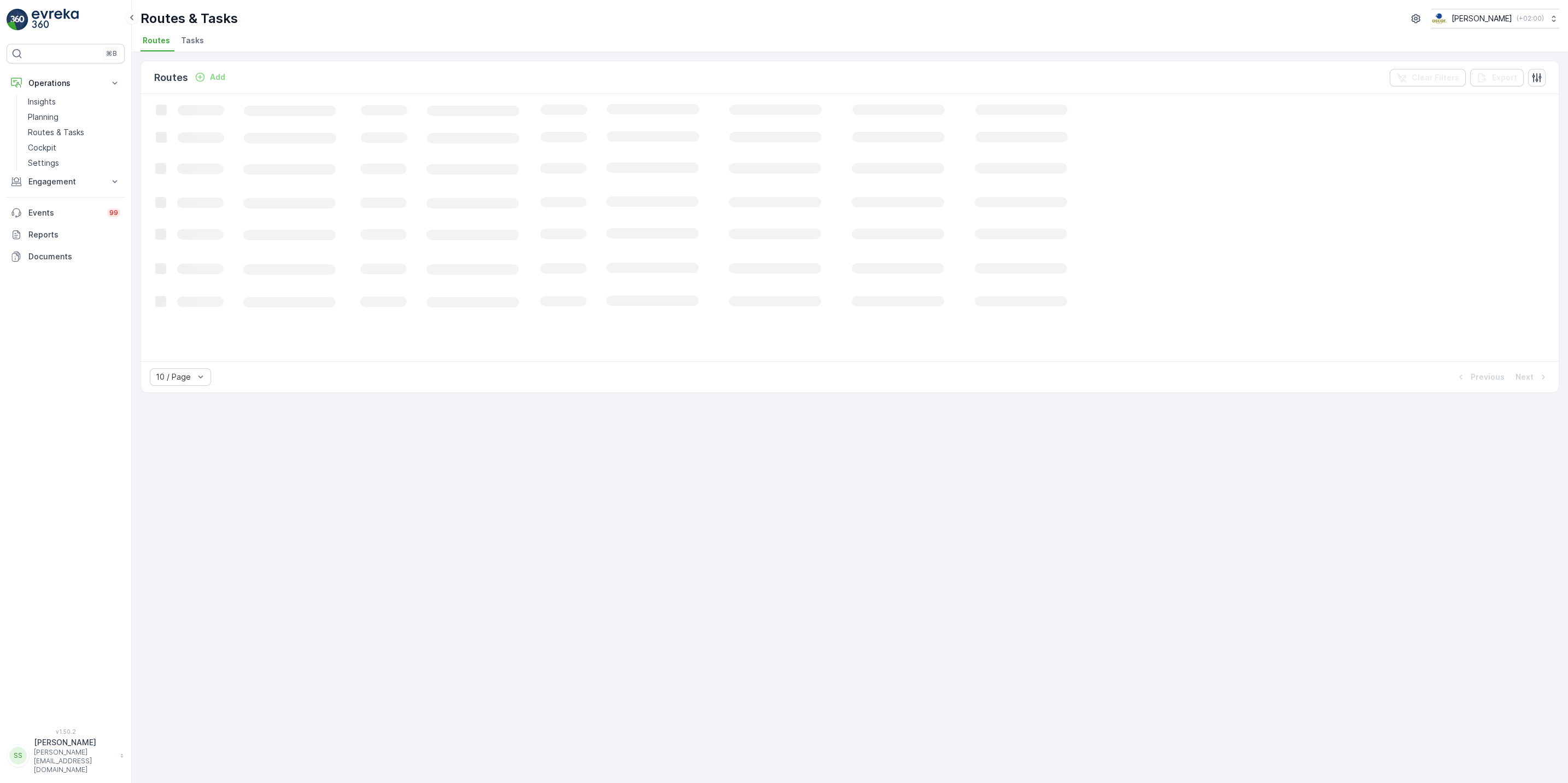
click at [202, 35] on li "Tasks" at bounding box center [193, 42] width 29 height 19
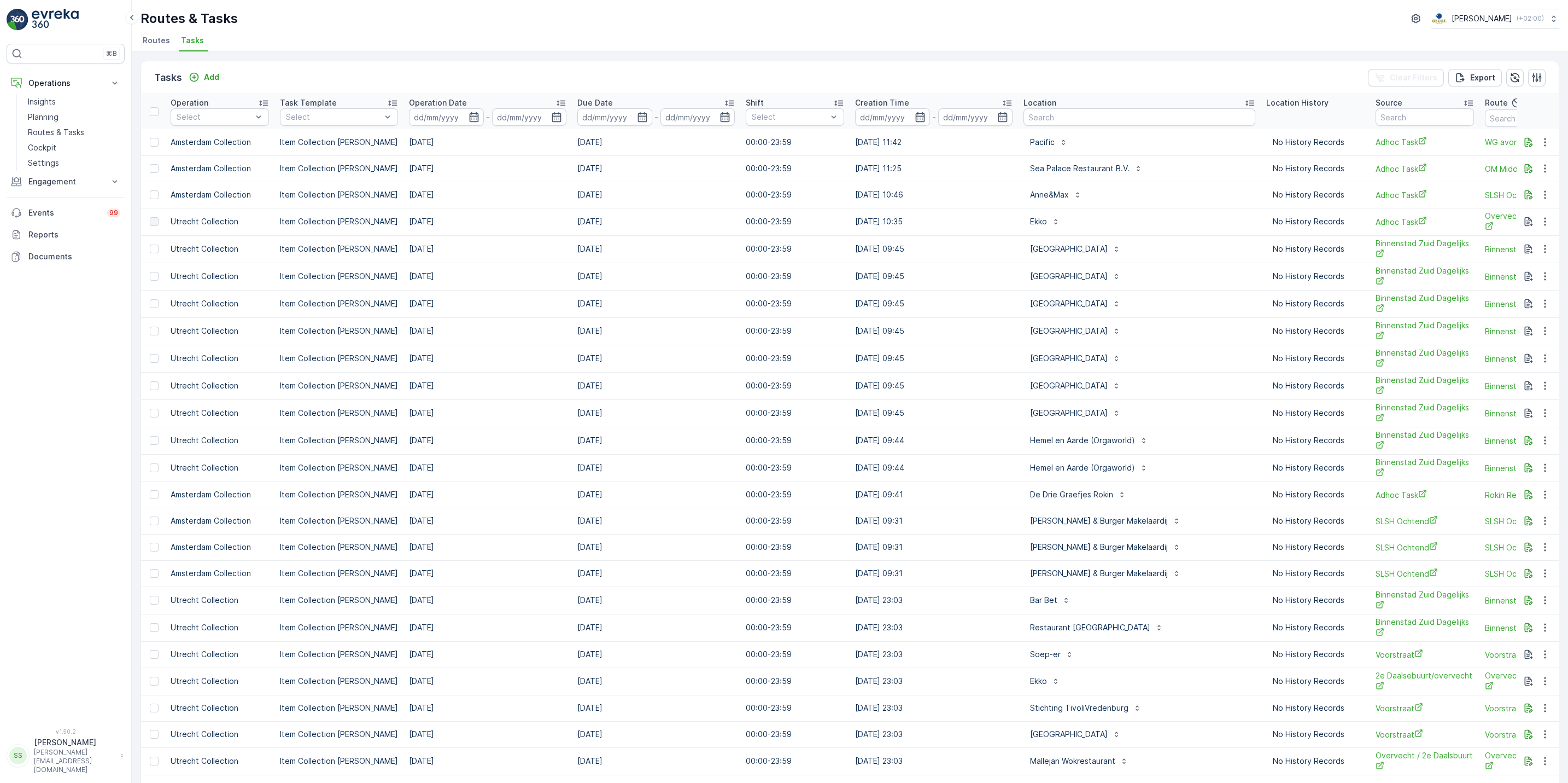
scroll to position [0, 221]
click at [163, 45] on span "Routes" at bounding box center [156, 41] width 27 height 11
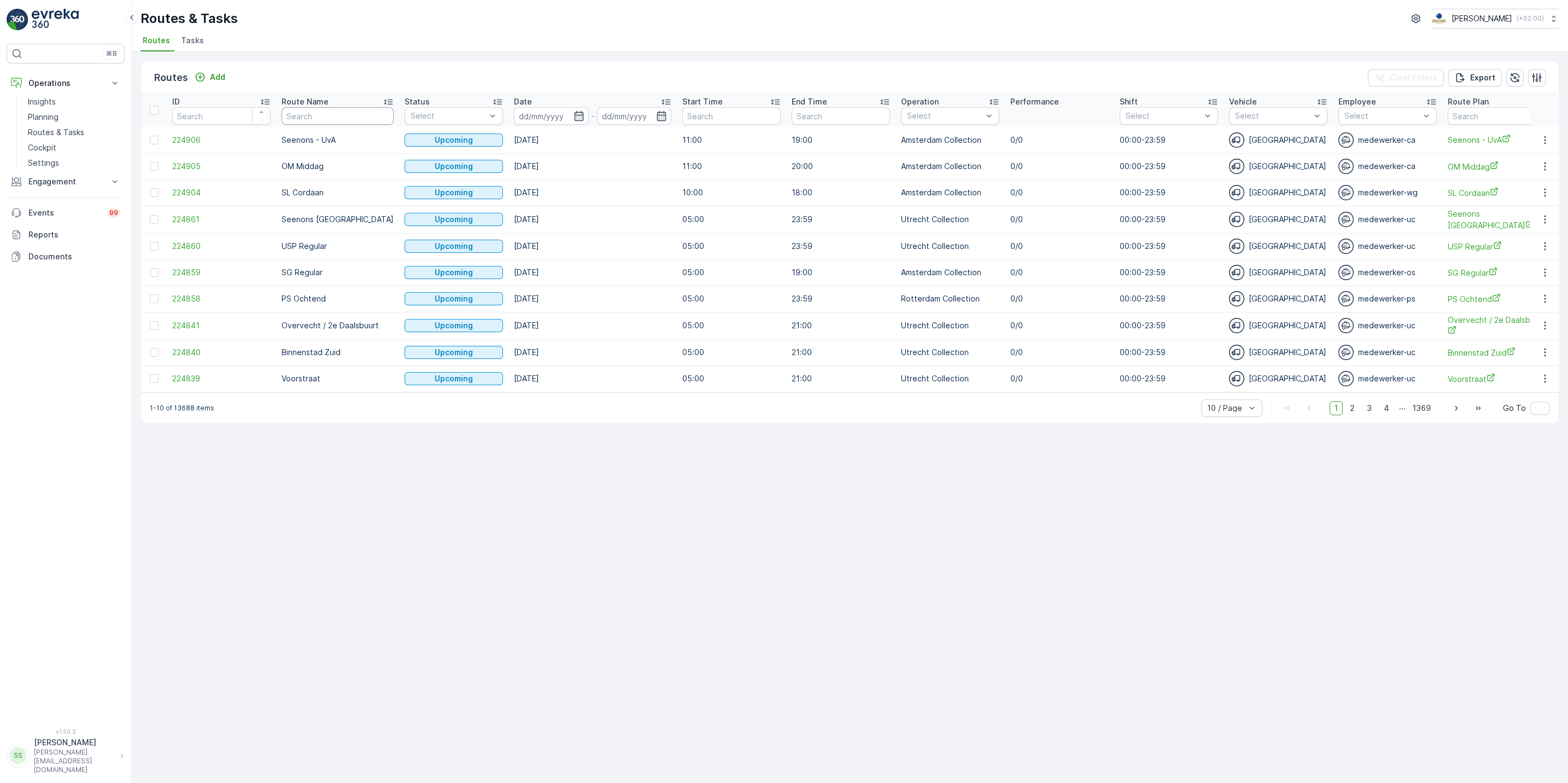
click at [317, 108] on input "text" at bounding box center [337, 116] width 112 height 18
type input "nes"
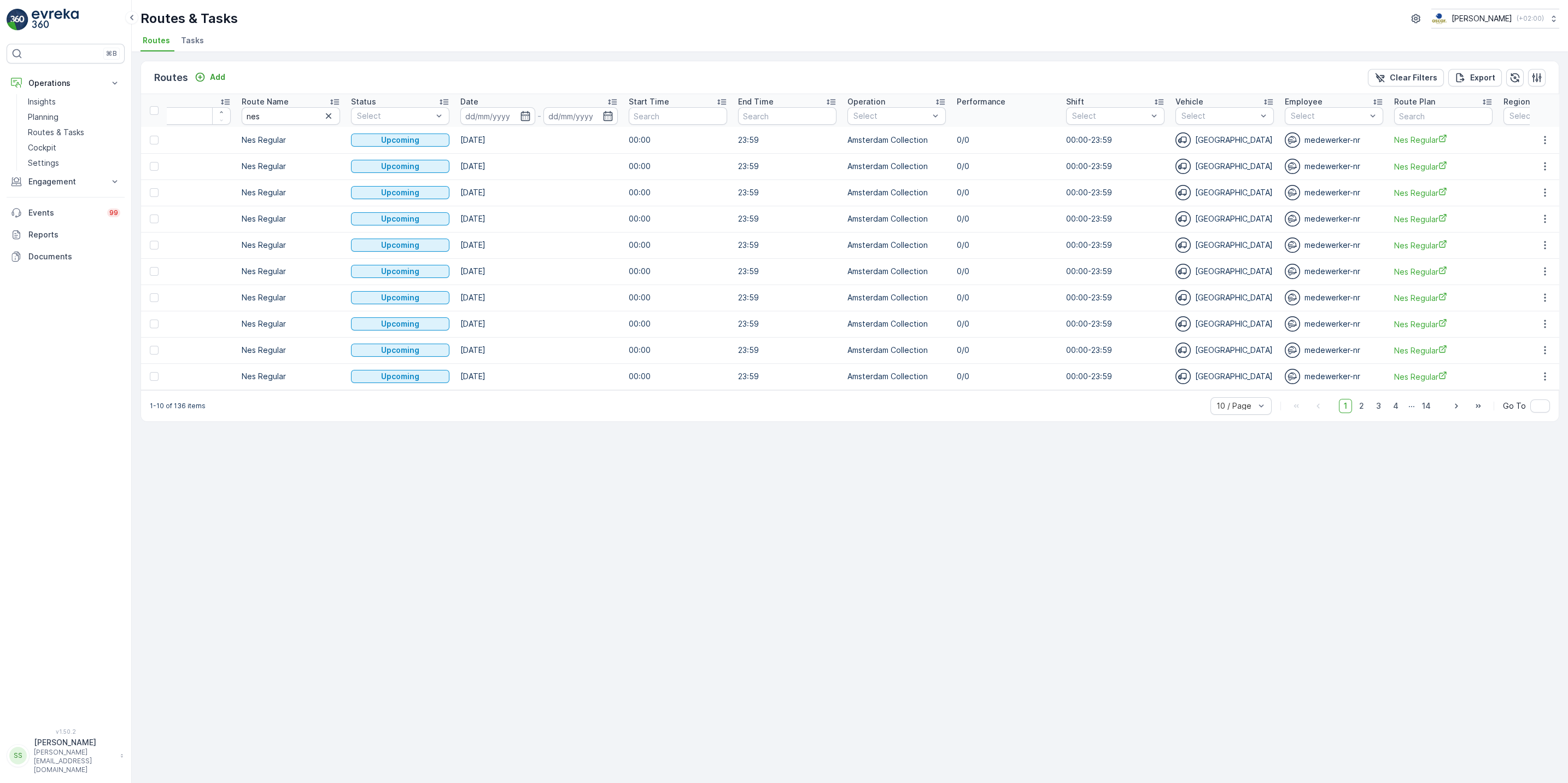
scroll to position [0, 41]
click at [517, 119] on input at bounding box center [496, 116] width 75 height 18
click at [579, 227] on div "15" at bounding box center [576, 227] width 18 height 18
type input "[DATE]"
click at [579, 227] on div "15" at bounding box center [576, 227] width 18 height 18
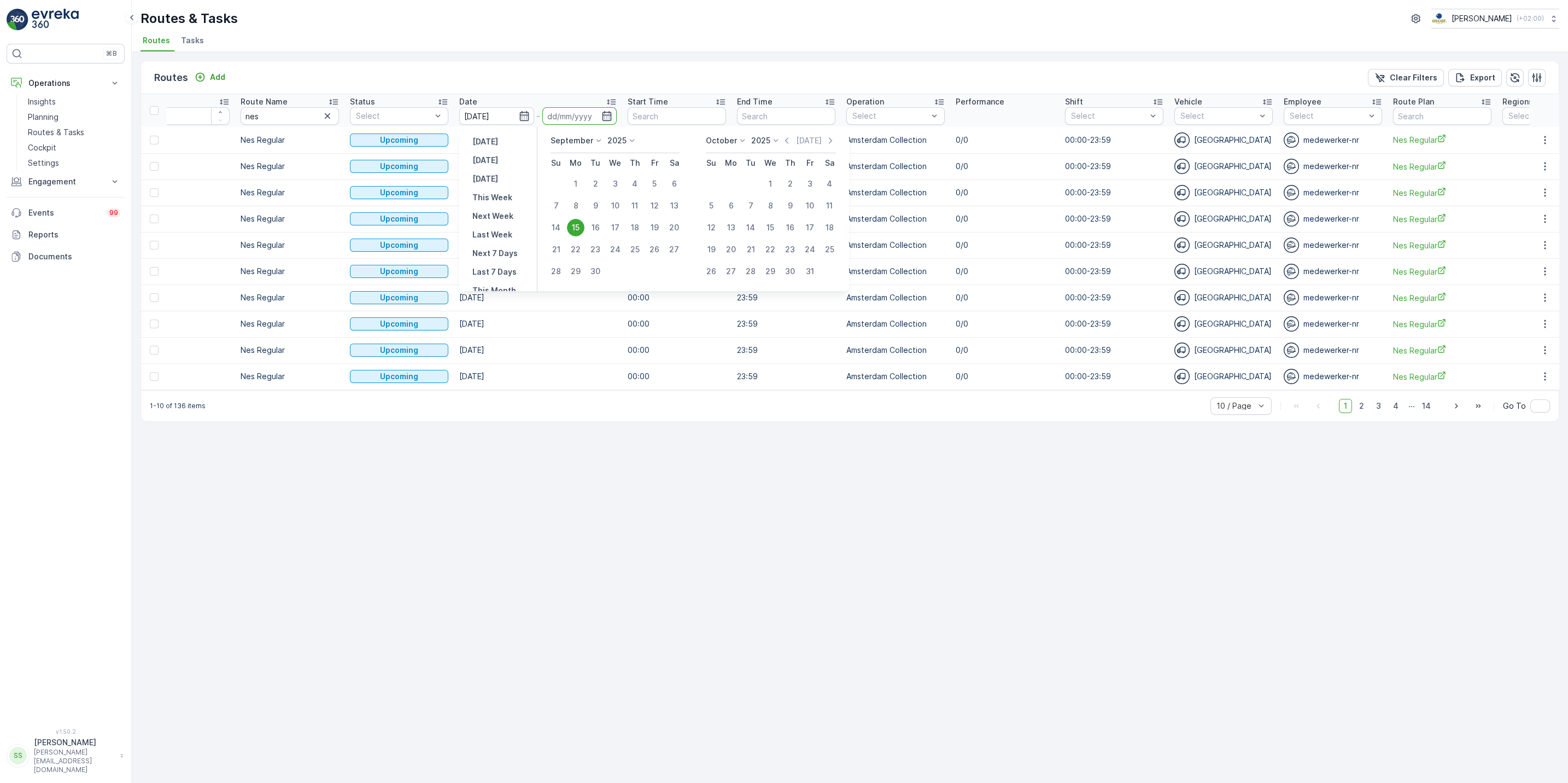
type input "[DATE]"
click at [579, 227] on td "10.11.2025" at bounding box center [538, 219] width 168 height 27
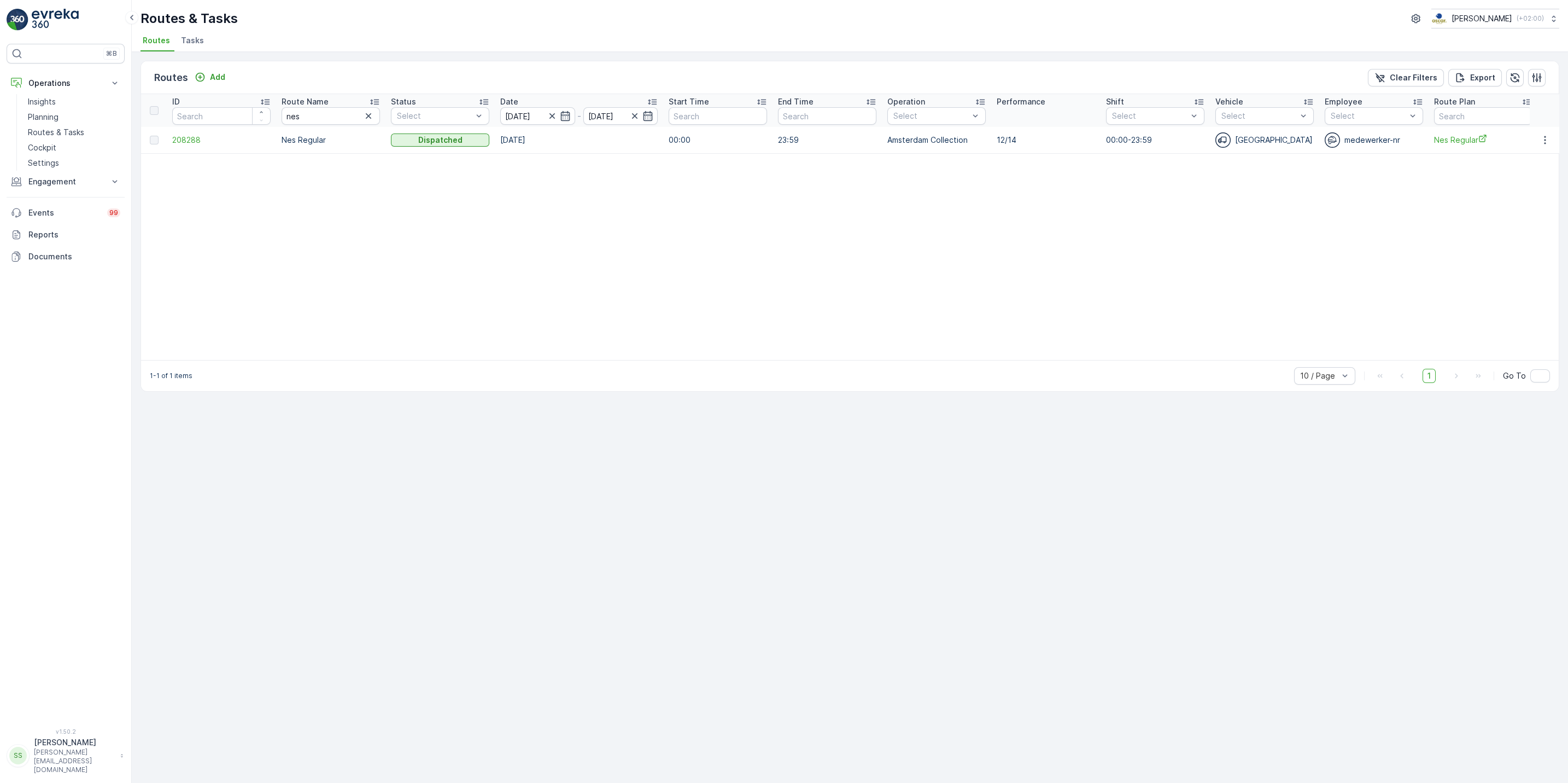
drag, startPoint x: 579, startPoint y: 227, endPoint x: 783, endPoint y: 231, distance: 204.0
click at [783, 231] on table "ID Route Name nes Status Select Date 15.09.2025 - 15.09.2025 Start Time End Tim…" at bounding box center [1237, 226] width 2192 height 266
click at [1544, 138] on icon "button" at bounding box center [1545, 140] width 11 height 11
click at [1526, 151] on span "See More Details" at bounding box center [1520, 157] width 64 height 11
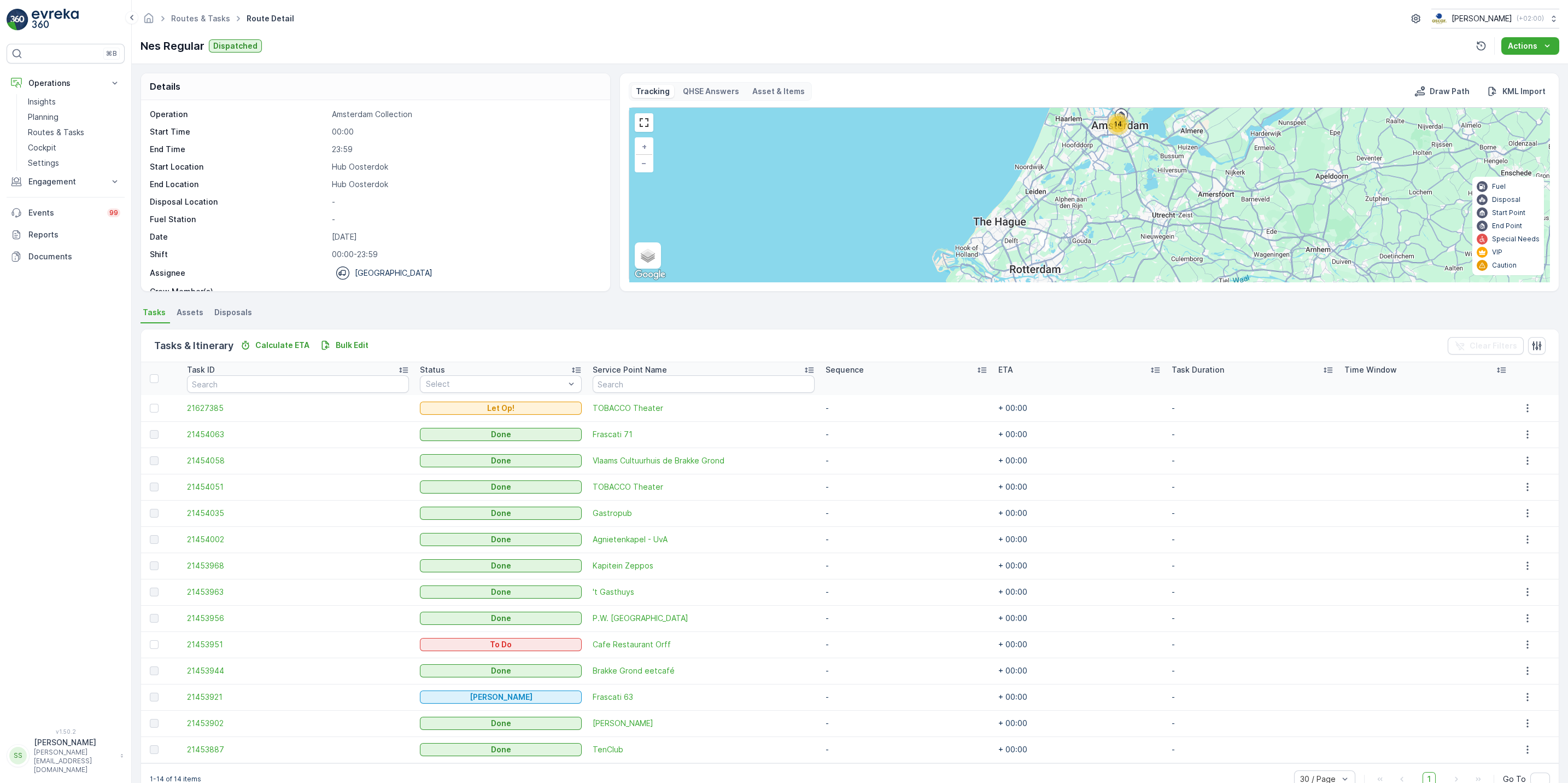
scroll to position [27, 0]
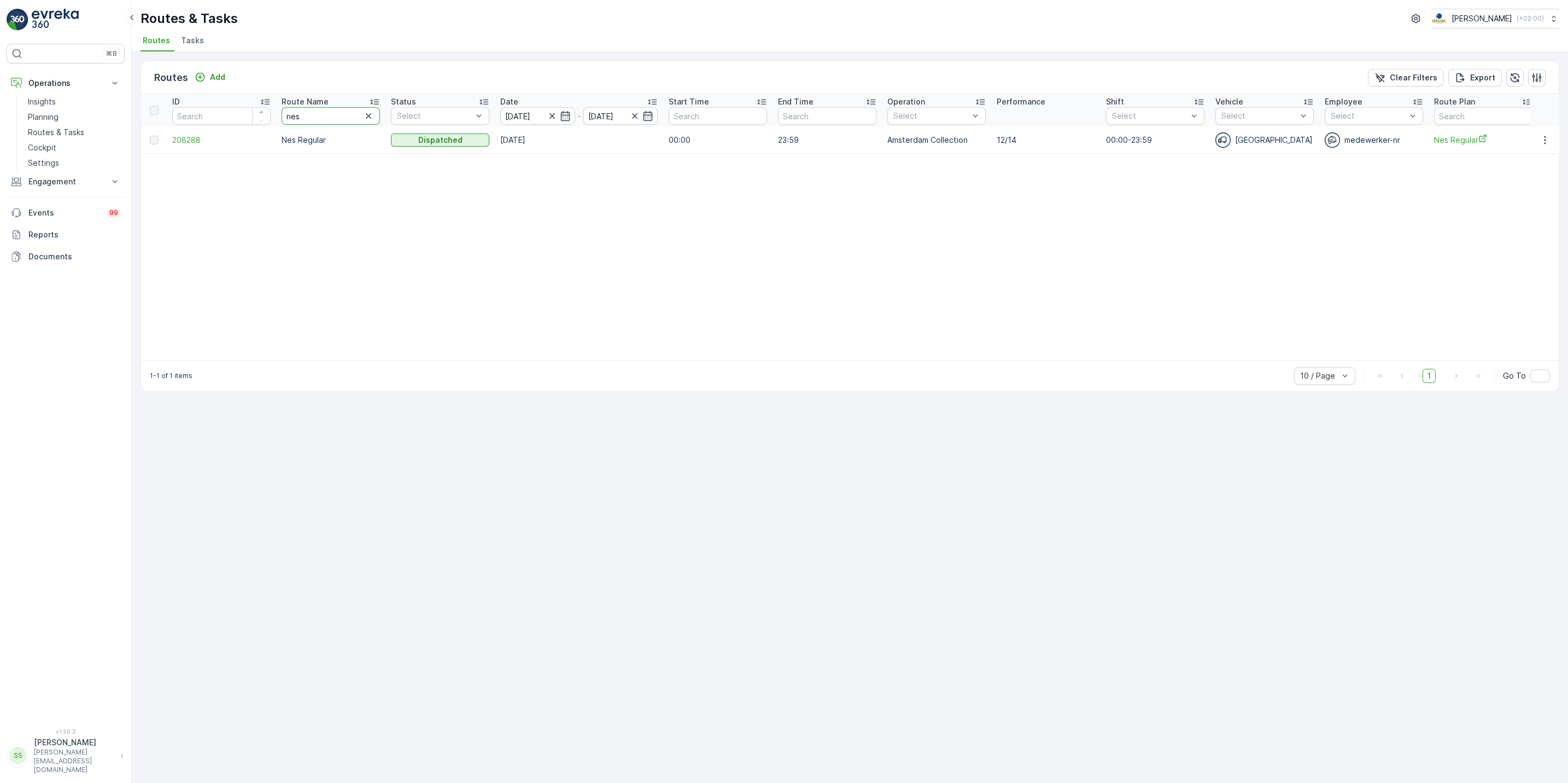
drag, startPoint x: 352, startPoint y: 115, endPoint x: 184, endPoint y: 101, distance: 168.6
click at [184, 101] on tr "ID Route Name nes Status Select Date 15.09.2025 - 15.09.2025 Start Time End Tim…" at bounding box center [1237, 110] width 2192 height 33
type input "rokin"
click at [1542, 135] on icon "button" at bounding box center [1545, 140] width 11 height 11
click at [1531, 155] on span "See More Details" at bounding box center [1520, 157] width 64 height 11
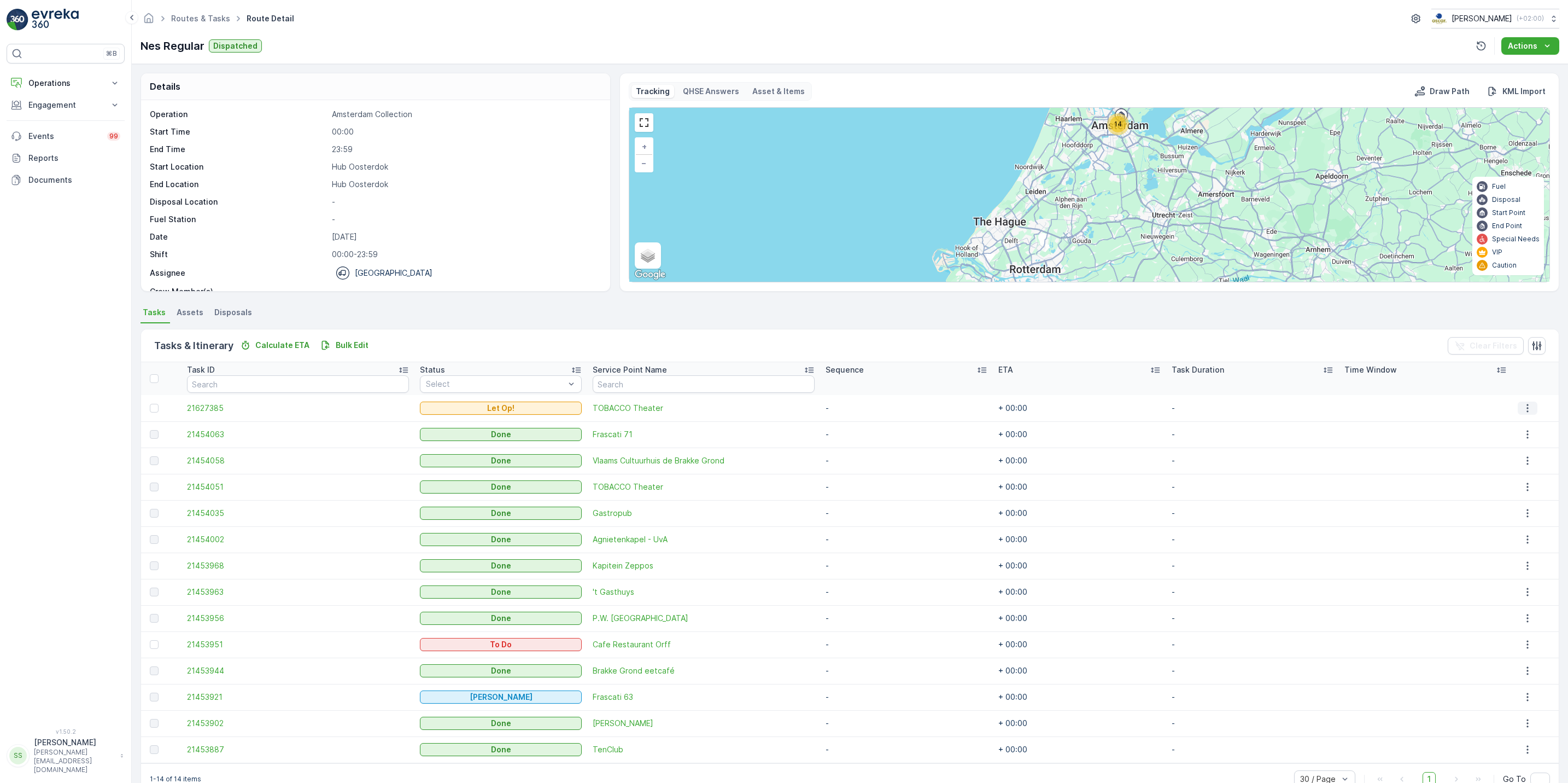
click at [1522, 407] on icon "button" at bounding box center [1527, 408] width 11 height 11
click at [1512, 418] on div "See More Details" at bounding box center [1527, 425] width 82 height 15
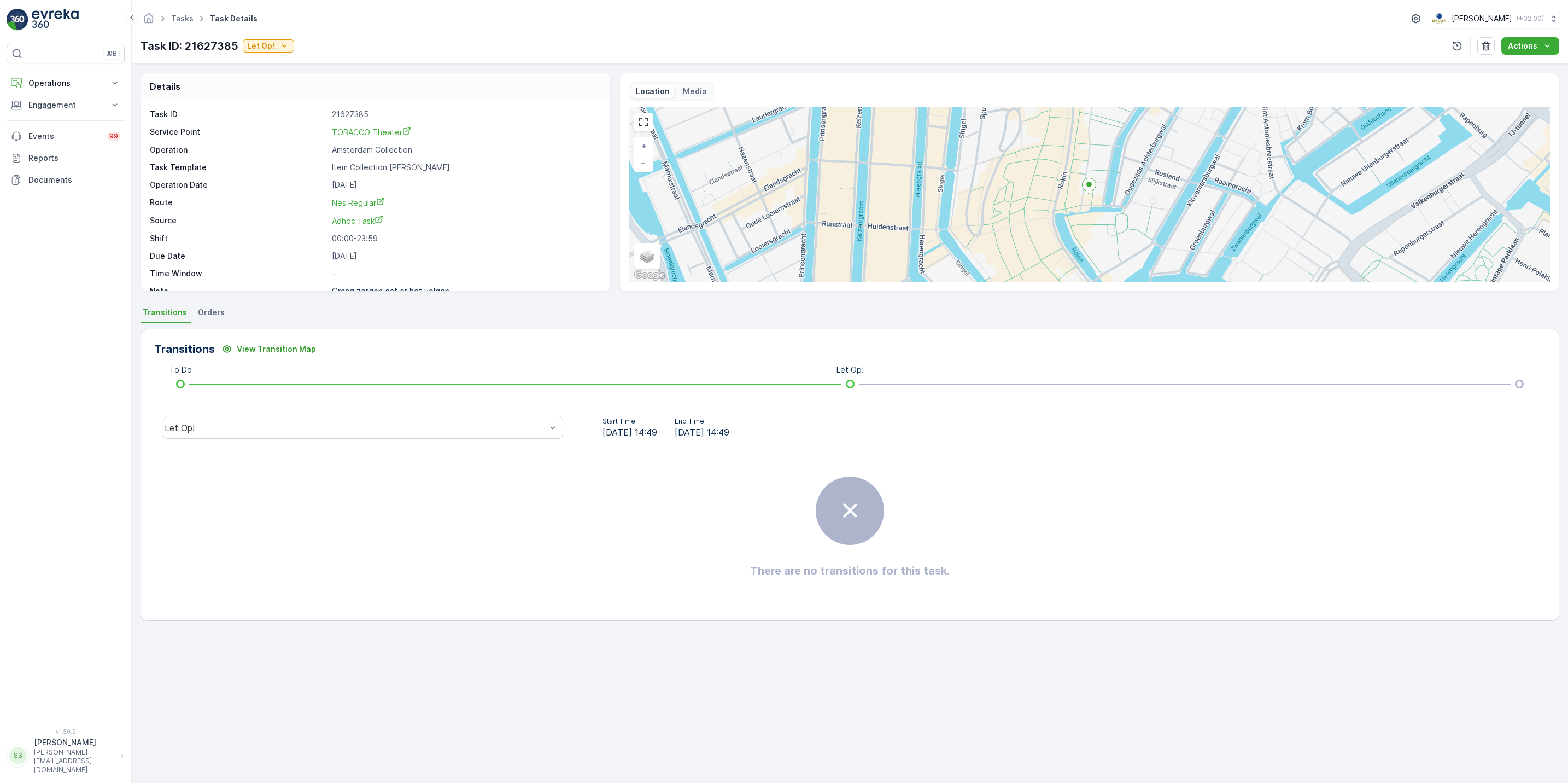
scroll to position [15, 0]
